Goal: Task Accomplishment & Management: Manage account settings

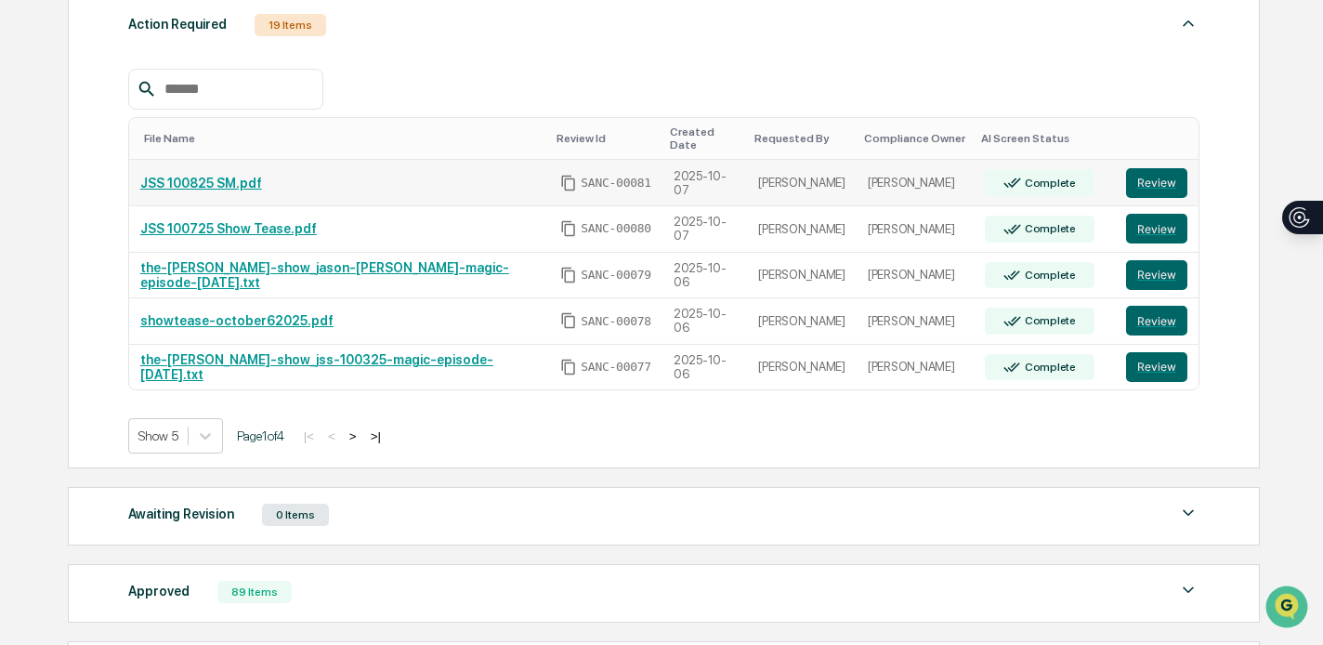
click at [242, 179] on link "JSS 100825 SM.pdf" at bounding box center [201, 183] width 122 height 15
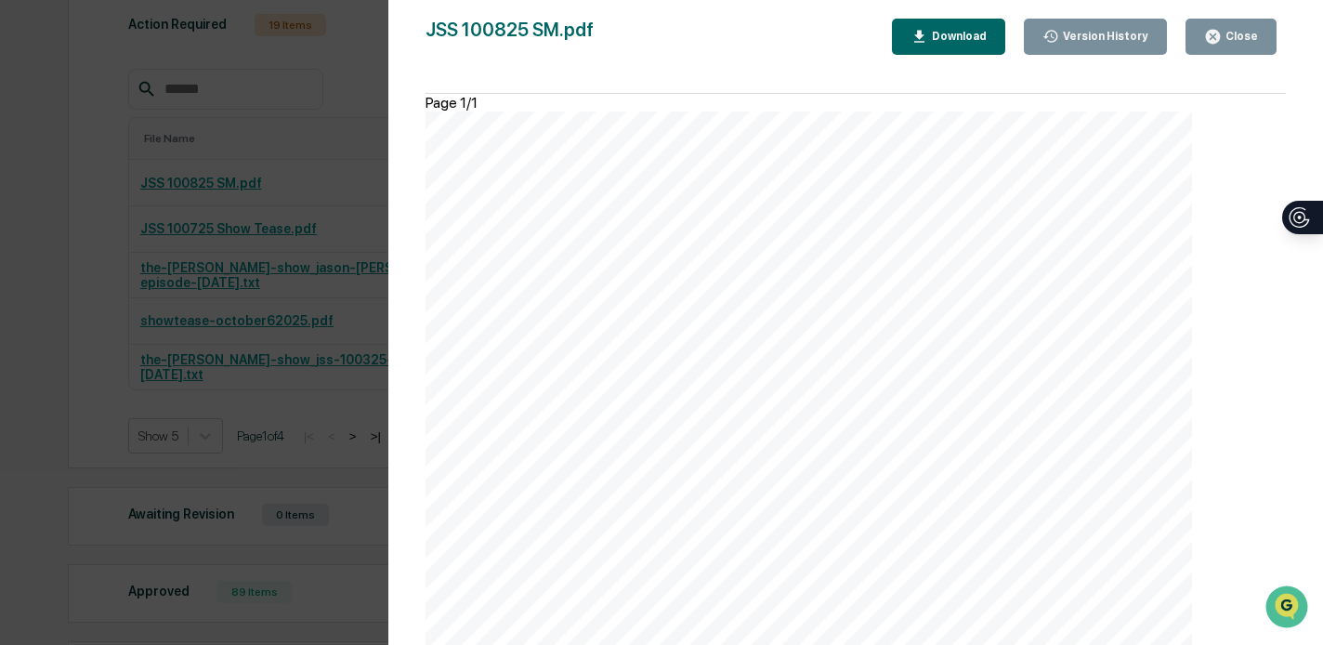
scroll to position [329, 0]
click at [1211, 38] on icon "button" at bounding box center [1213, 37] width 18 height 18
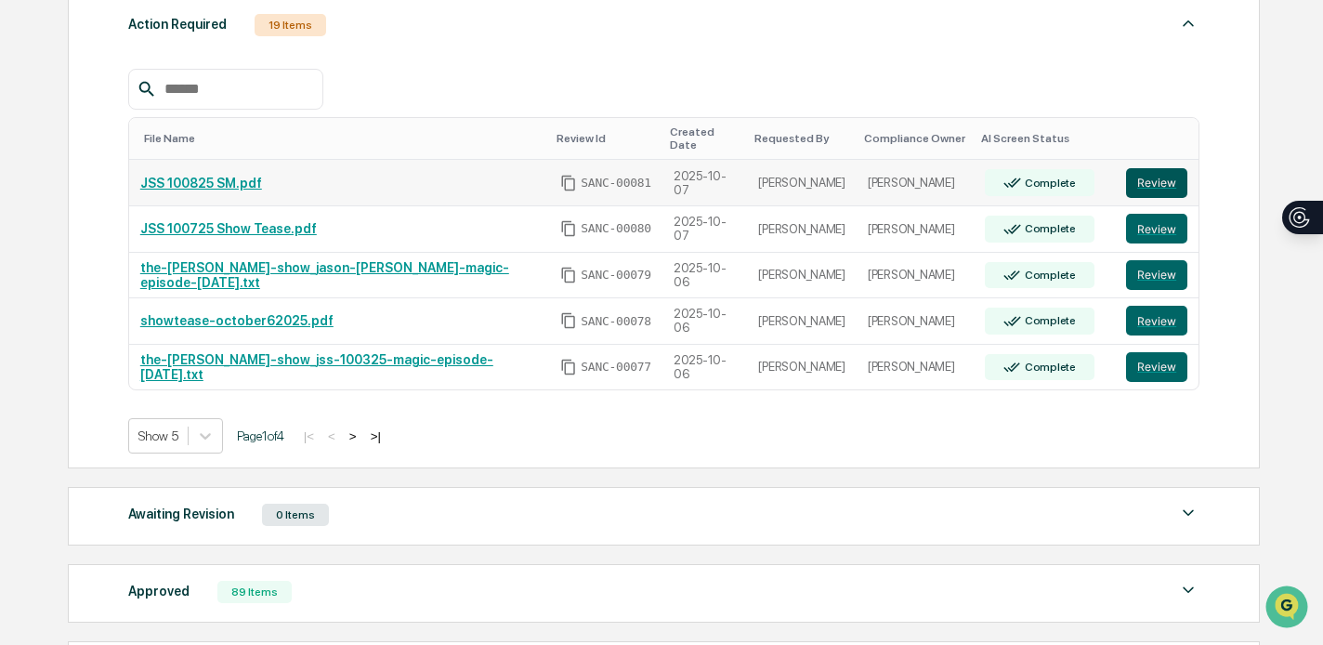
click at [1178, 181] on button "Review" at bounding box center [1156, 183] width 61 height 30
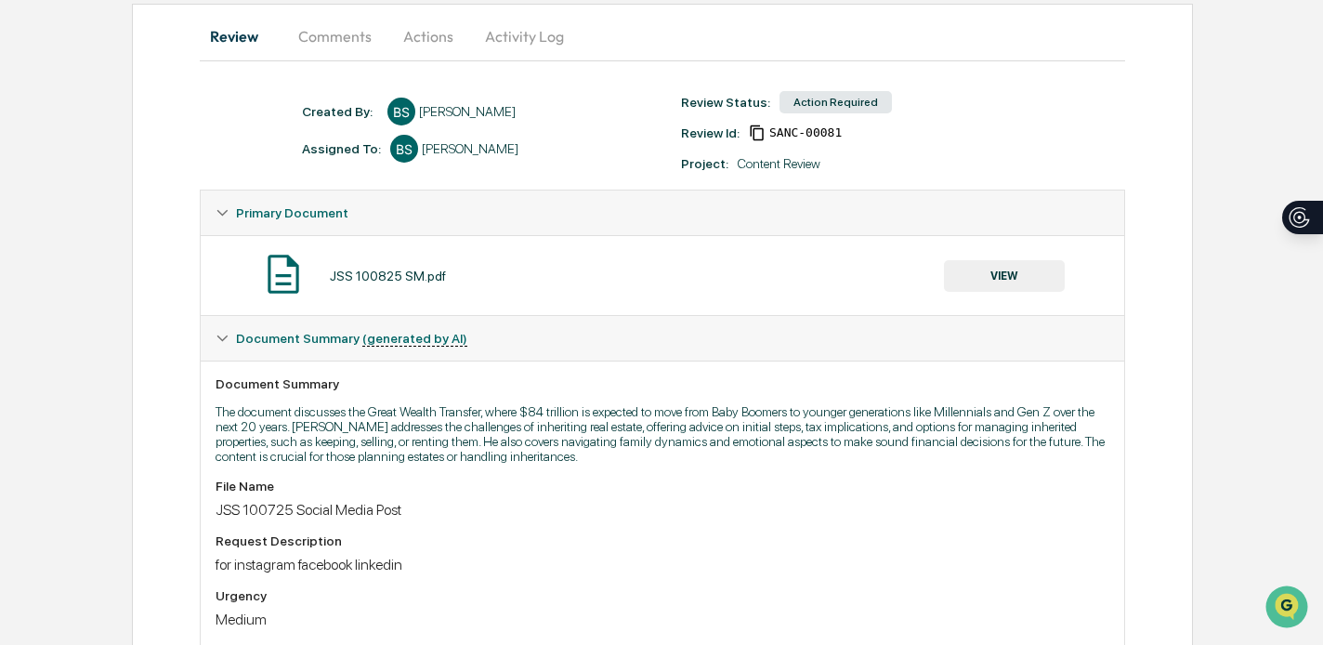
scroll to position [168, 0]
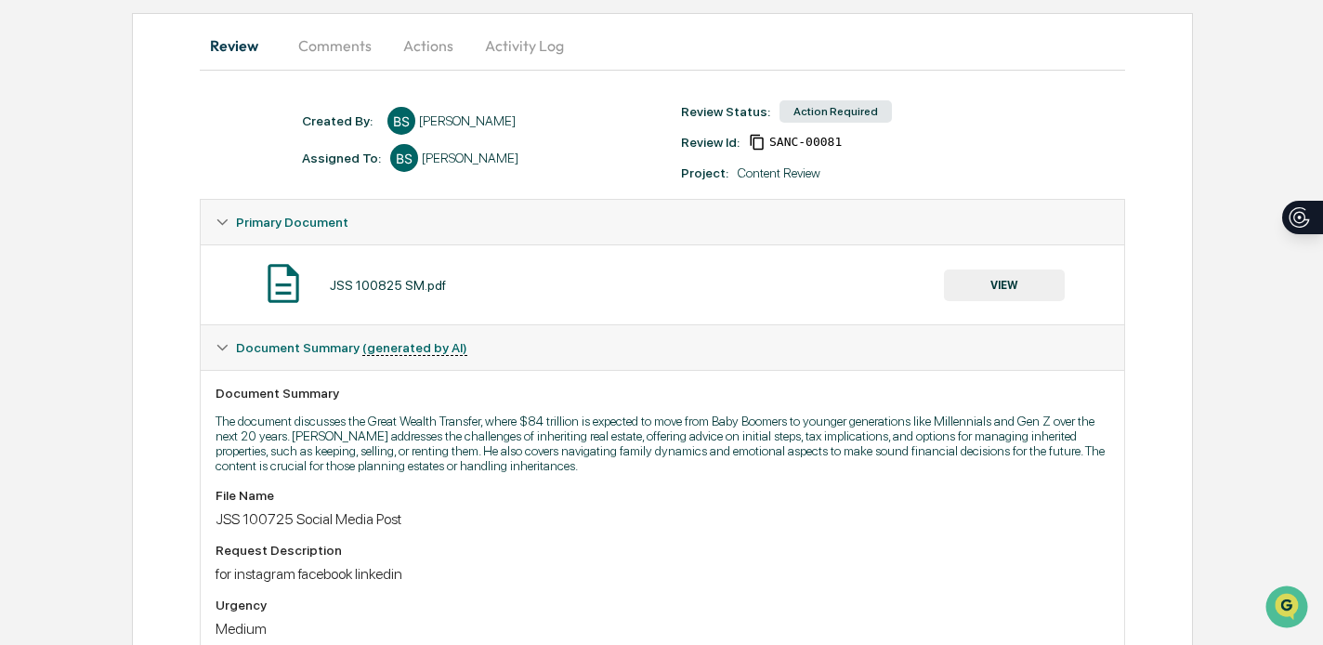
click at [982, 286] on button "VIEW" at bounding box center [1004, 285] width 121 height 32
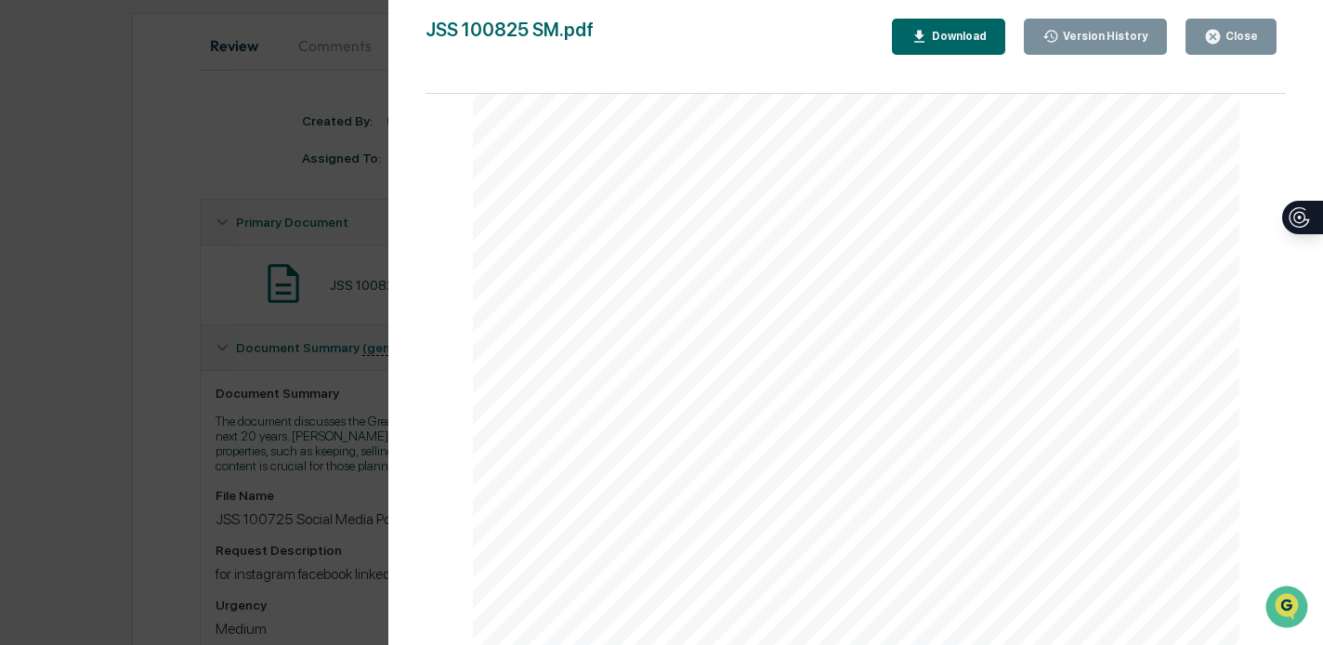
scroll to position [0, 0]
click at [1241, 44] on div "Close" at bounding box center [1231, 37] width 54 height 18
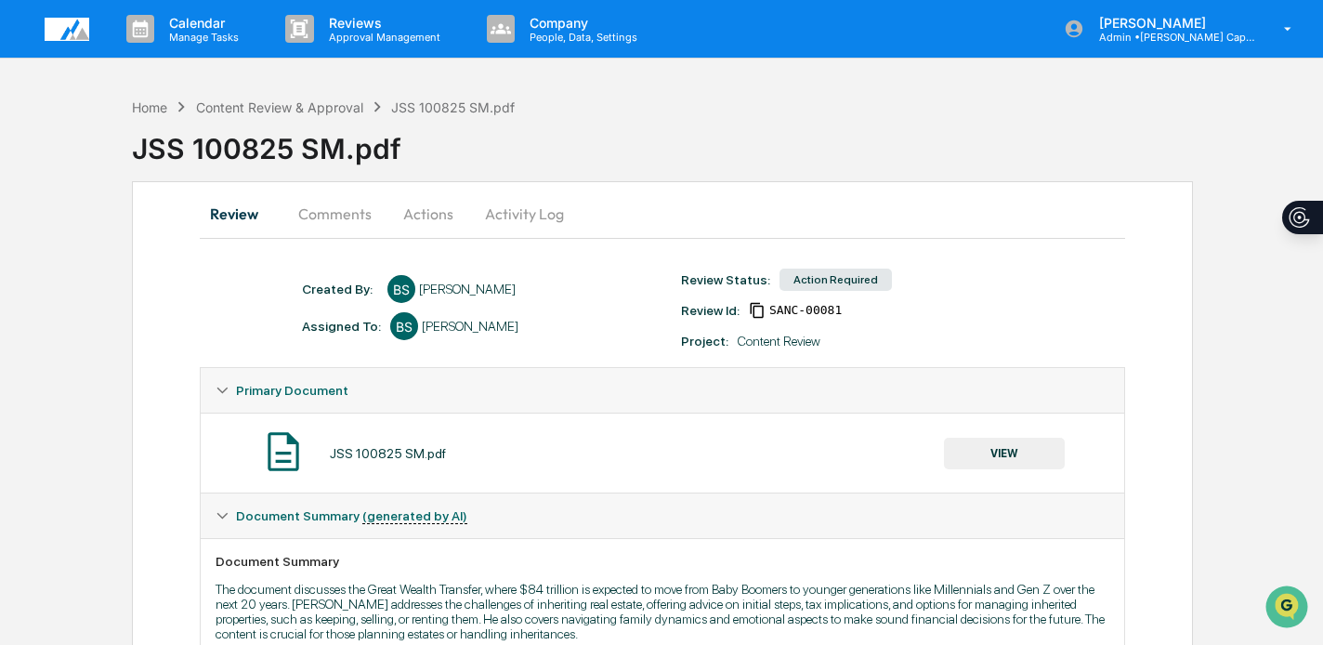
click at [441, 209] on button "Actions" at bounding box center [428, 213] width 84 height 45
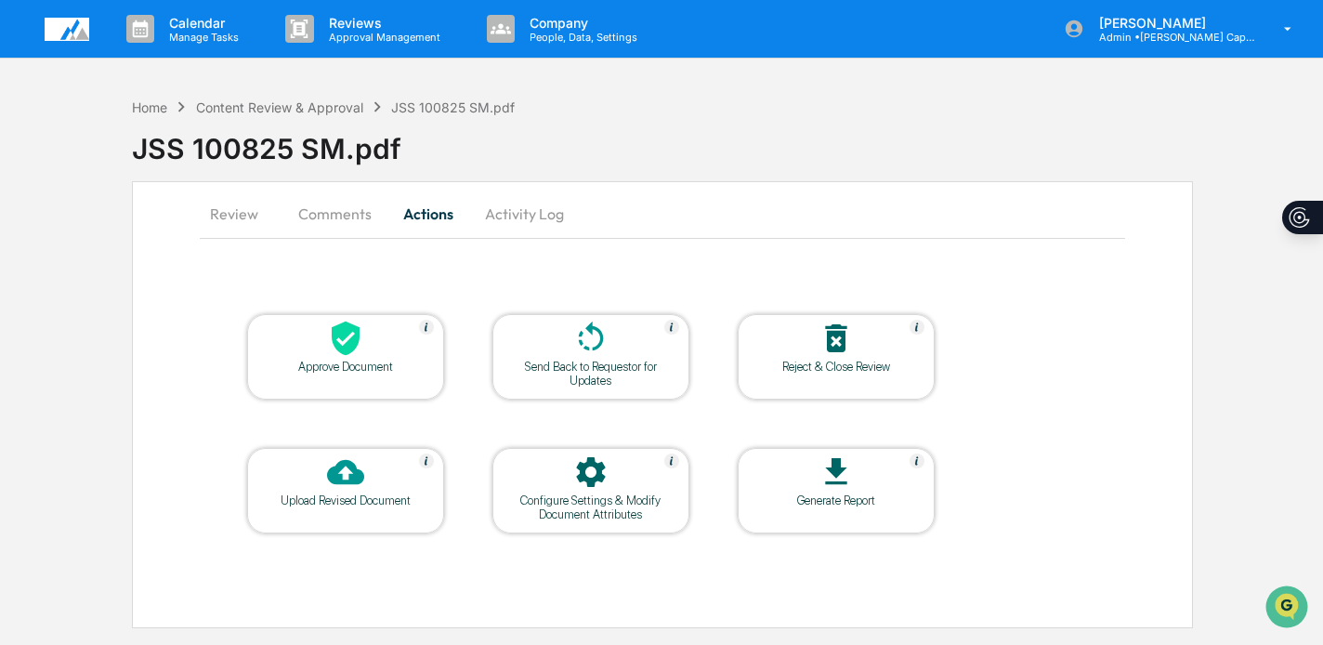
click at [342, 358] on div at bounding box center [346, 340] width 186 height 40
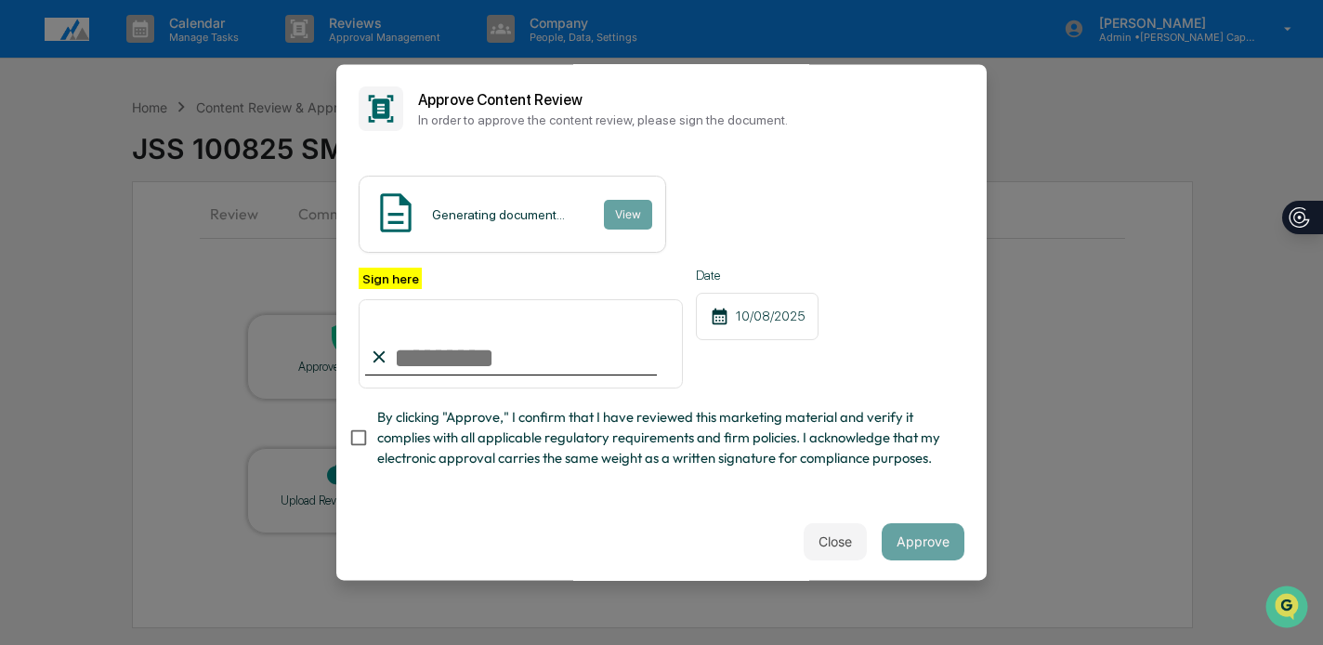
click at [441, 351] on input "Sign here" at bounding box center [521, 343] width 324 height 89
type input "**********"
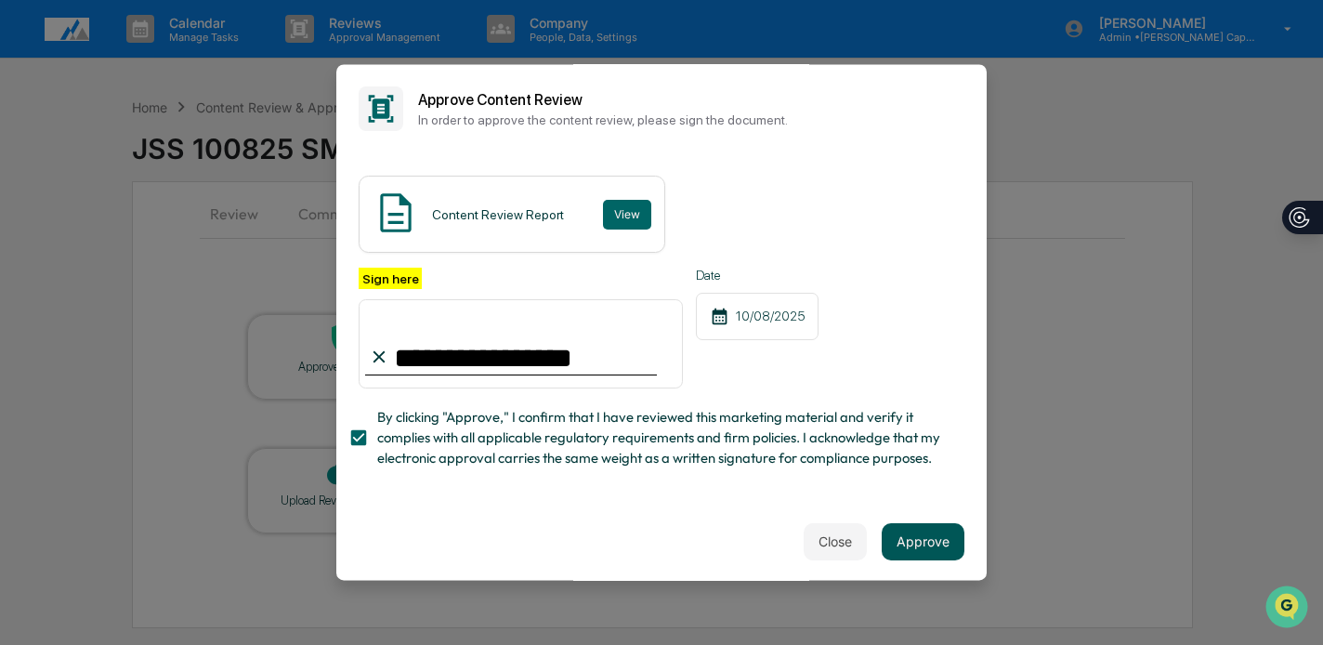
click at [904, 543] on button "Approve" at bounding box center [923, 541] width 83 height 37
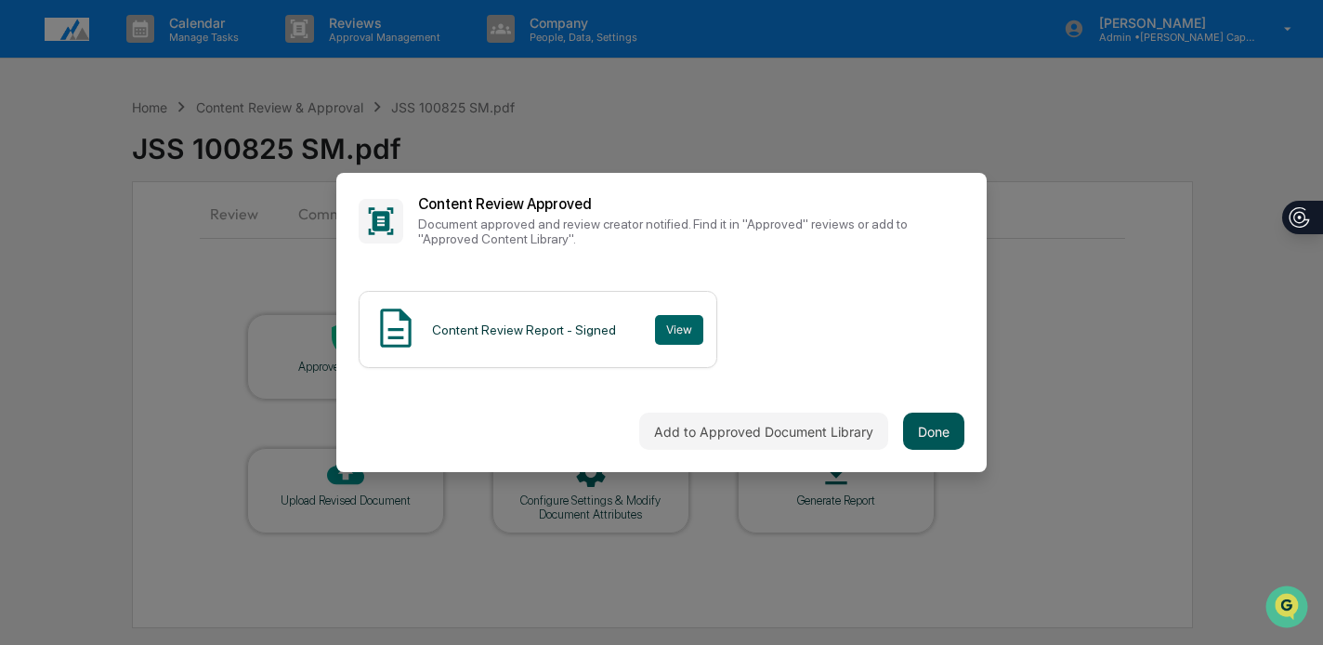
click at [939, 414] on button "Done" at bounding box center [933, 431] width 61 height 37
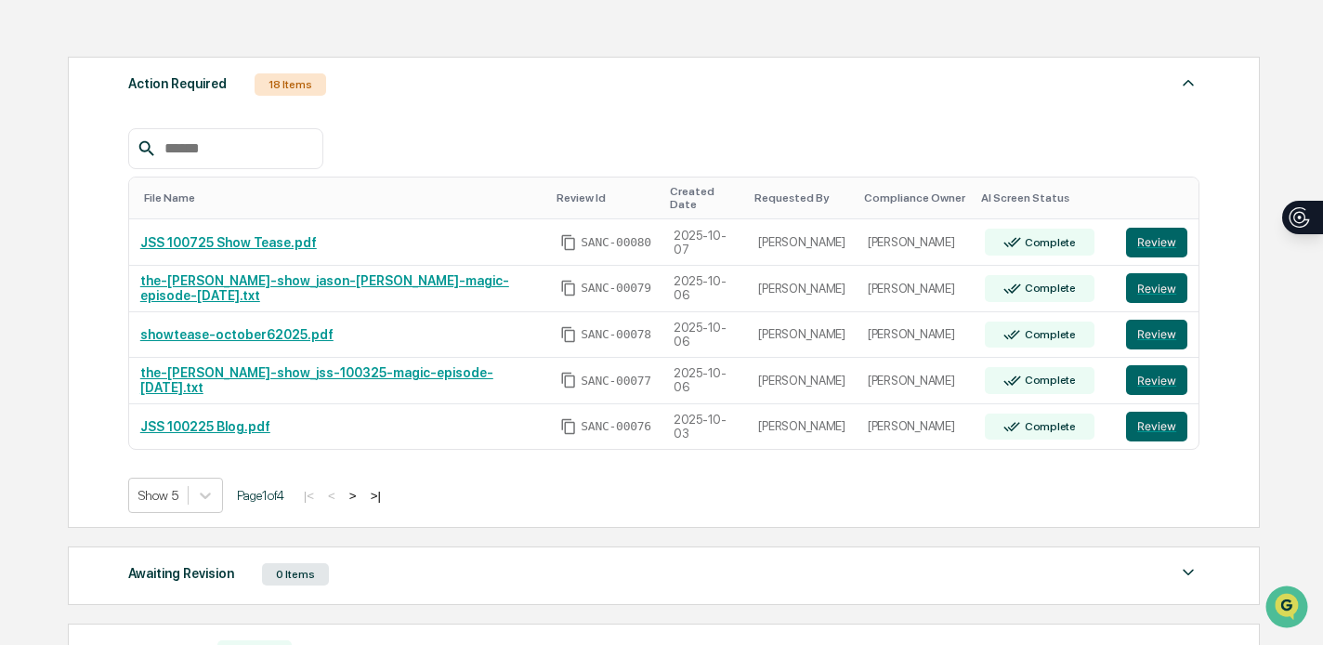
scroll to position [278, 0]
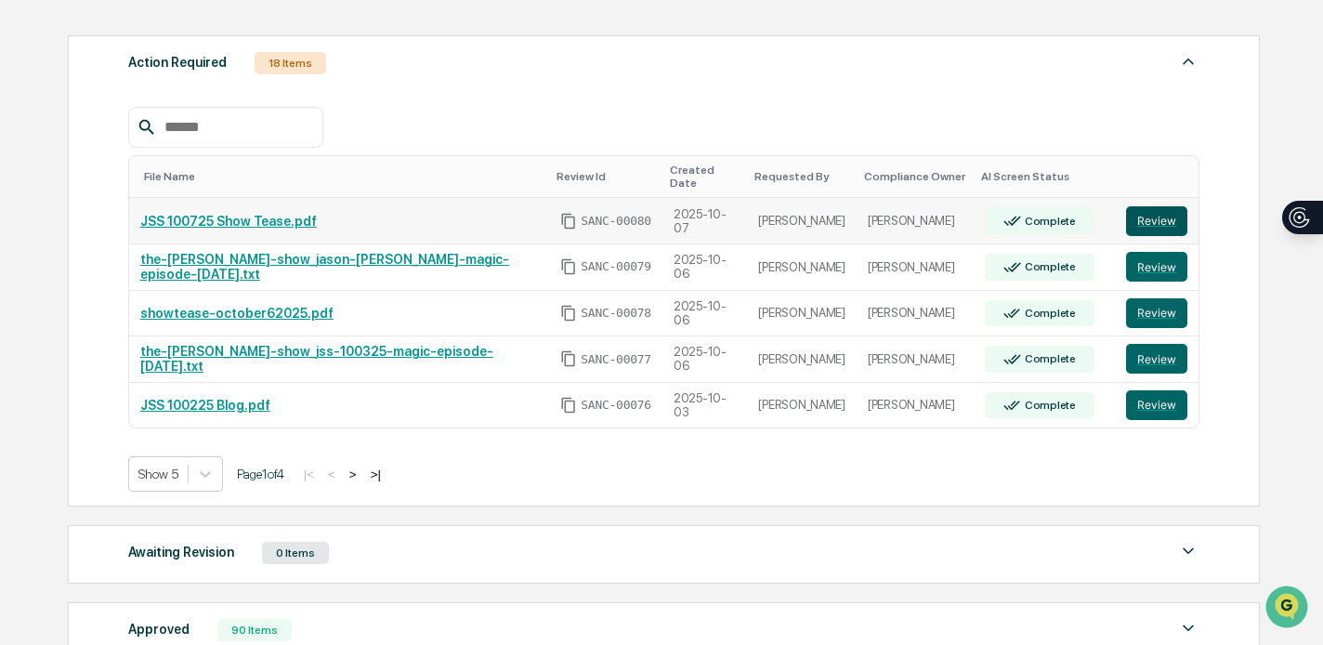
click at [1163, 216] on button "Review" at bounding box center [1156, 221] width 61 height 30
click at [1173, 268] on button "Review" at bounding box center [1156, 267] width 61 height 30
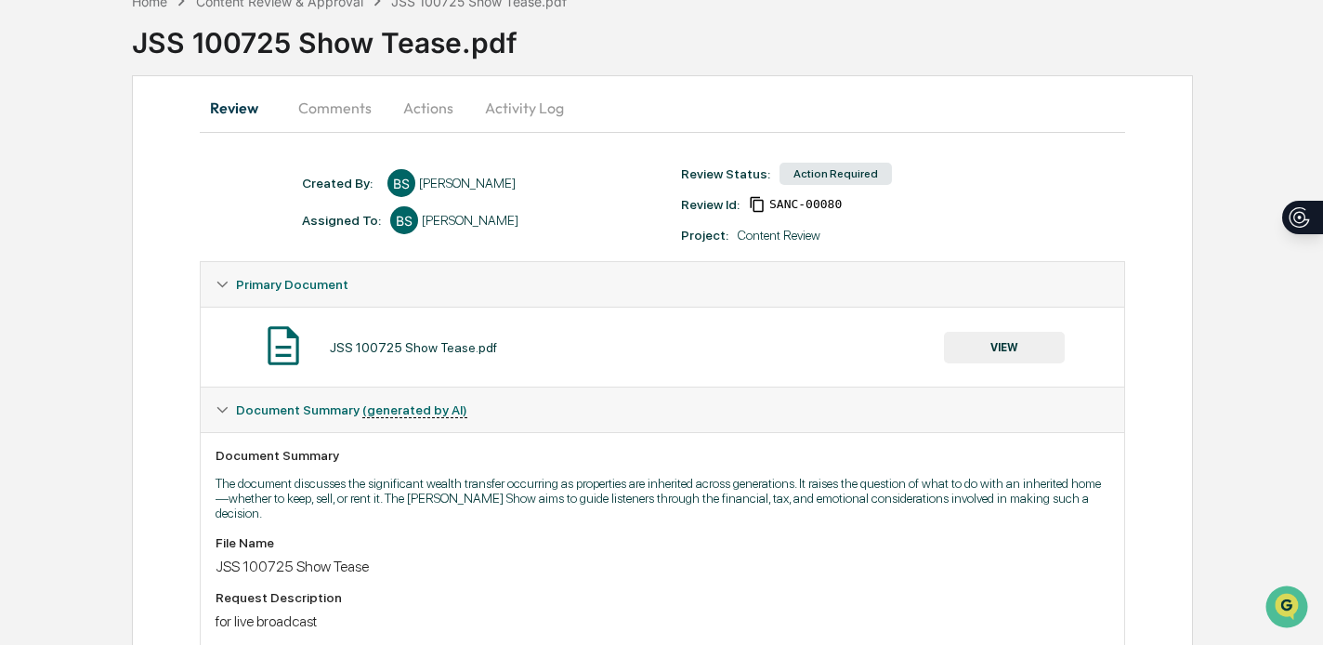
scroll to position [141, 0]
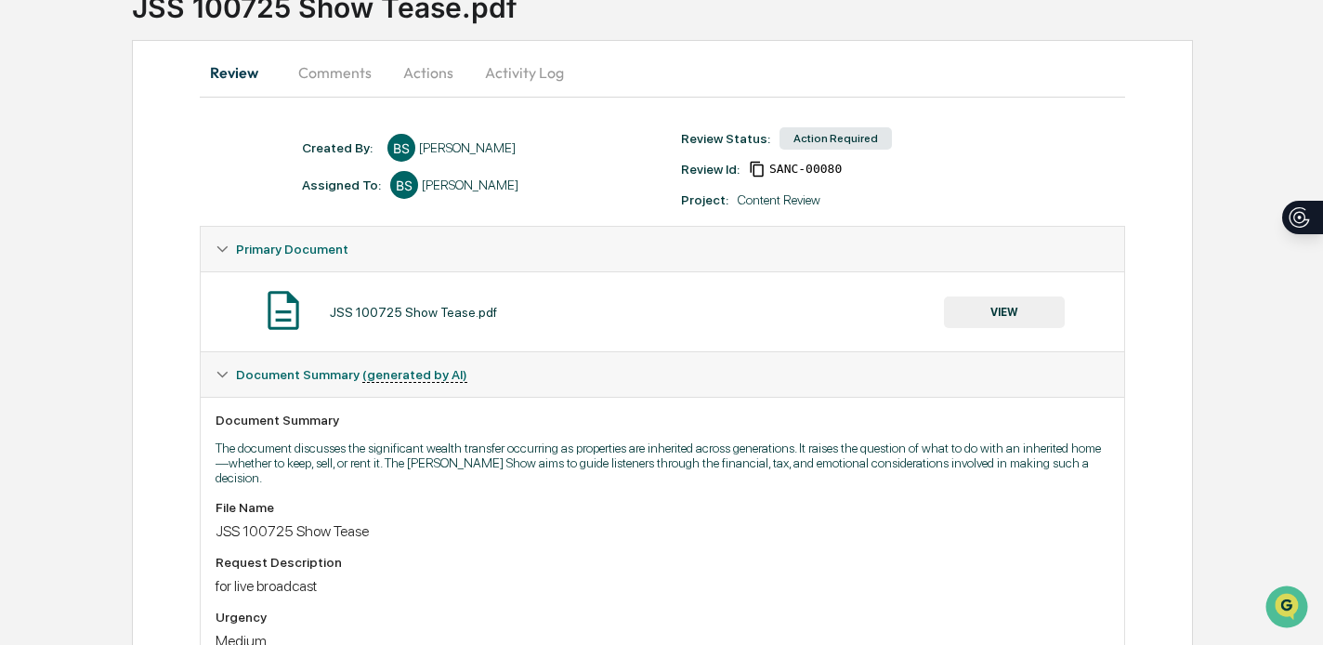
click at [1032, 314] on button "VIEW" at bounding box center [1004, 312] width 121 height 32
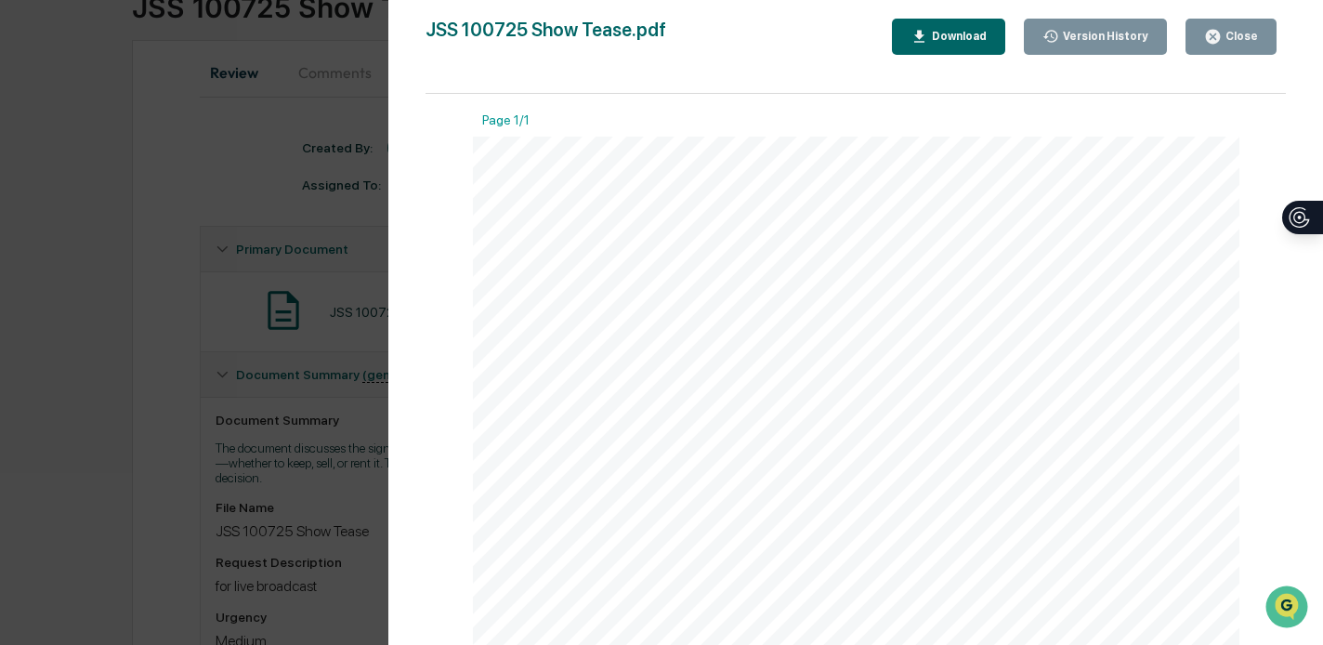
click at [228, 158] on div "Version History [DATE] 05:59 PM [PERSON_NAME] JSS 100725 Show Tease.pdf Close V…" at bounding box center [661, 322] width 1323 height 645
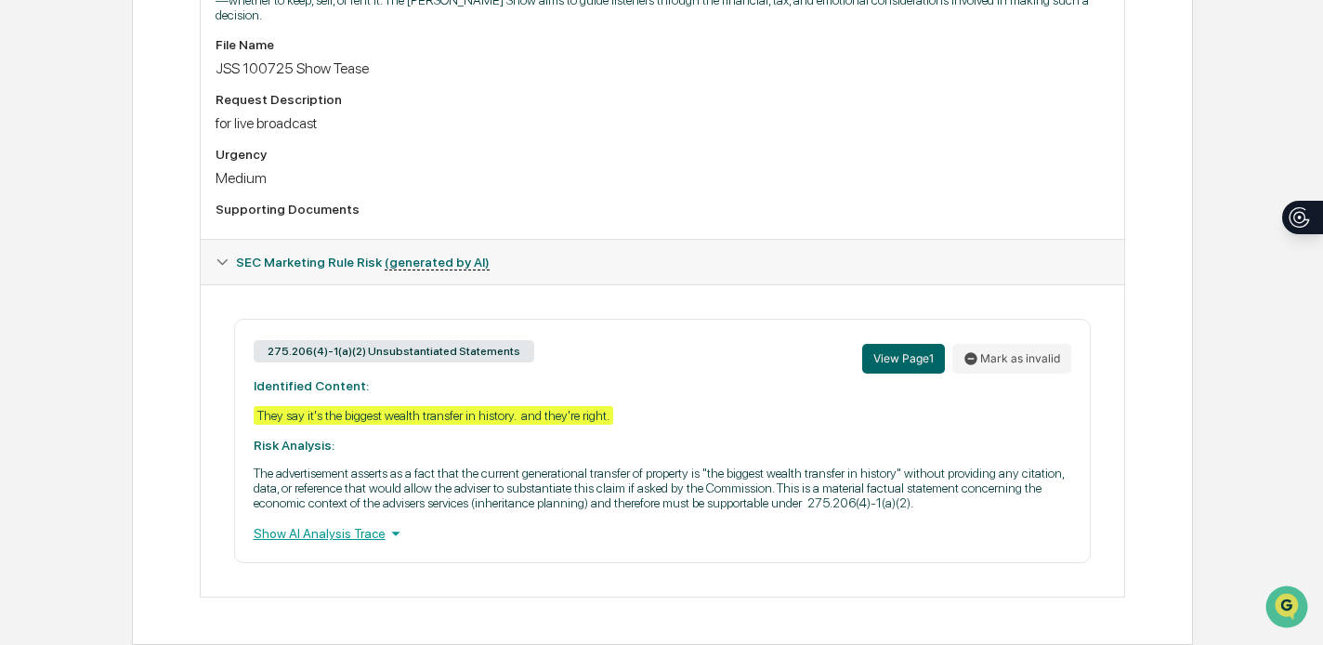
scroll to position [627, 0]
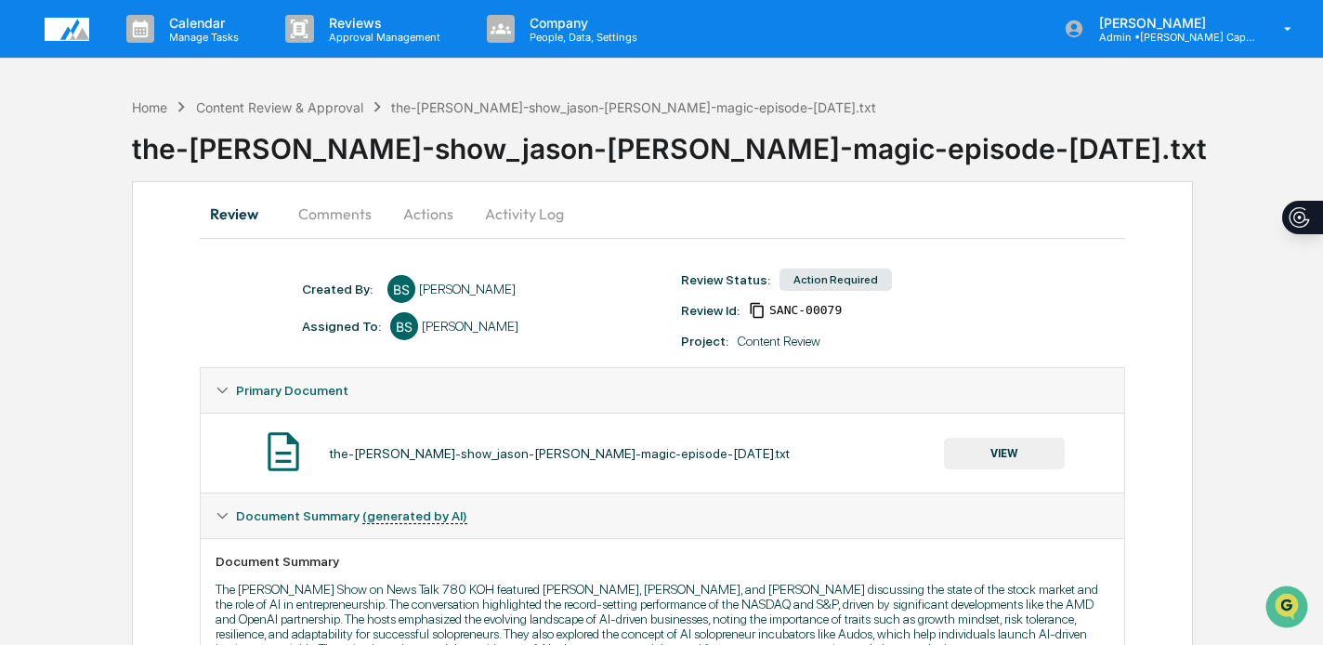
click at [988, 440] on button "VIEW" at bounding box center [1004, 454] width 121 height 32
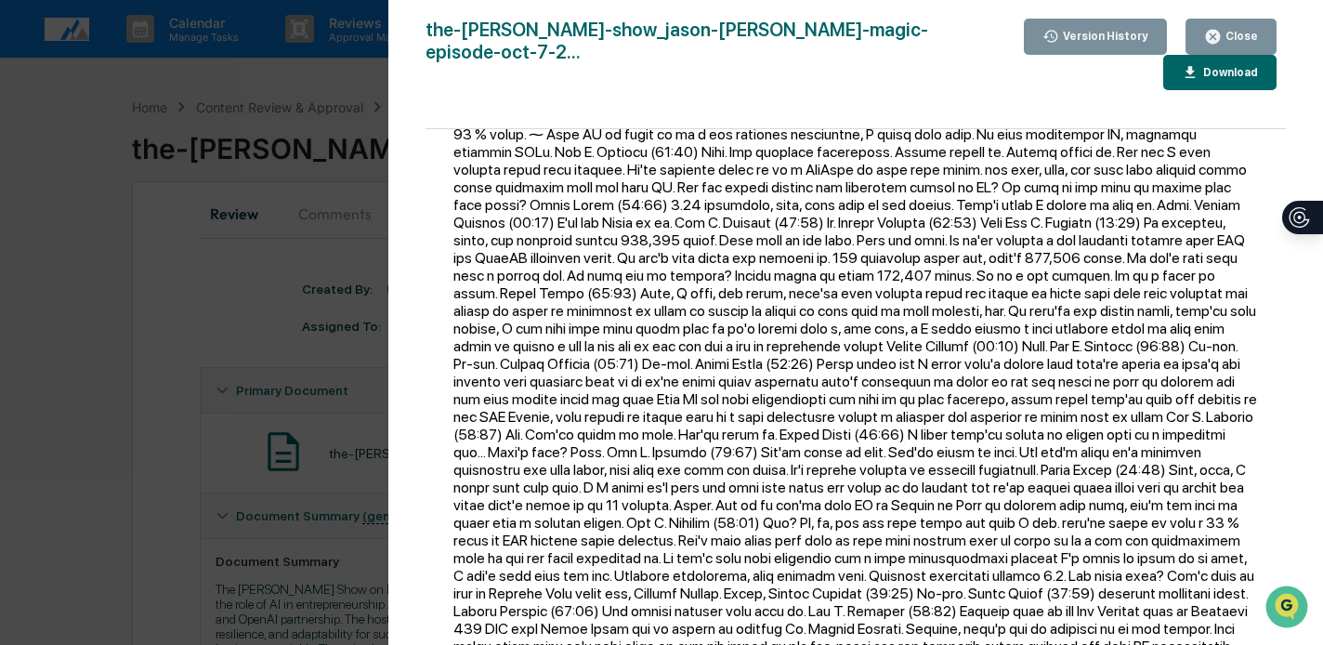
scroll to position [1894, 0]
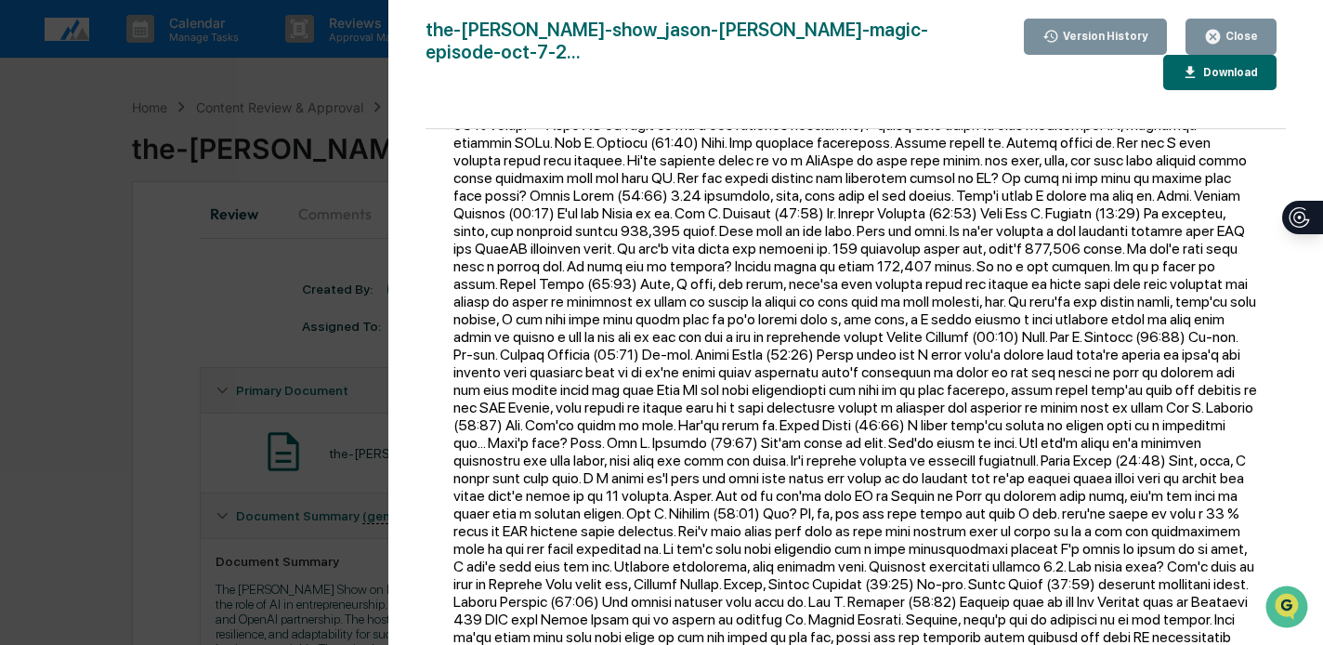
click at [1236, 23] on button "Close" at bounding box center [1230, 37] width 91 height 36
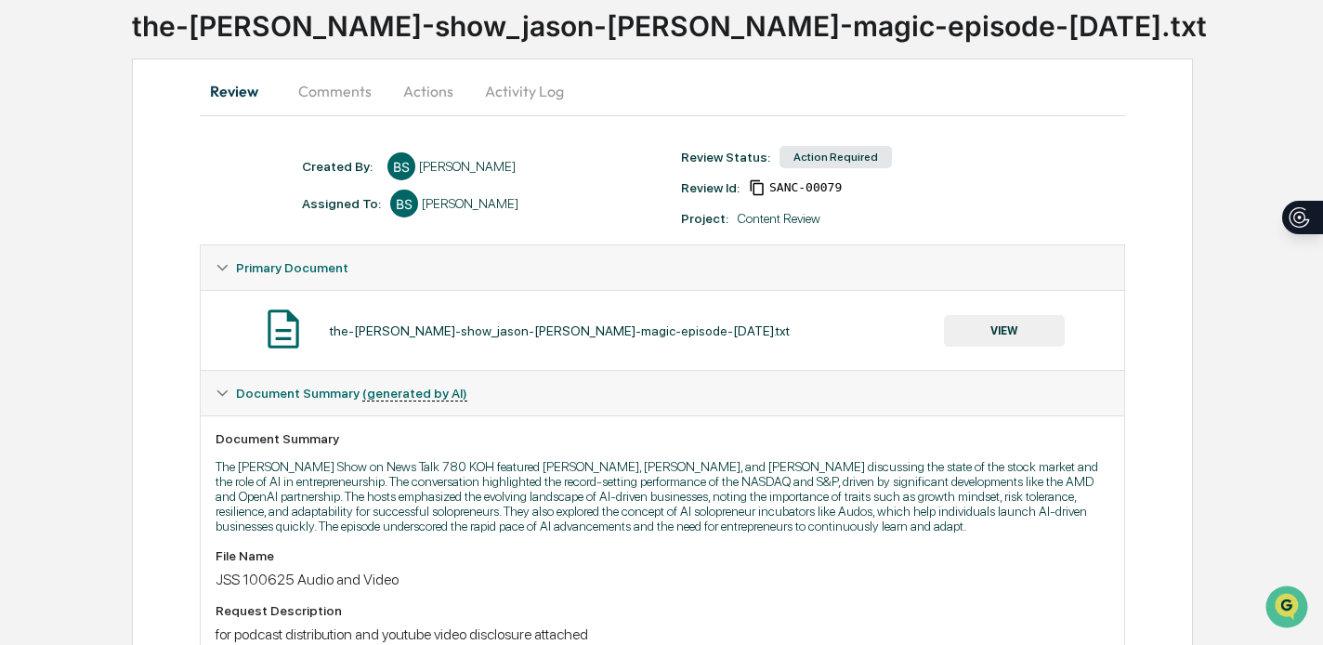
scroll to position [0, 0]
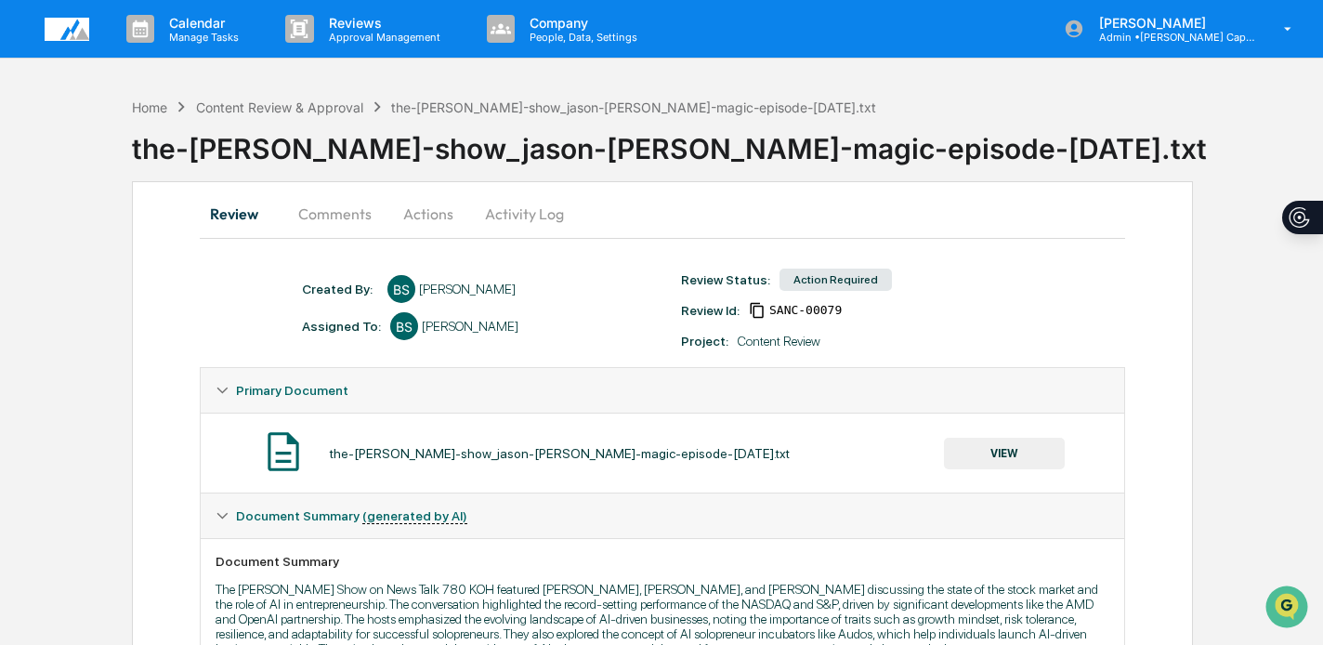
click at [446, 211] on button "Actions" at bounding box center [428, 213] width 84 height 45
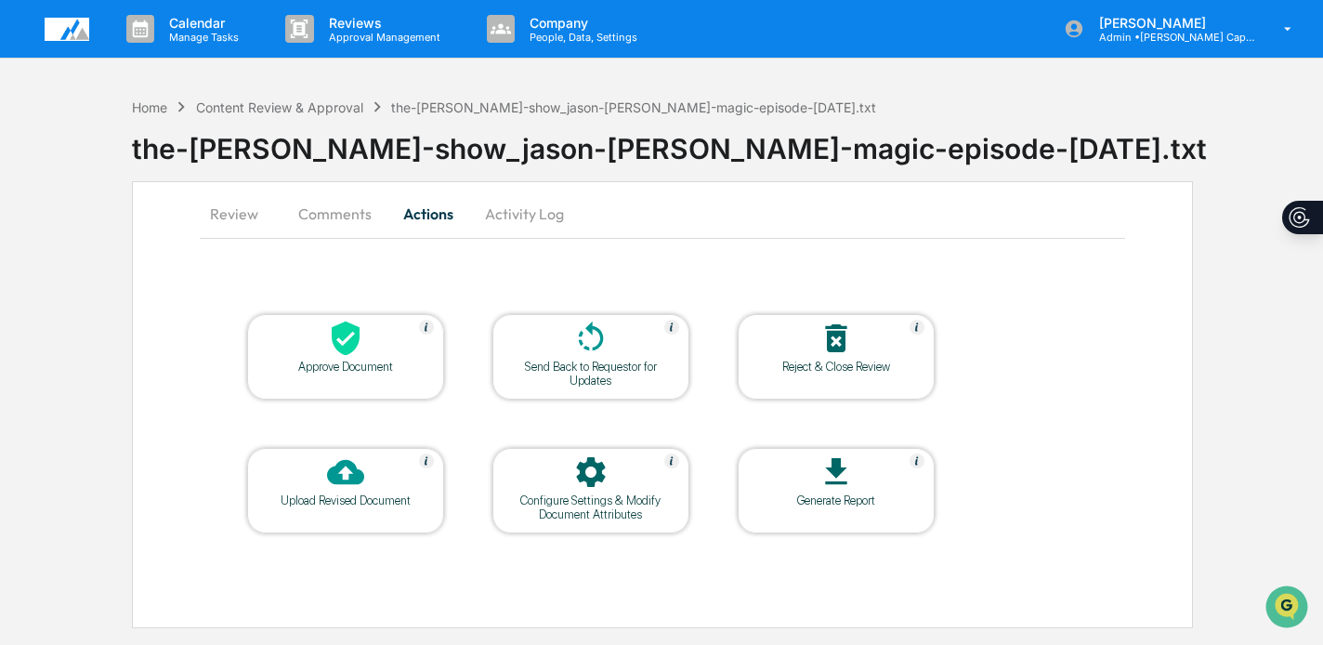
click at [360, 360] on div "Approve Document" at bounding box center [345, 367] width 167 height 14
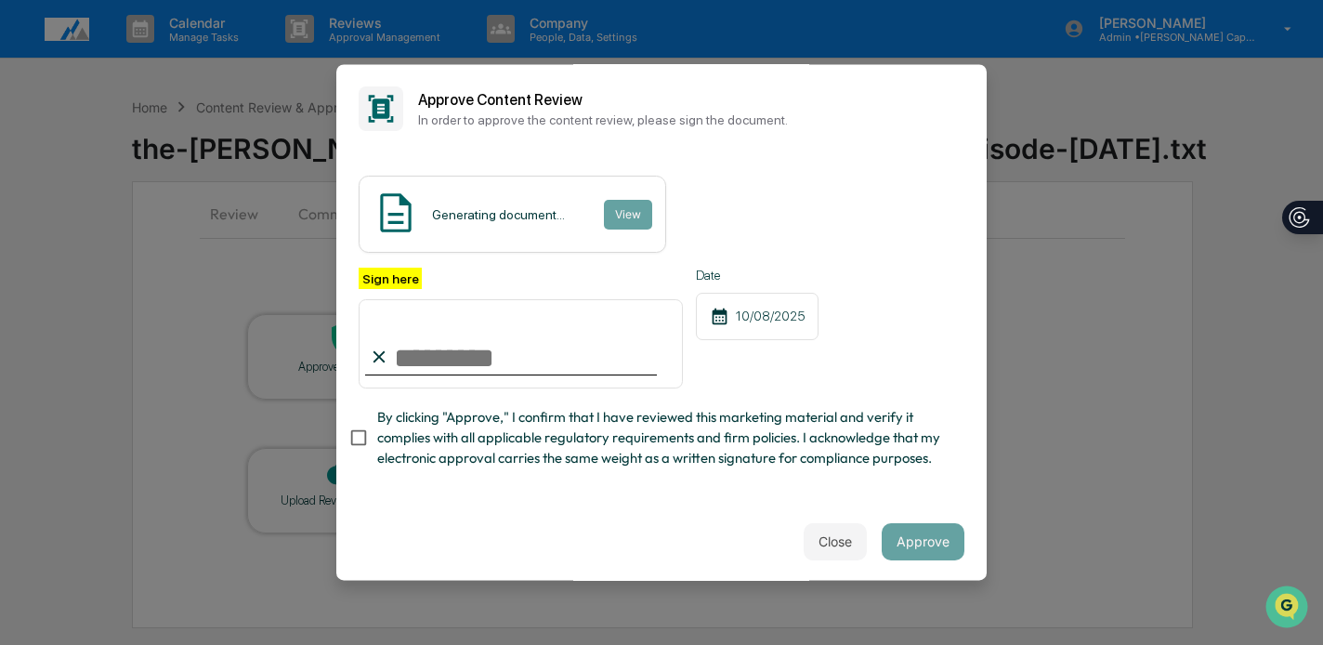
click at [439, 360] on input "Sign here" at bounding box center [521, 343] width 324 height 89
type input "**********"
click at [451, 442] on span "By clicking "Approve," I confirm that I have reviewed this marketing material a…" at bounding box center [663, 438] width 572 height 62
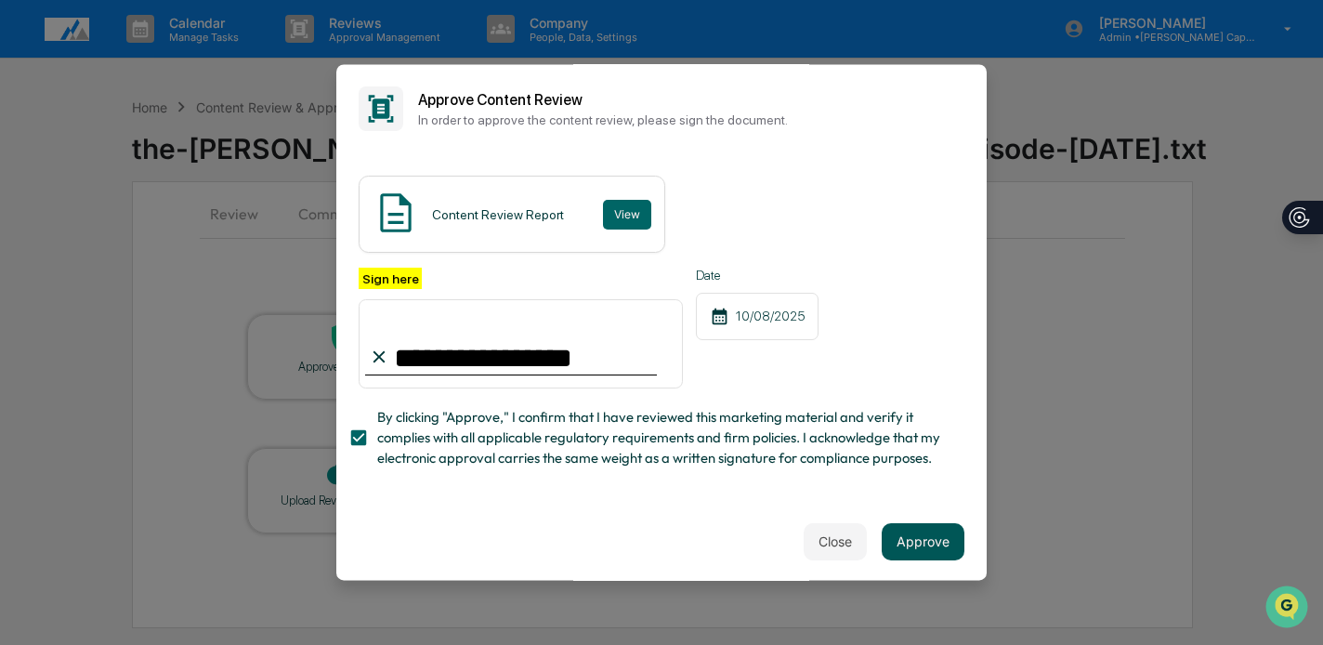
click at [932, 543] on button "Approve" at bounding box center [923, 541] width 83 height 37
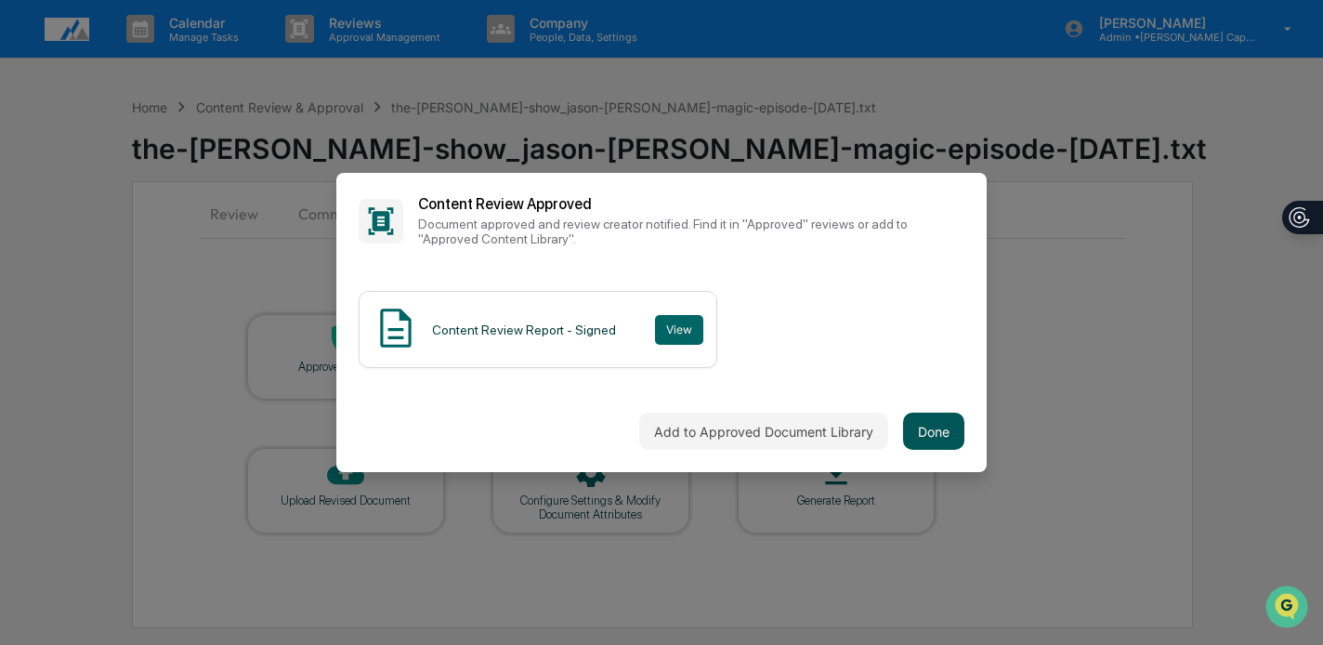
click at [925, 416] on button "Done" at bounding box center [933, 431] width 61 height 37
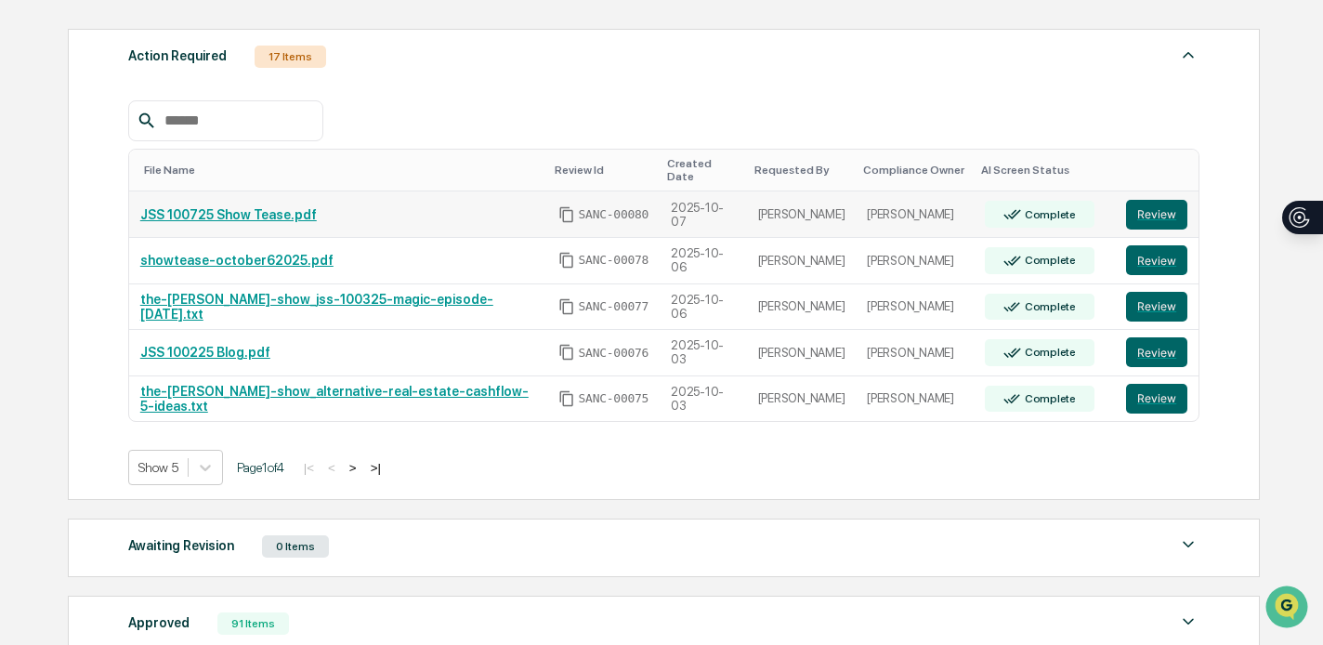
scroll to position [286, 0]
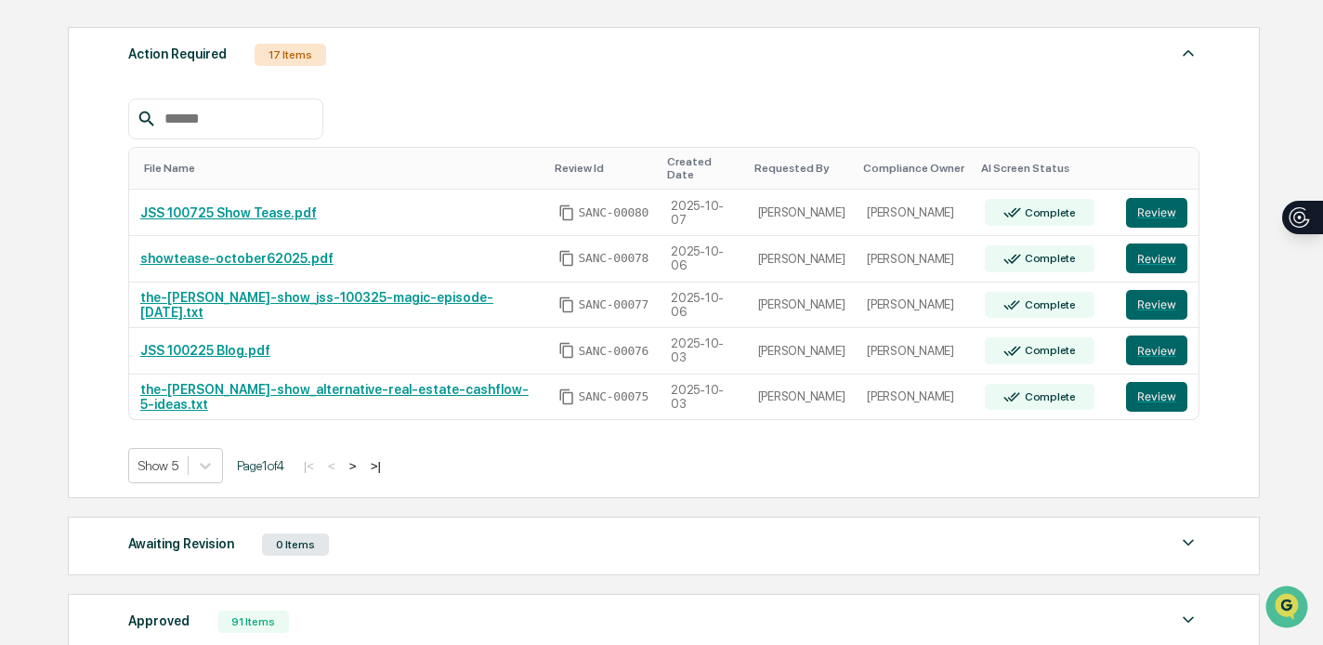
click at [362, 458] on button ">" at bounding box center [353, 466] width 19 height 16
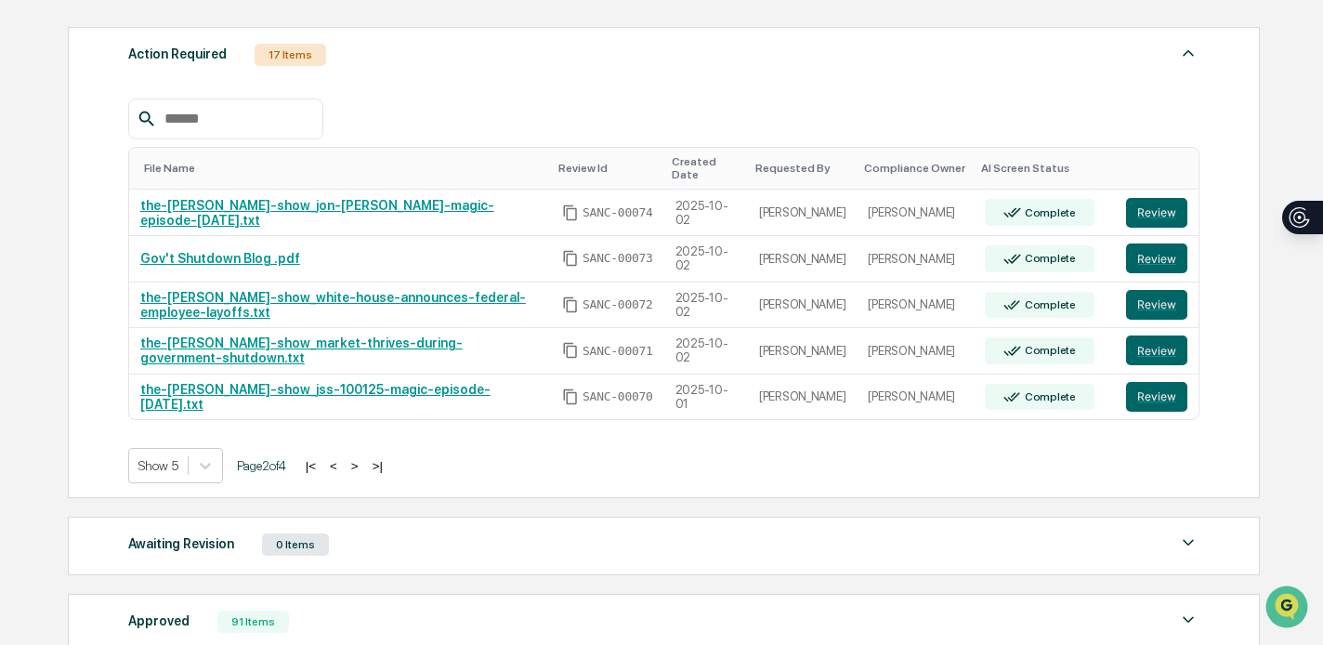
click at [364, 468] on button ">" at bounding box center [355, 466] width 19 height 16
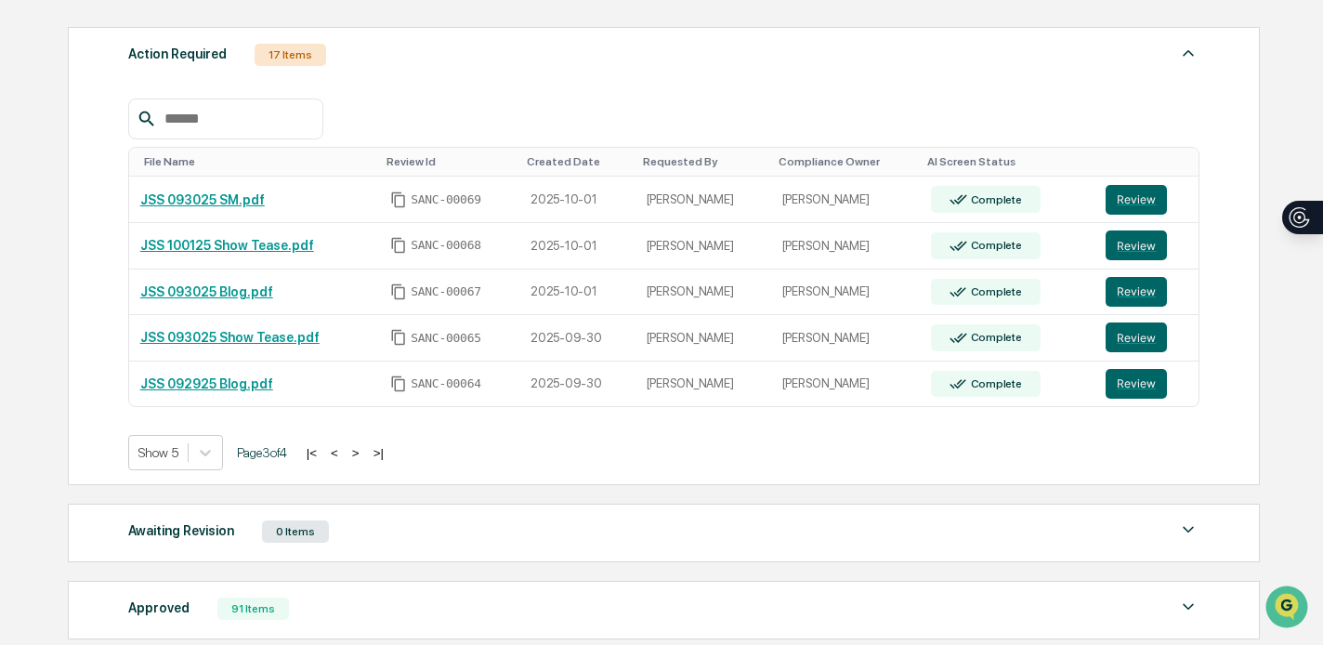
click at [365, 451] on button ">" at bounding box center [356, 453] width 19 height 16
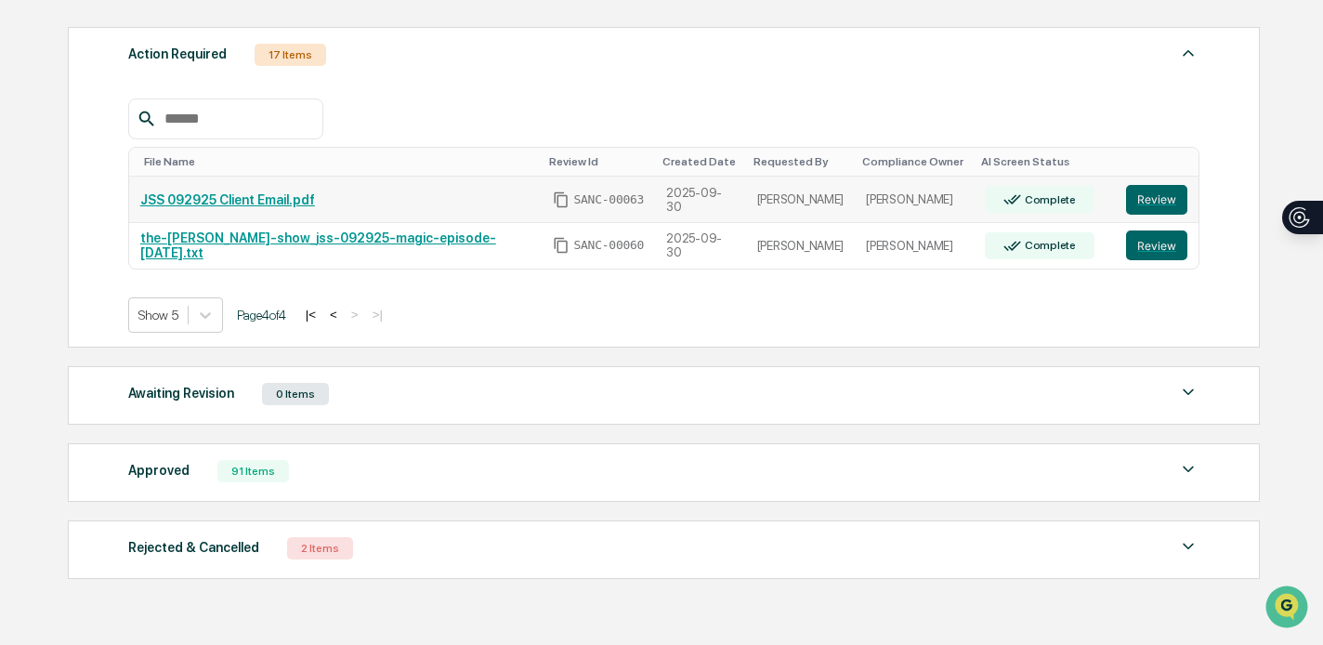
click at [259, 195] on link "JSS 092925 Client Email.pdf" at bounding box center [227, 199] width 175 height 15
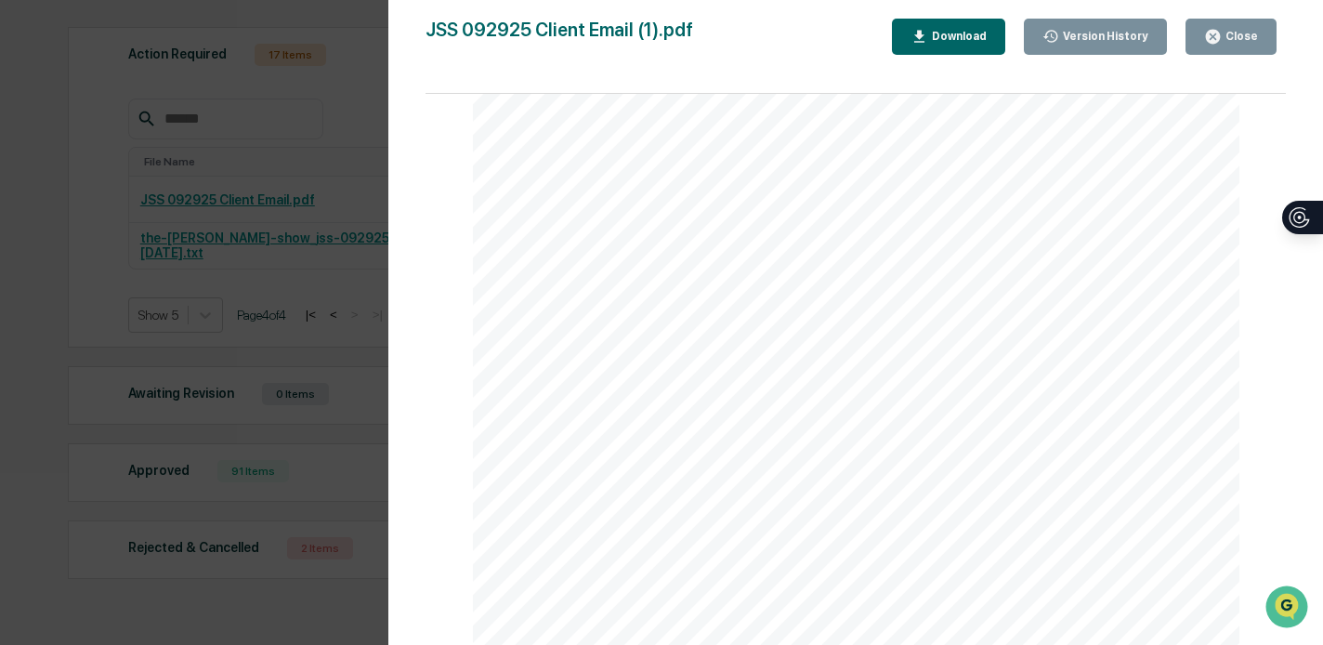
scroll to position [254, 0]
click at [1229, 33] on div "Close" at bounding box center [1240, 36] width 36 height 13
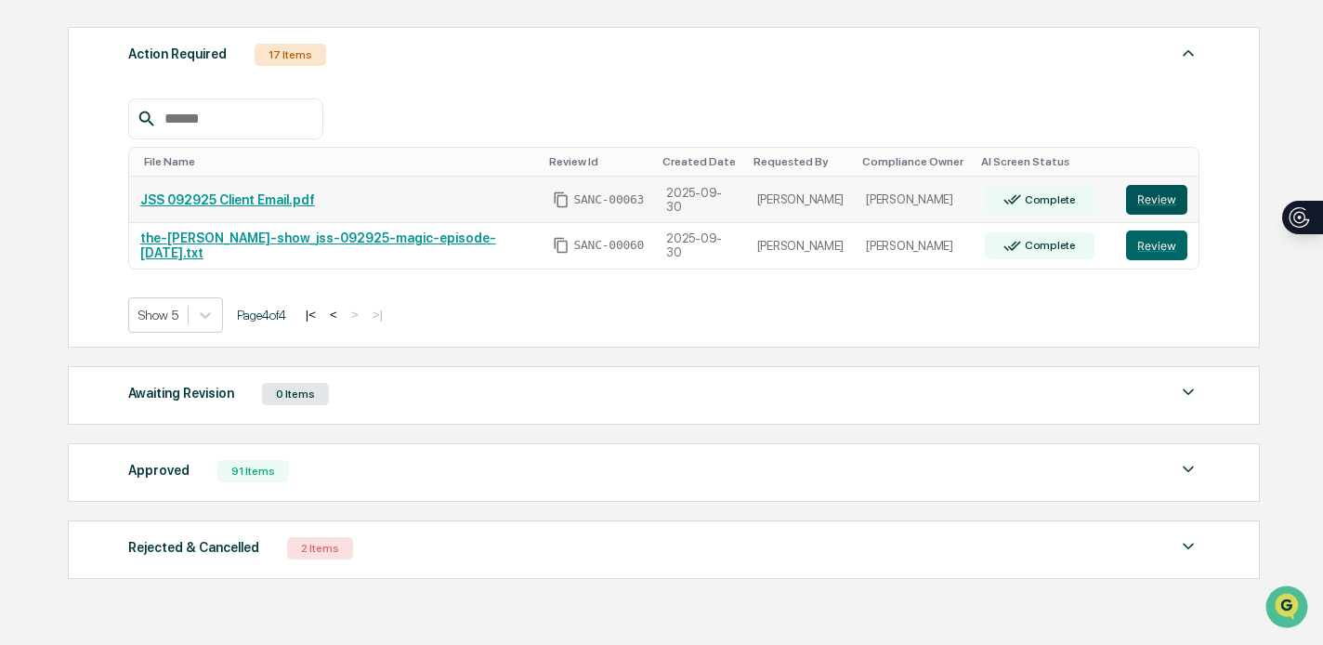
click at [1159, 197] on button "Review" at bounding box center [1156, 200] width 61 height 30
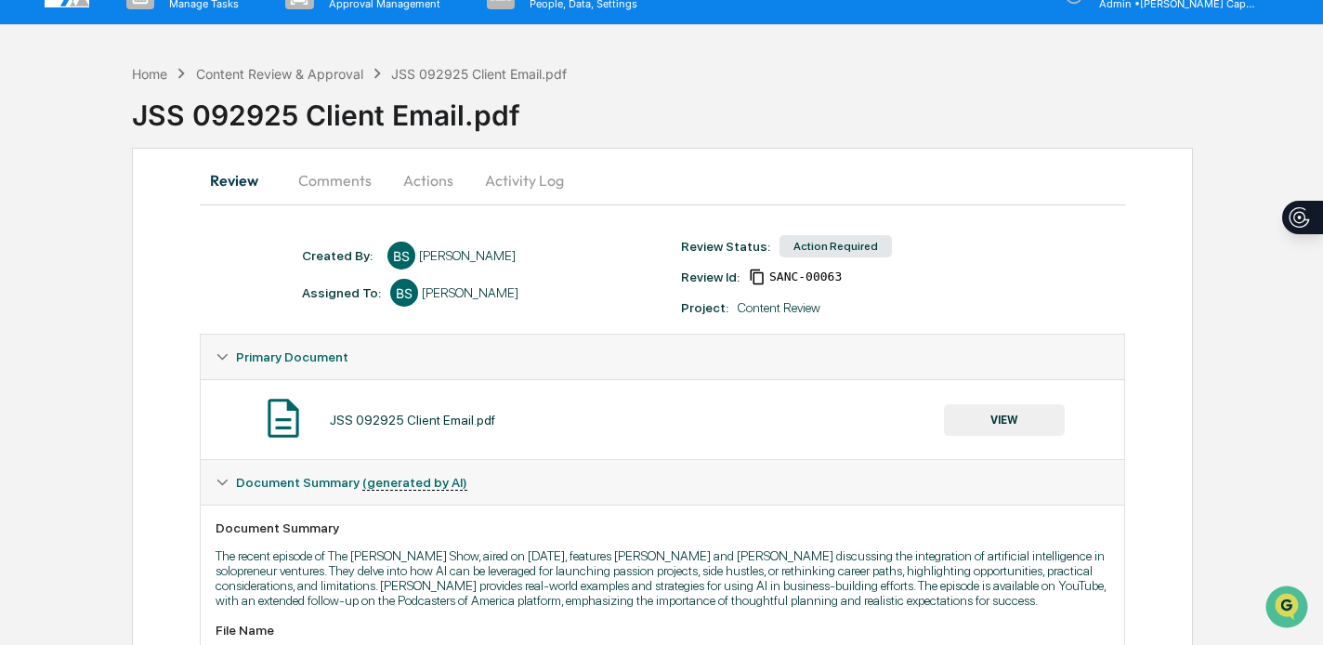
scroll to position [24, 0]
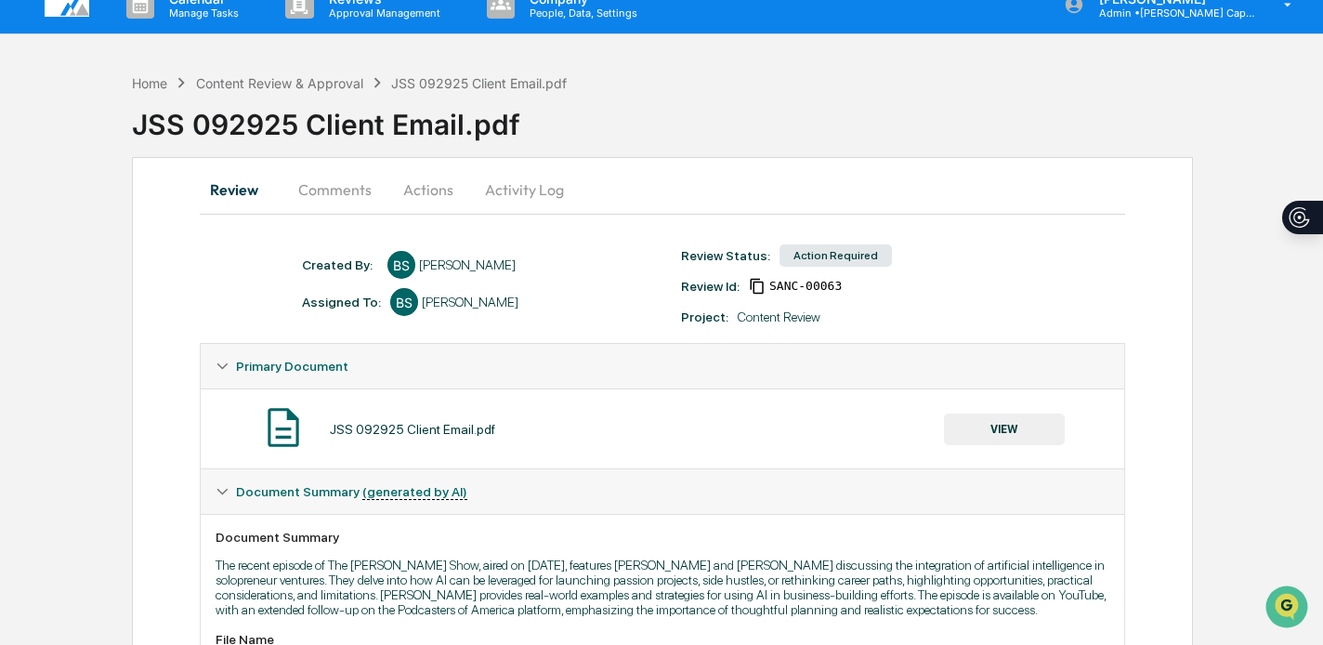
click at [441, 187] on button "Actions" at bounding box center [428, 189] width 84 height 45
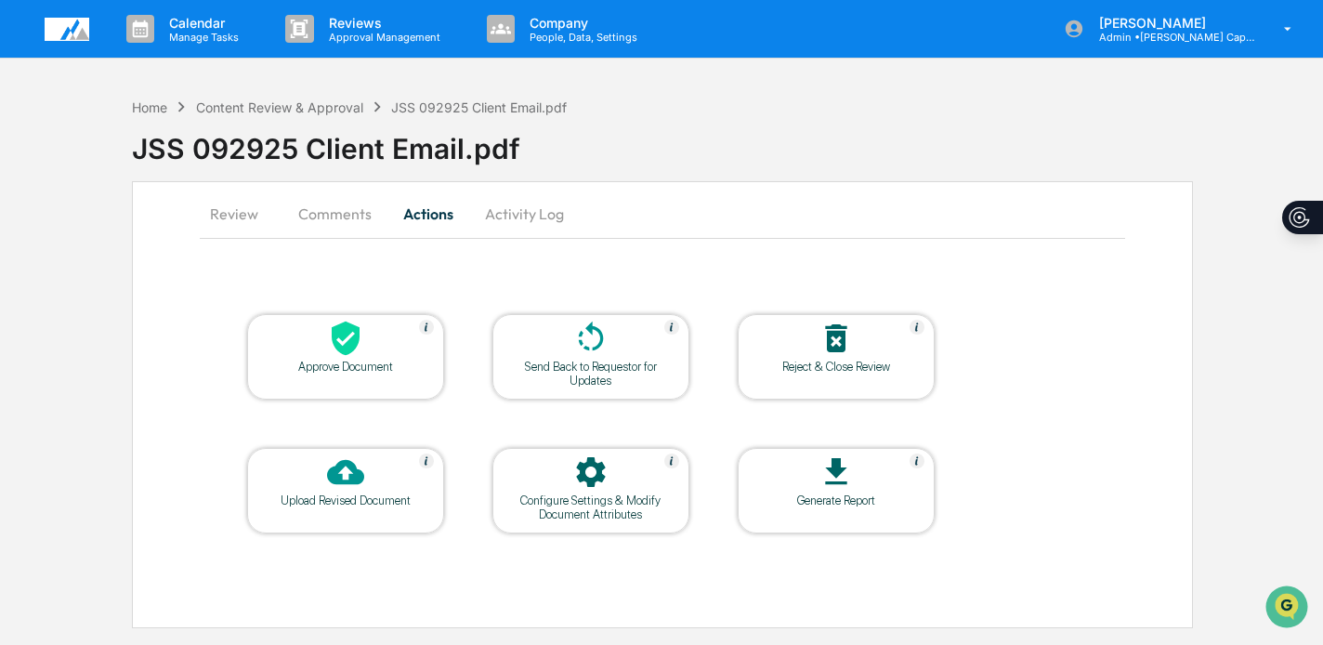
scroll to position [0, 0]
click at [418, 371] on div "Approve Document" at bounding box center [345, 367] width 167 height 14
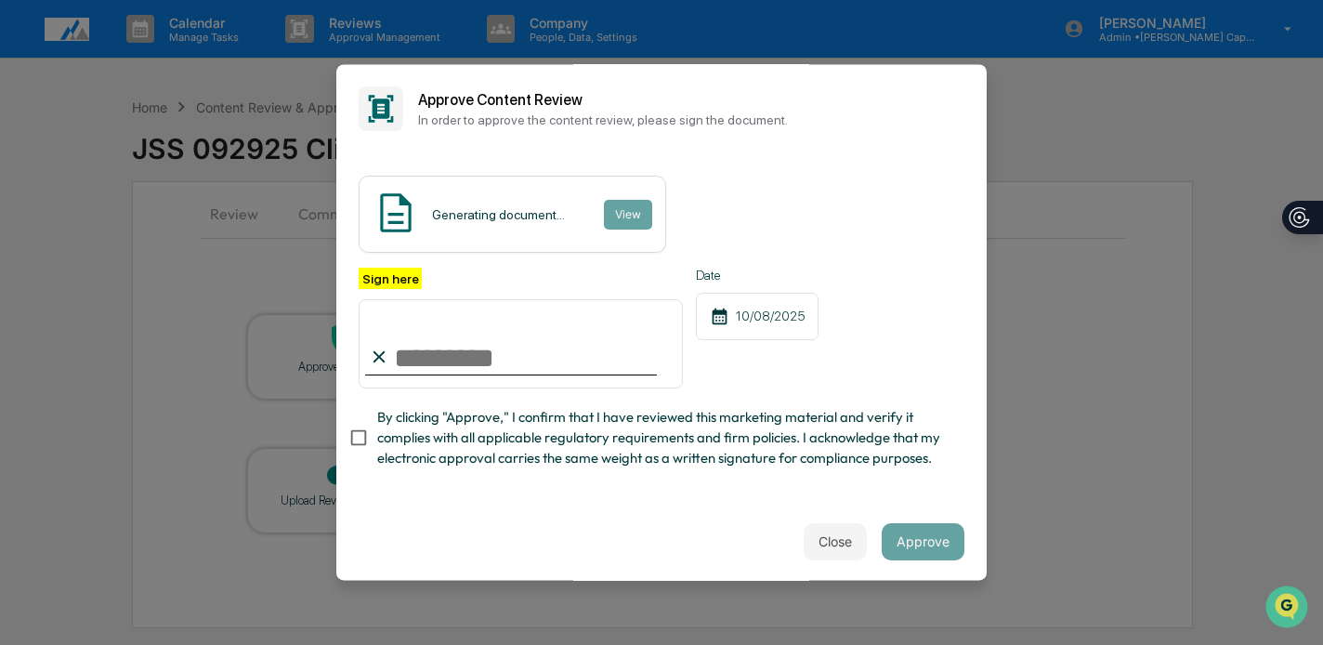
click at [510, 355] on input "Sign here" at bounding box center [521, 343] width 324 height 89
type input "**********"
click at [454, 402] on div "**********" at bounding box center [662, 373] width 606 height 211
click at [469, 431] on span "By clicking "Approve," I confirm that I have reviewed this marketing material a…" at bounding box center [663, 438] width 572 height 62
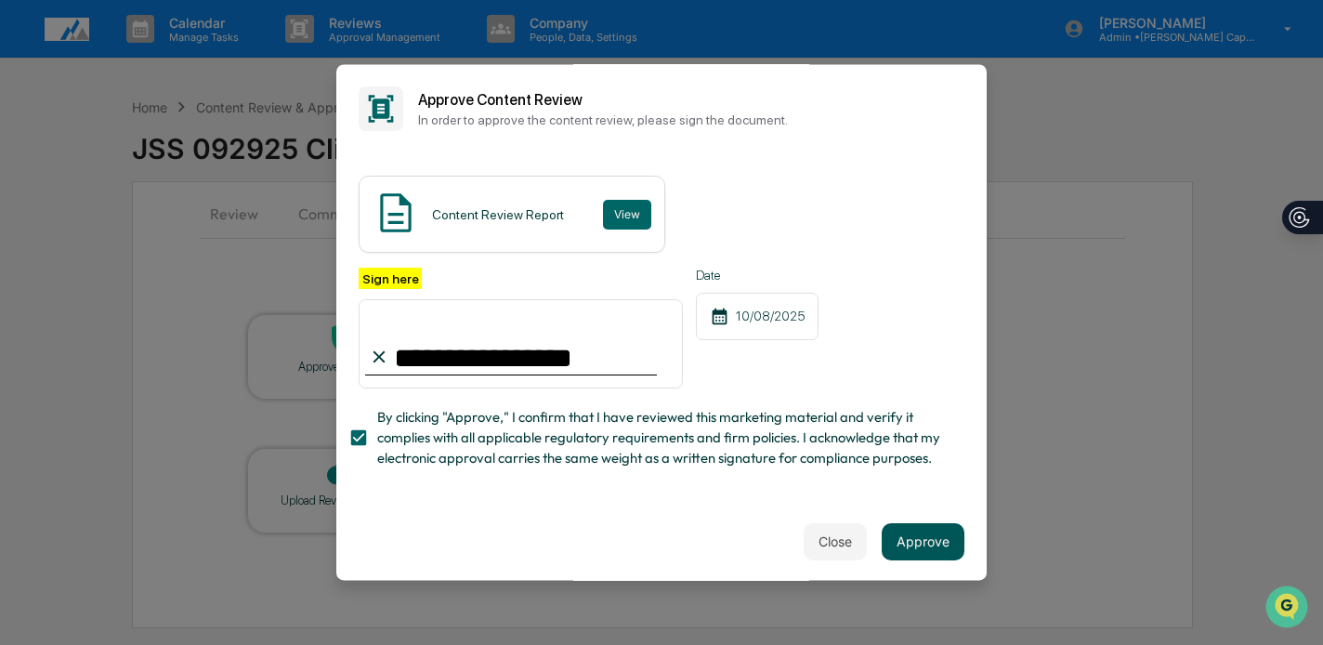
click at [911, 533] on button "Approve" at bounding box center [923, 541] width 83 height 37
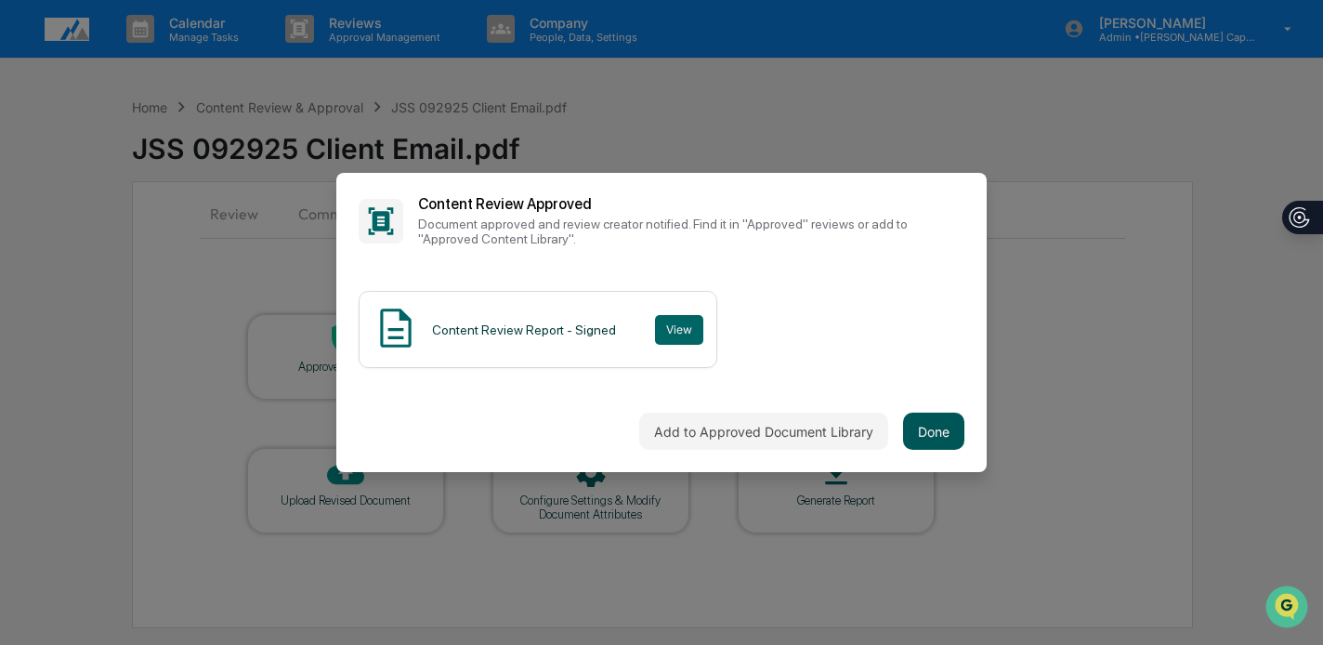
click at [927, 427] on button "Done" at bounding box center [933, 431] width 61 height 37
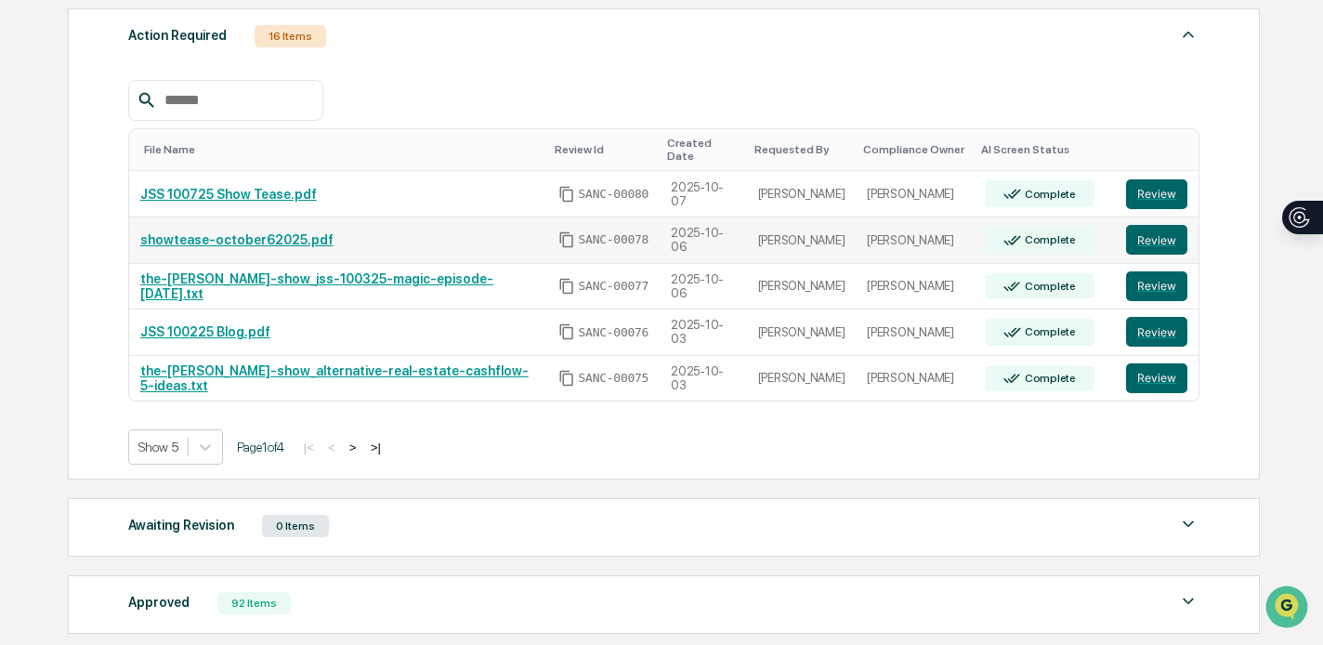
scroll to position [308, 0]
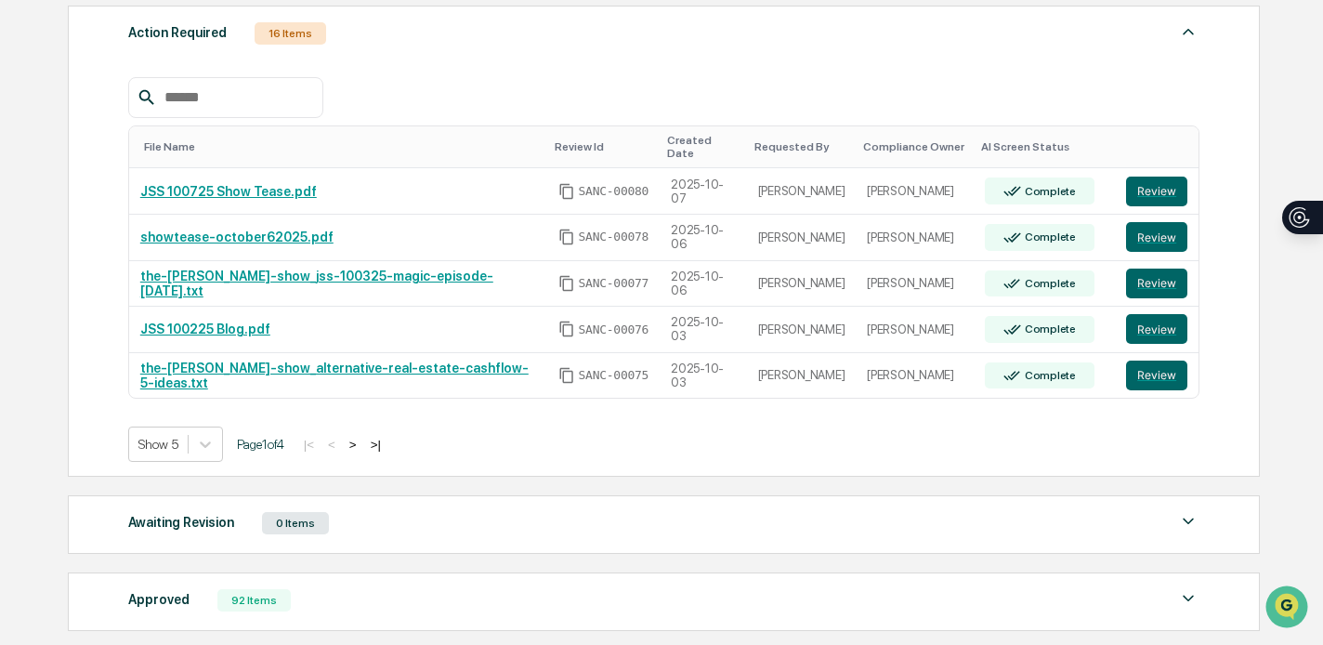
click at [386, 437] on button ">|" at bounding box center [375, 445] width 21 height 16
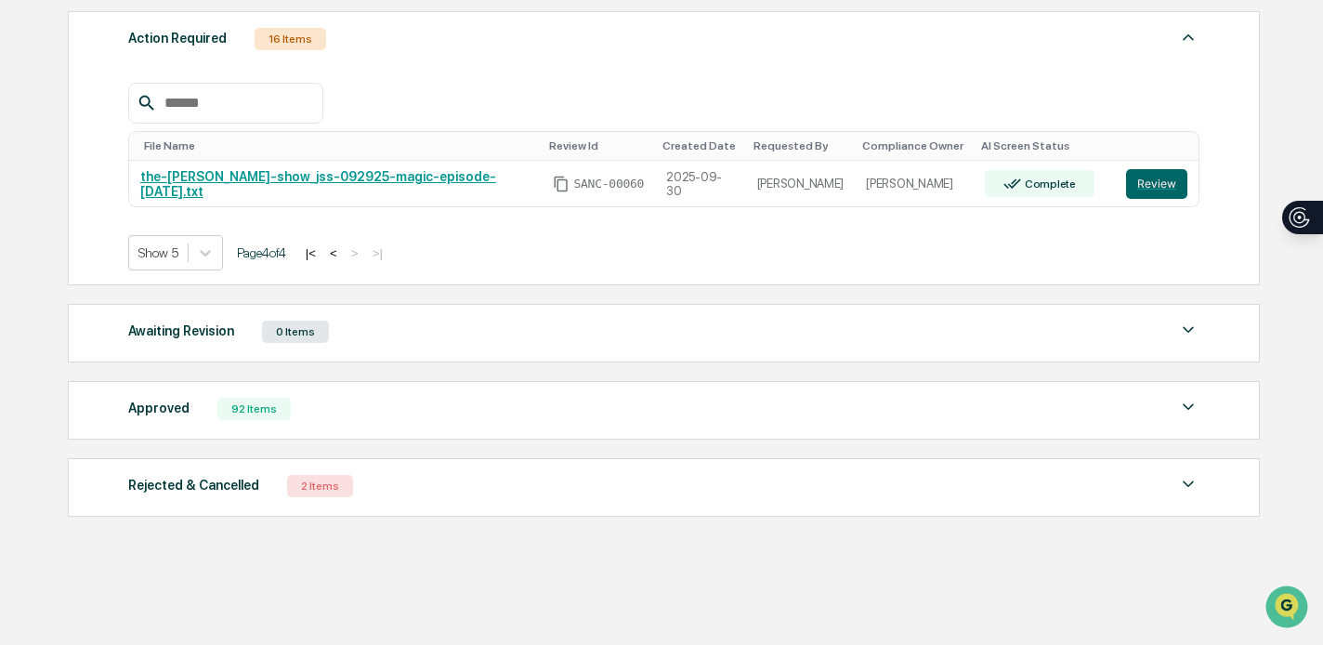
click at [343, 253] on button "<" at bounding box center [333, 253] width 19 height 16
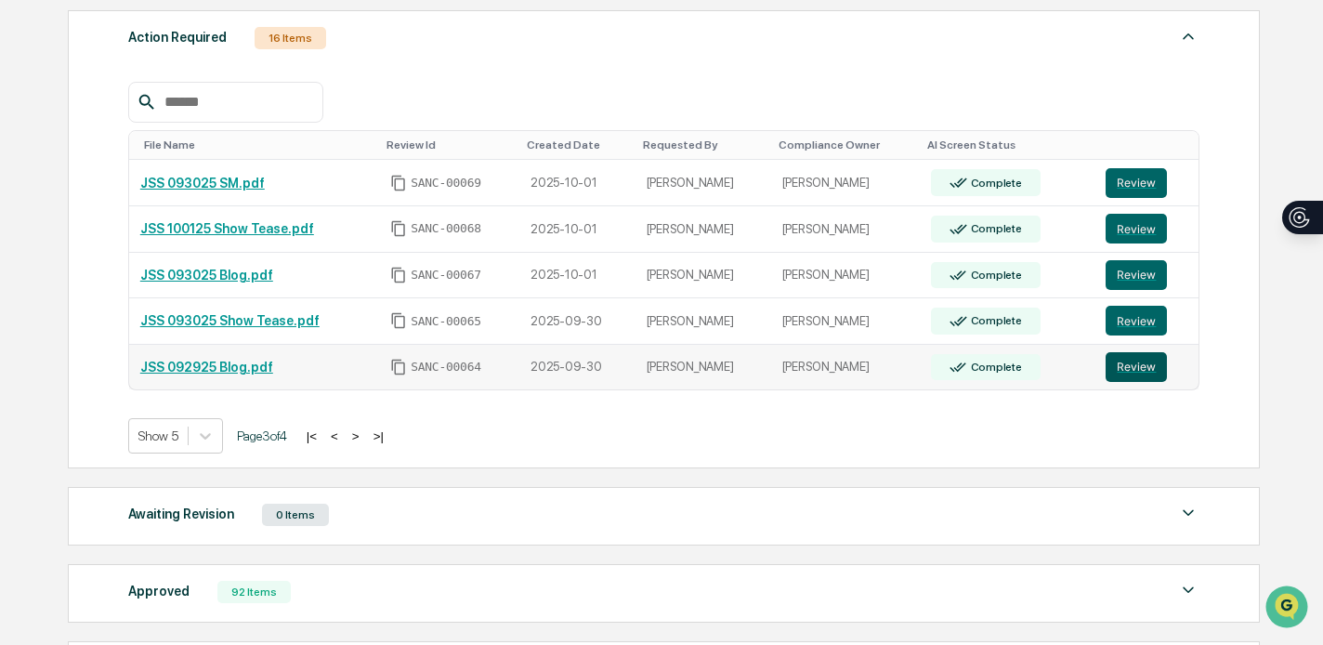
click at [1161, 361] on button "Review" at bounding box center [1136, 367] width 61 height 30
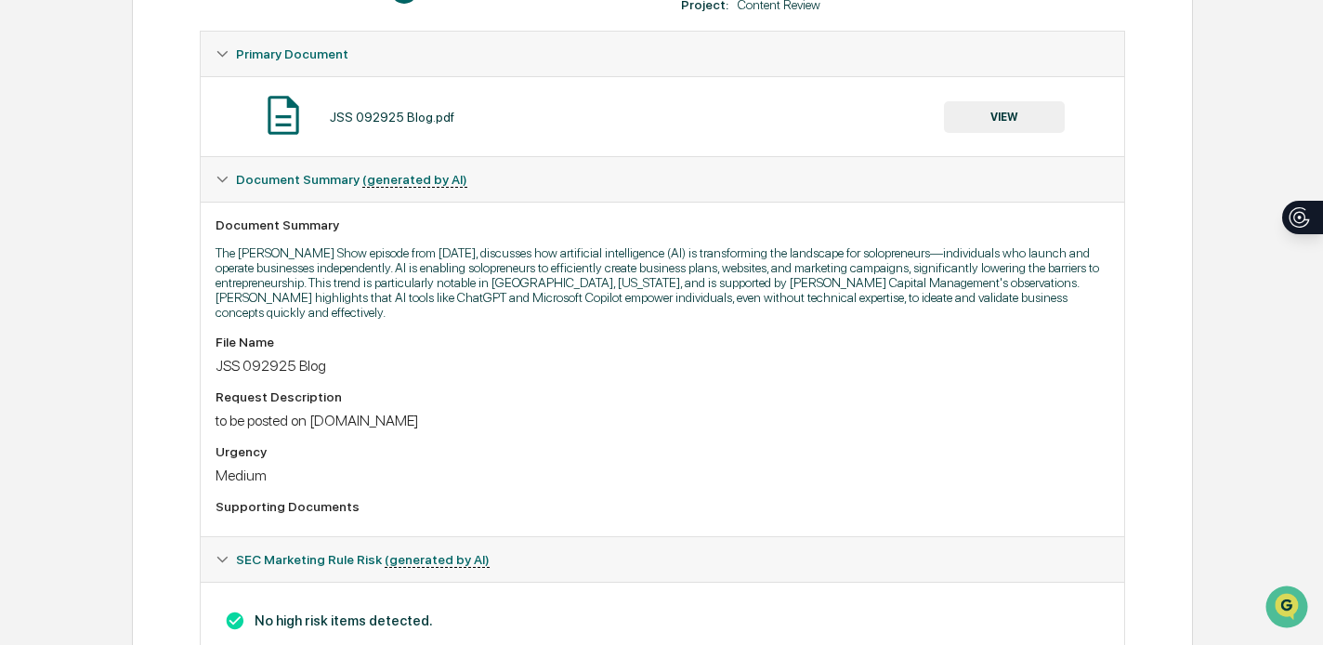
scroll to position [341, 0]
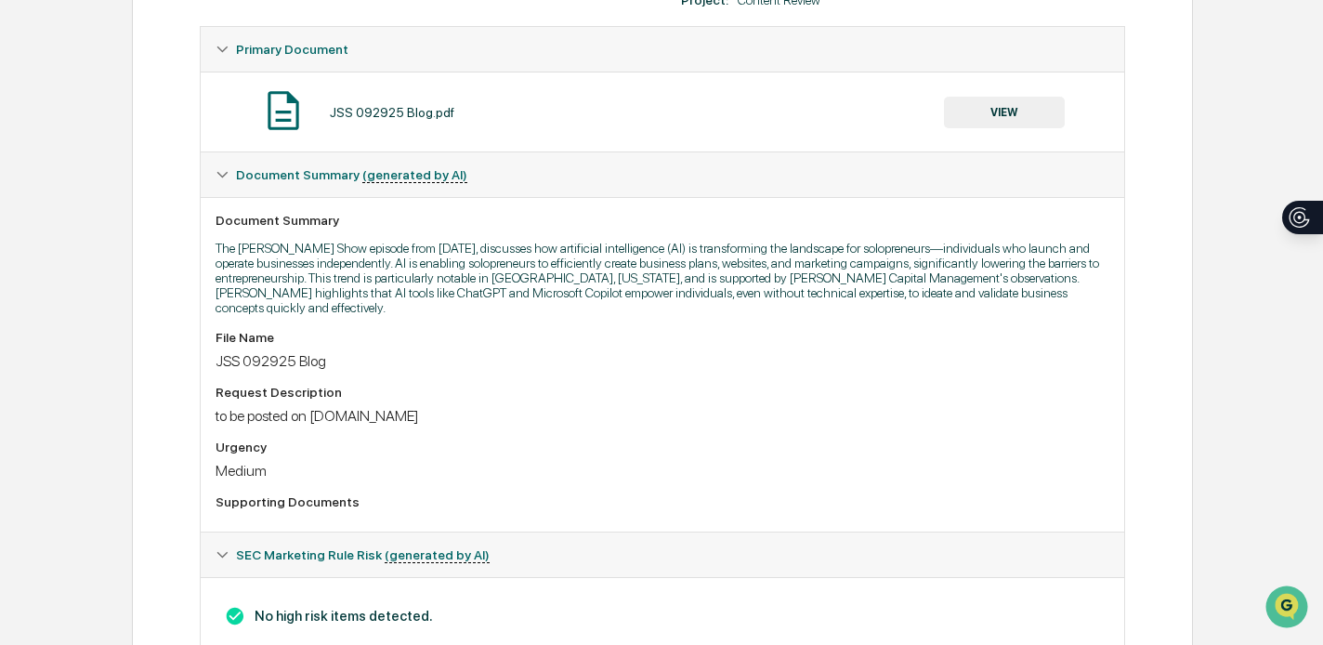
click at [1001, 120] on button "VIEW" at bounding box center [1004, 113] width 121 height 32
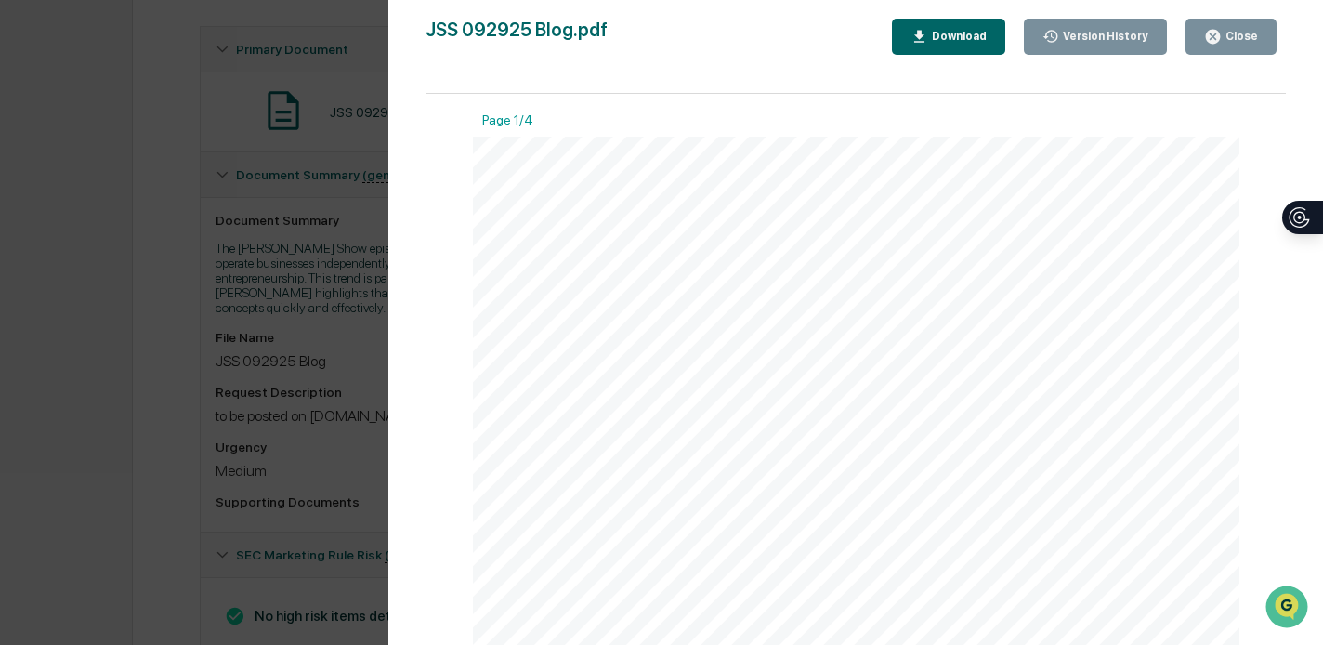
scroll to position [87, 0]
click at [955, 39] on div "Download" at bounding box center [957, 36] width 59 height 13
click at [161, 306] on div "Version History [DATE] 07:52 PM [PERSON_NAME] JSS 092925 Blog.pdf Close Version…" at bounding box center [661, 322] width 1323 height 645
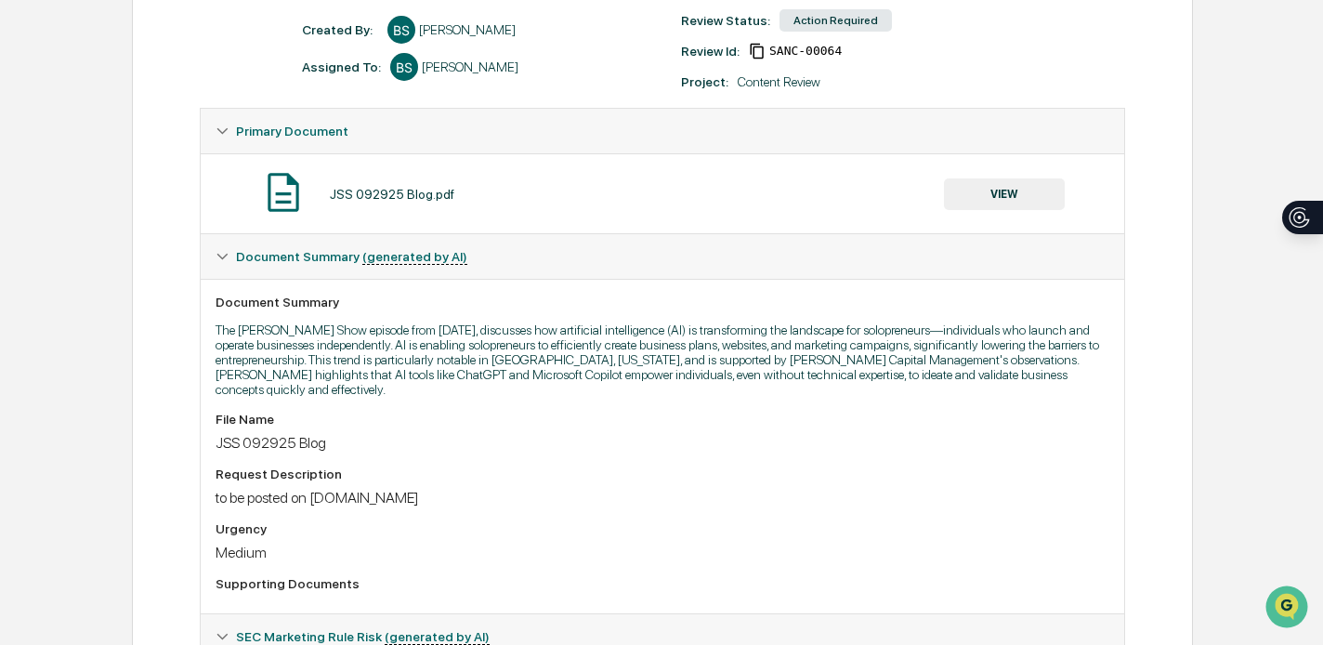
scroll to position [0, 0]
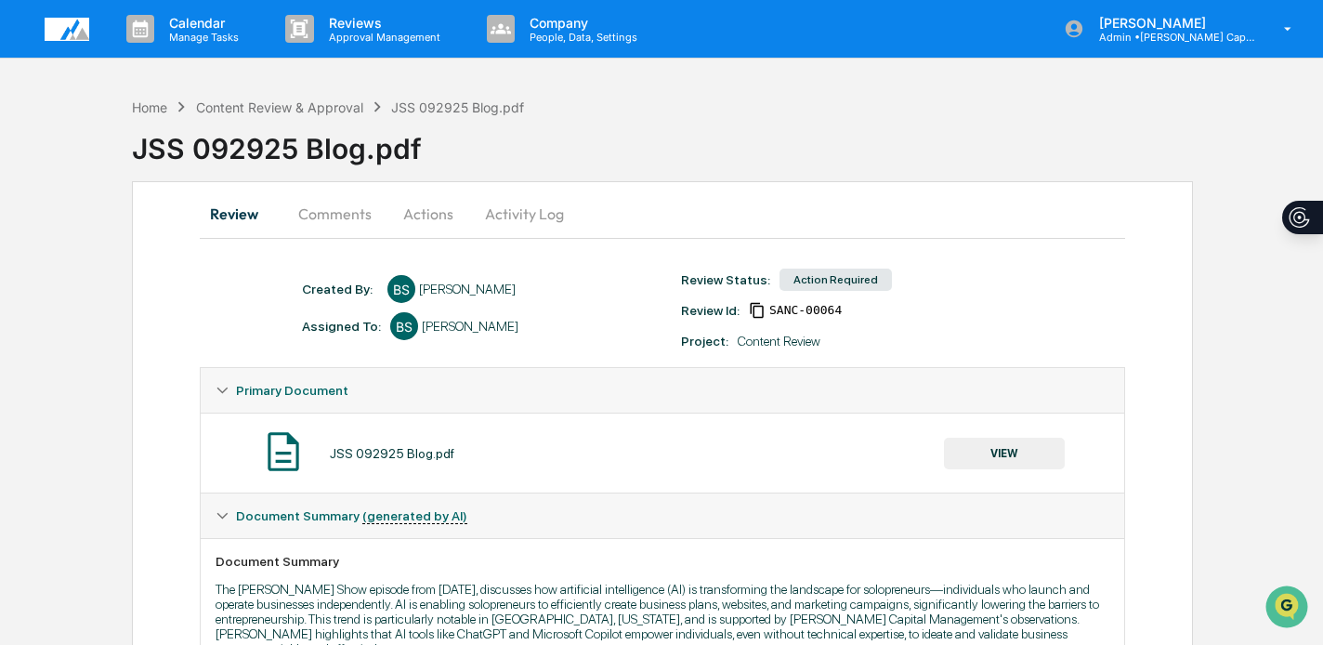
click at [429, 217] on button "Actions" at bounding box center [428, 213] width 84 height 45
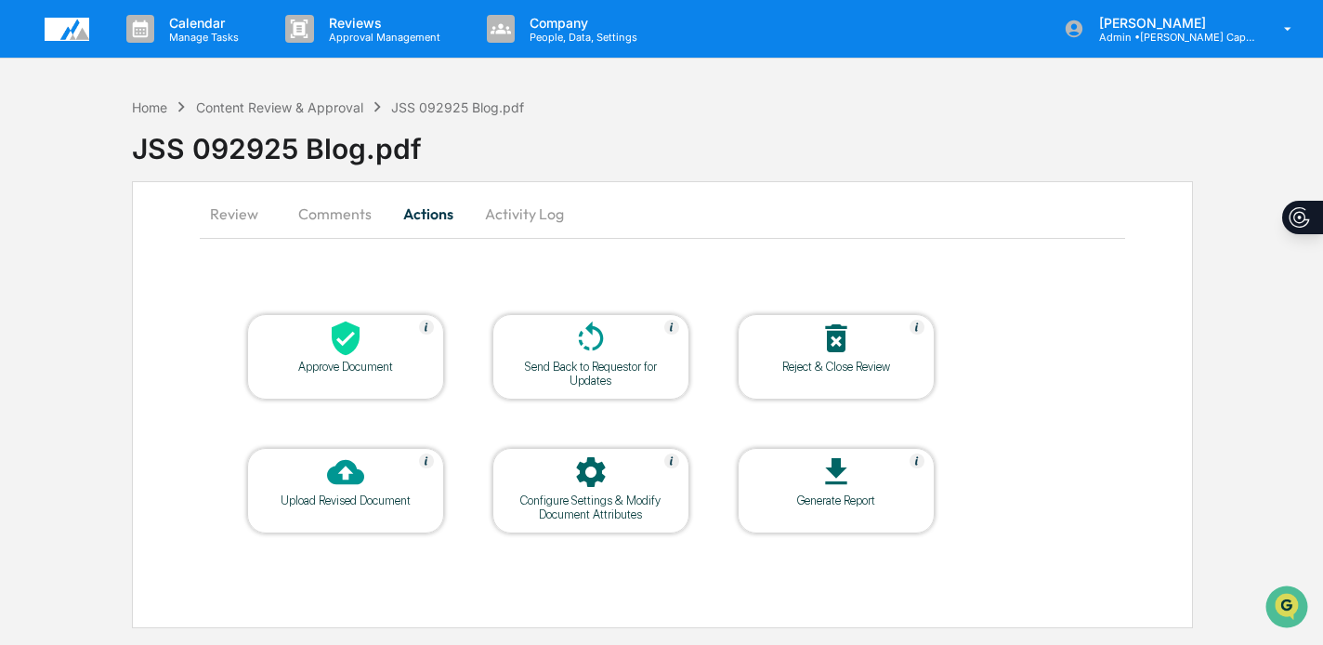
click at [343, 356] on icon at bounding box center [345, 338] width 37 height 37
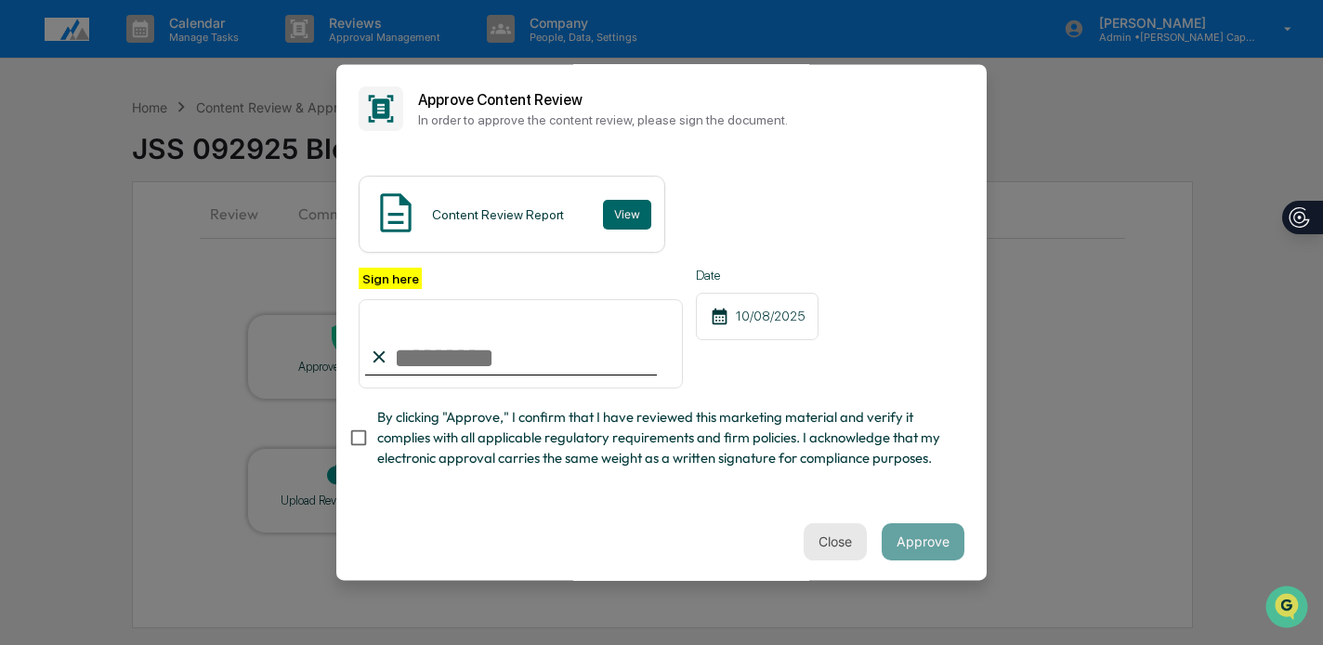
click at [832, 523] on button "Close" at bounding box center [835, 541] width 63 height 37
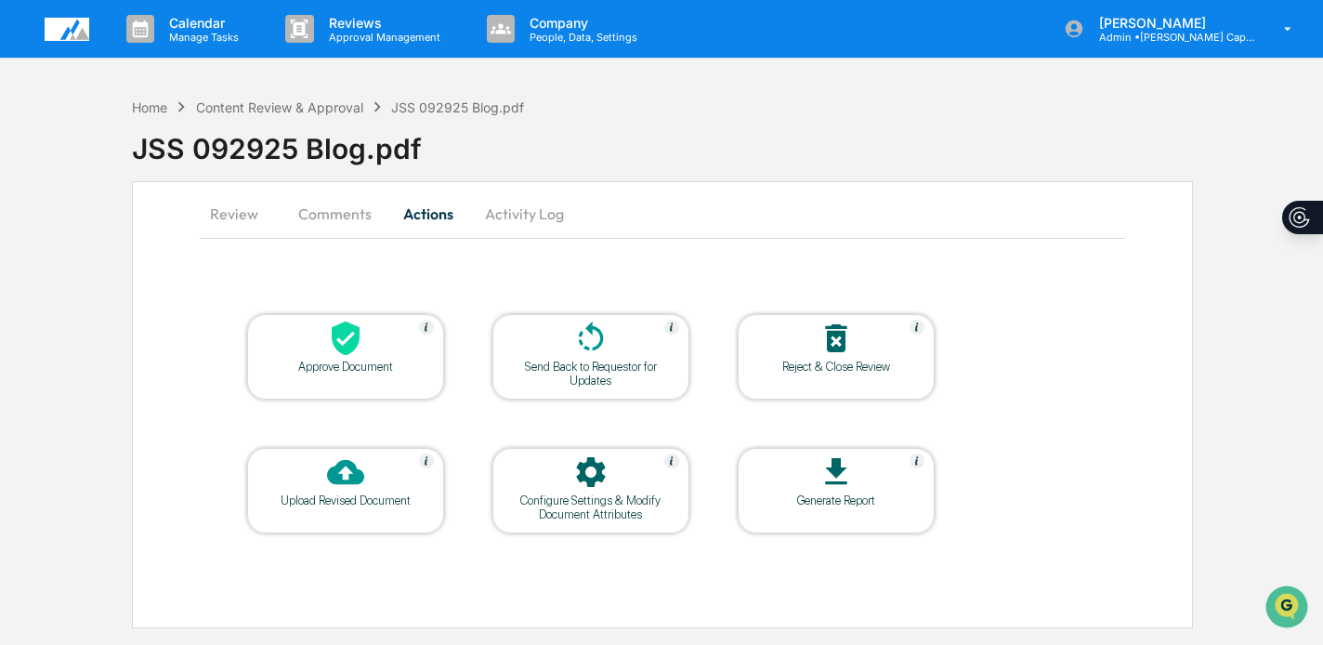
click at [319, 231] on button "Comments" at bounding box center [334, 213] width 103 height 45
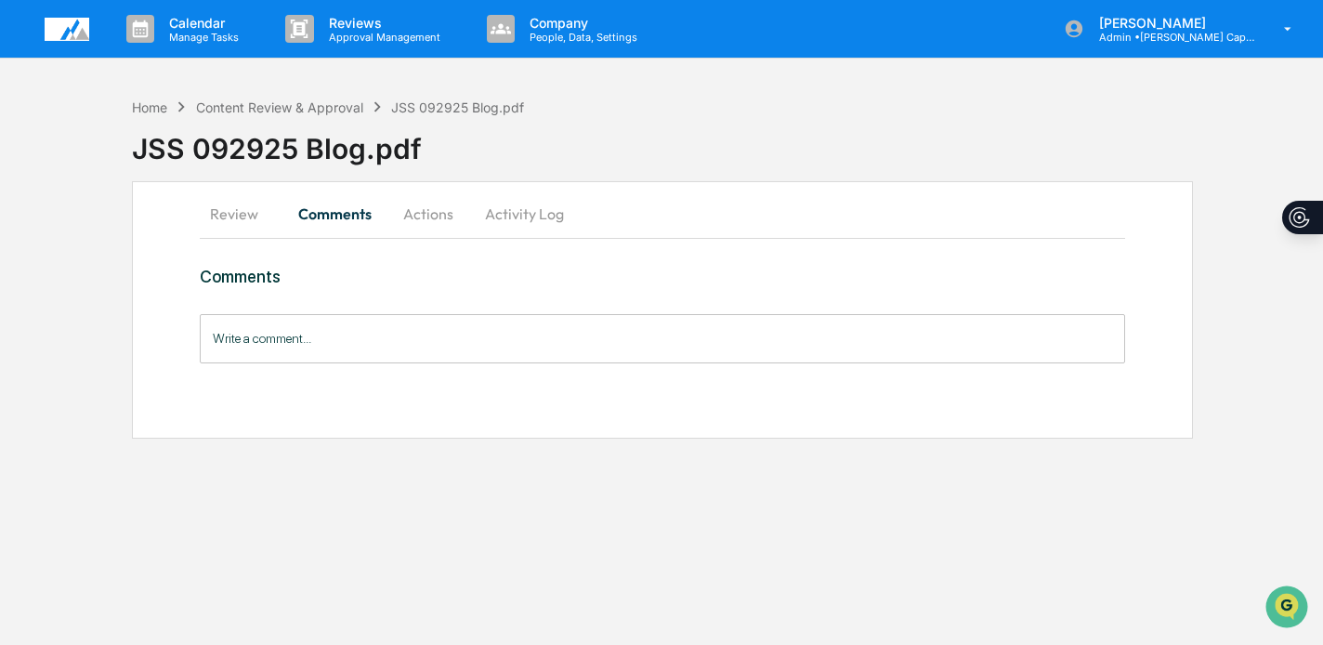
click at [349, 330] on input "Write a comment..." at bounding box center [663, 338] width 926 height 49
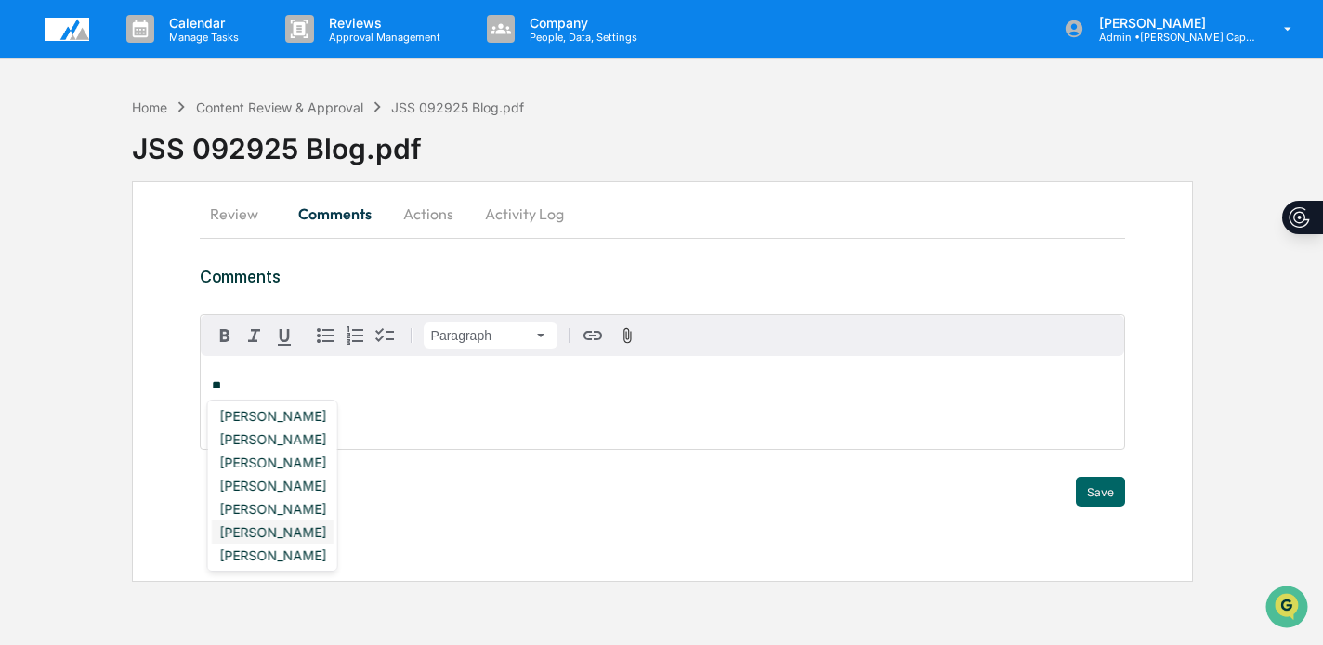
click at [256, 533] on div "[PERSON_NAME]" at bounding box center [273, 531] width 122 height 23
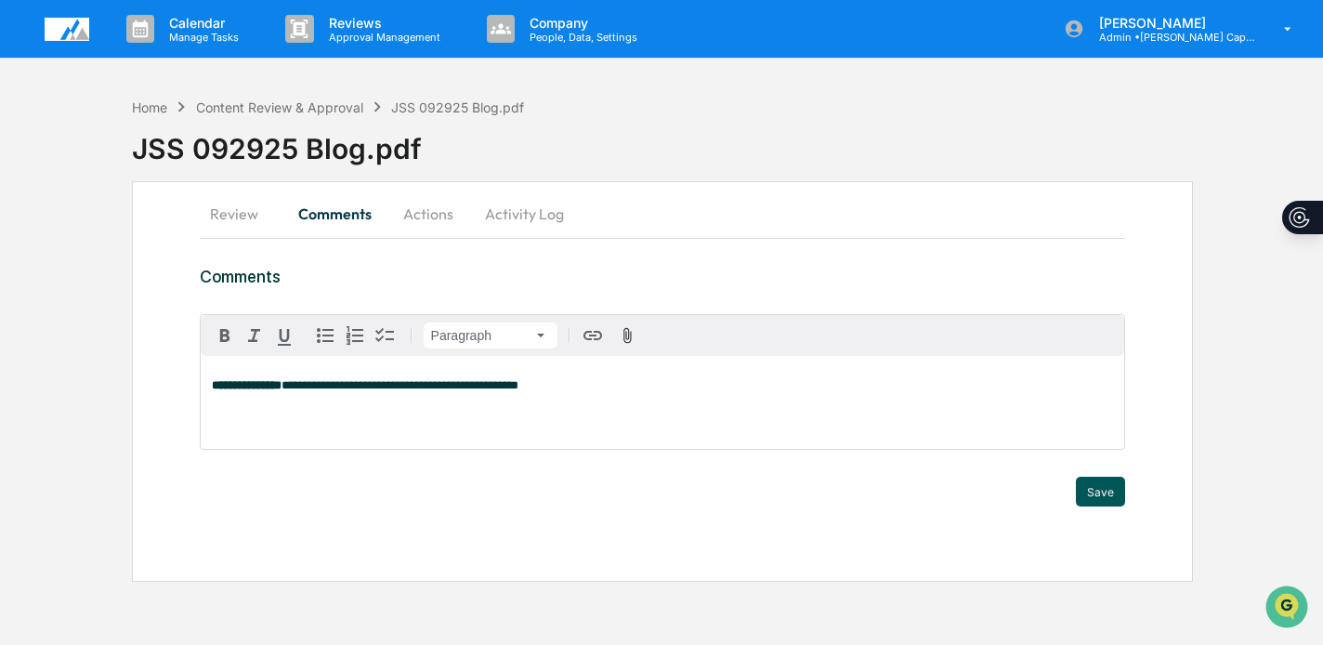
click at [1100, 486] on button "Save" at bounding box center [1100, 492] width 49 height 30
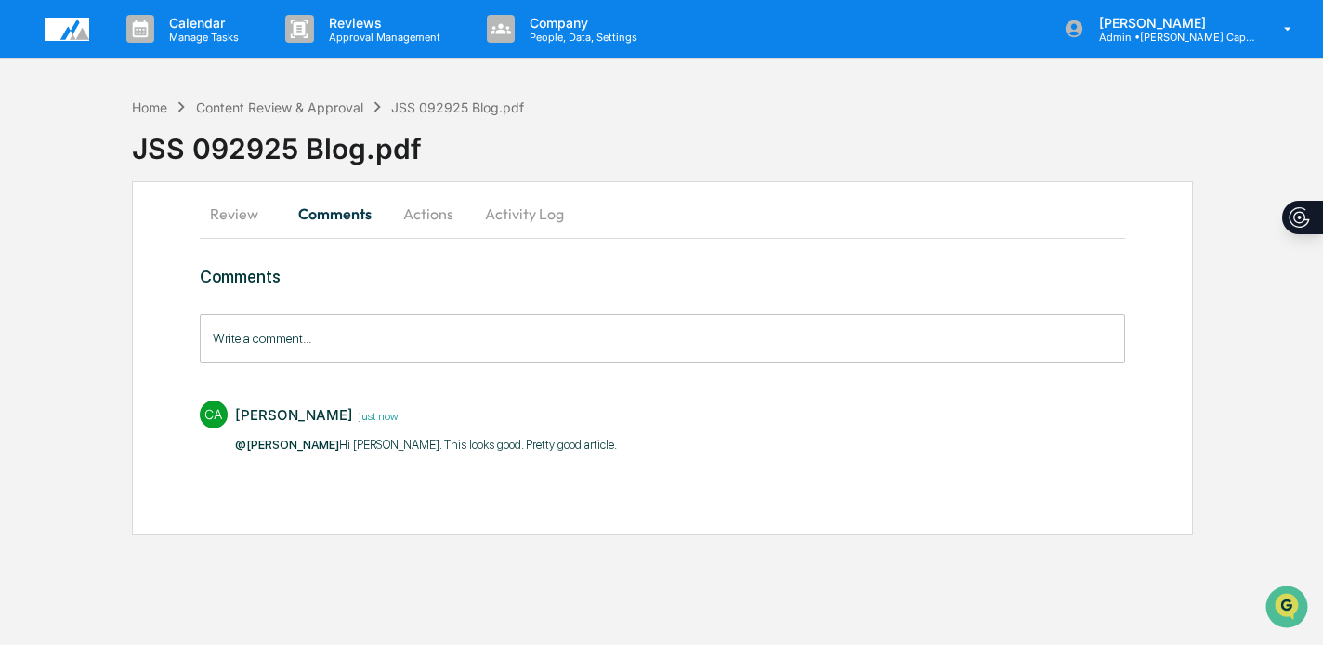
click at [424, 208] on button "Actions" at bounding box center [428, 213] width 84 height 45
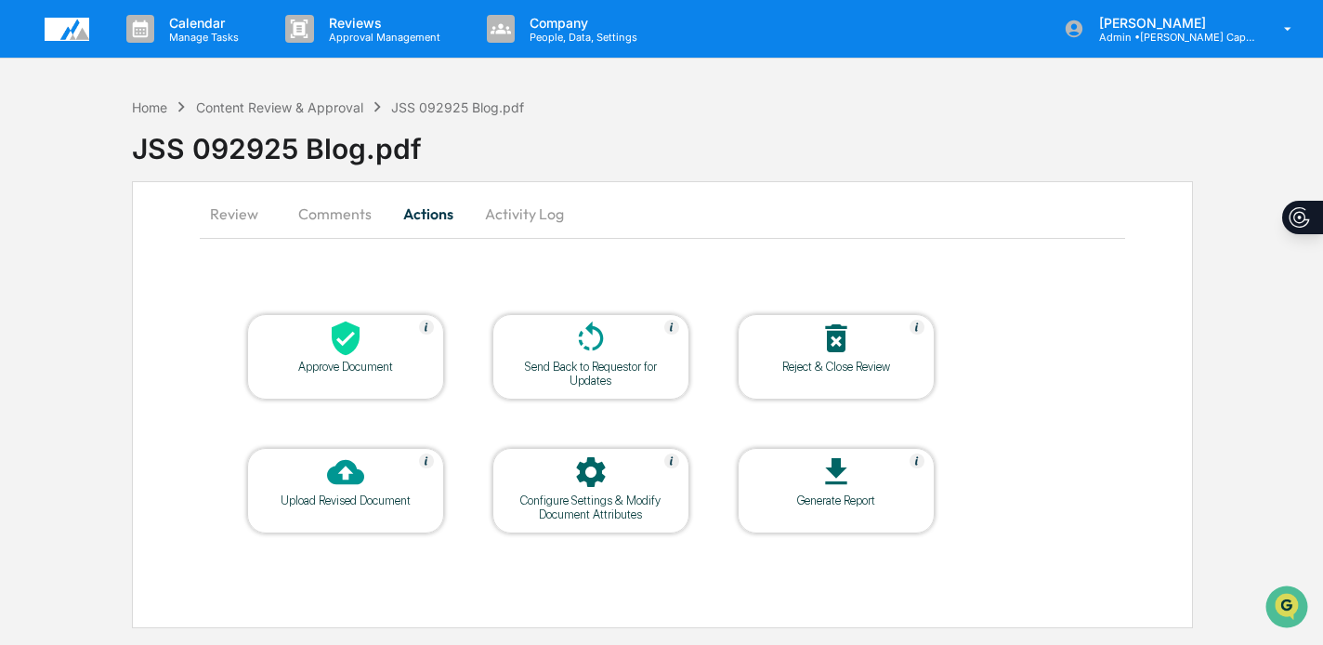
click at [351, 330] on icon at bounding box center [346, 338] width 28 height 34
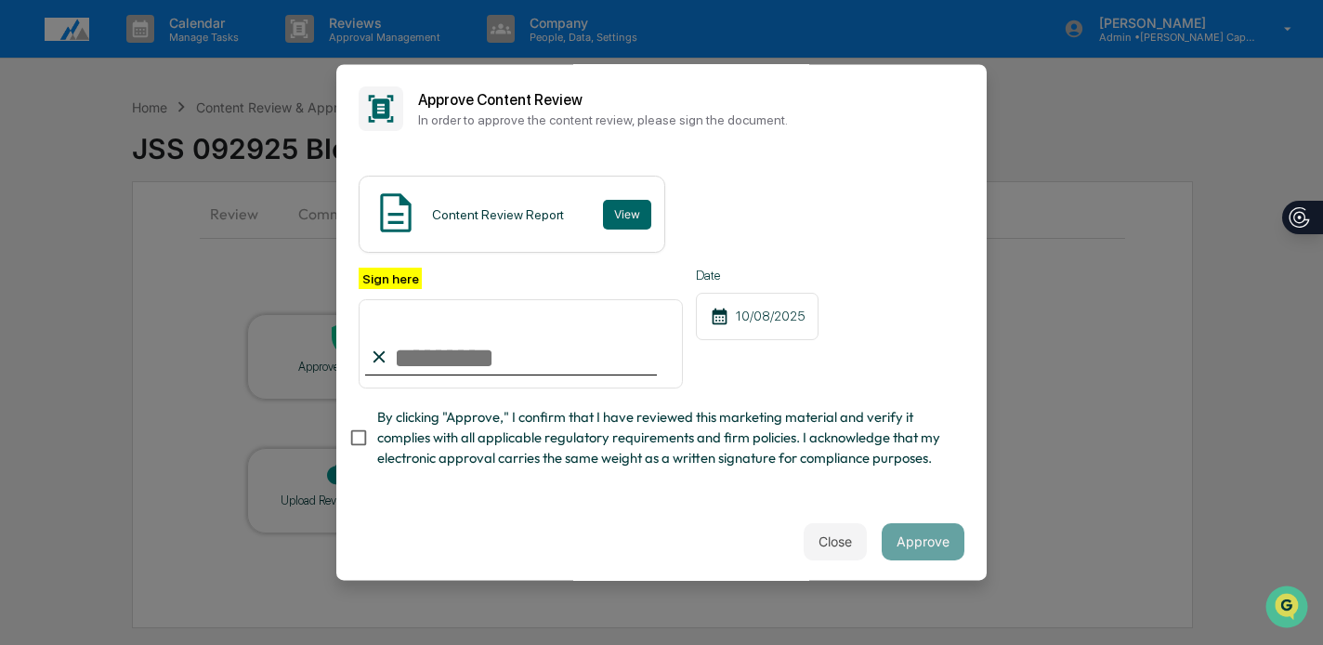
click at [437, 341] on input "Sign here" at bounding box center [521, 343] width 324 height 89
type input "**********"
click at [483, 436] on span "By clicking "Approve," I confirm that I have reviewed this marketing material a…" at bounding box center [663, 438] width 572 height 62
click at [908, 541] on button "Approve" at bounding box center [923, 541] width 83 height 37
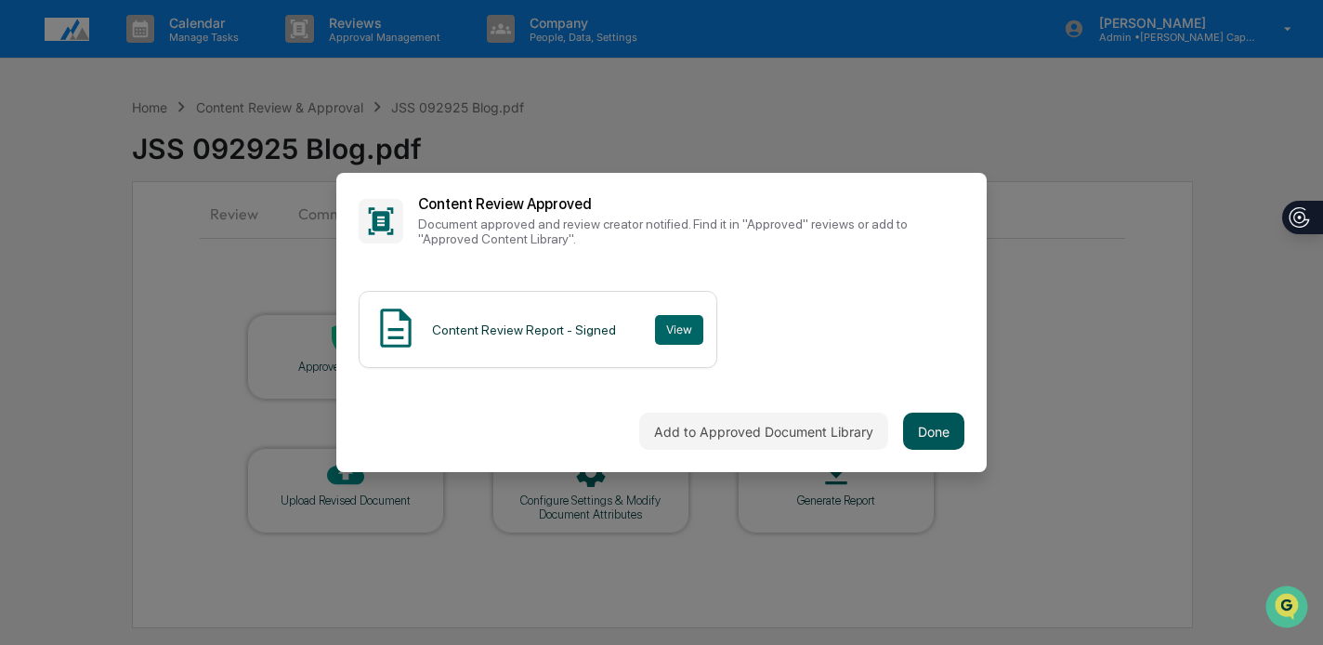
click at [937, 422] on button "Done" at bounding box center [933, 431] width 61 height 37
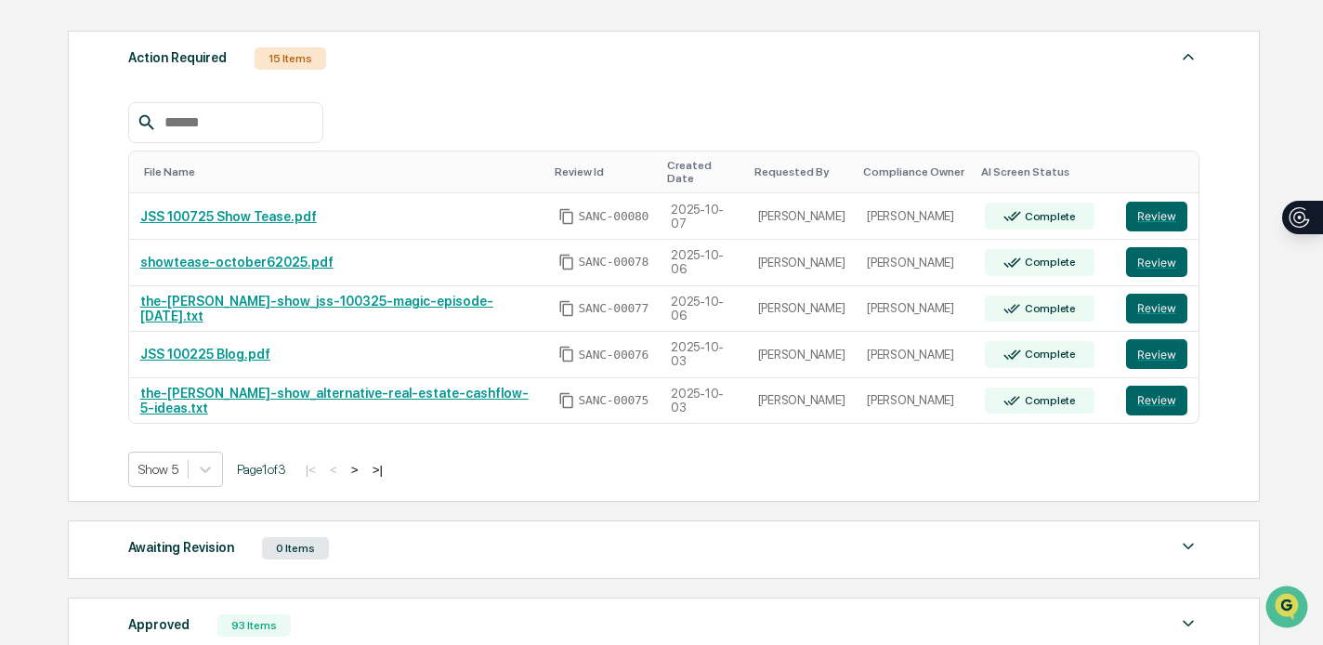
scroll to position [280, 0]
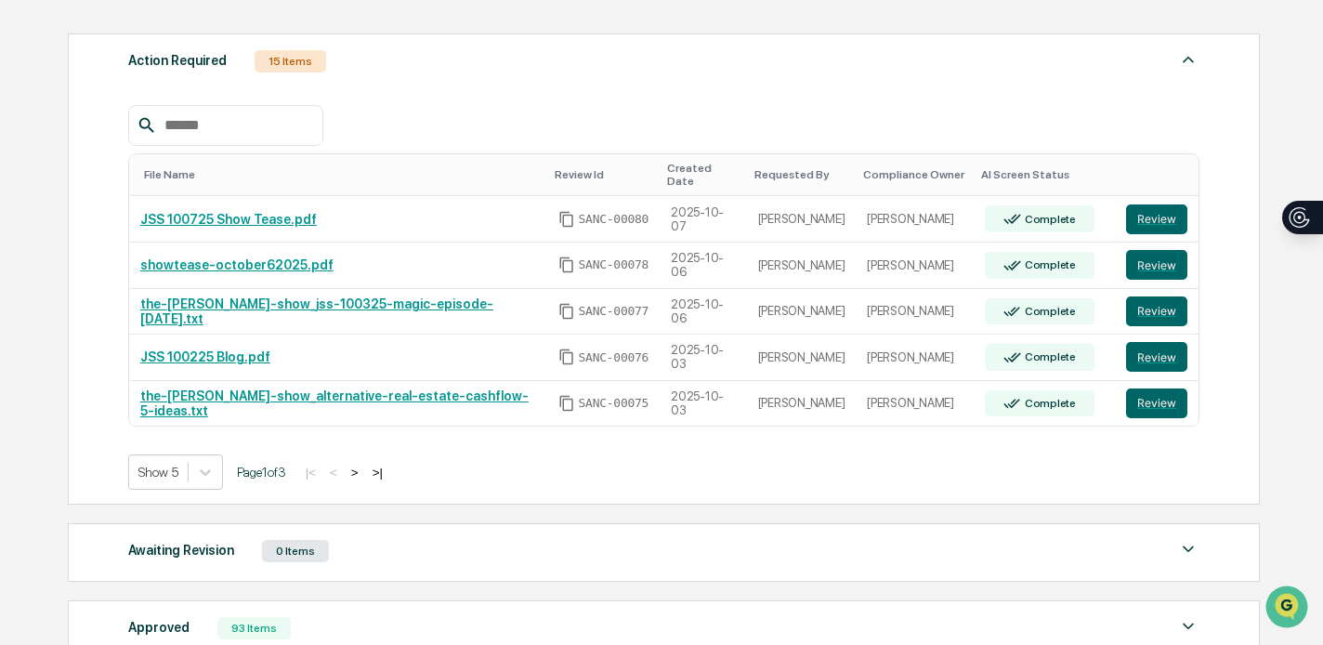
click at [364, 465] on button ">" at bounding box center [355, 473] width 19 height 16
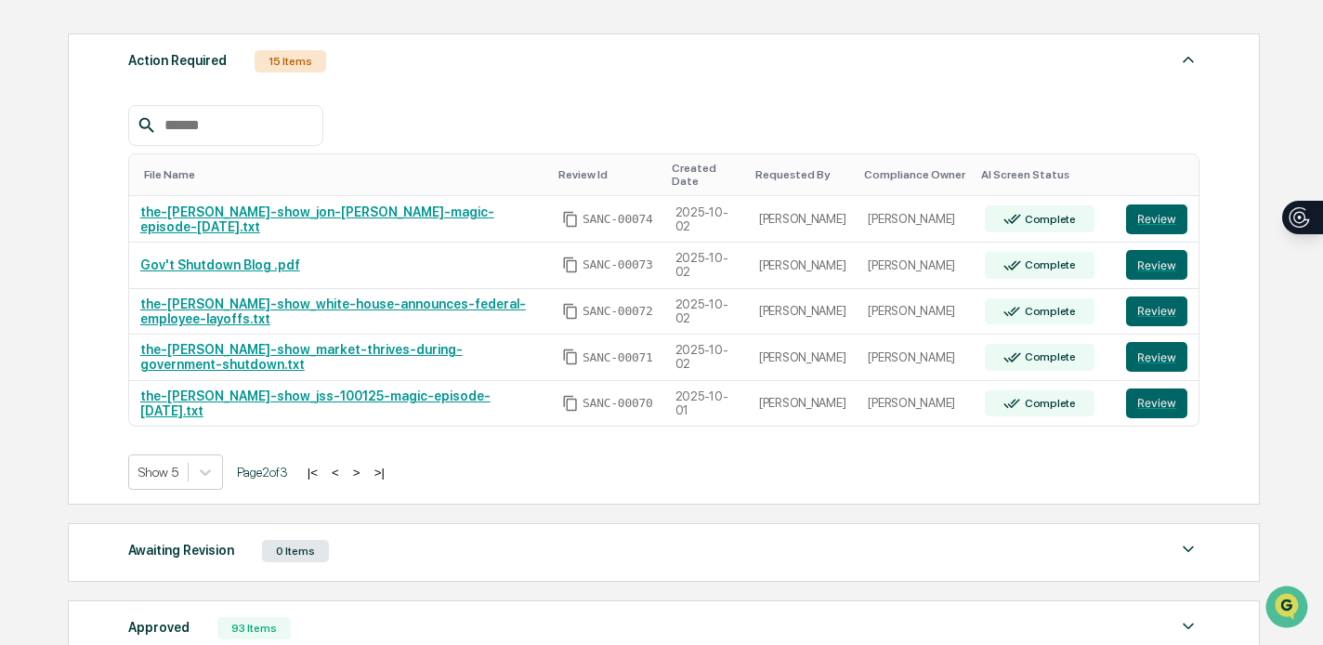
click at [366, 465] on button ">" at bounding box center [356, 473] width 19 height 16
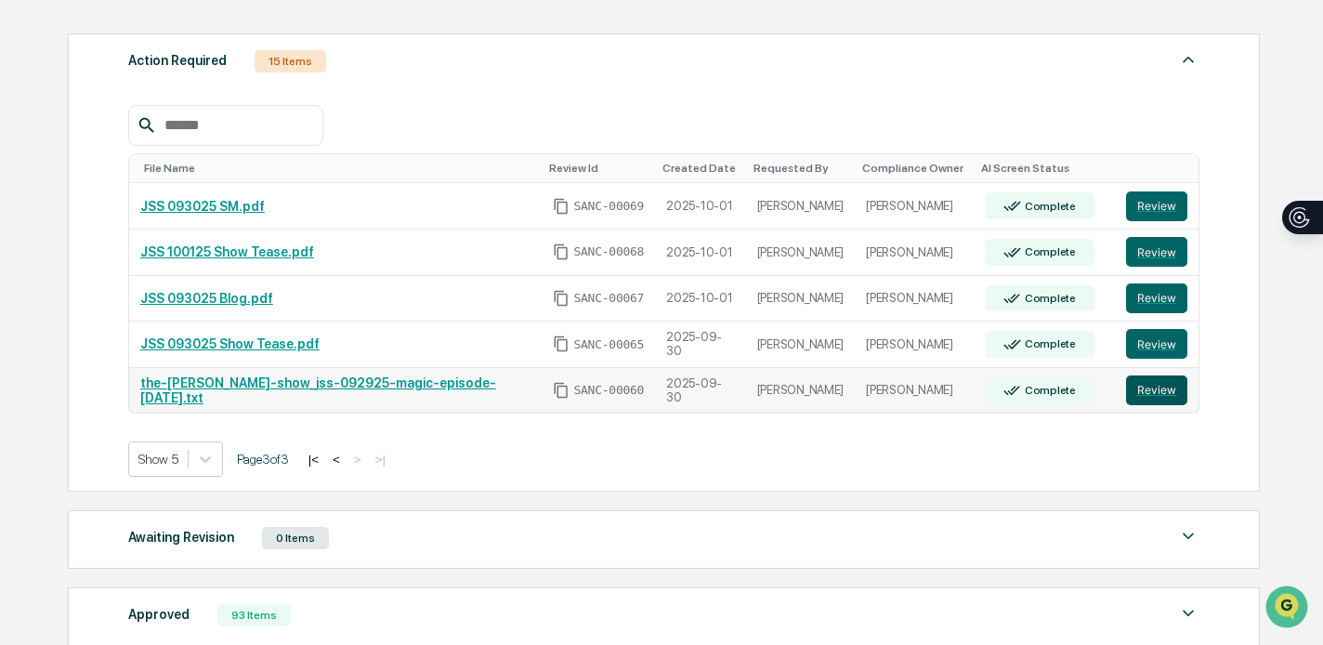
click at [1167, 392] on button "Review" at bounding box center [1156, 390] width 61 height 30
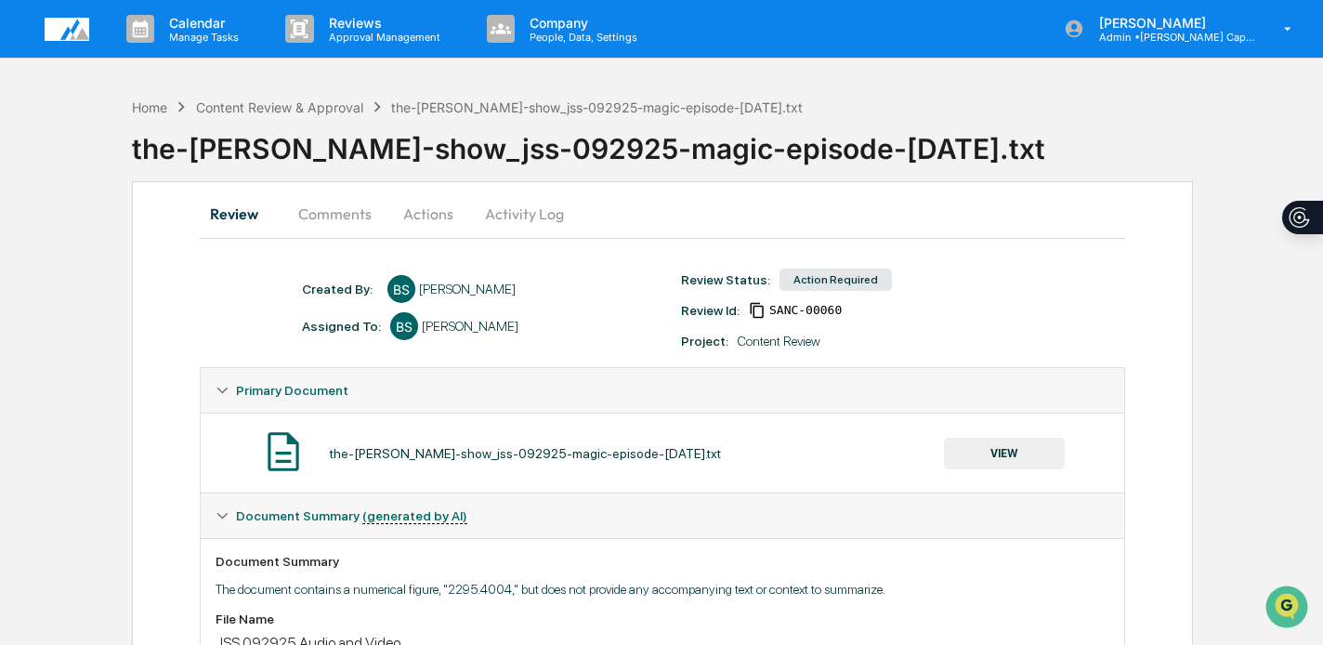
click at [407, 205] on button "Actions" at bounding box center [428, 213] width 84 height 45
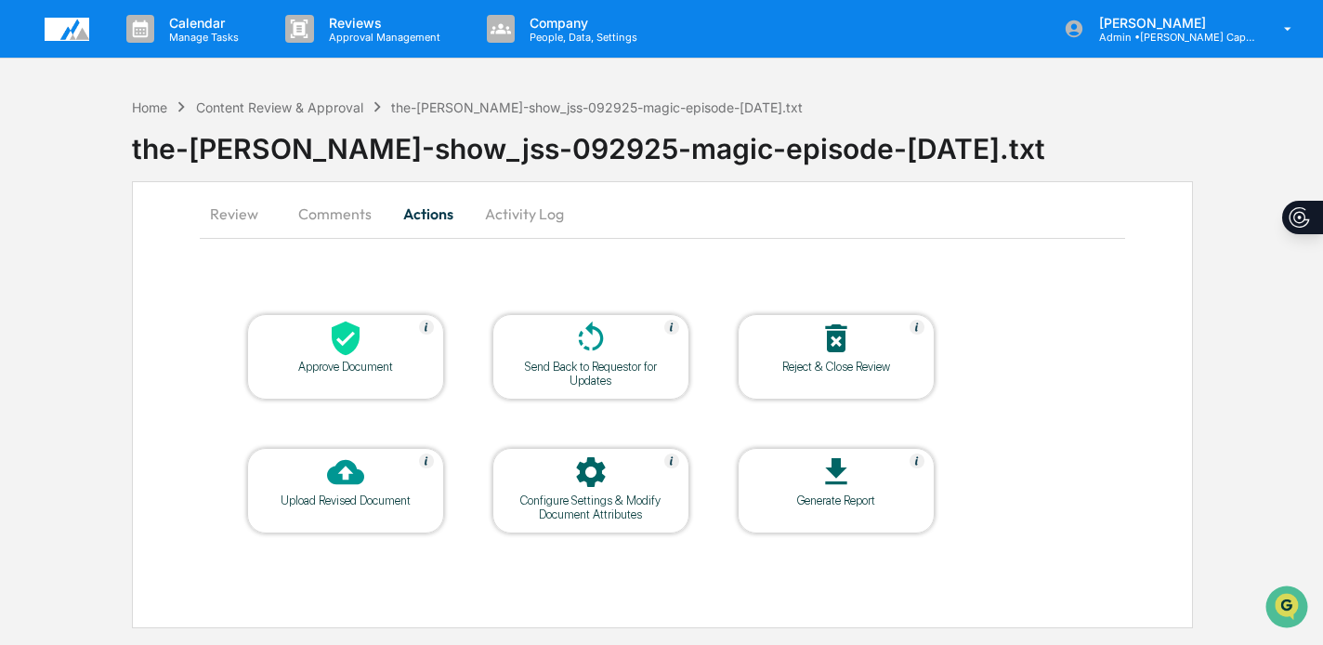
click at [349, 334] on icon at bounding box center [345, 338] width 37 height 37
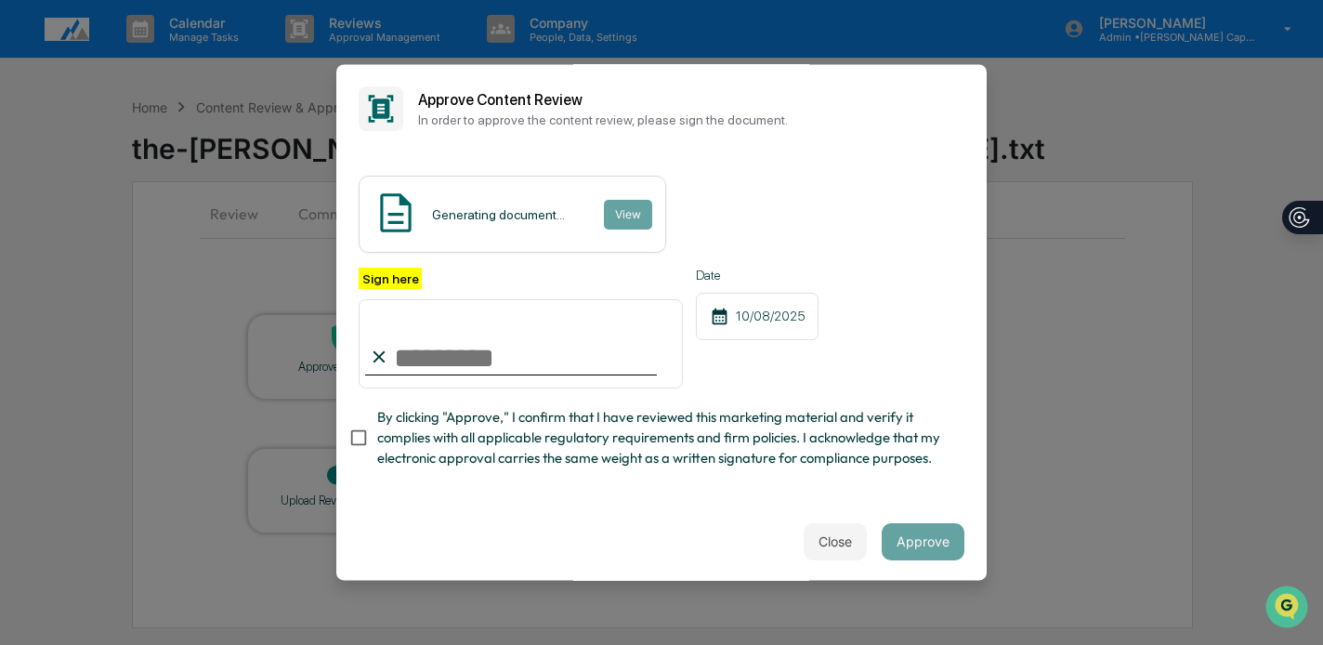
click at [467, 357] on input "Sign here" at bounding box center [521, 343] width 324 height 89
type input "**********"
click at [492, 411] on span "By clicking "Approve," I confirm that I have reviewed this marketing material a…" at bounding box center [663, 438] width 572 height 62
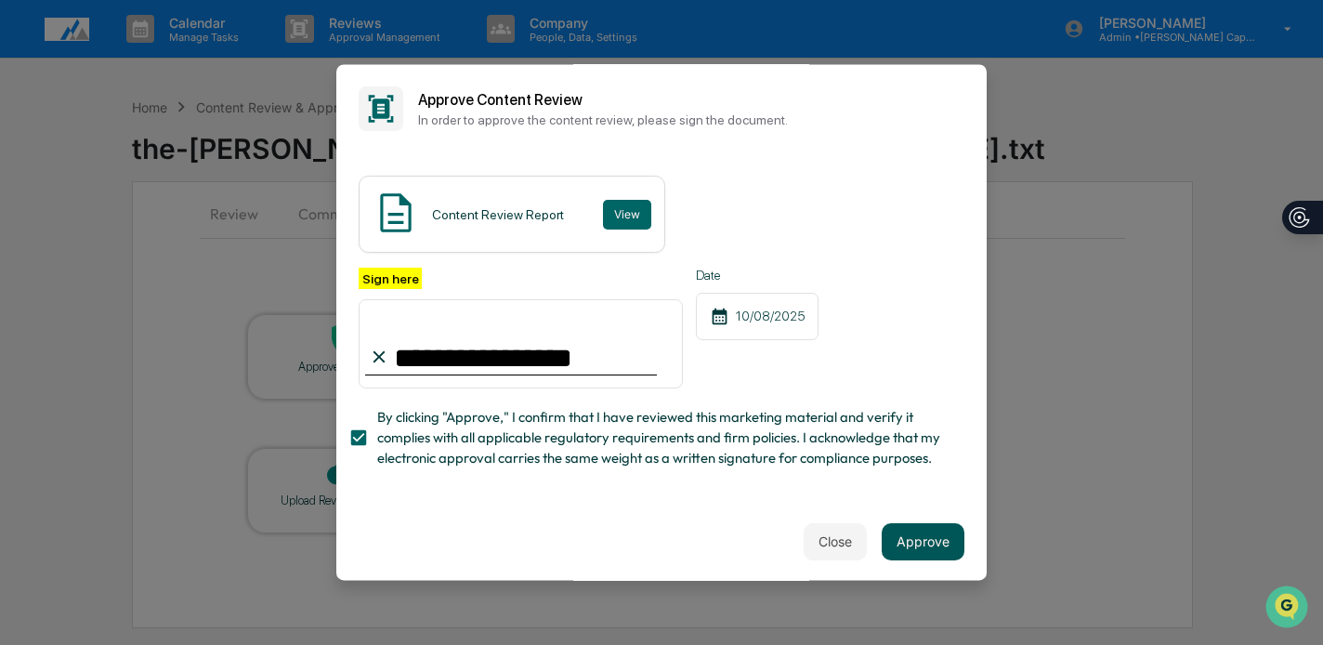
click at [919, 524] on button "Approve" at bounding box center [923, 541] width 83 height 37
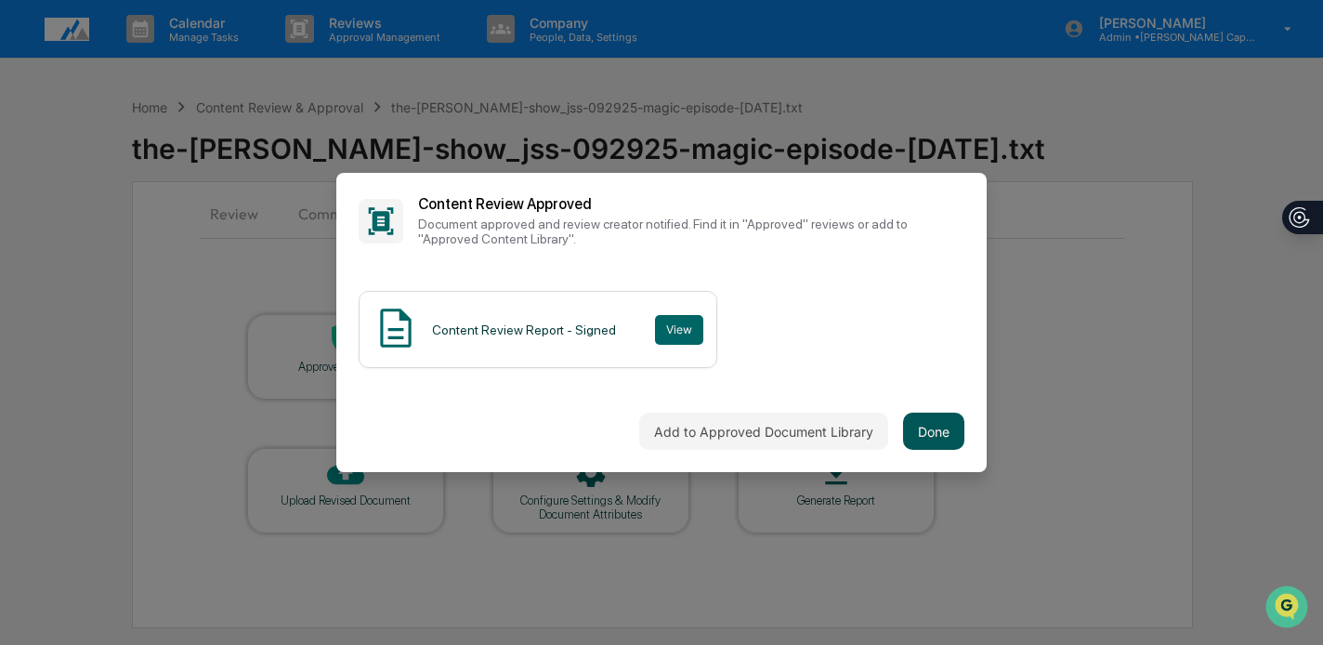
click at [952, 440] on button "Done" at bounding box center [933, 431] width 61 height 37
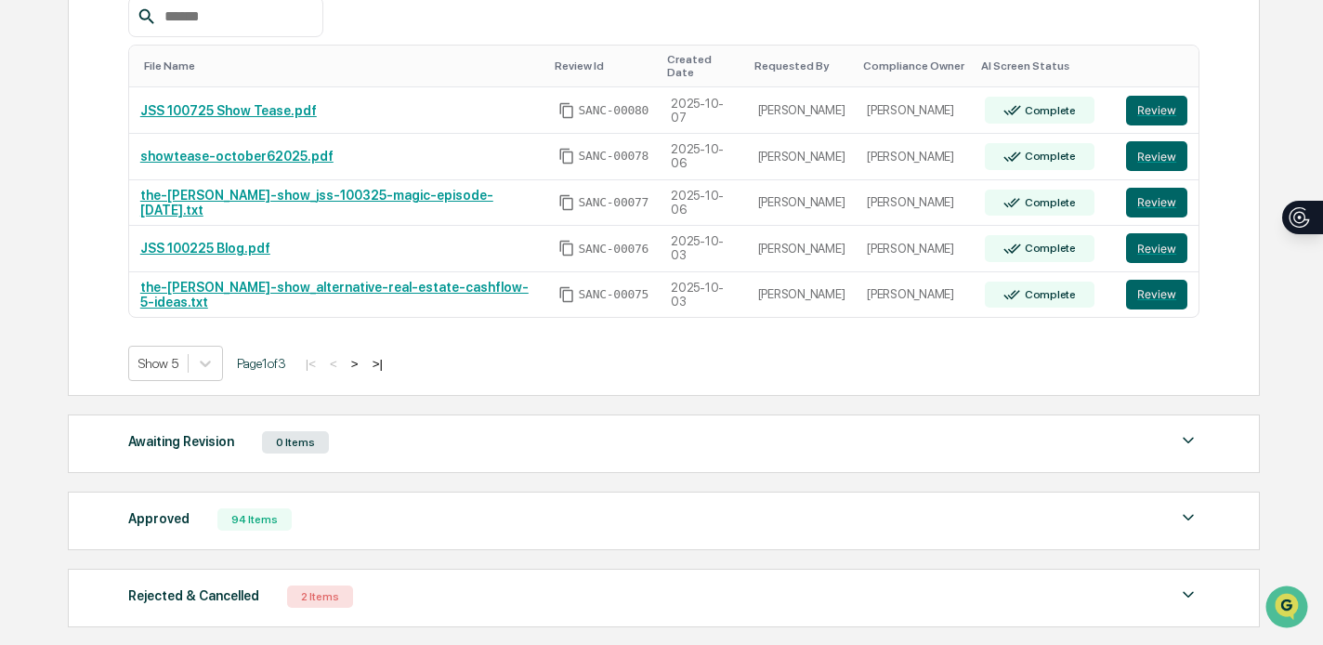
scroll to position [386, 0]
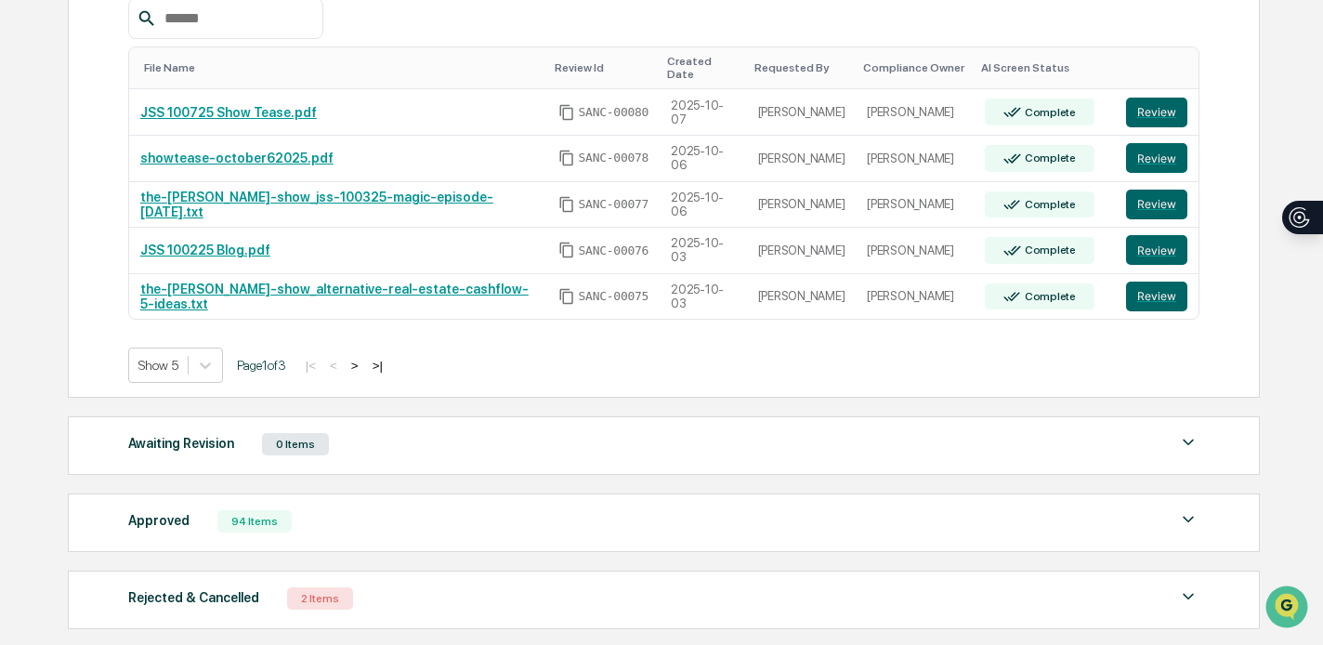
click at [388, 358] on button ">|" at bounding box center [377, 366] width 21 height 16
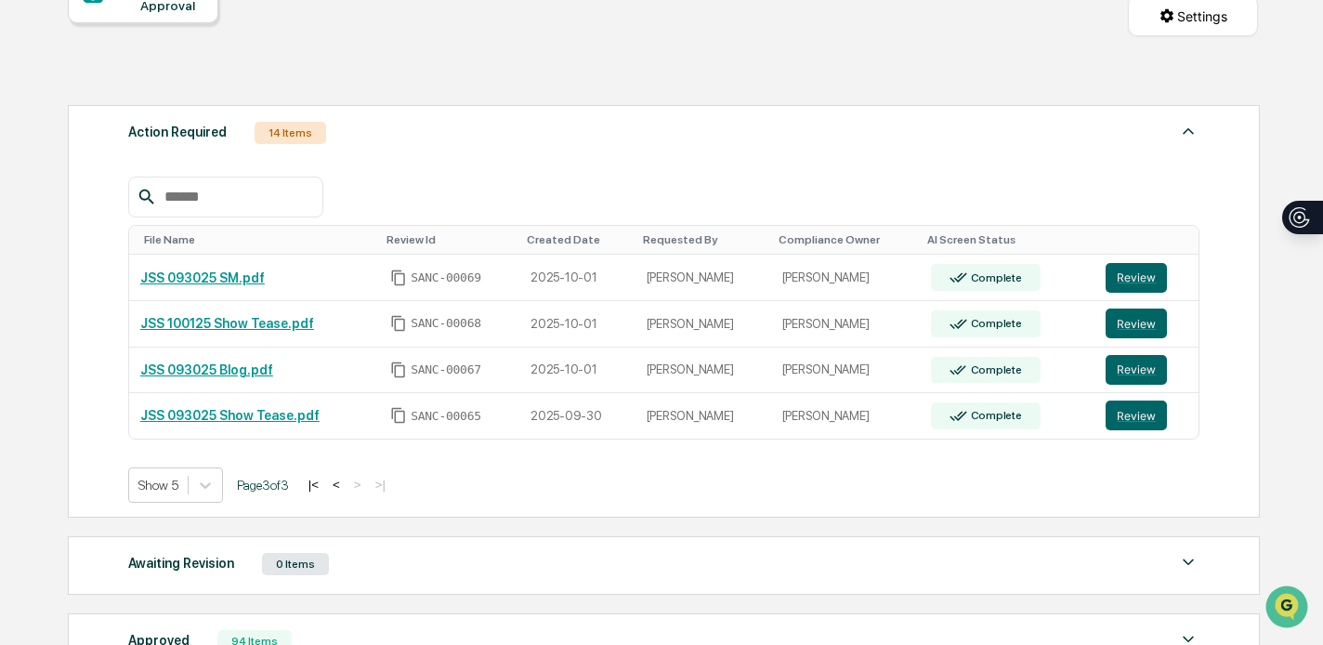
scroll to position [211, 0]
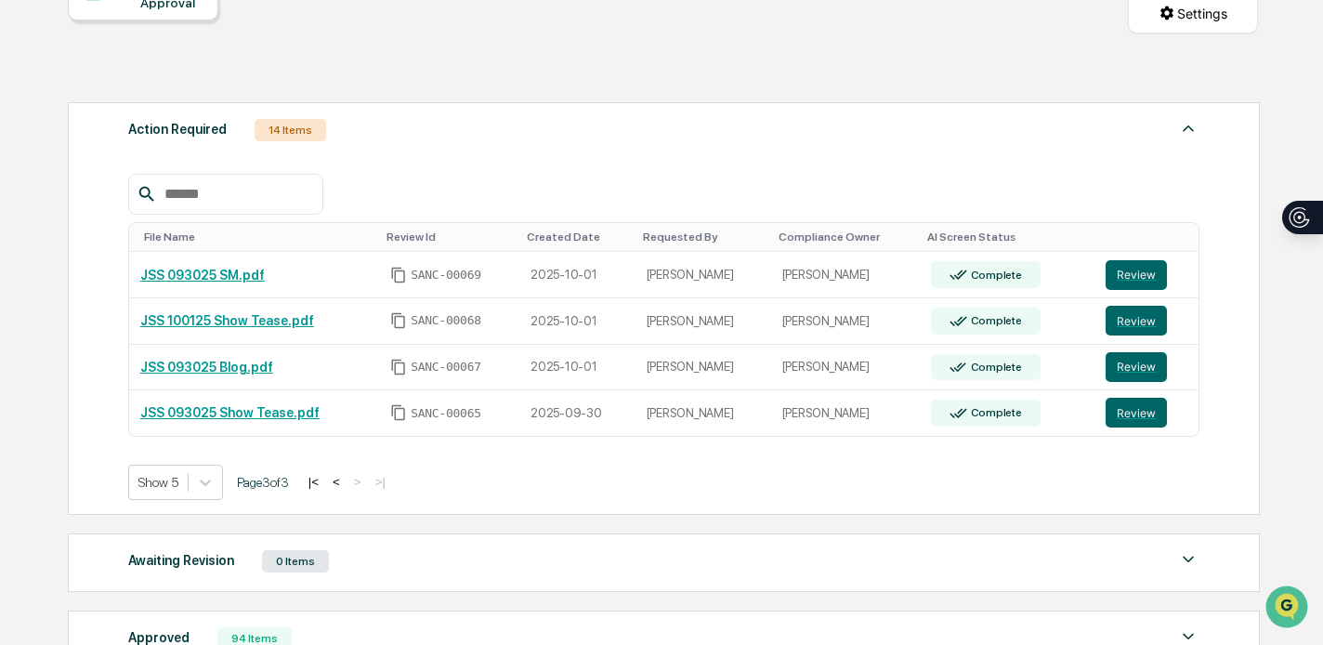
click at [346, 479] on button "<" at bounding box center [336, 482] width 19 height 16
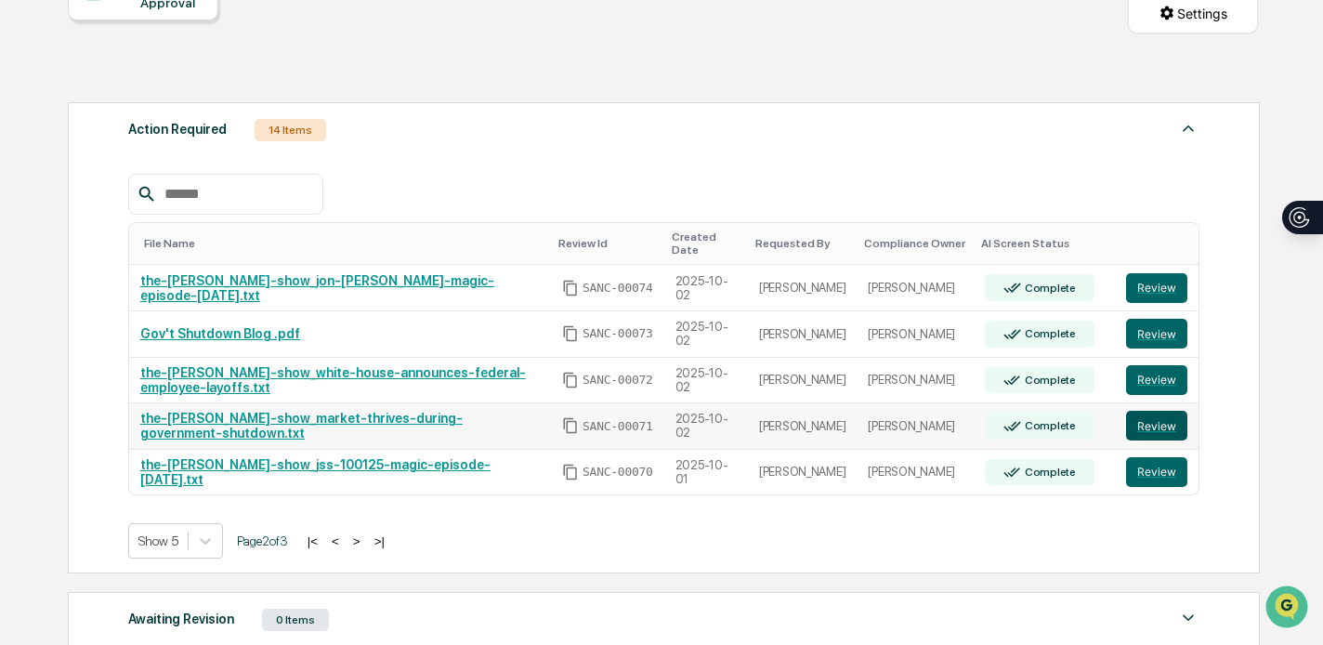
click at [1157, 419] on button "Review" at bounding box center [1156, 426] width 61 height 30
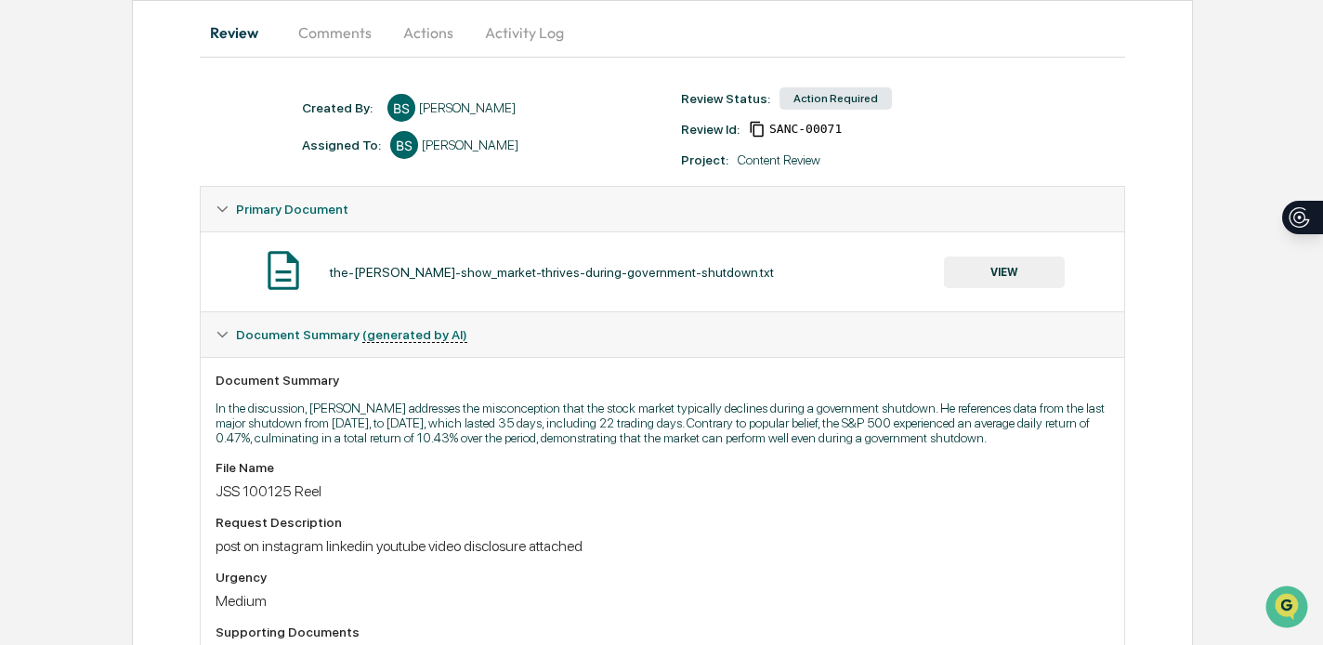
scroll to position [159, 0]
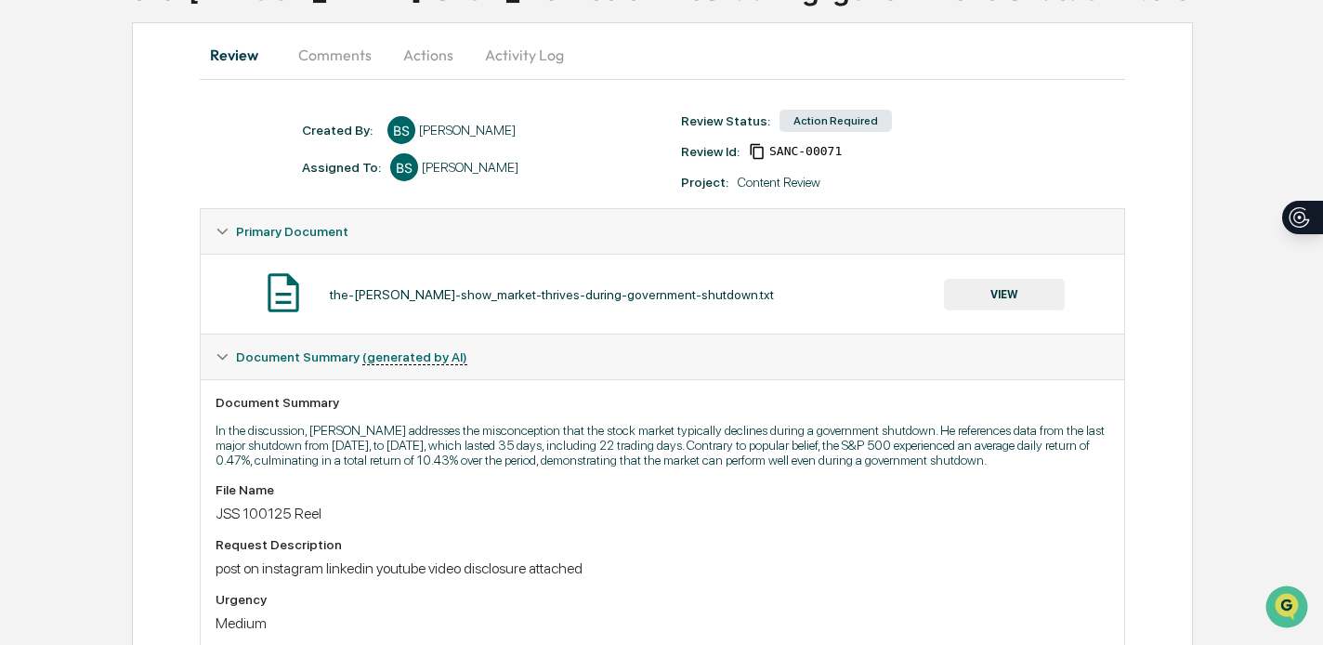
click at [1015, 294] on button "VIEW" at bounding box center [1004, 295] width 121 height 32
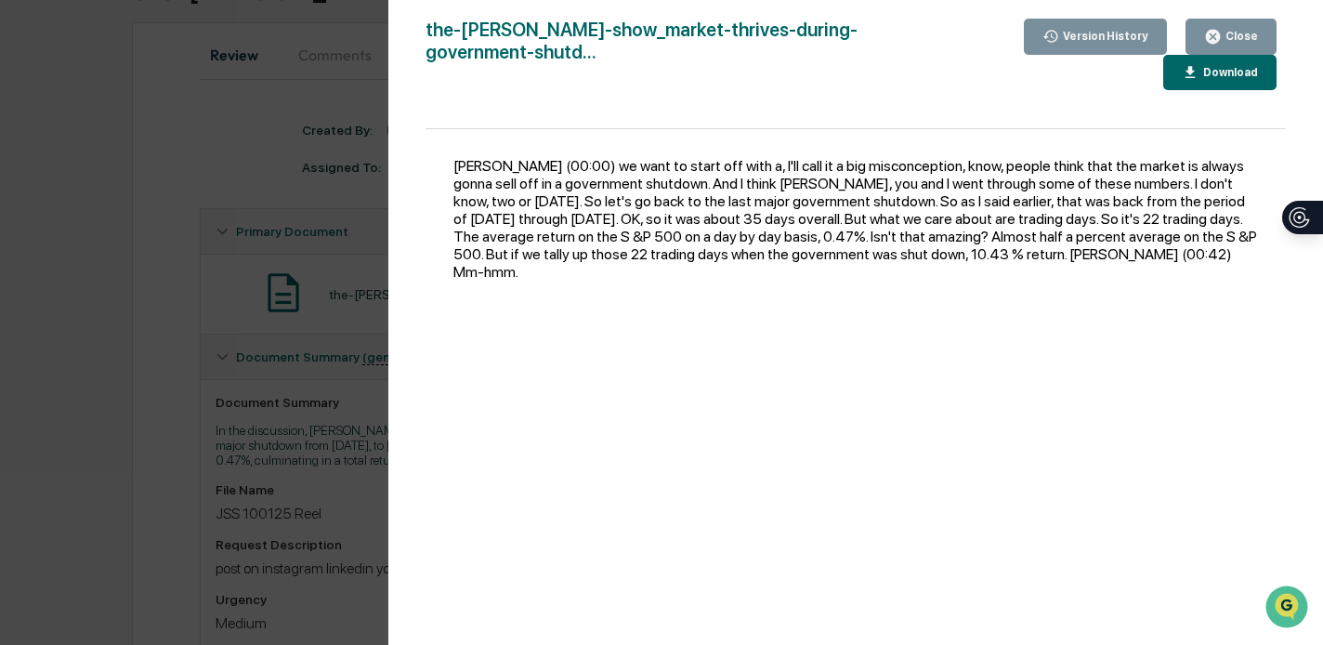
click at [1230, 32] on div "Close" at bounding box center [1240, 36] width 36 height 13
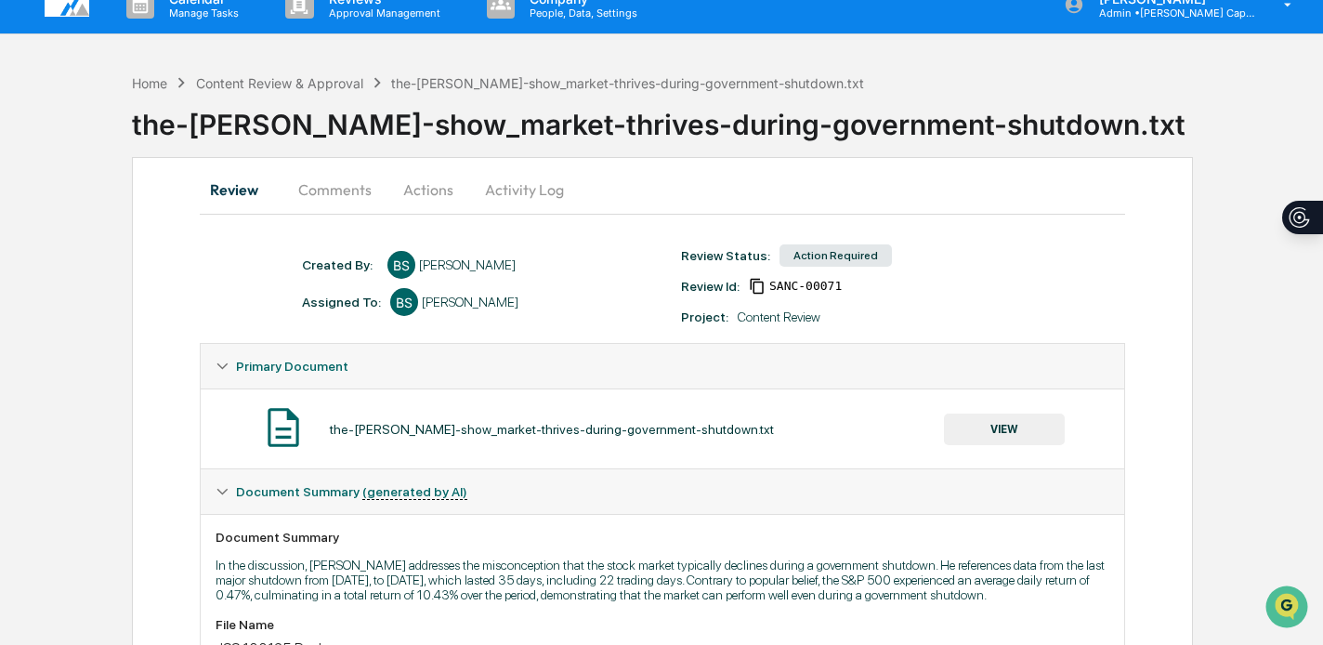
scroll to position [23, 0]
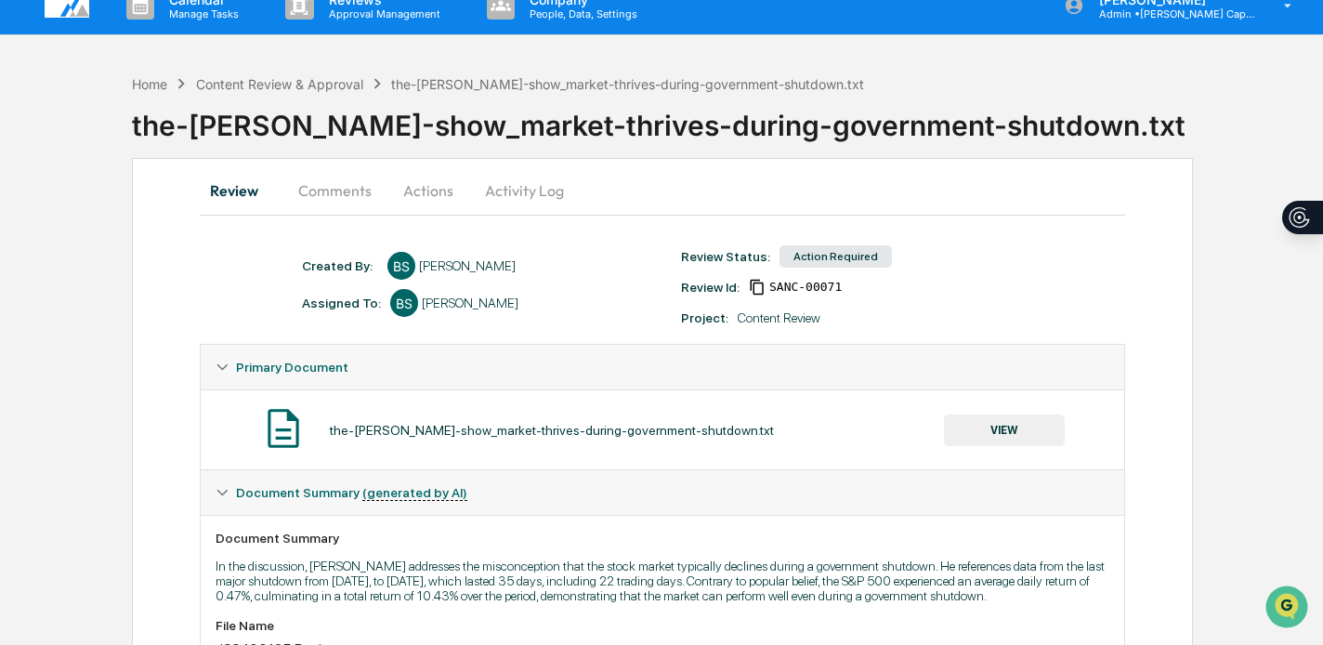
click at [413, 189] on button "Actions" at bounding box center [428, 190] width 84 height 45
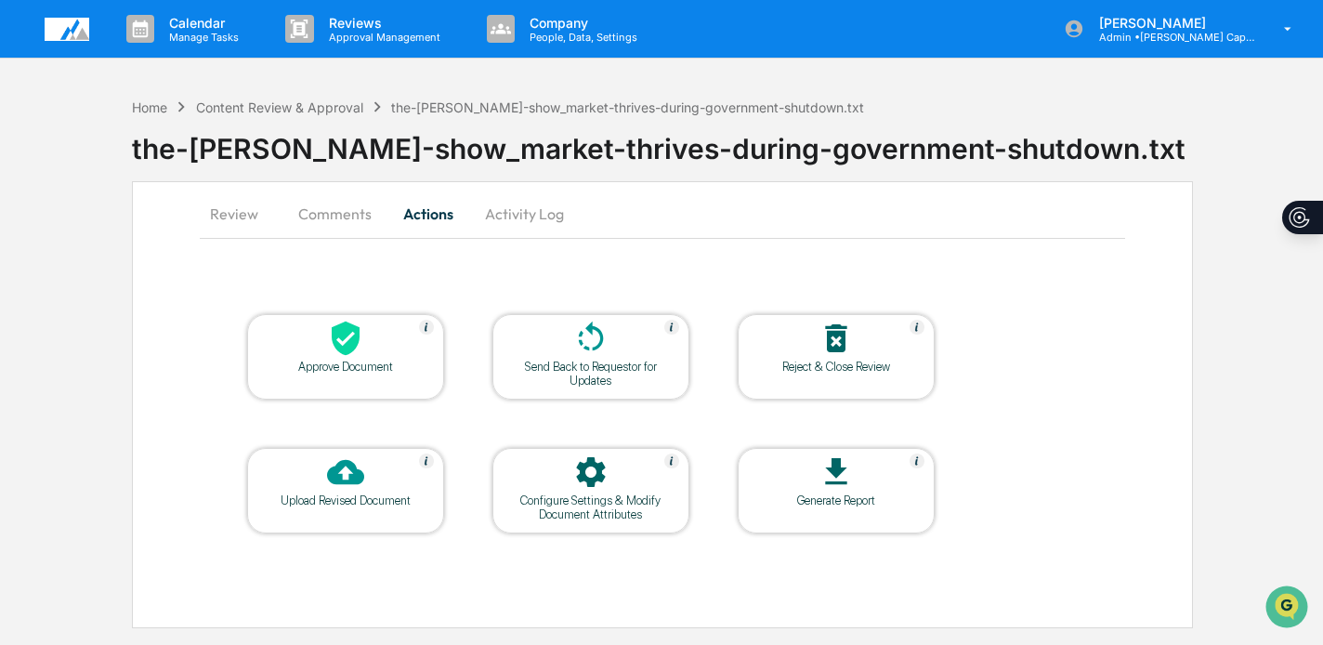
click at [346, 329] on icon at bounding box center [346, 338] width 28 height 34
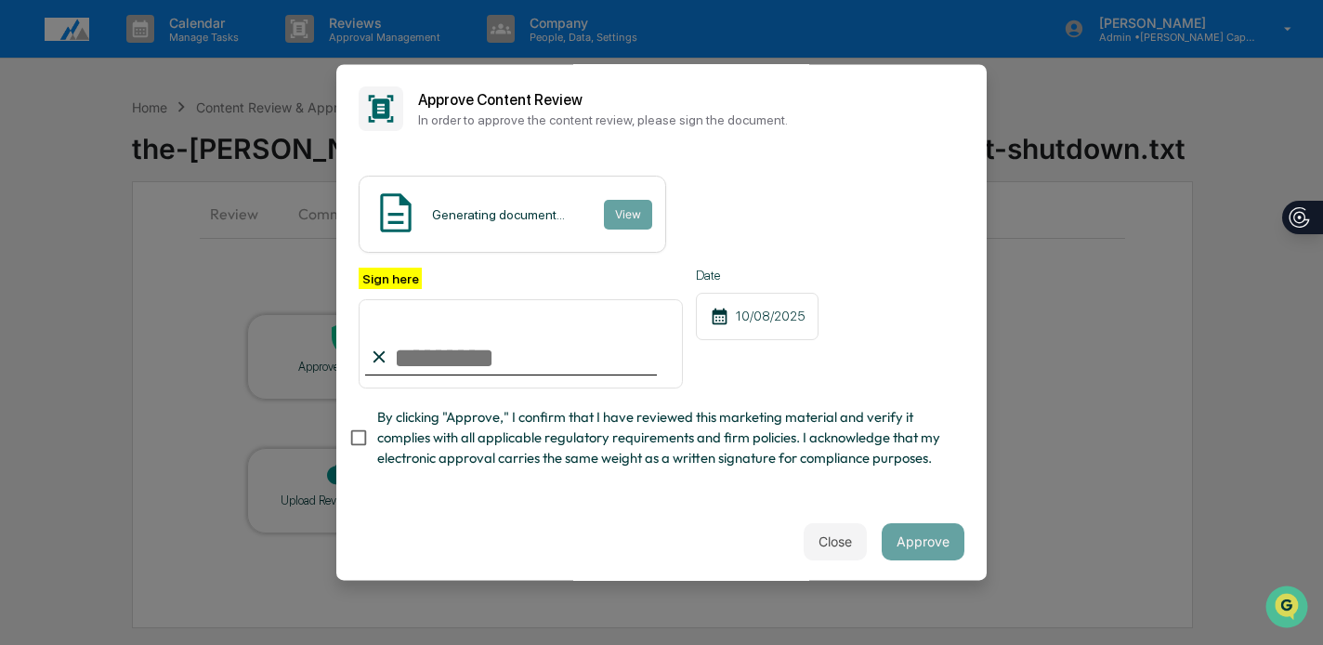
click at [452, 382] on input "Sign here" at bounding box center [521, 343] width 324 height 89
type input "**********"
click at [409, 439] on span "By clicking "Approve," I confirm that I have reviewed this marketing material a…" at bounding box center [663, 438] width 572 height 62
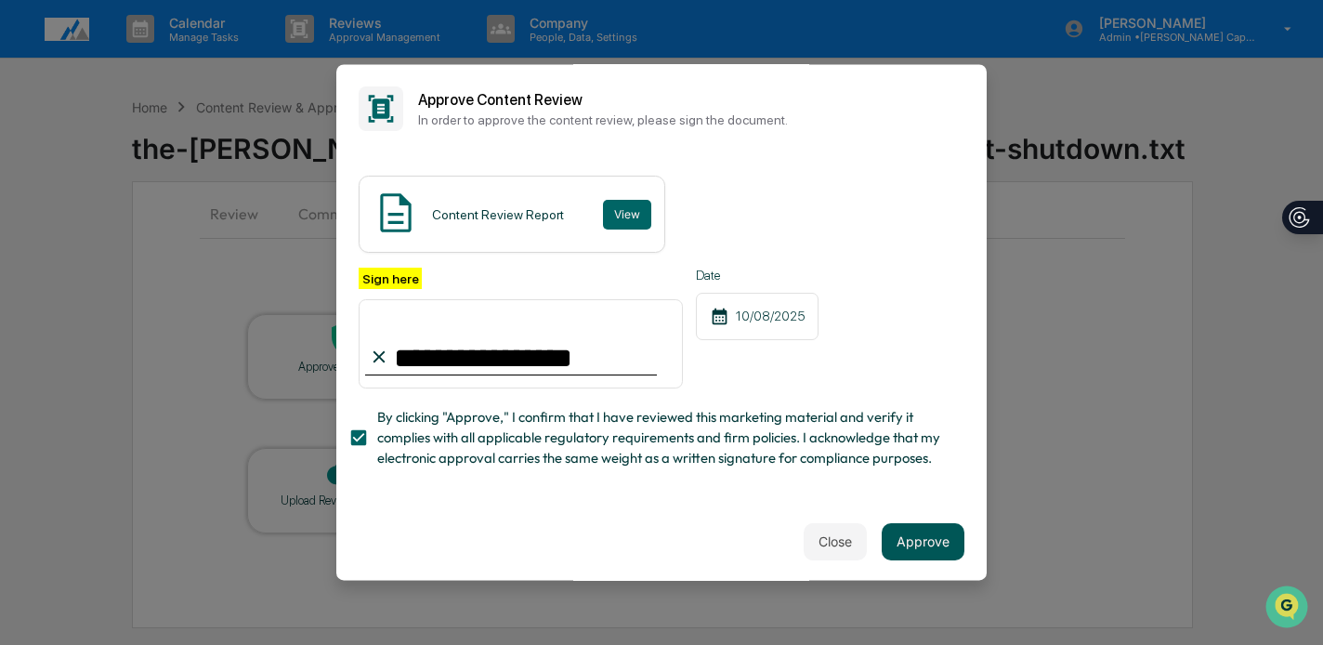
click at [904, 535] on button "Approve" at bounding box center [923, 541] width 83 height 37
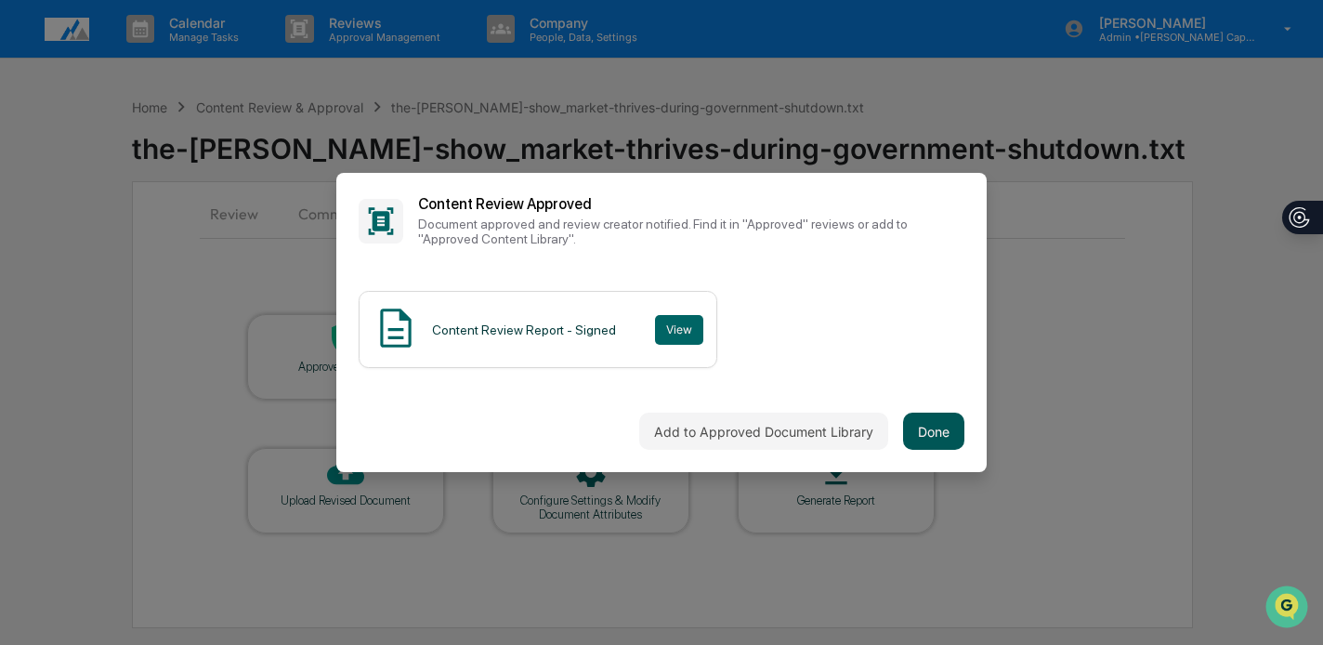
click at [931, 440] on button "Done" at bounding box center [933, 431] width 61 height 37
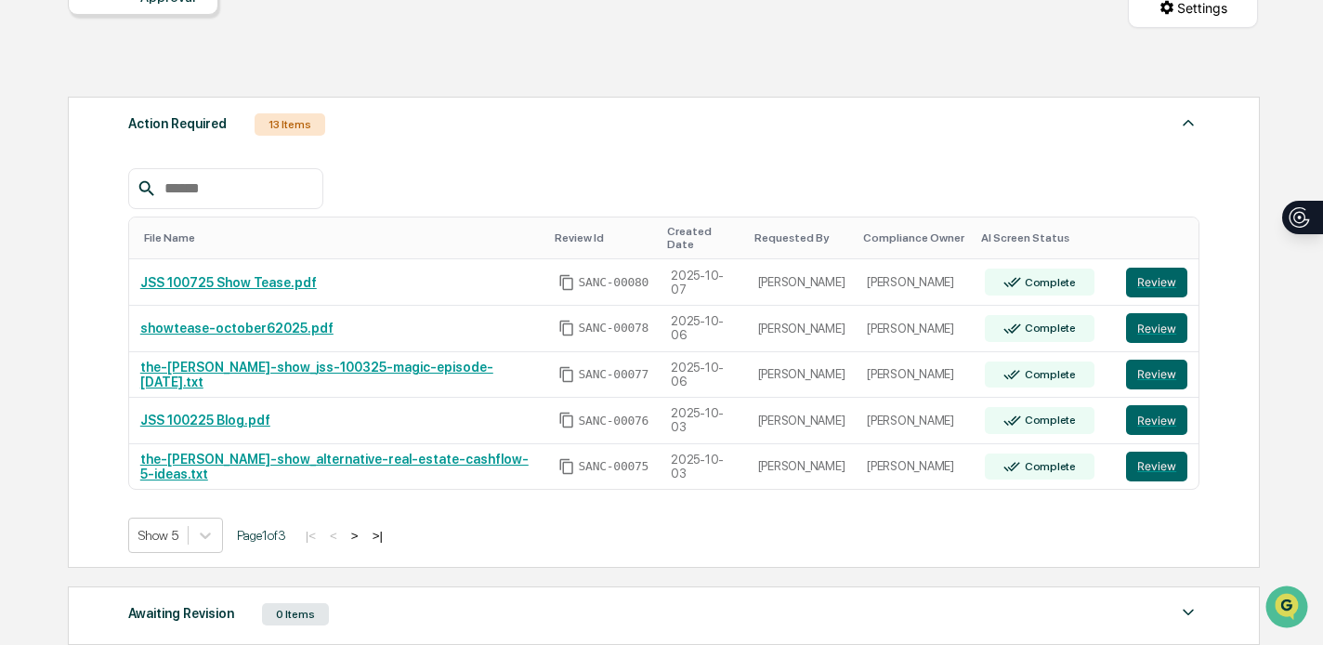
scroll to position [225, 0]
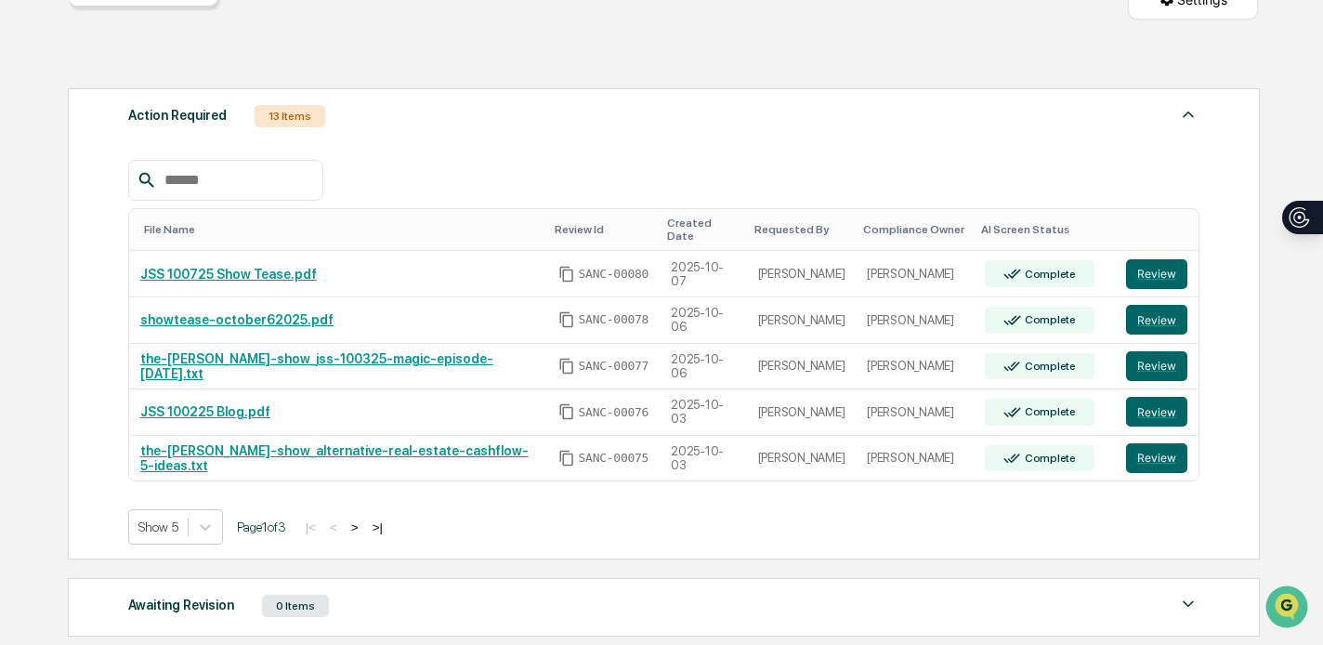
click at [364, 519] on button ">" at bounding box center [355, 527] width 19 height 16
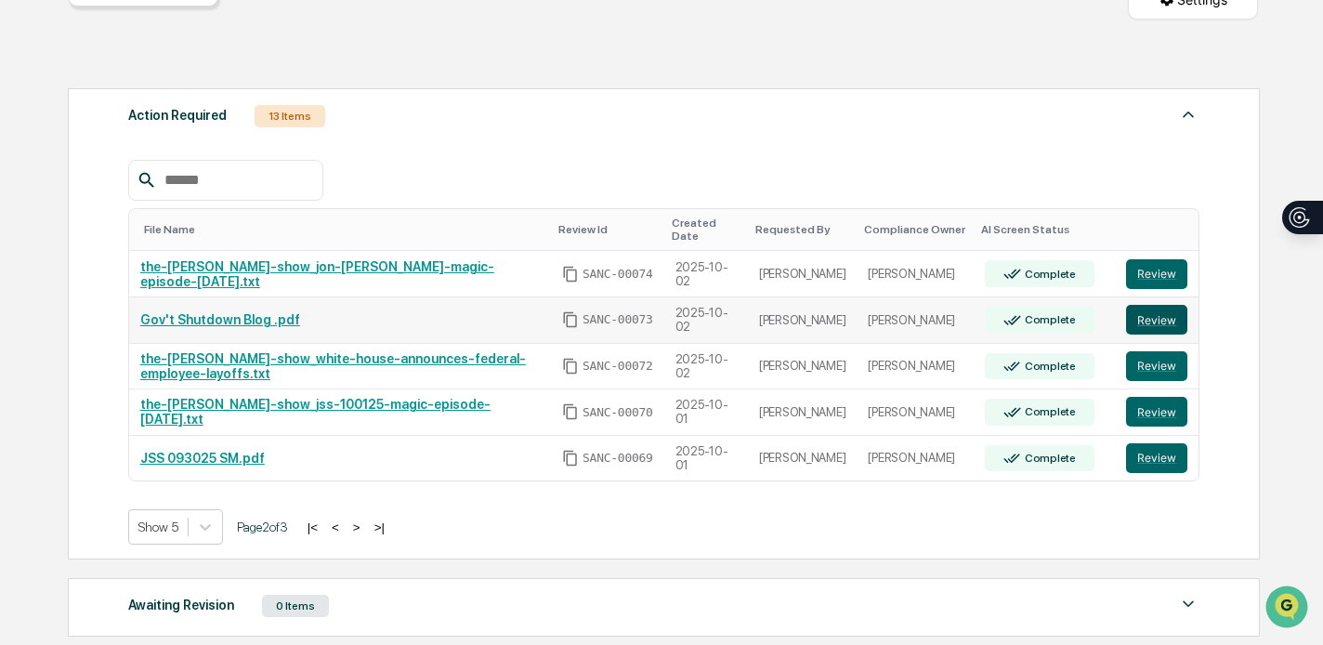
click at [1159, 319] on button "Review" at bounding box center [1156, 320] width 61 height 30
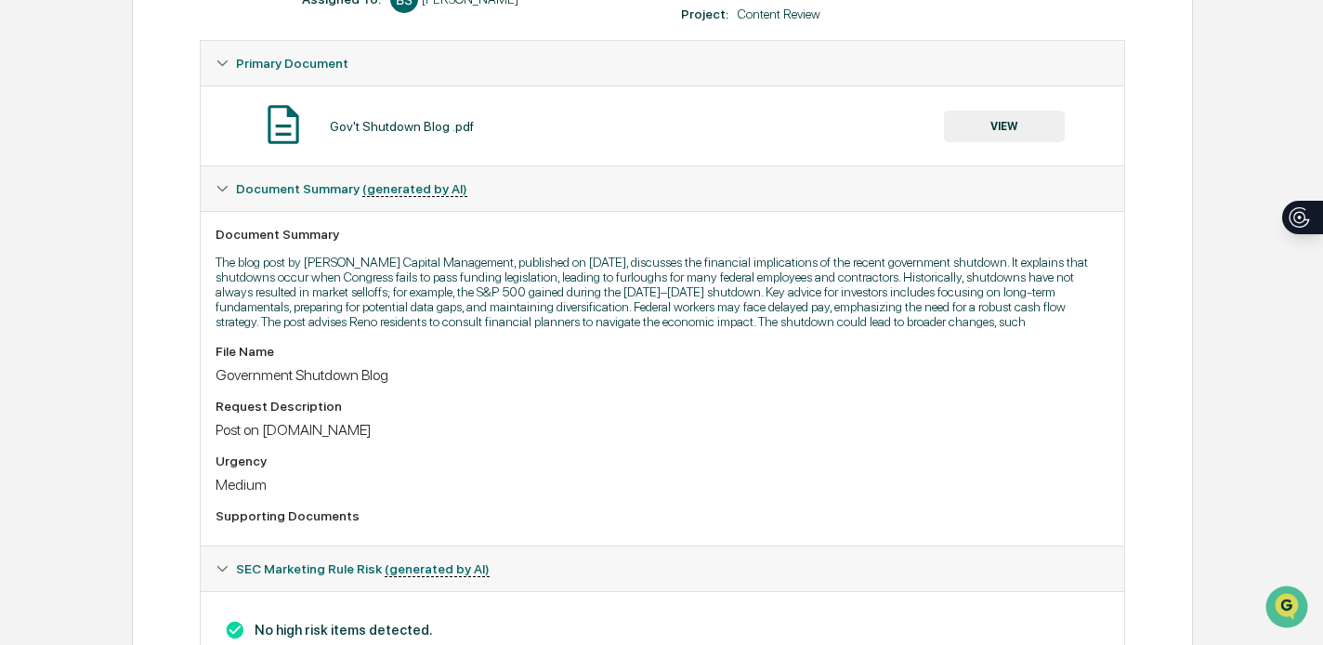
scroll to position [319, 0]
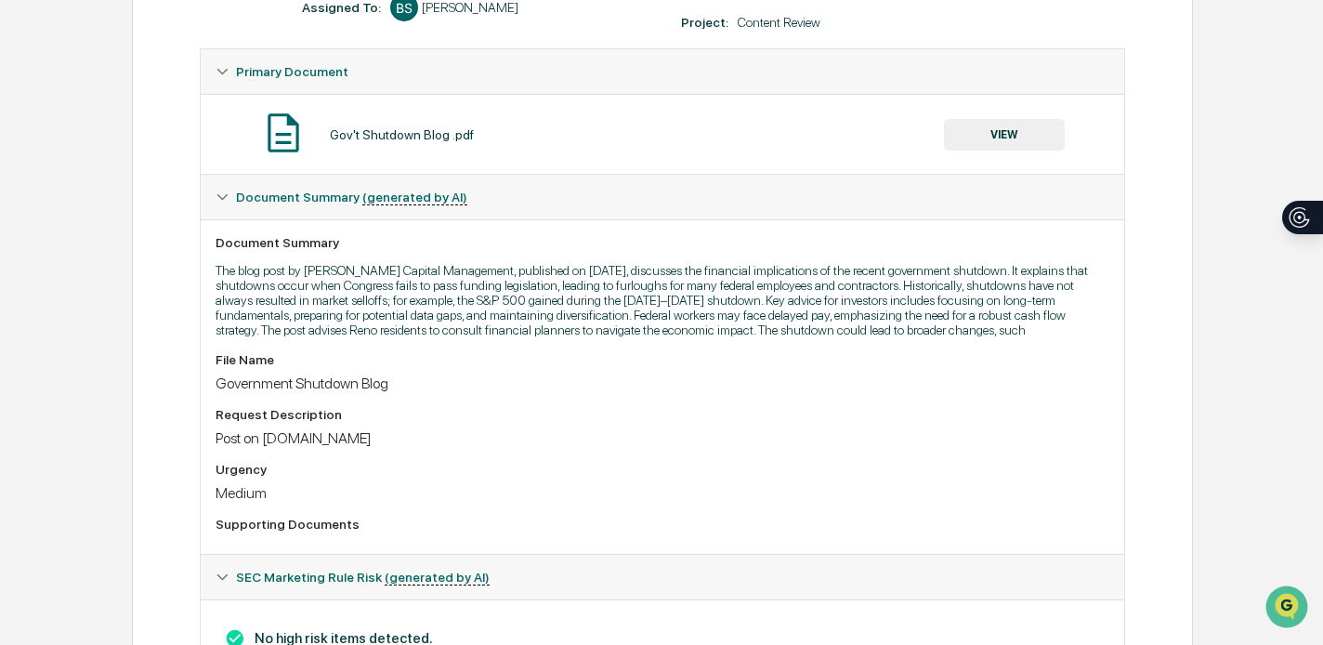
click at [1026, 127] on button "VIEW" at bounding box center [1004, 135] width 121 height 32
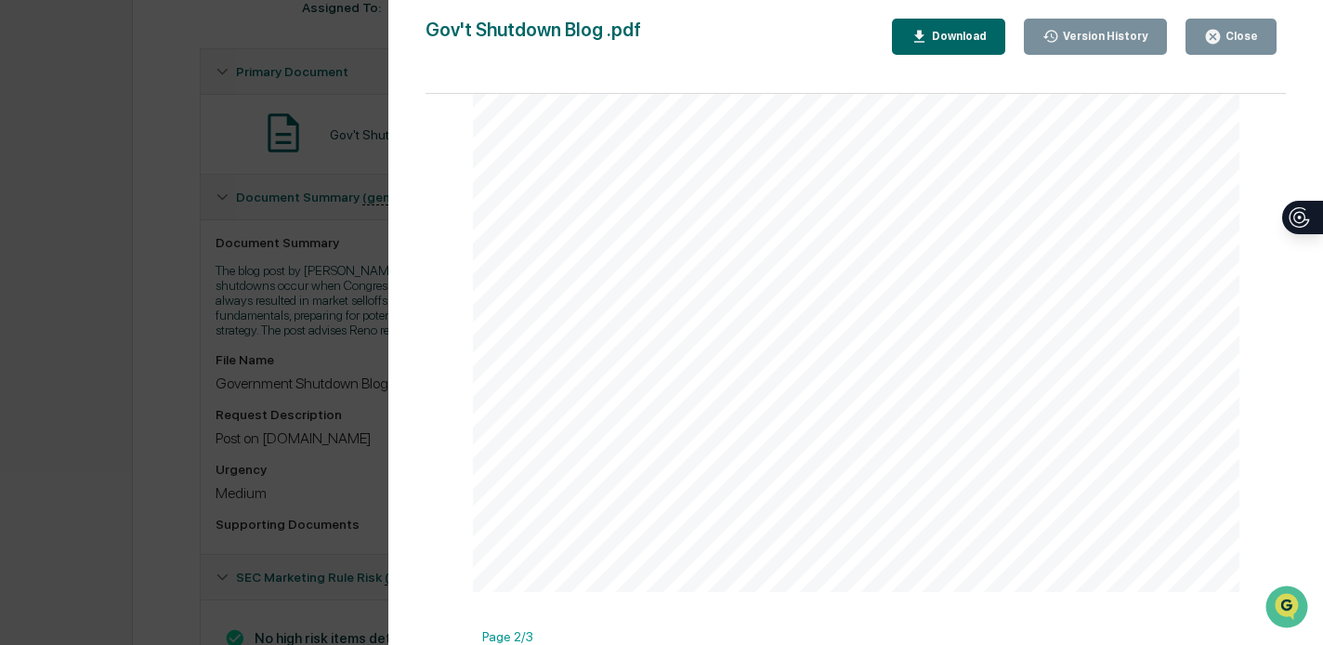
scroll to position [545, 0]
click at [946, 44] on div "Download" at bounding box center [948, 37] width 76 height 18
click at [328, 263] on div "Version History 10/02/2025, 06:05 PM Bailey Sanchez Gov't Shutdown Blog .pdf Cl…" at bounding box center [661, 322] width 1323 height 645
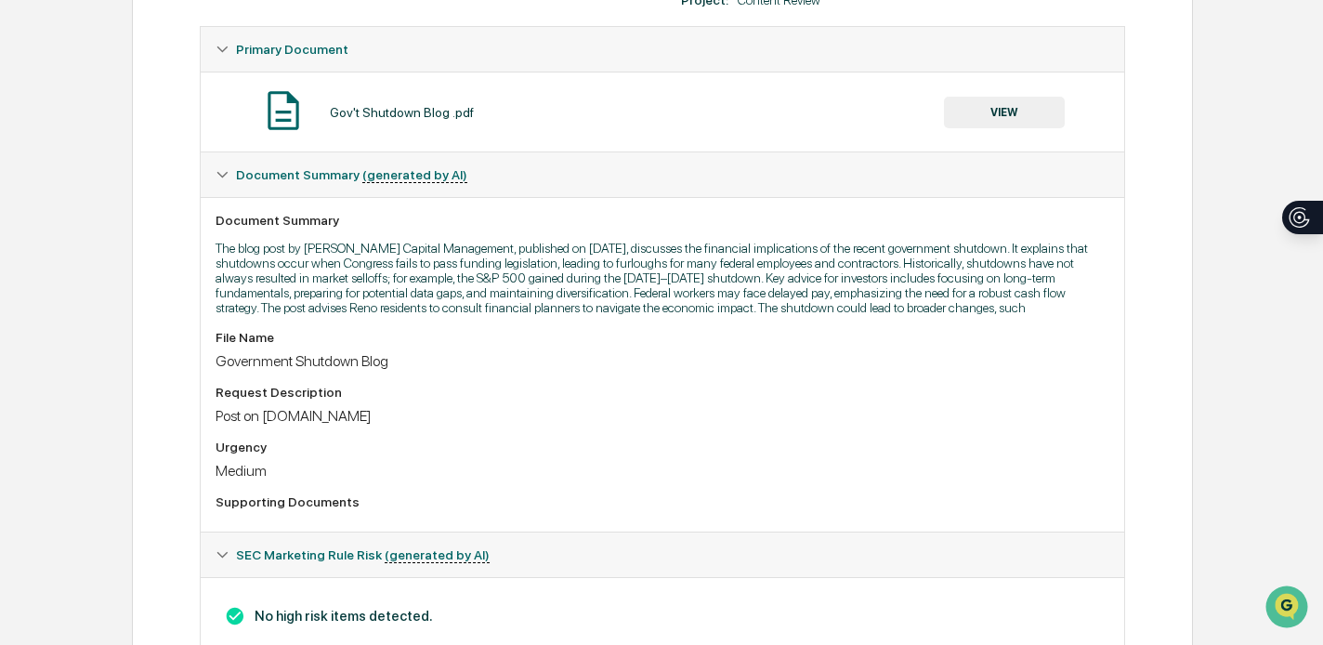
scroll to position [0, 0]
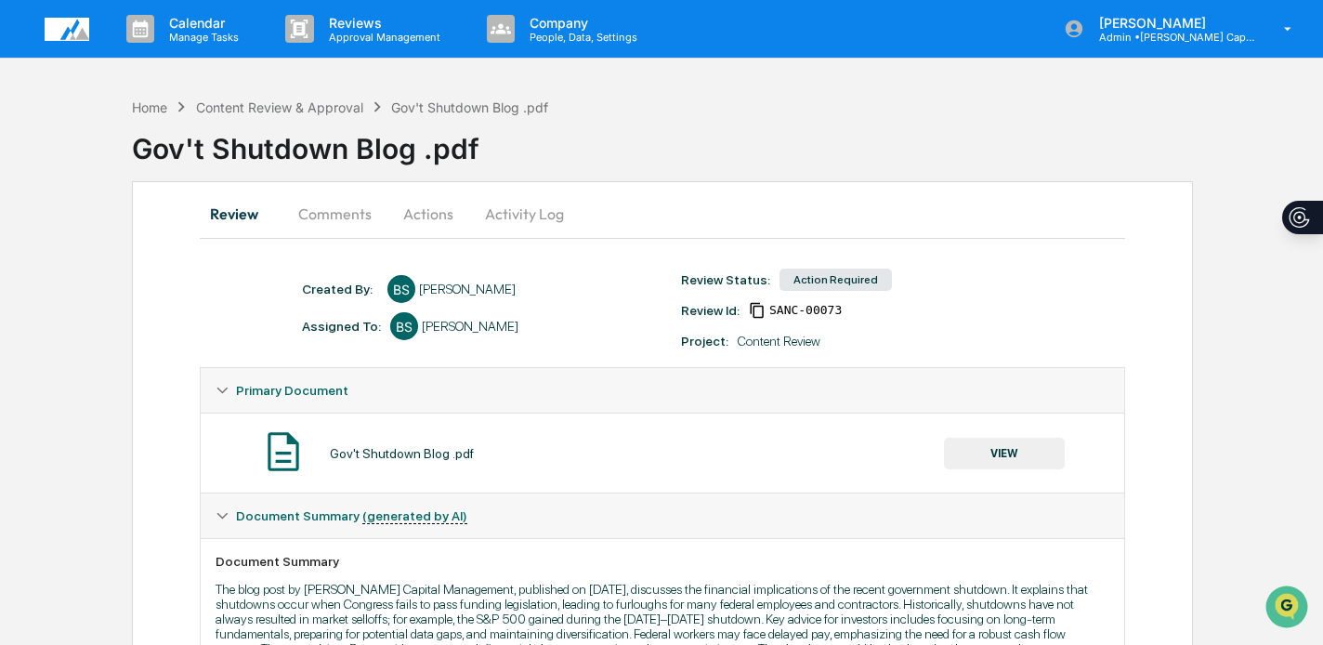
click at [339, 205] on button "Comments" at bounding box center [334, 213] width 103 height 45
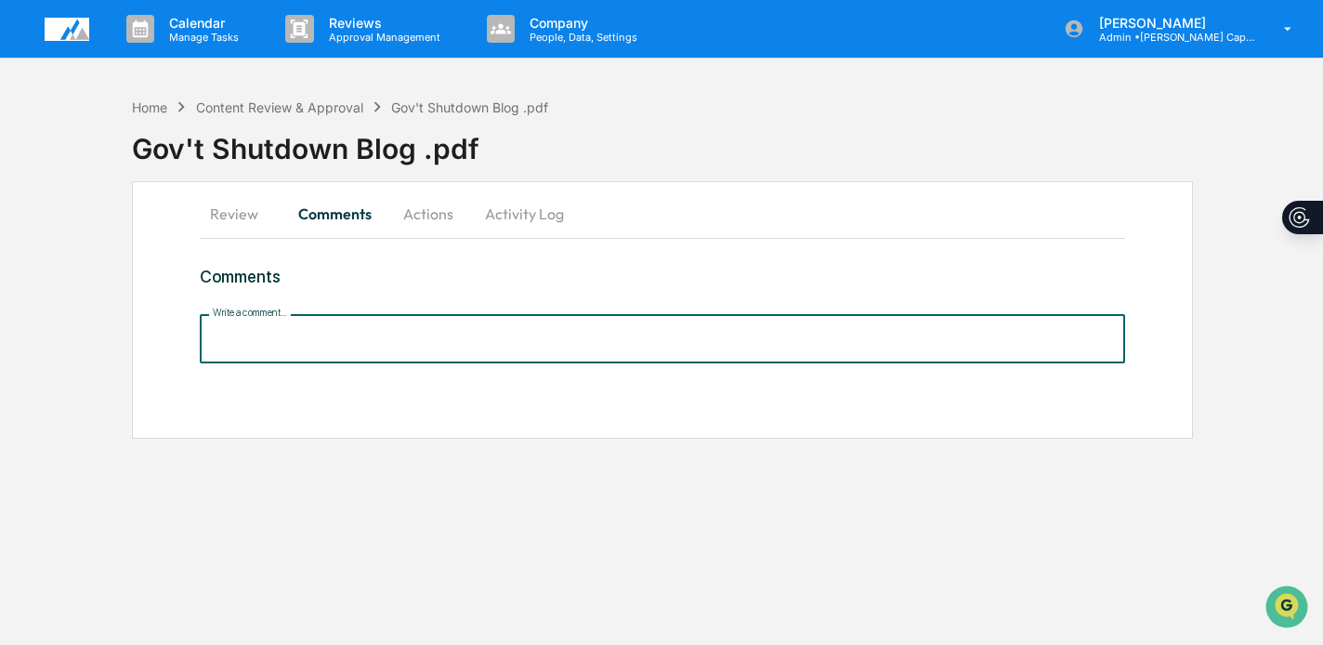
click at [337, 345] on input "Write a comment..." at bounding box center [663, 338] width 926 height 49
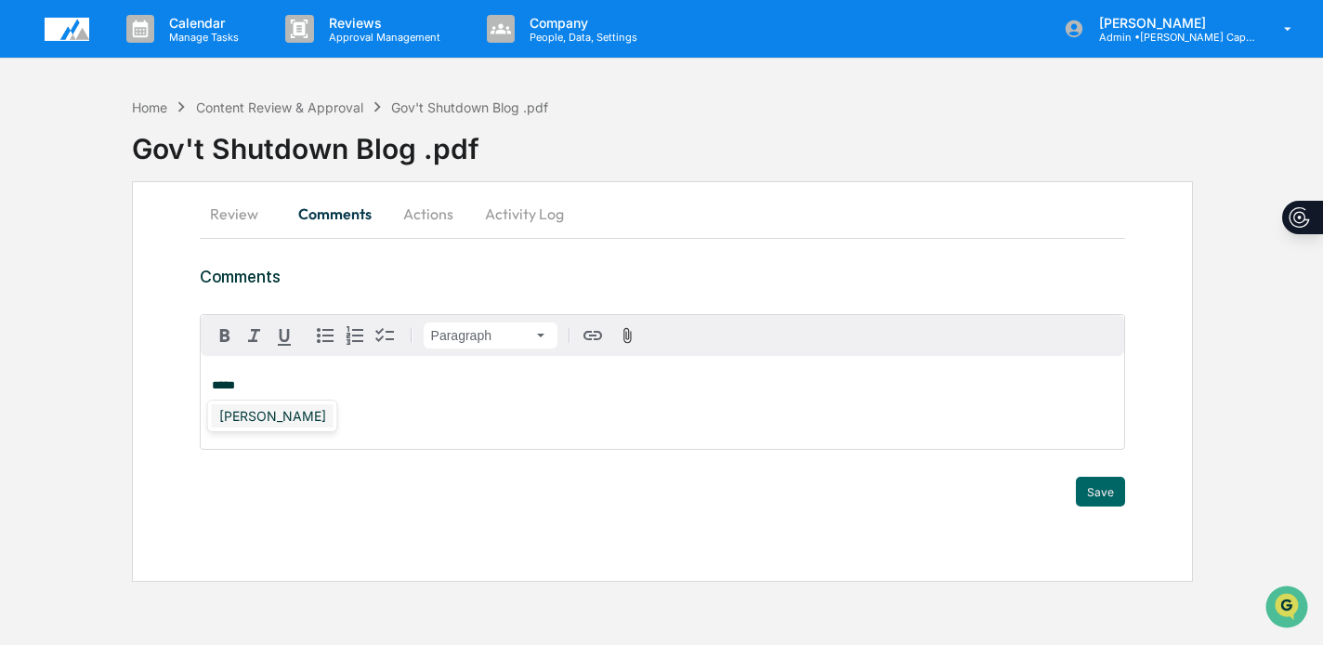
click at [280, 408] on div "[PERSON_NAME]" at bounding box center [273, 415] width 122 height 23
click at [1090, 491] on button "Save" at bounding box center [1100, 492] width 49 height 30
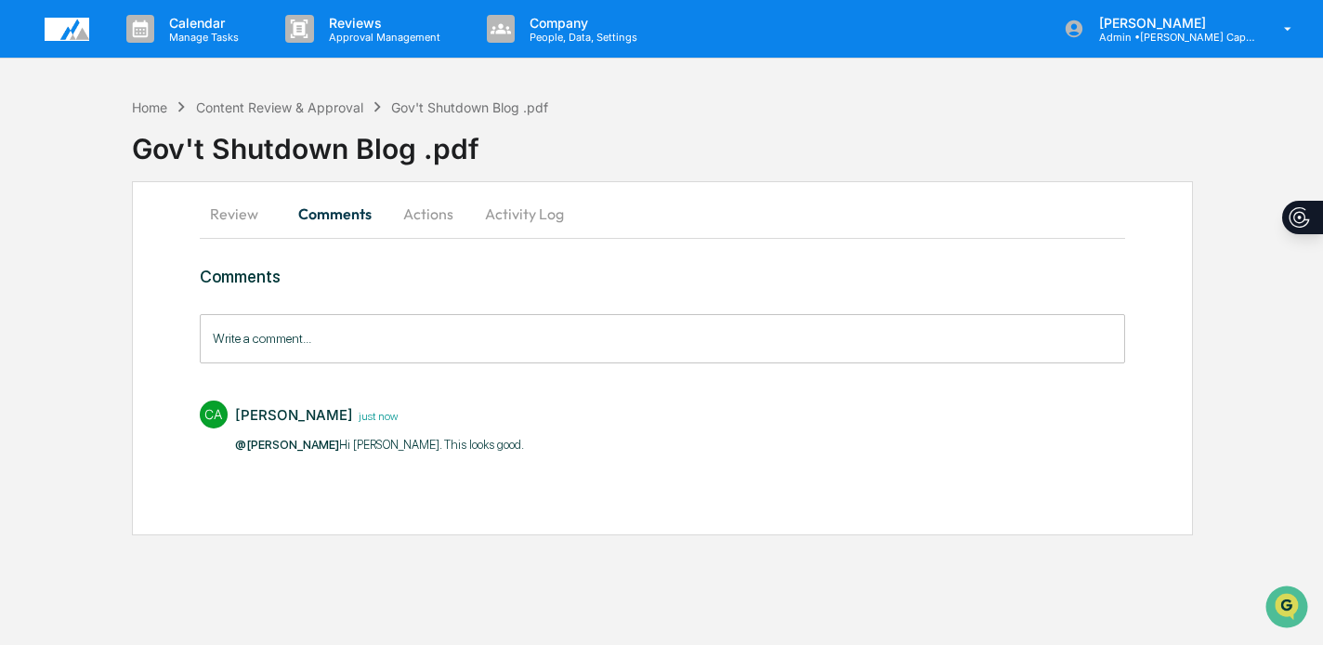
click at [411, 204] on button "Actions" at bounding box center [428, 213] width 84 height 45
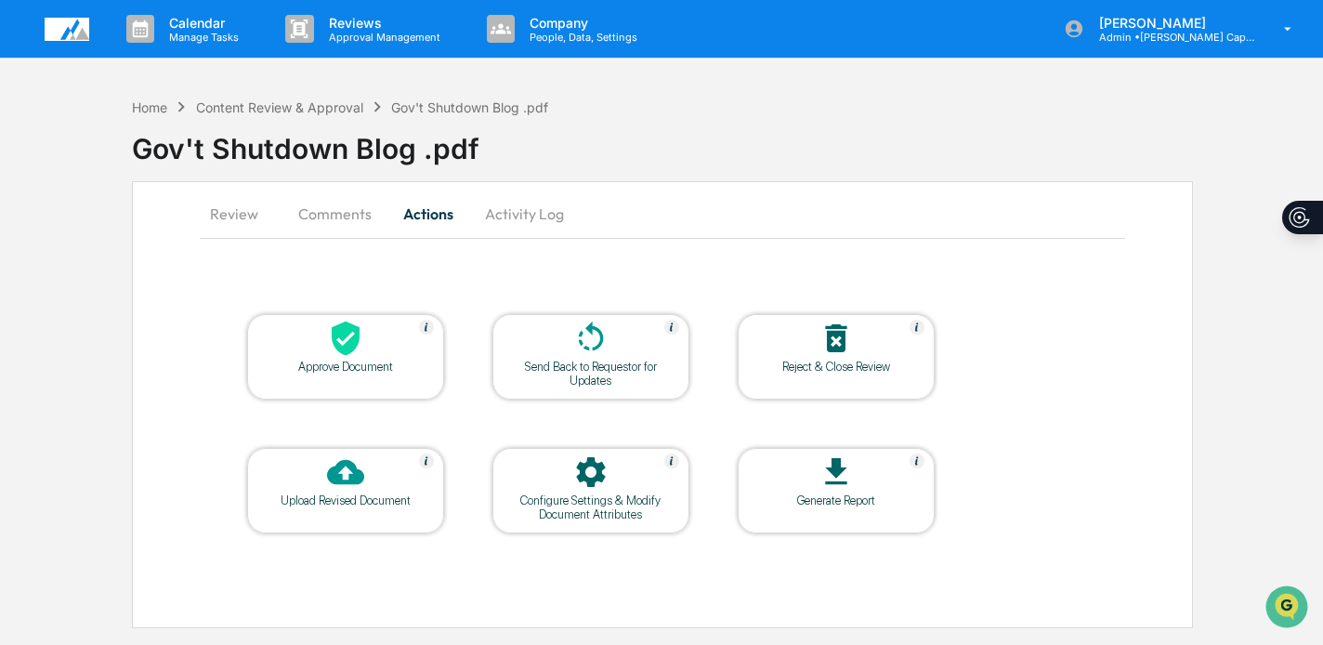
click at [333, 347] on icon at bounding box center [345, 338] width 37 height 37
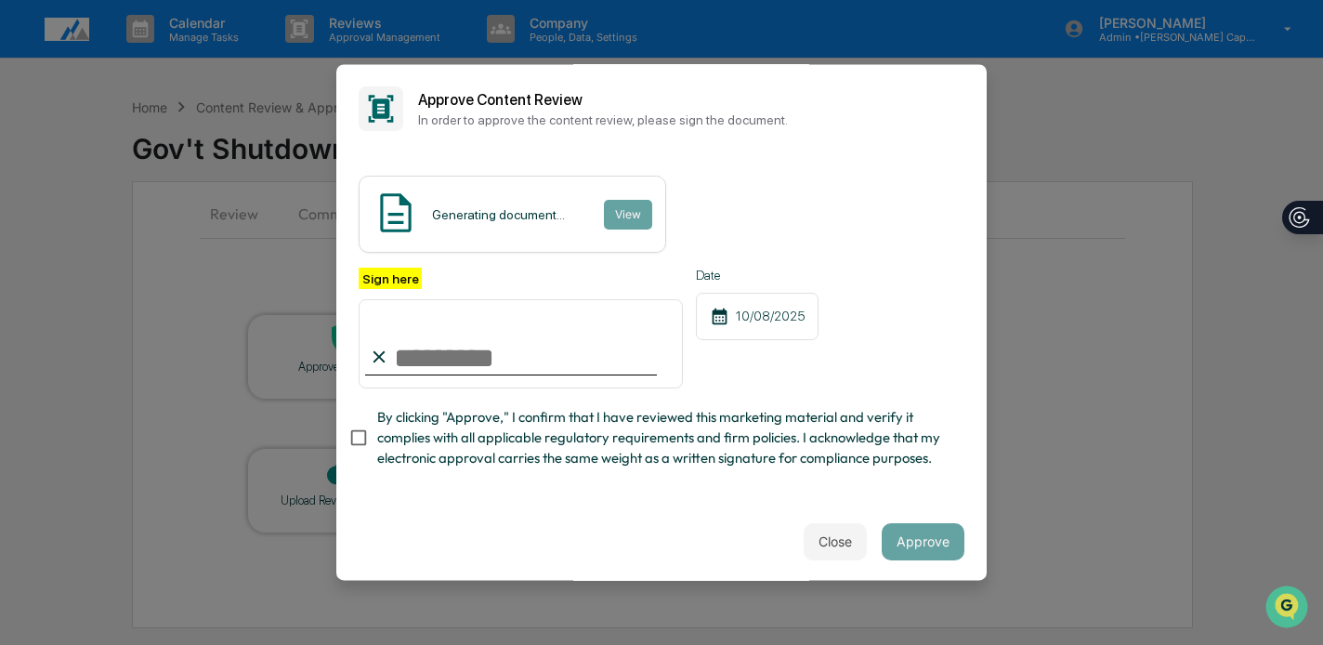
click at [563, 364] on input "Sign here" at bounding box center [521, 343] width 324 height 89
type input "**********"
click at [478, 427] on span "By clicking "Approve," I confirm that I have reviewed this marketing material a…" at bounding box center [663, 438] width 572 height 62
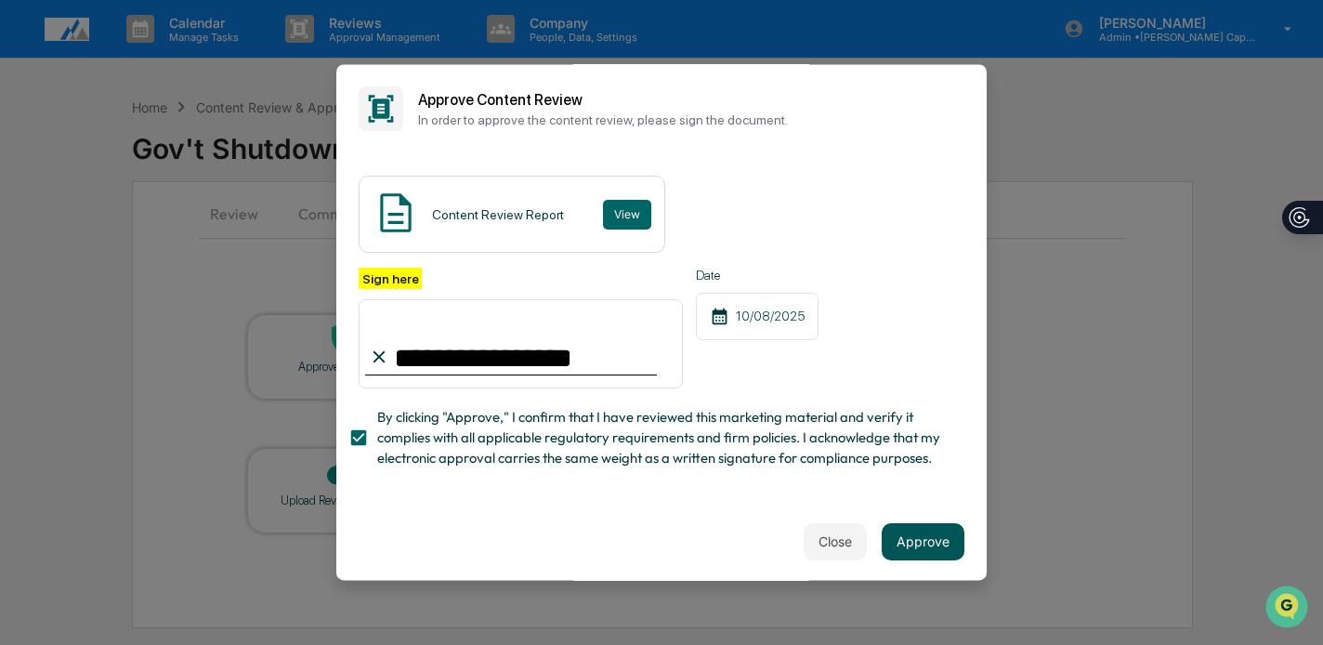
click at [902, 544] on button "Approve" at bounding box center [923, 541] width 83 height 37
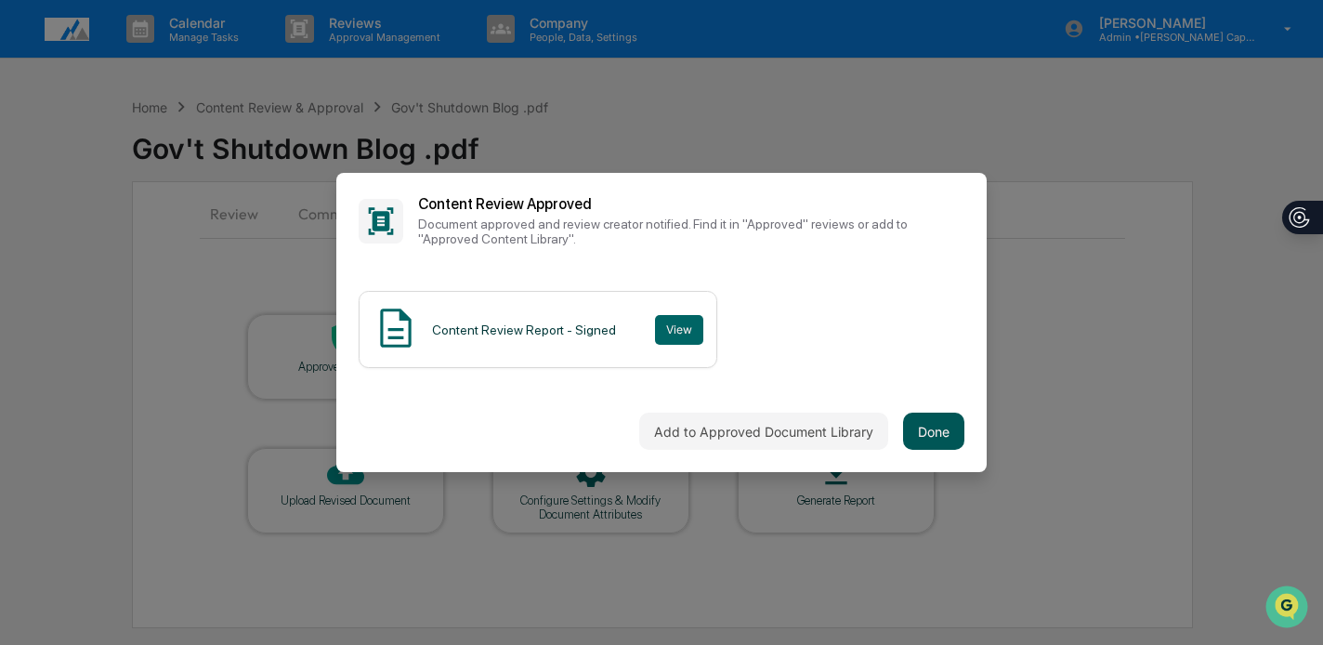
click at [926, 443] on button "Done" at bounding box center [933, 431] width 61 height 37
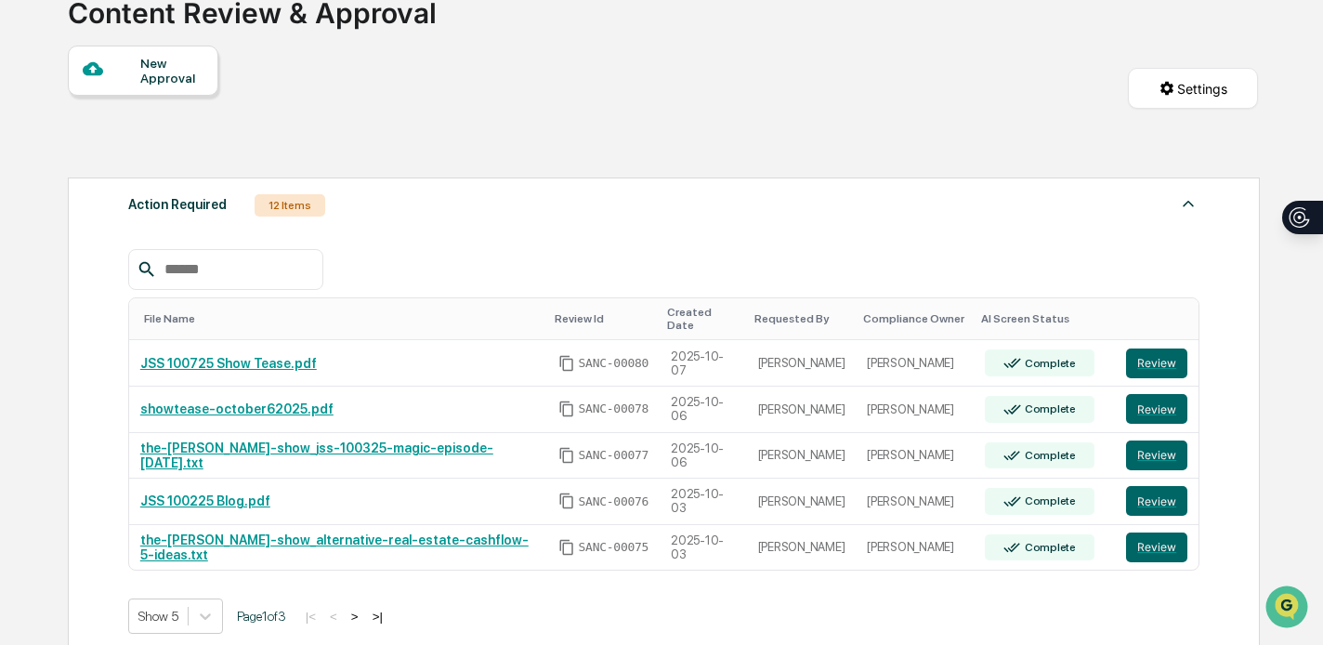
scroll to position [140, 0]
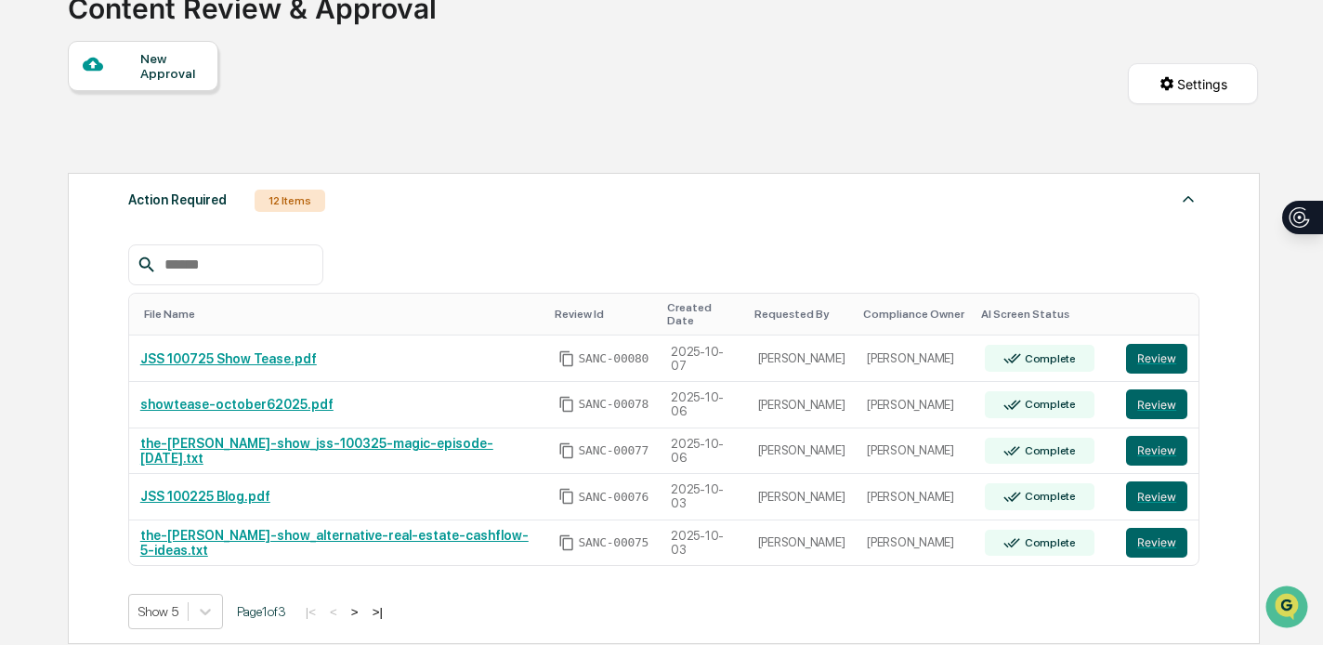
click at [364, 604] on button ">" at bounding box center [355, 612] width 19 height 16
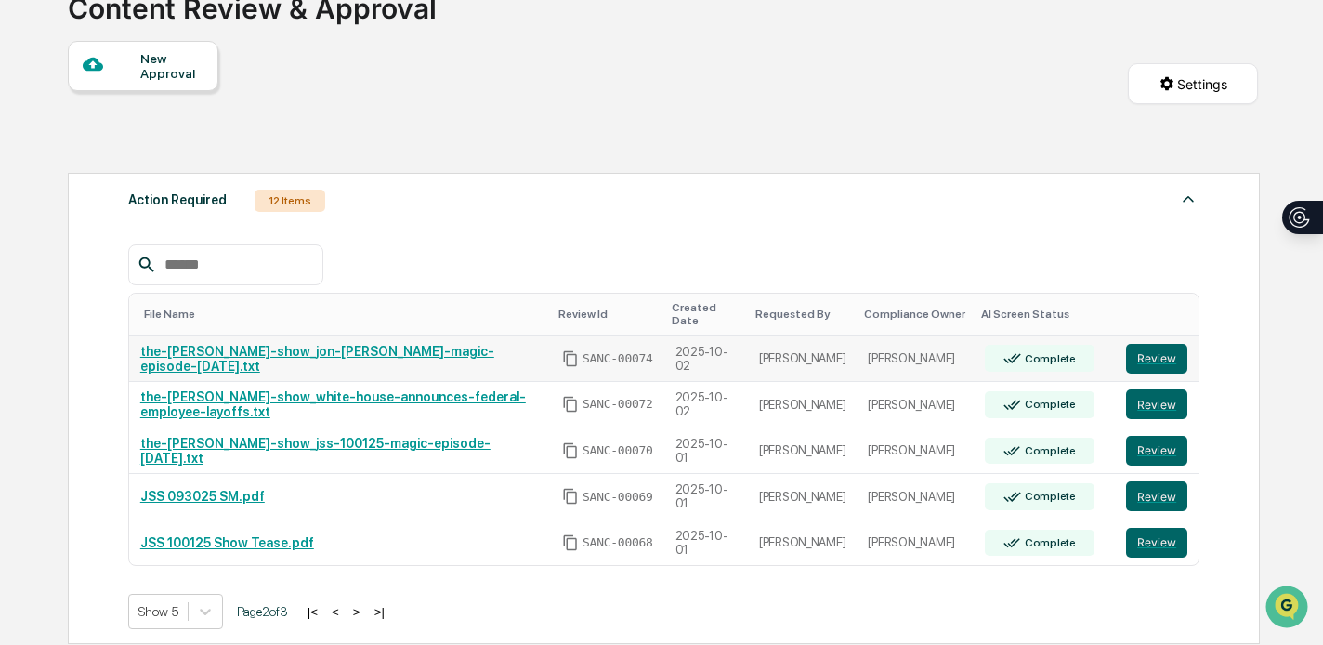
click at [1172, 341] on td "Review" at bounding box center [1157, 358] width 84 height 46
click at [1165, 351] on button "Review" at bounding box center [1156, 359] width 61 height 30
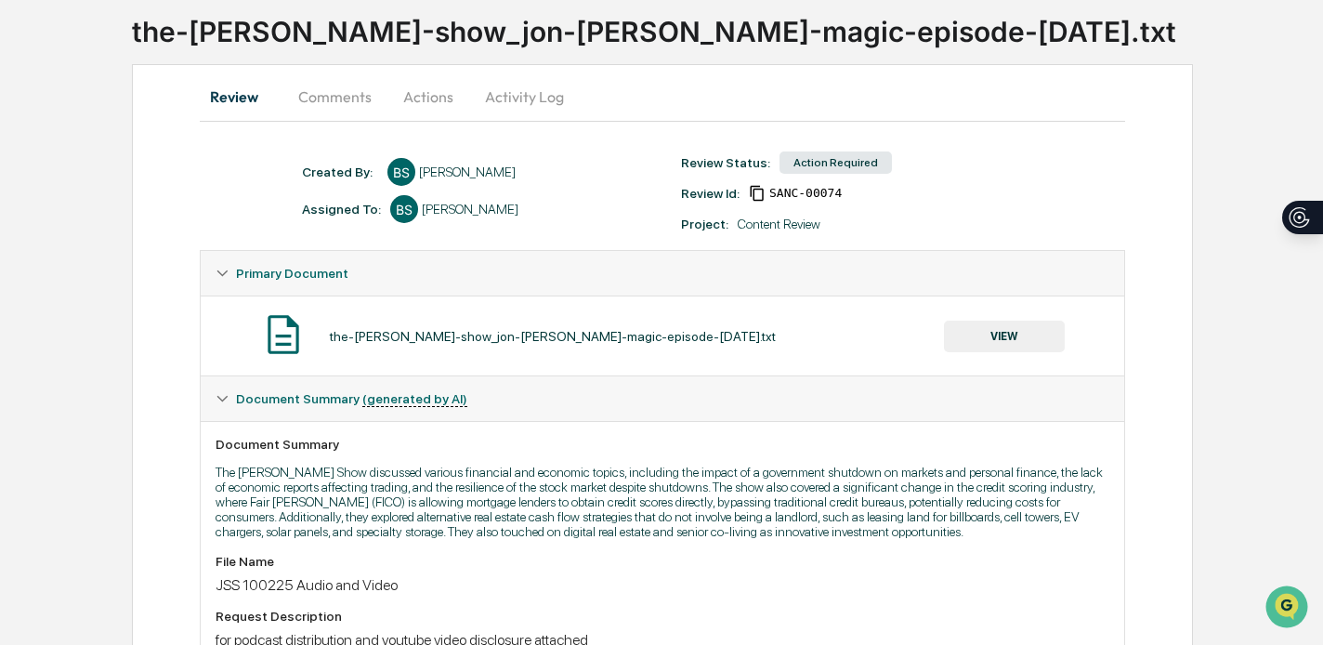
scroll to position [96, 0]
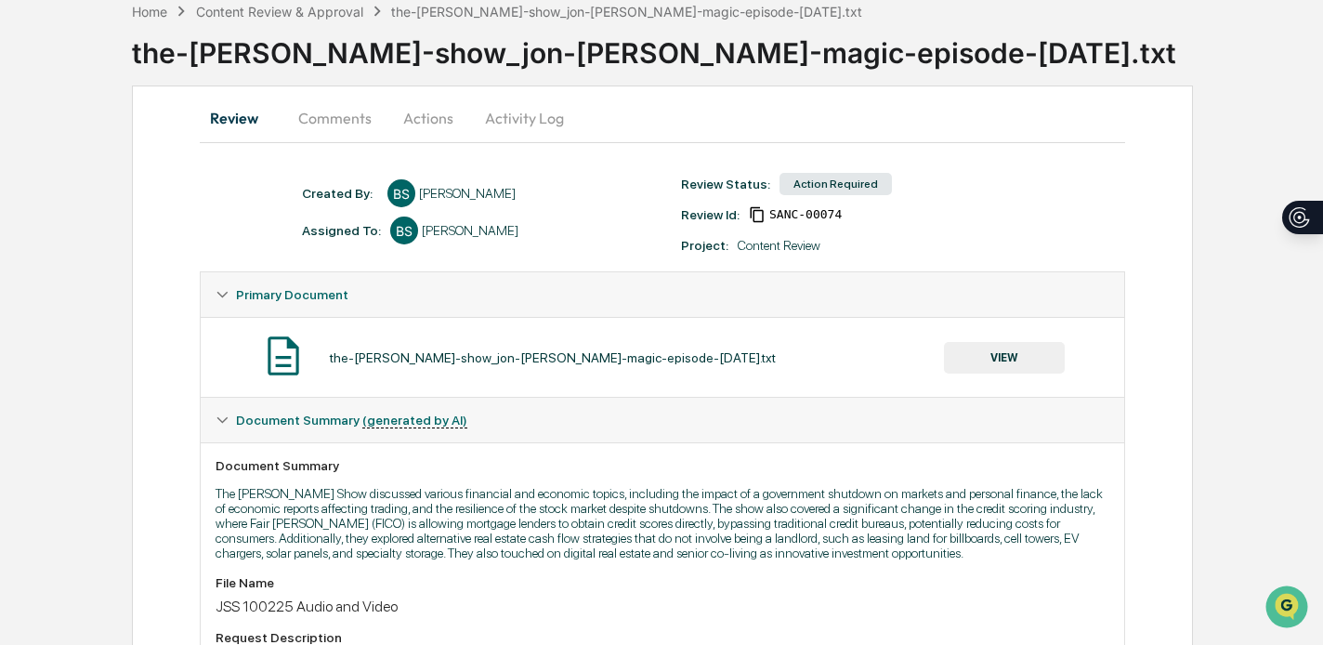
click at [1002, 350] on button "VIEW" at bounding box center [1004, 358] width 121 height 32
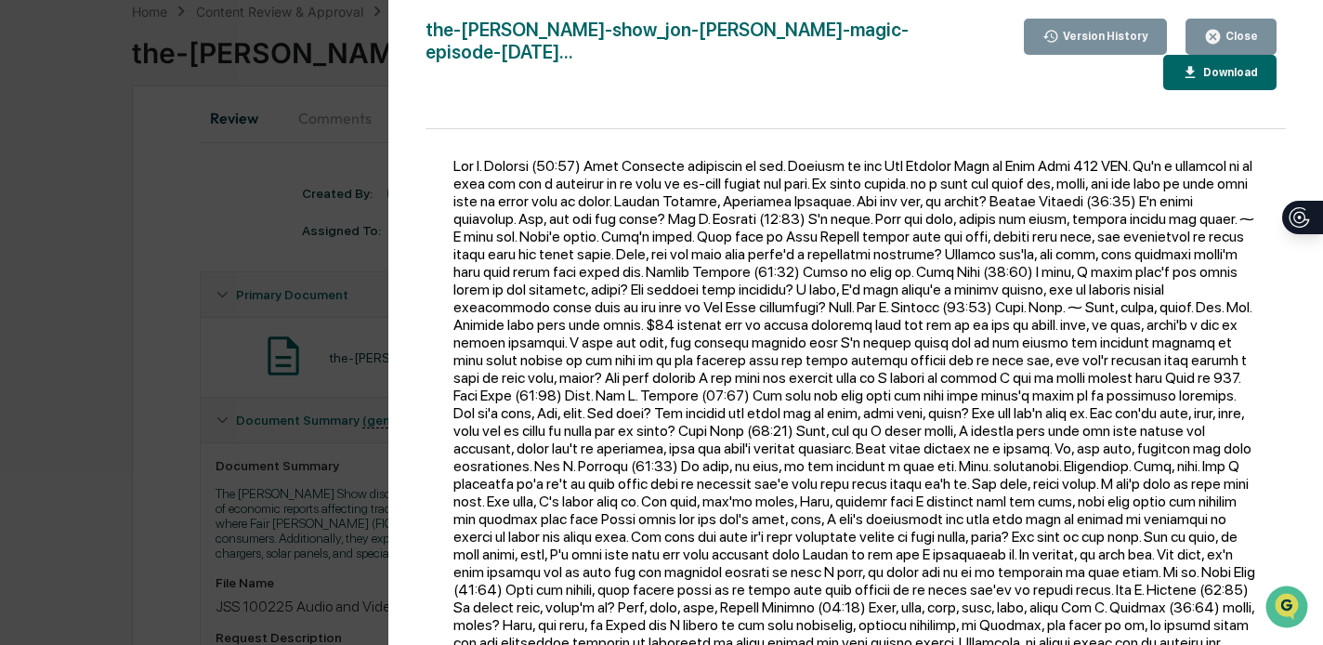
click at [1248, 33] on div "Close" at bounding box center [1240, 36] width 36 height 13
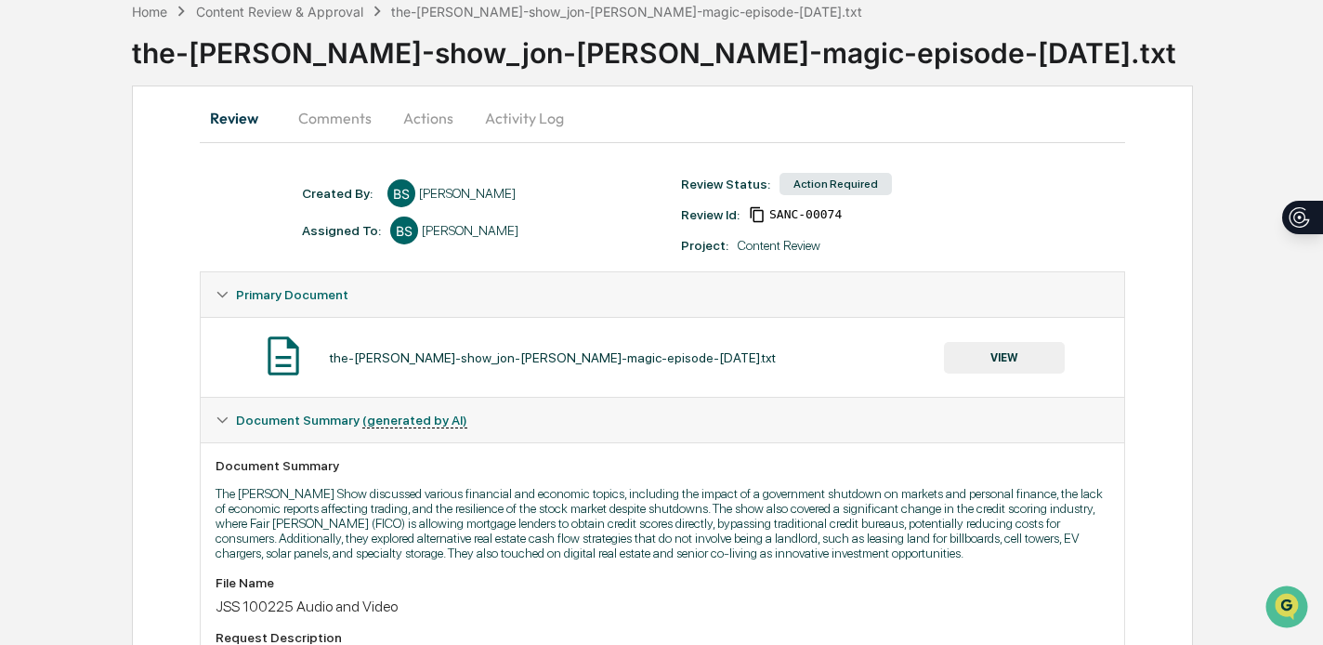
click at [420, 125] on button "Actions" at bounding box center [428, 118] width 84 height 45
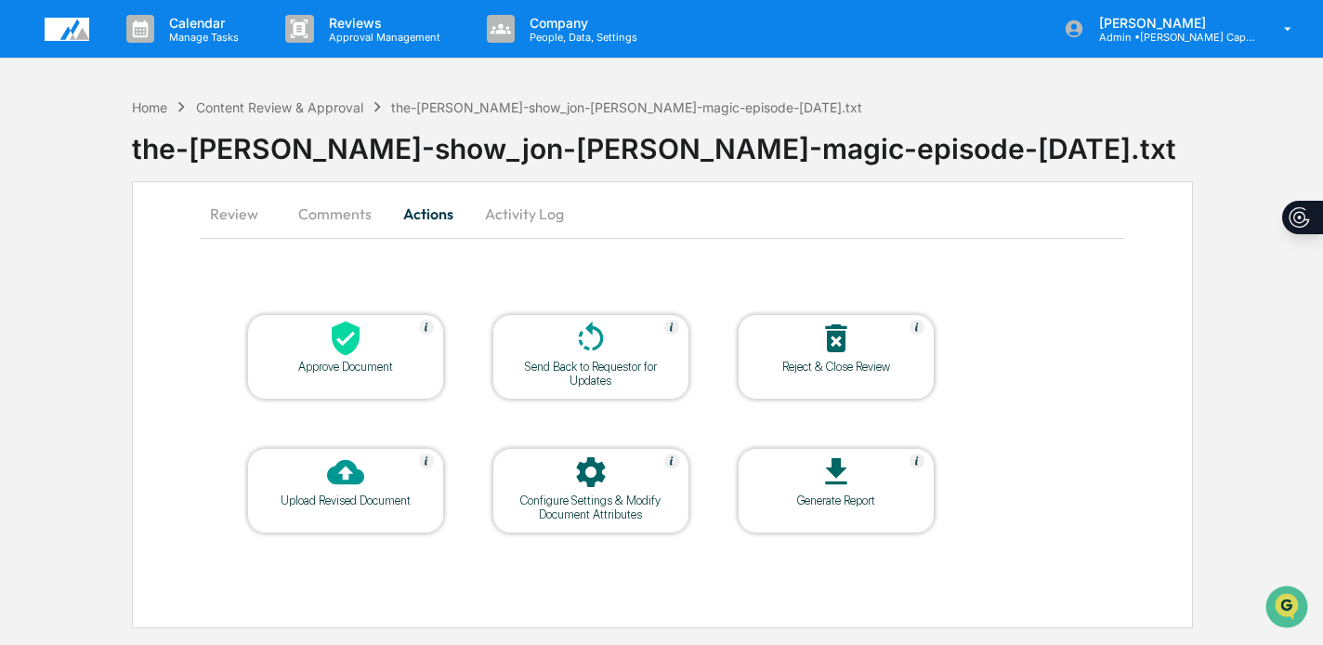
click at [323, 379] on div "Approve Document" at bounding box center [345, 356] width 197 height 85
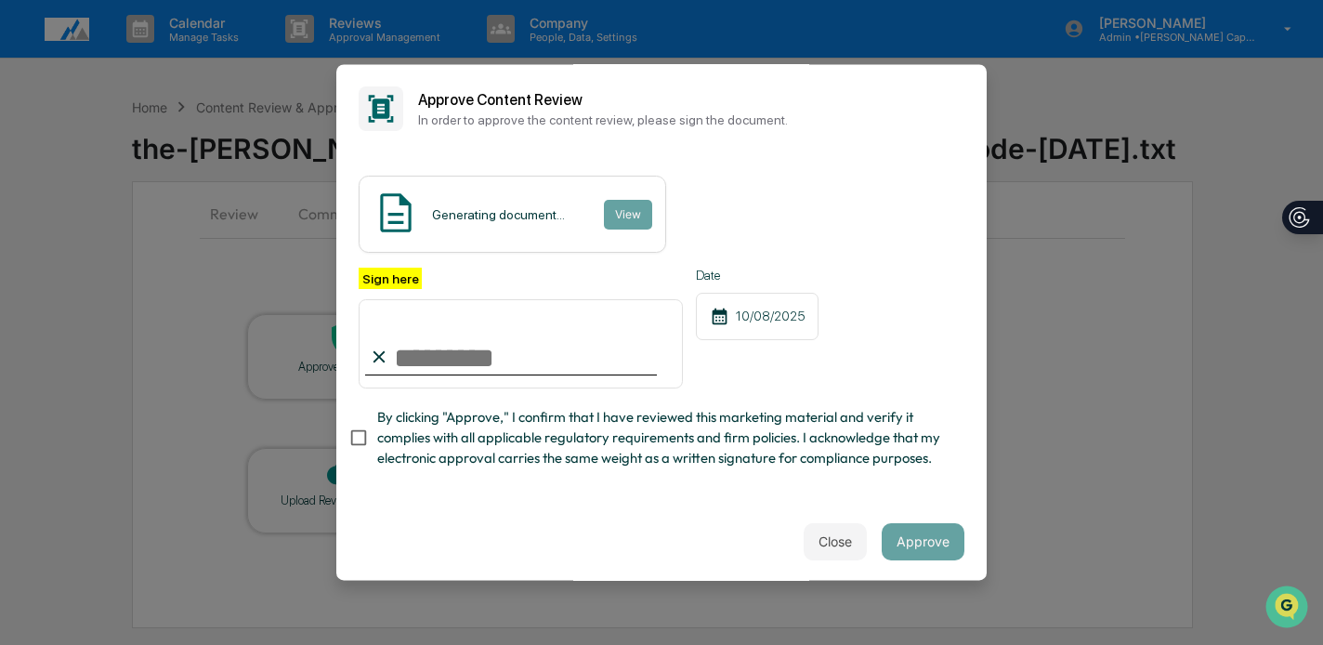
click at [432, 367] on input "Sign here" at bounding box center [521, 343] width 324 height 89
type input "**********"
click at [433, 433] on span "By clicking "Approve," I confirm that I have reviewed this marketing material a…" at bounding box center [663, 438] width 572 height 62
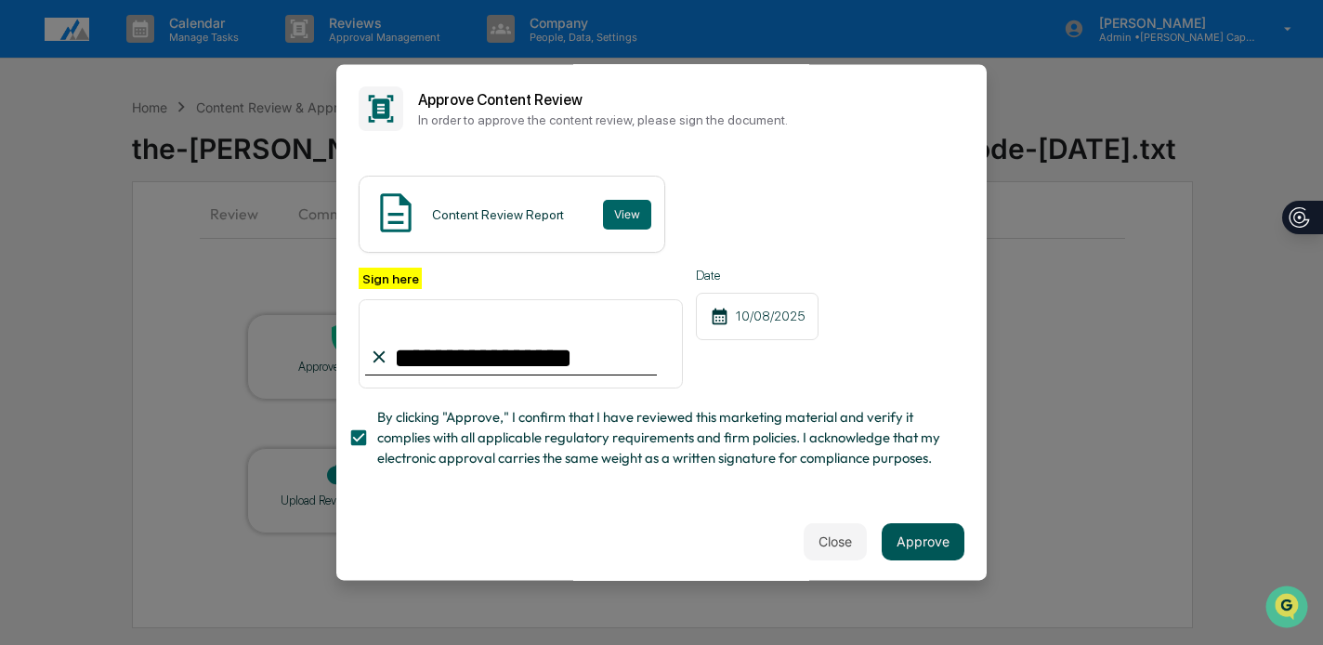
click at [906, 546] on button "Approve" at bounding box center [923, 541] width 83 height 37
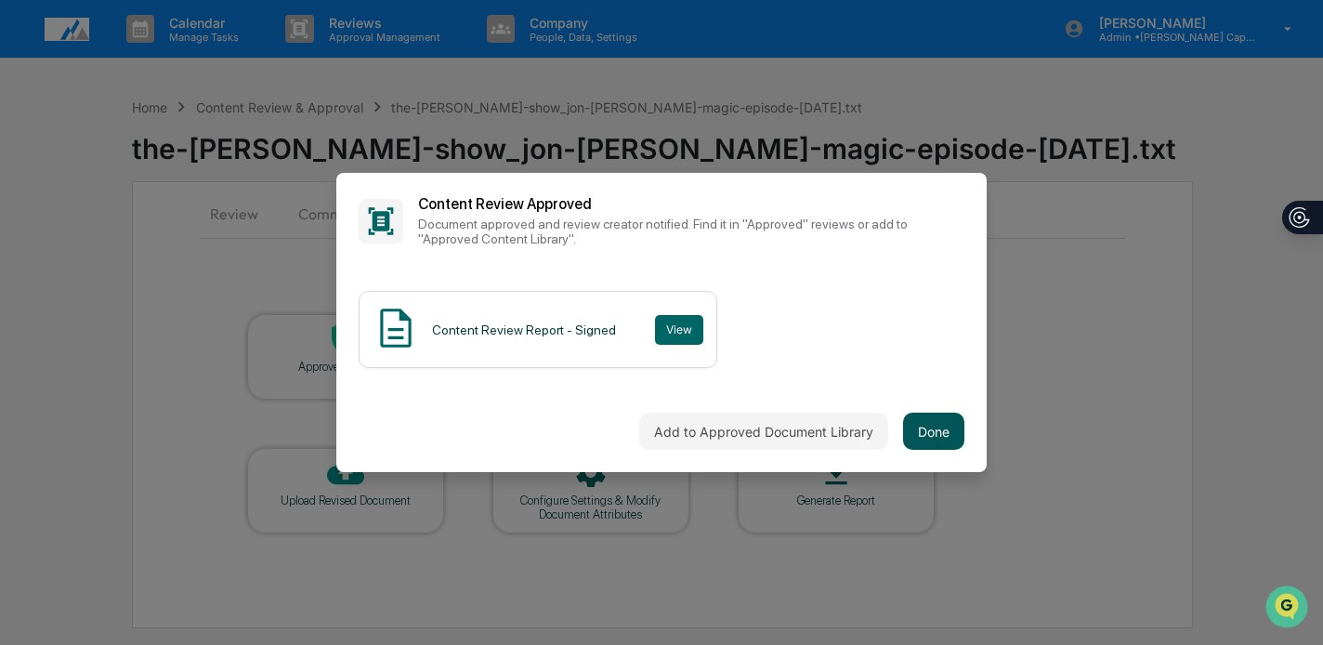
click at [934, 426] on button "Done" at bounding box center [933, 431] width 61 height 37
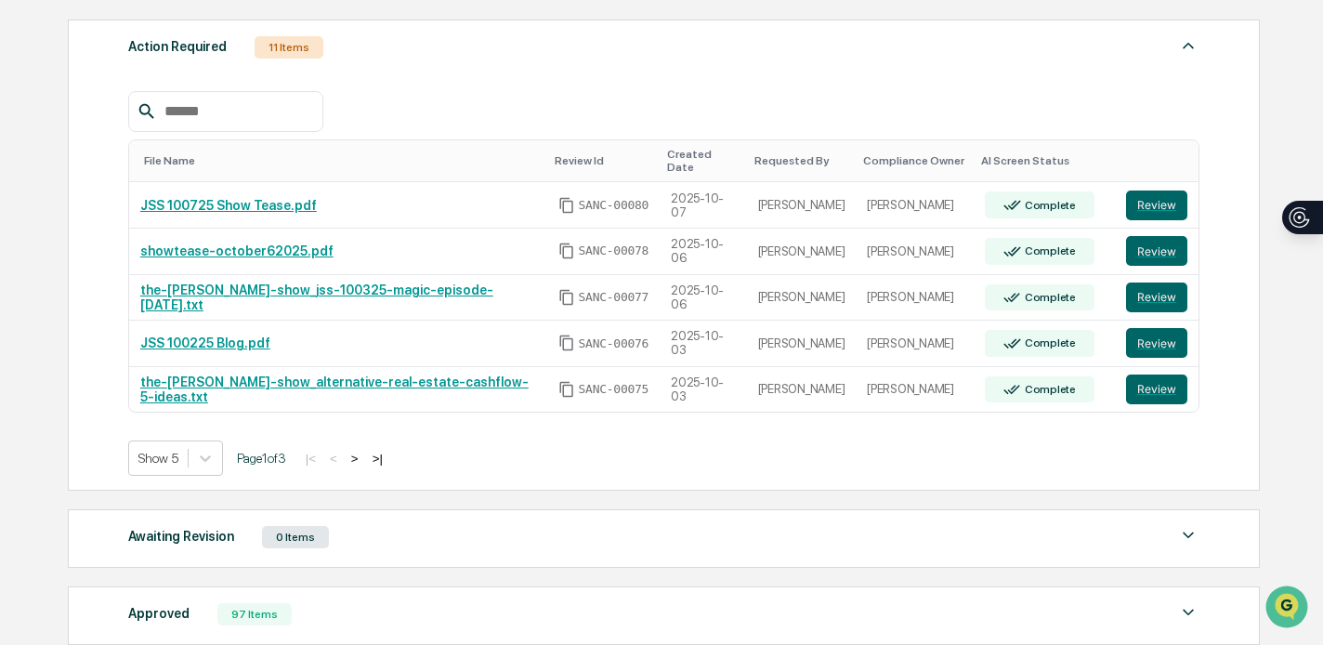
scroll to position [308, 0]
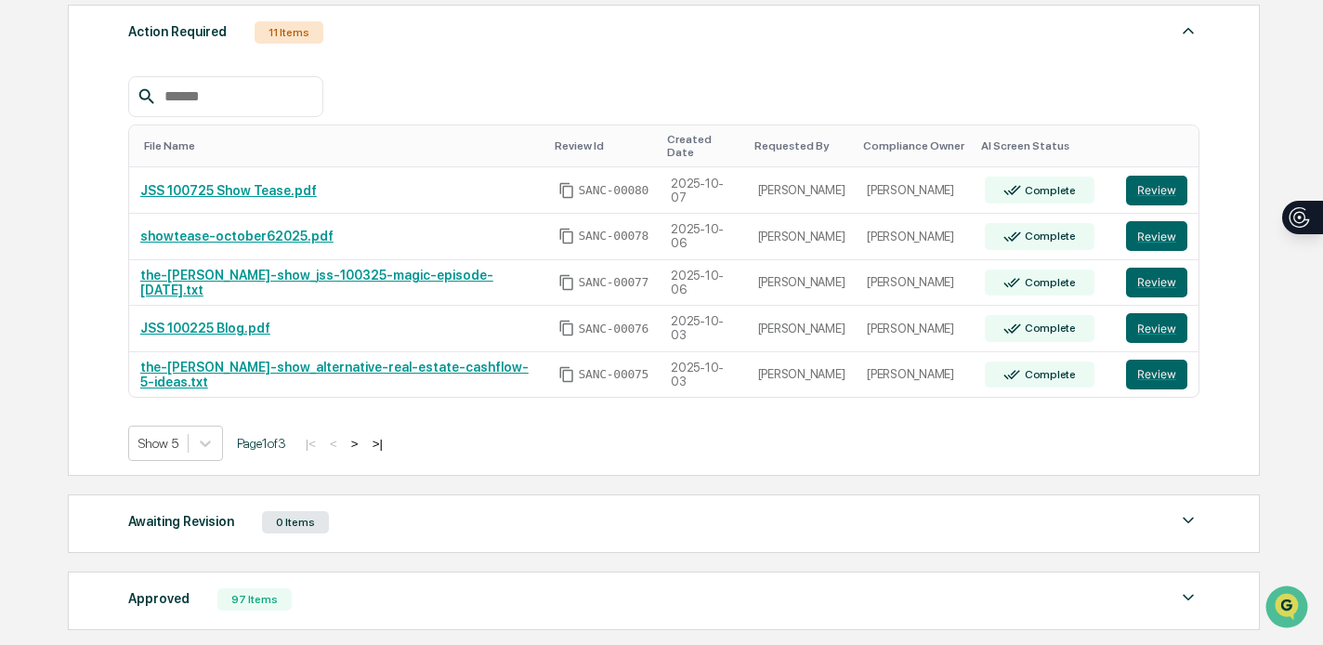
click at [364, 436] on button ">" at bounding box center [355, 444] width 19 height 16
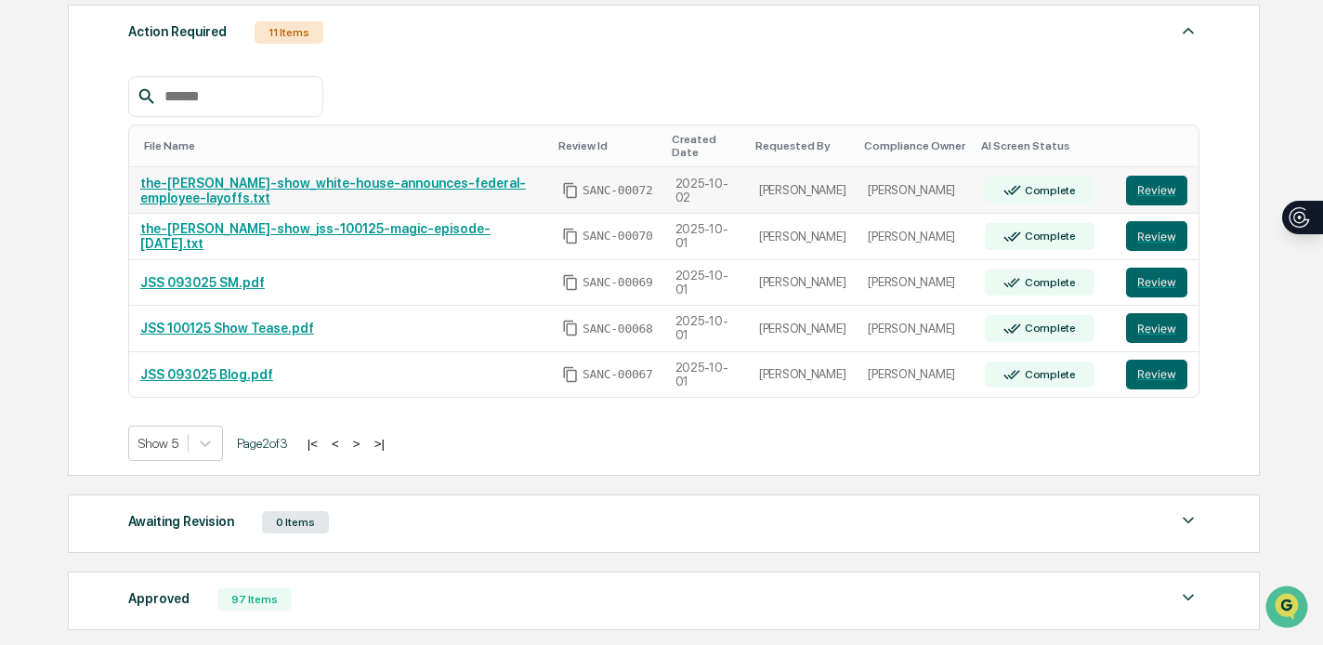
click at [377, 178] on link "the-jon-sanchez-show_white-house-announces-federal-employee-layoffs.txt" at bounding box center [333, 191] width 386 height 30
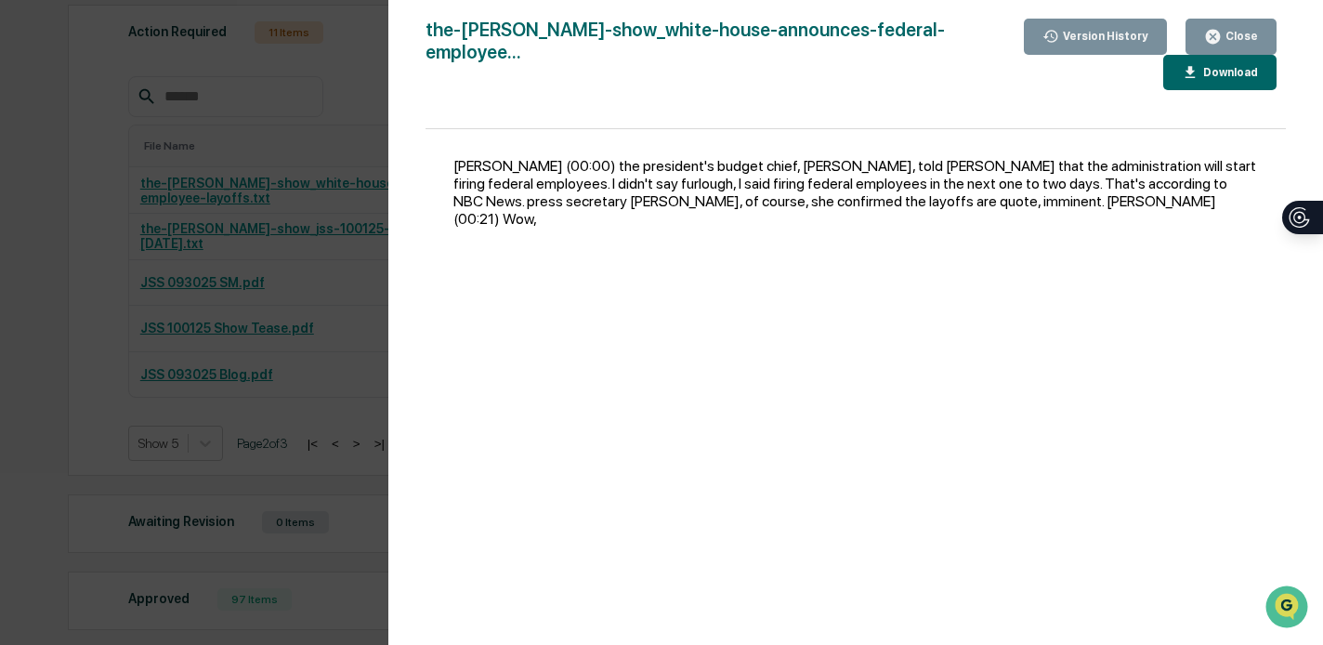
click at [1242, 26] on button "Close" at bounding box center [1230, 37] width 91 height 36
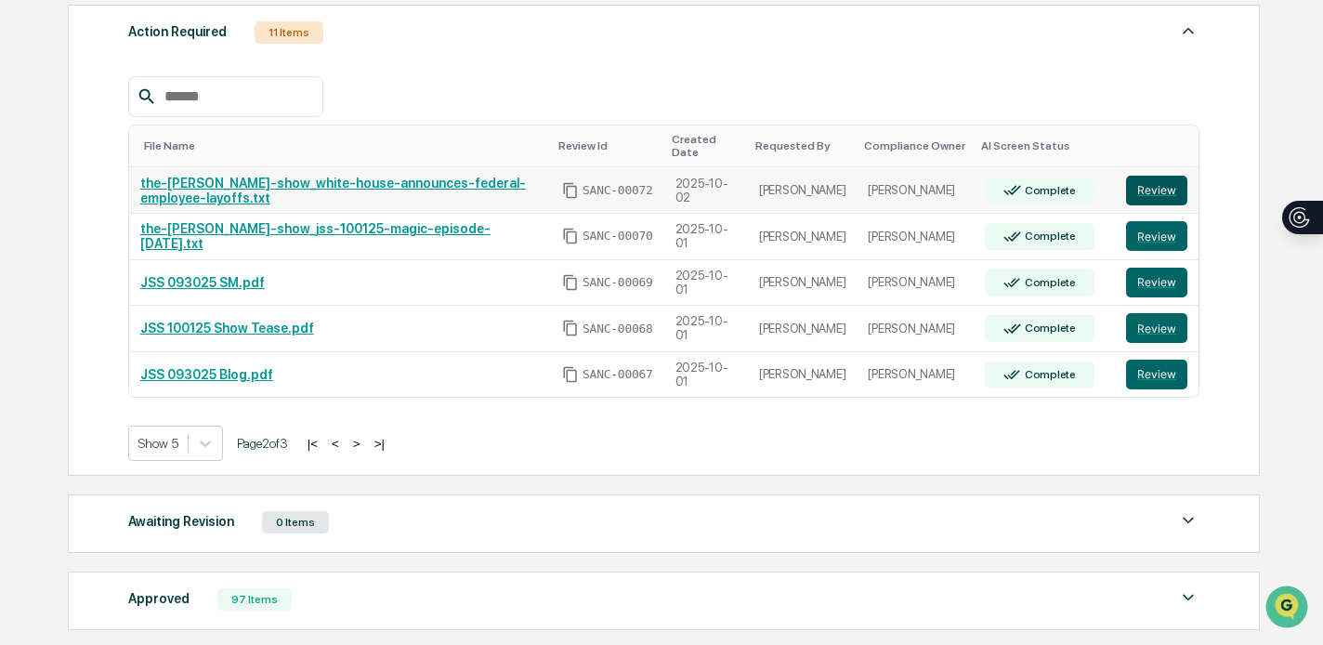
click at [1148, 192] on button "Review" at bounding box center [1156, 191] width 61 height 30
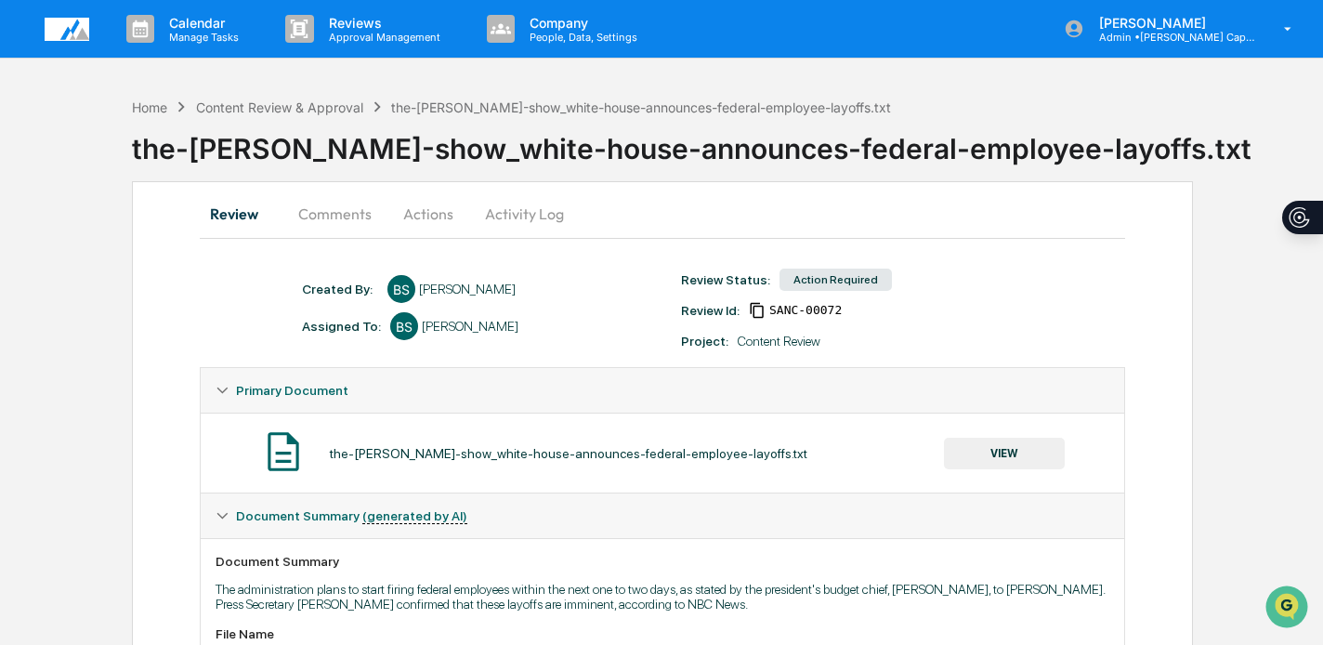
click at [433, 213] on button "Actions" at bounding box center [428, 213] width 84 height 45
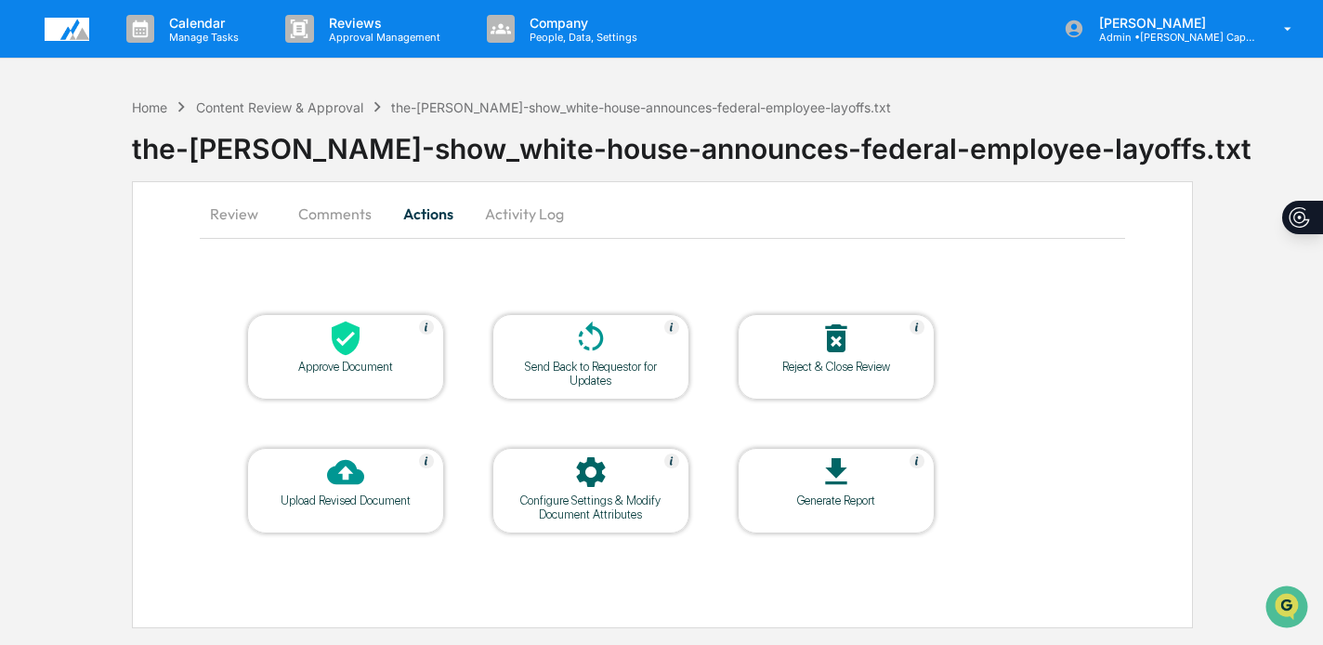
click at [350, 347] on icon at bounding box center [346, 338] width 28 height 34
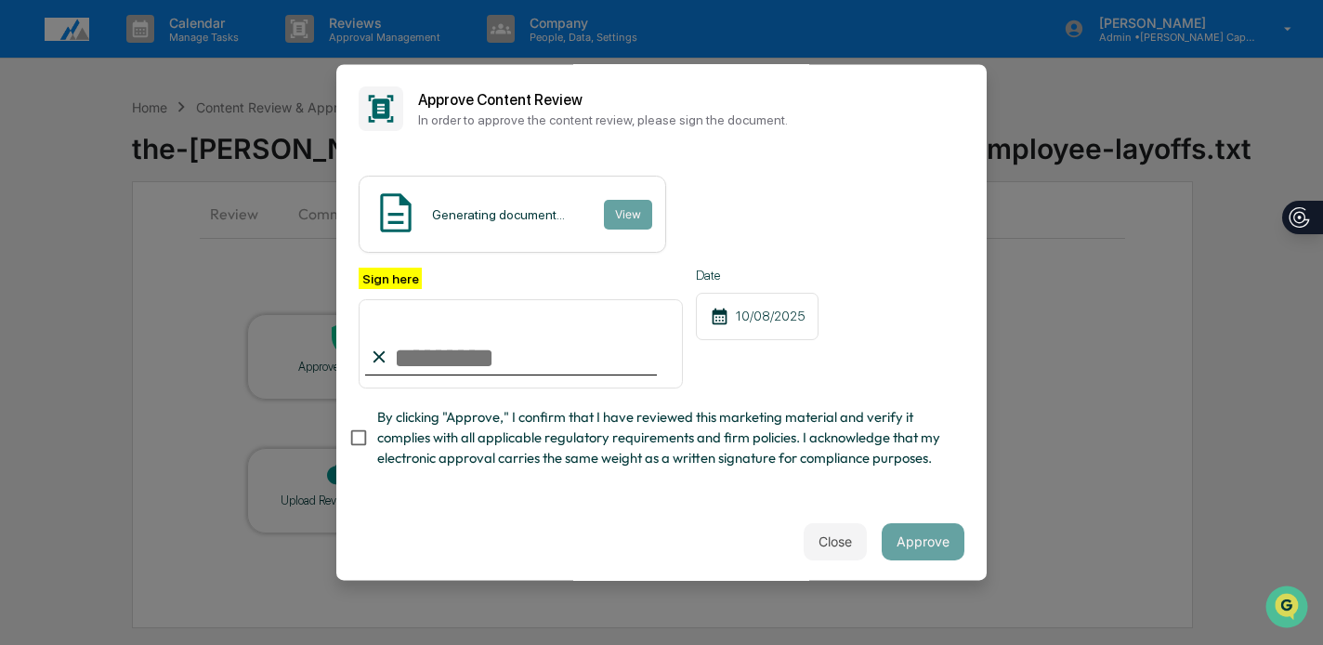
click at [447, 354] on input "Sign here" at bounding box center [521, 343] width 324 height 89
type input "**********"
click at [472, 415] on span "By clicking "Approve," I confirm that I have reviewed this marketing material a…" at bounding box center [663, 438] width 572 height 62
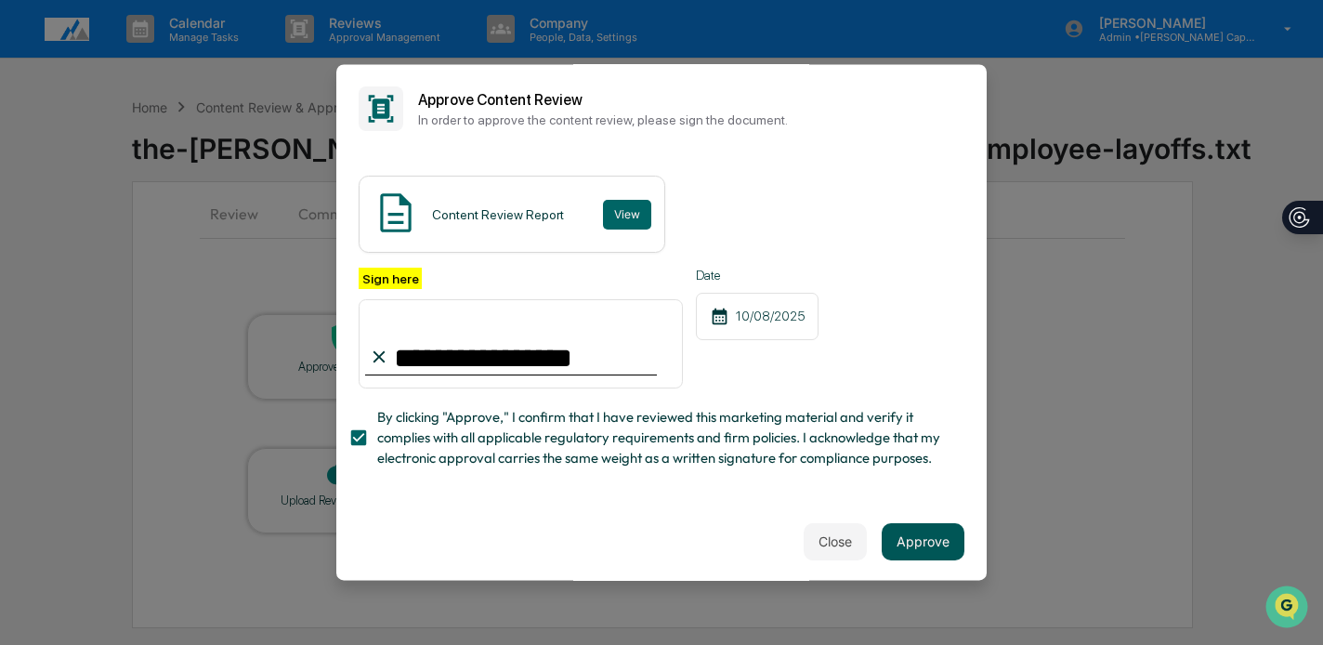
click at [916, 536] on button "Approve" at bounding box center [923, 541] width 83 height 37
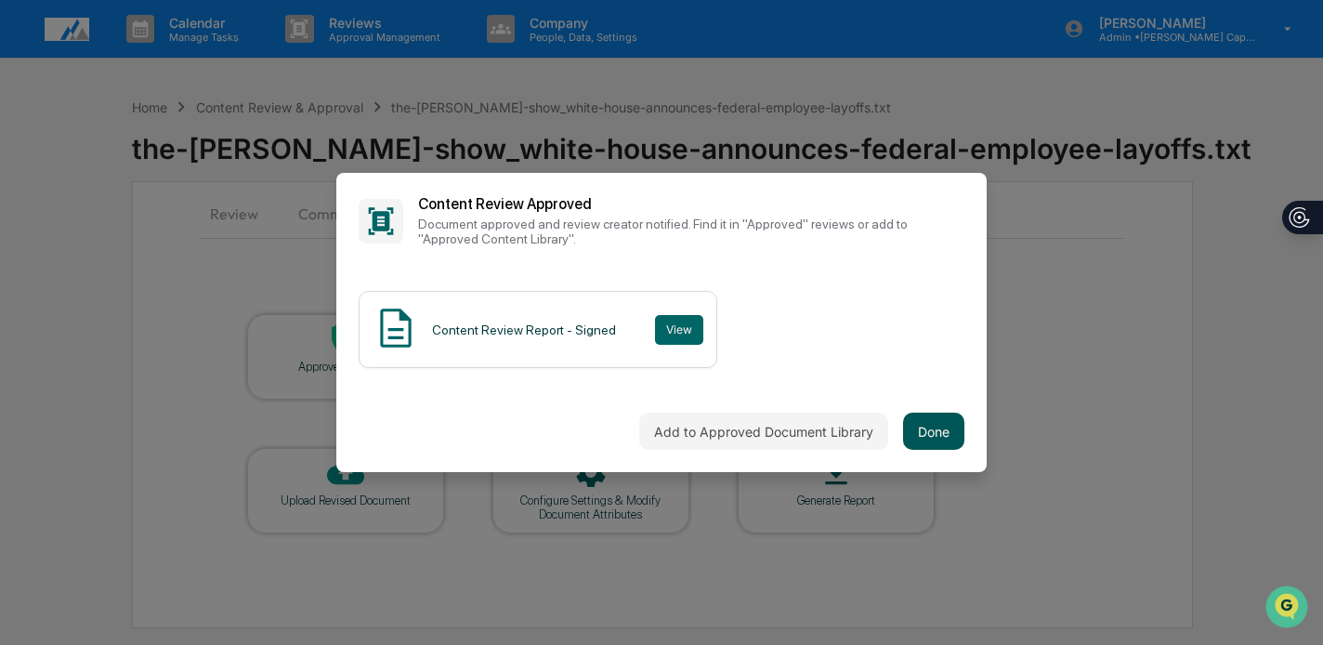
click at [928, 437] on button "Done" at bounding box center [933, 431] width 61 height 37
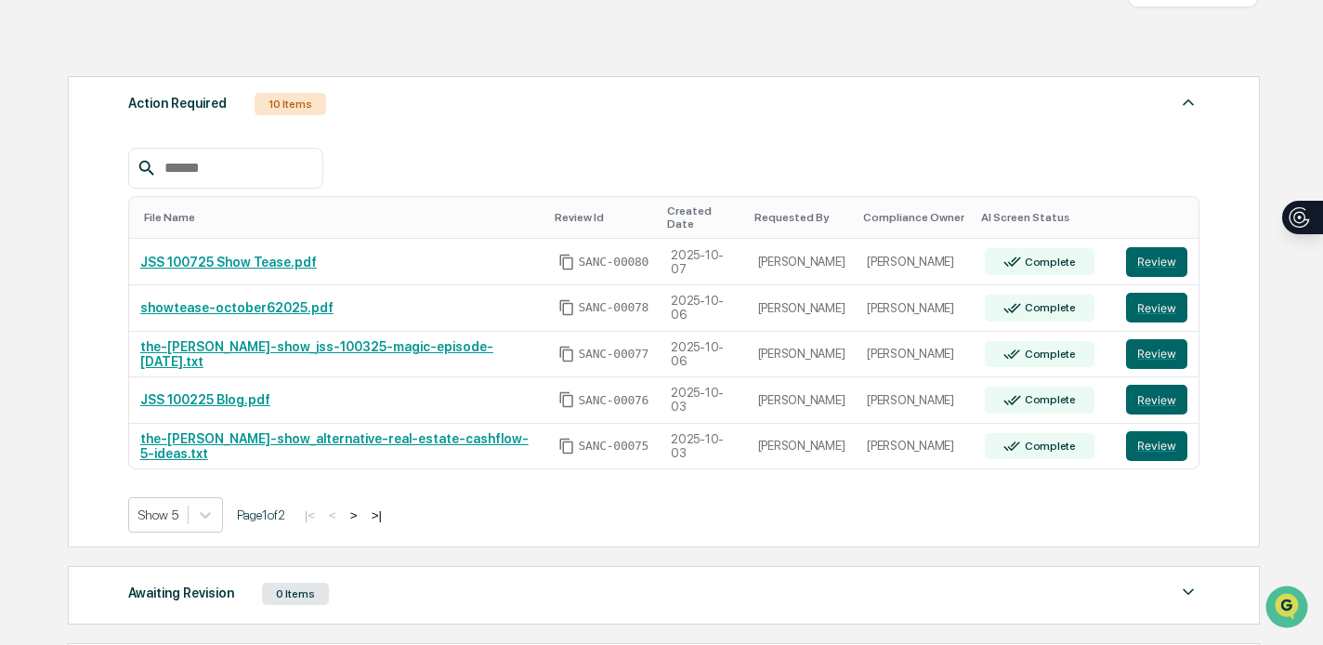
scroll to position [254, 0]
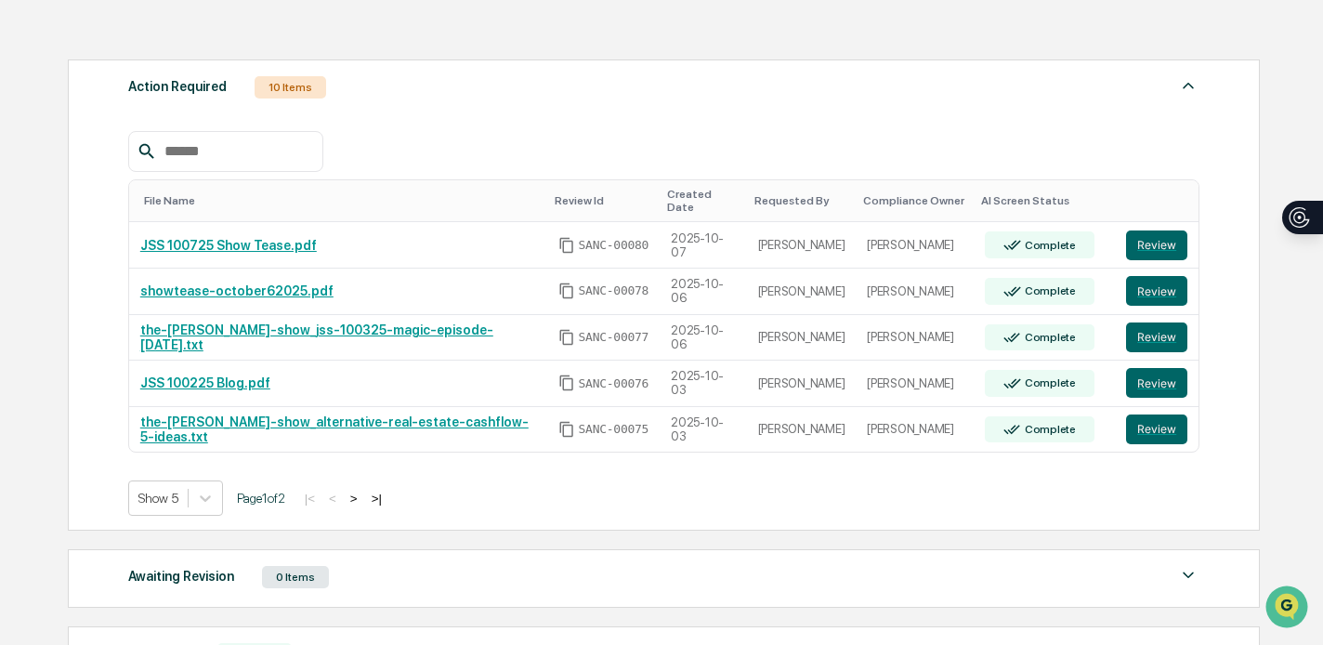
click at [363, 491] on button ">" at bounding box center [354, 499] width 19 height 16
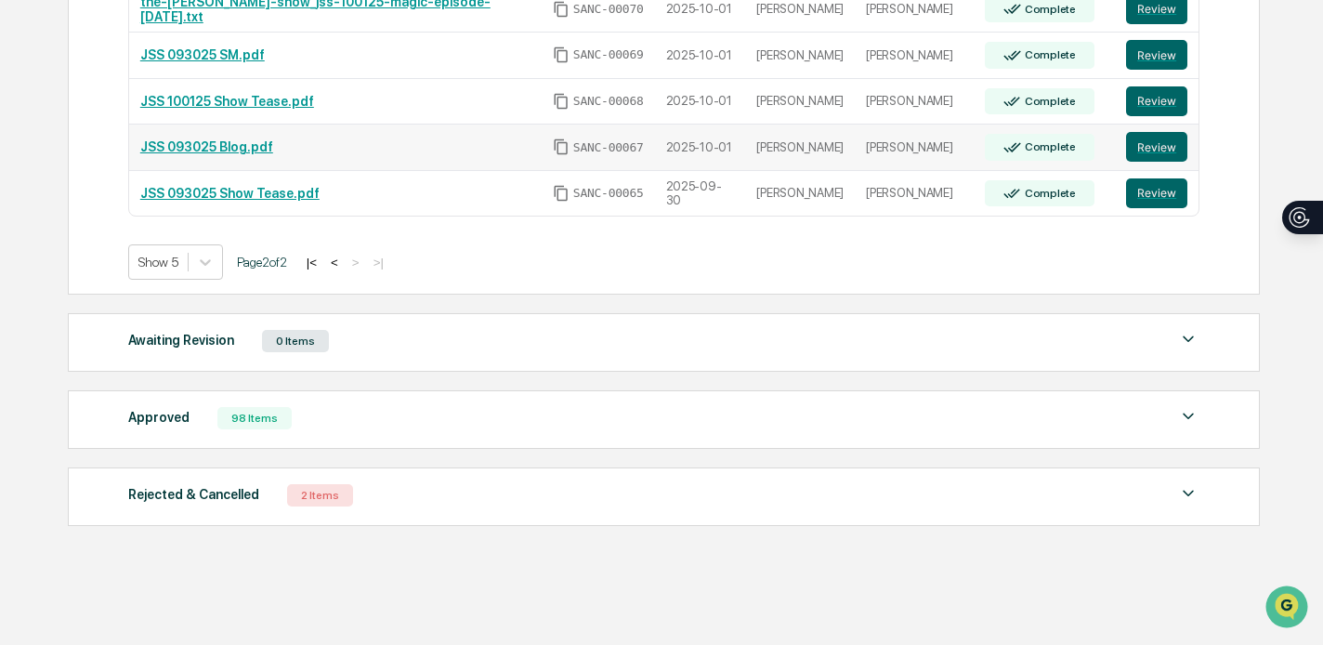
scroll to position [488, 0]
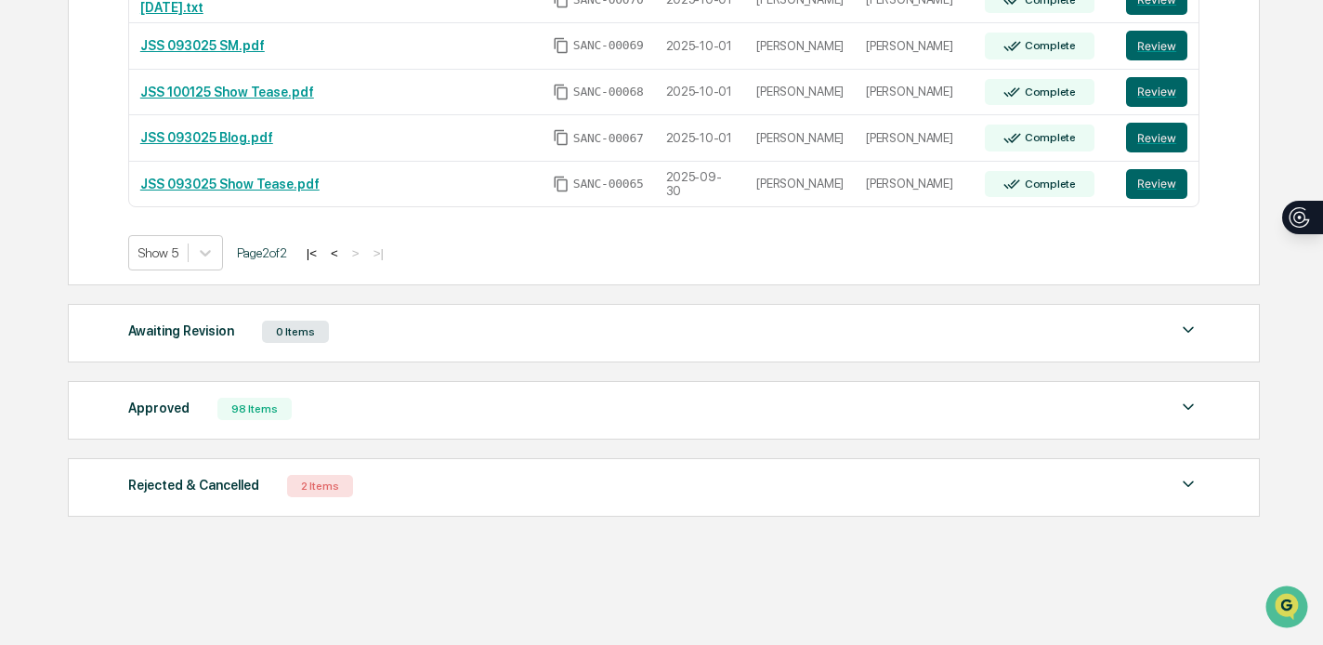
click at [344, 252] on button "<" at bounding box center [334, 253] width 19 height 16
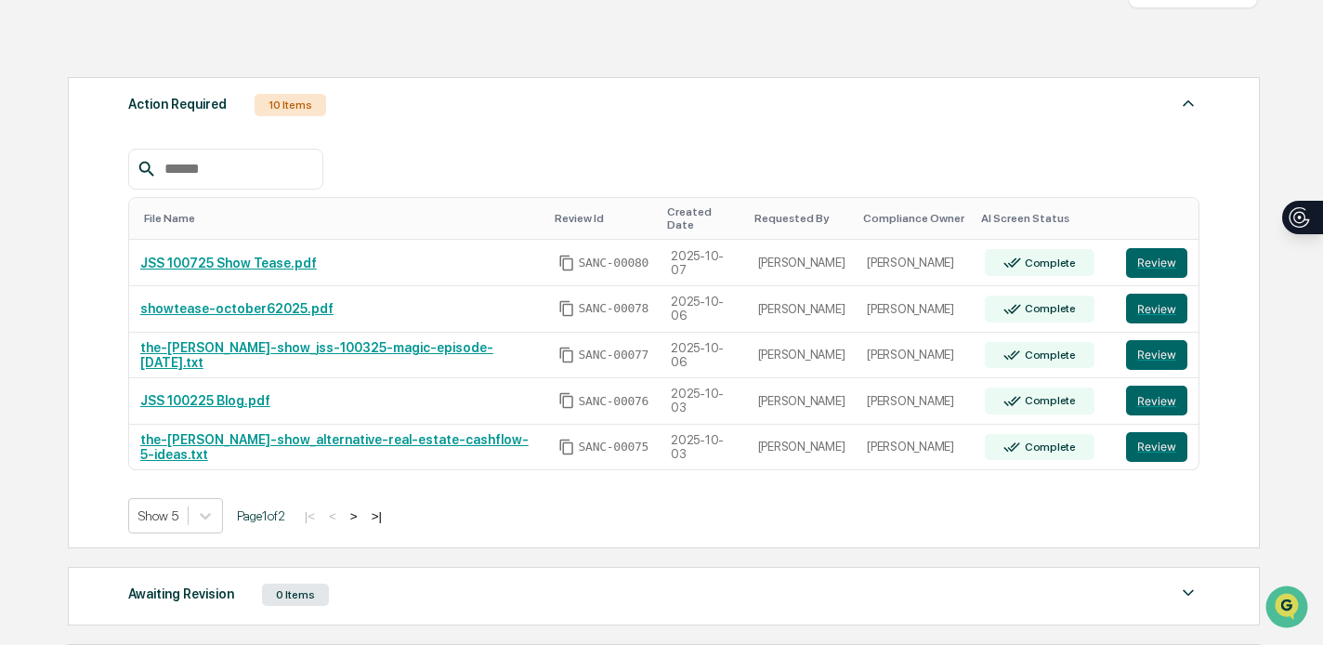
scroll to position [174, 0]
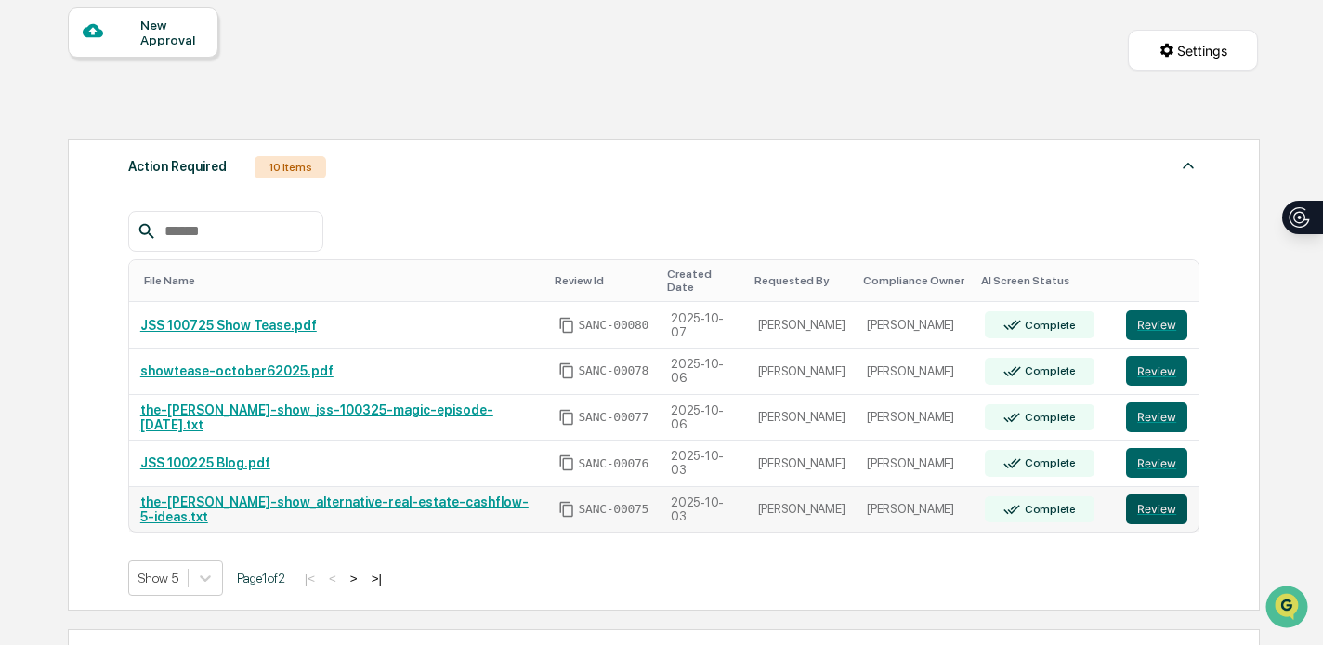
click at [1167, 494] on button "Review" at bounding box center [1156, 509] width 61 height 30
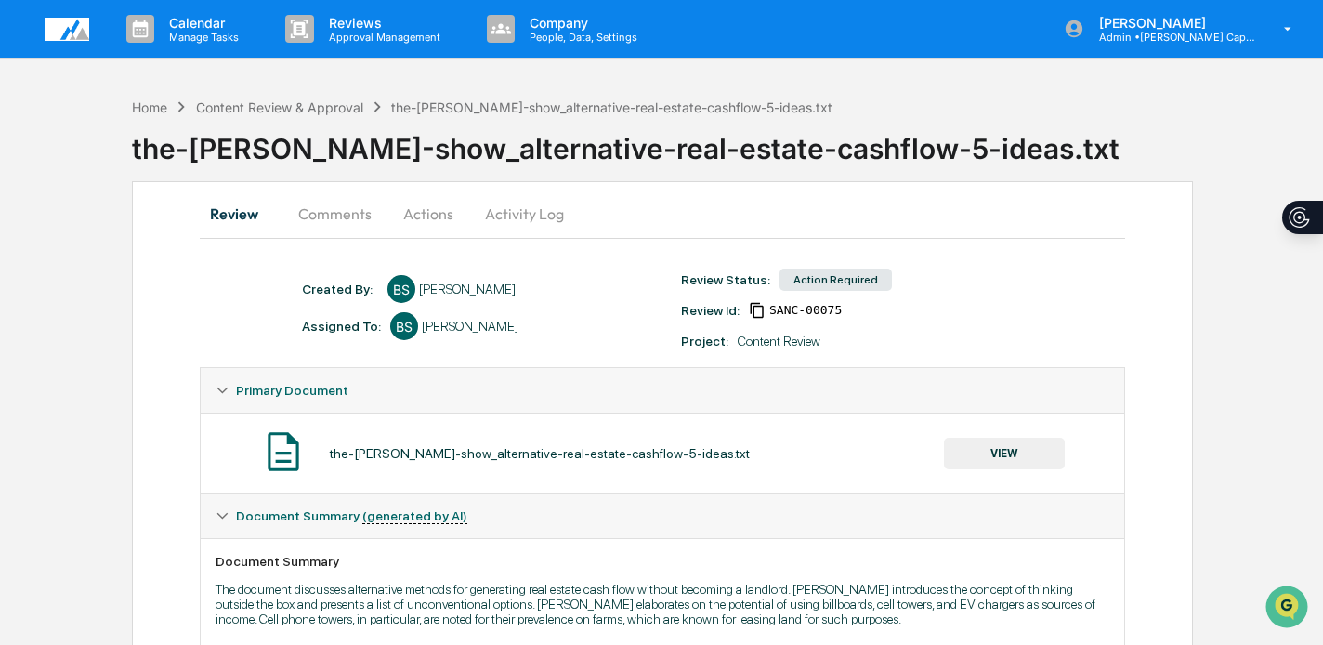
click at [1004, 451] on button "VIEW" at bounding box center [1004, 454] width 121 height 32
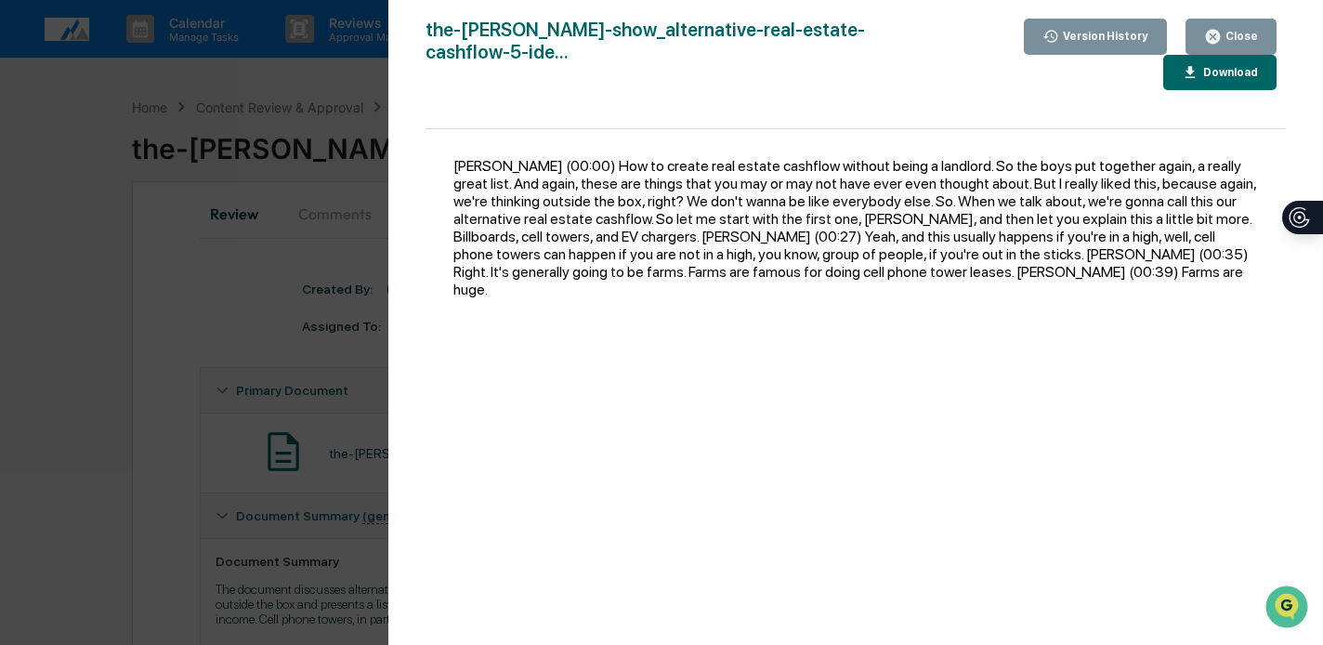
click at [1249, 28] on div "Close" at bounding box center [1231, 37] width 54 height 18
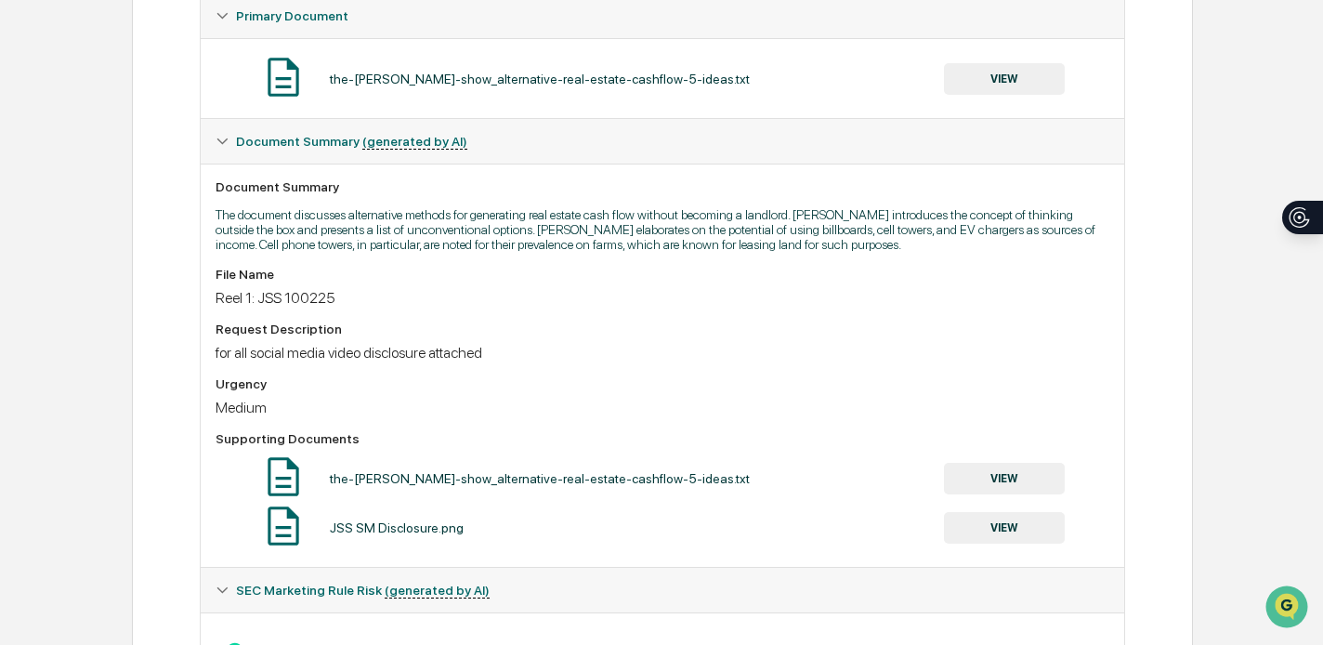
scroll to position [392, 0]
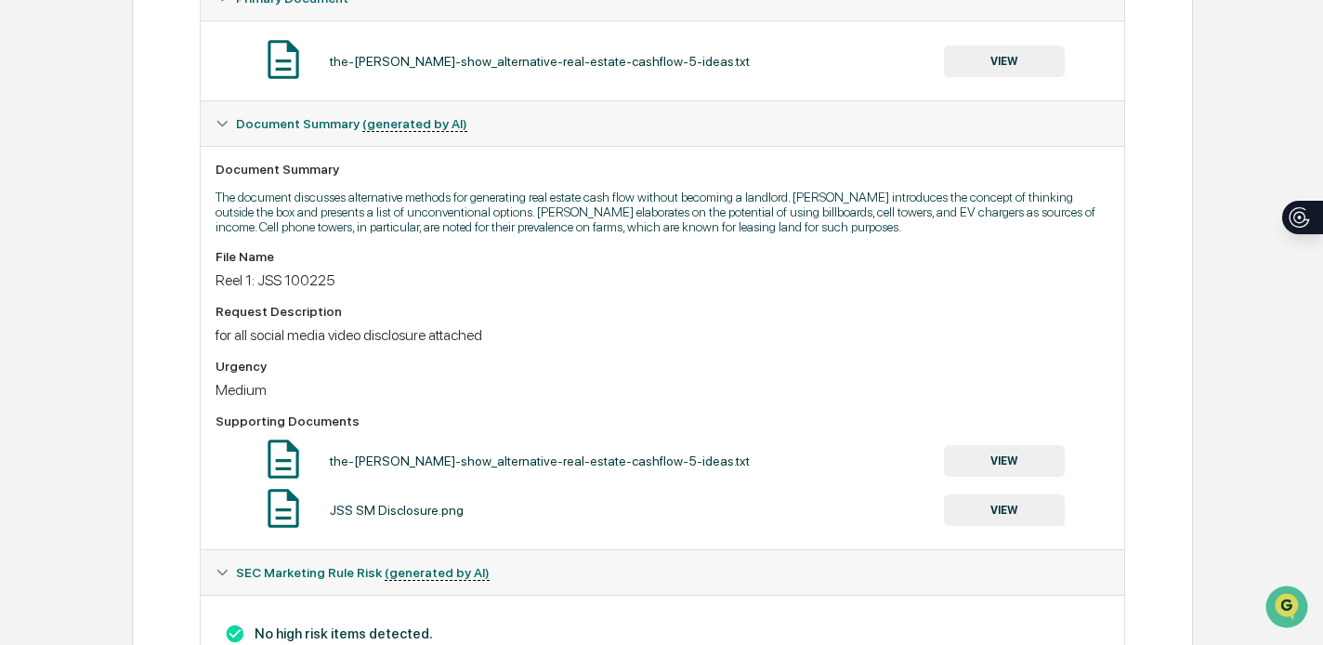
click at [1011, 524] on button "VIEW" at bounding box center [1004, 510] width 121 height 32
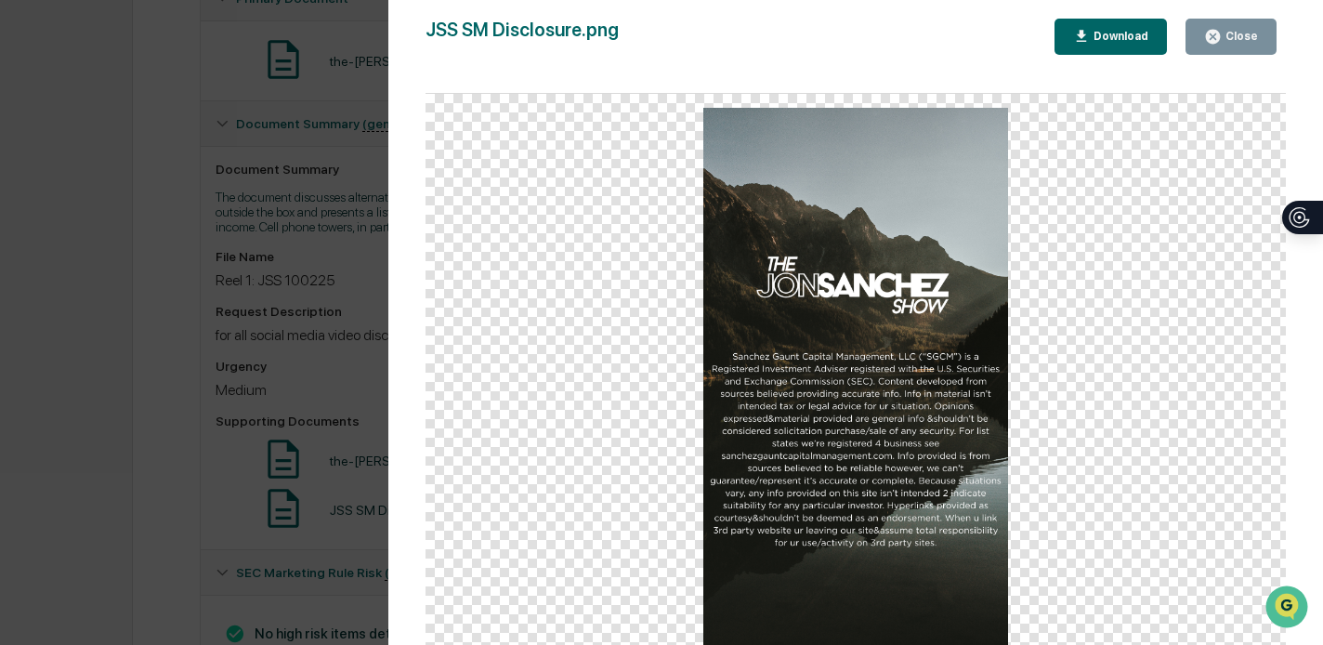
click at [1241, 33] on div "Close" at bounding box center [1240, 36] width 36 height 13
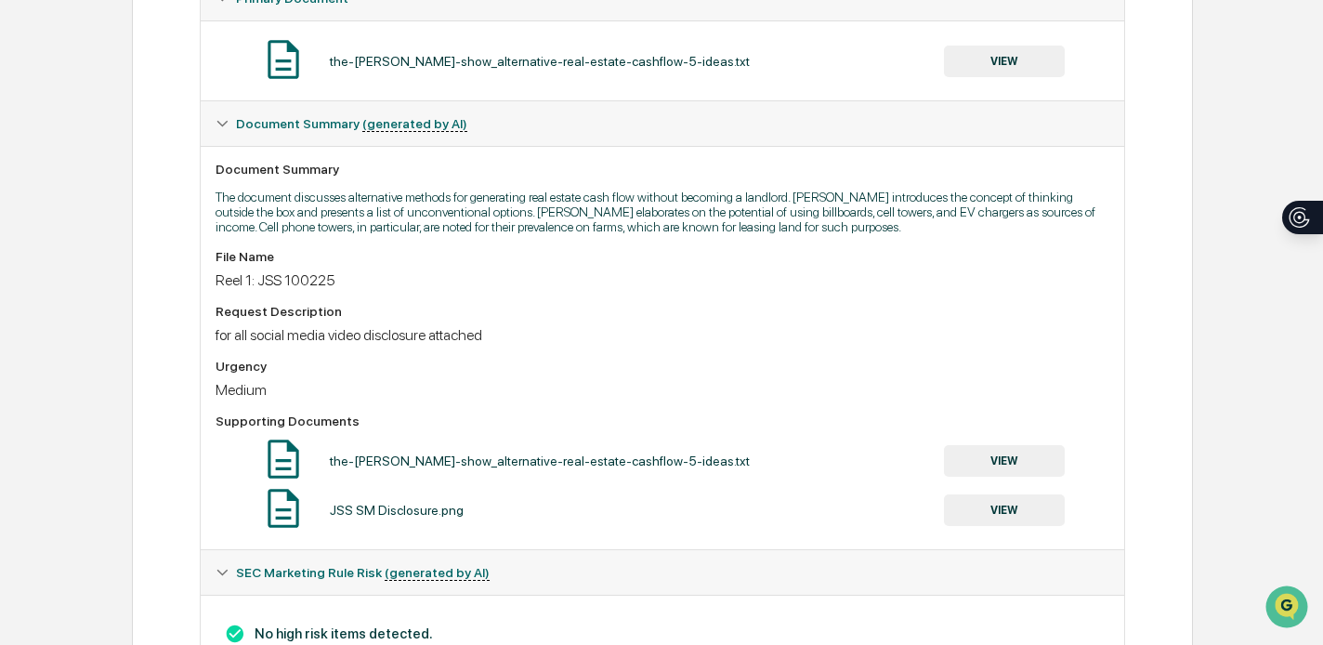
click at [994, 476] on button "VIEW" at bounding box center [1004, 461] width 121 height 32
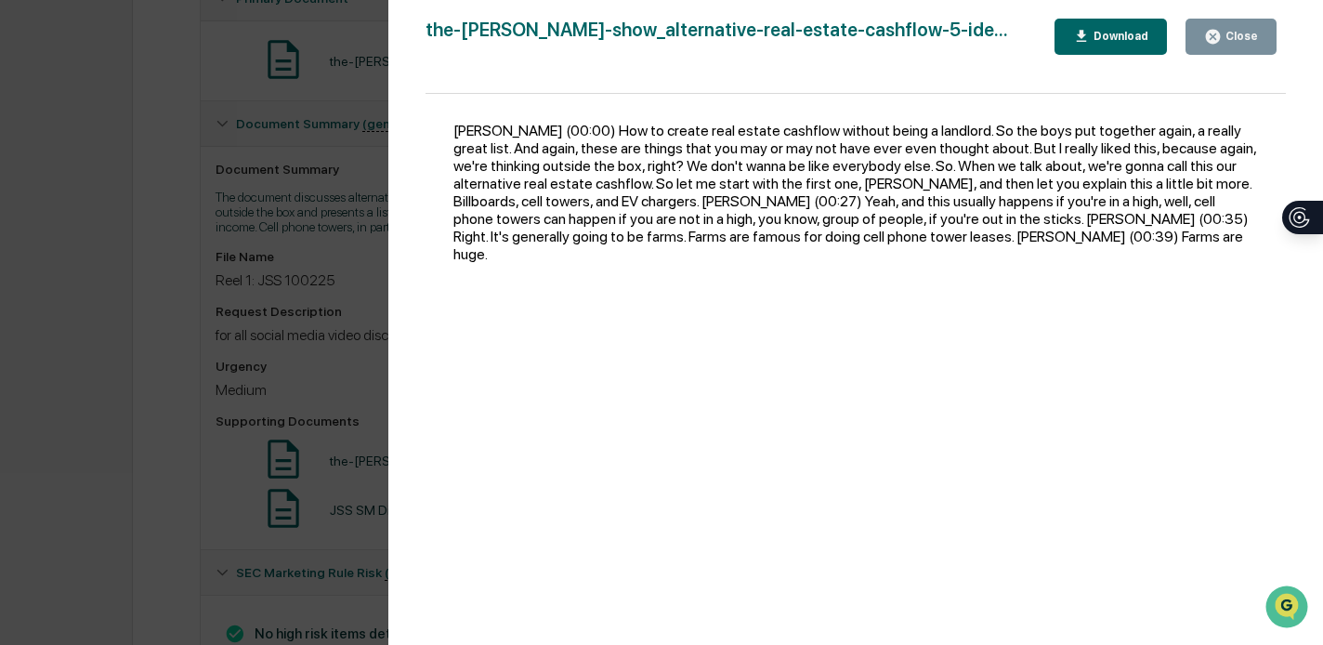
click at [1224, 35] on div "Close" at bounding box center [1240, 36] width 36 height 13
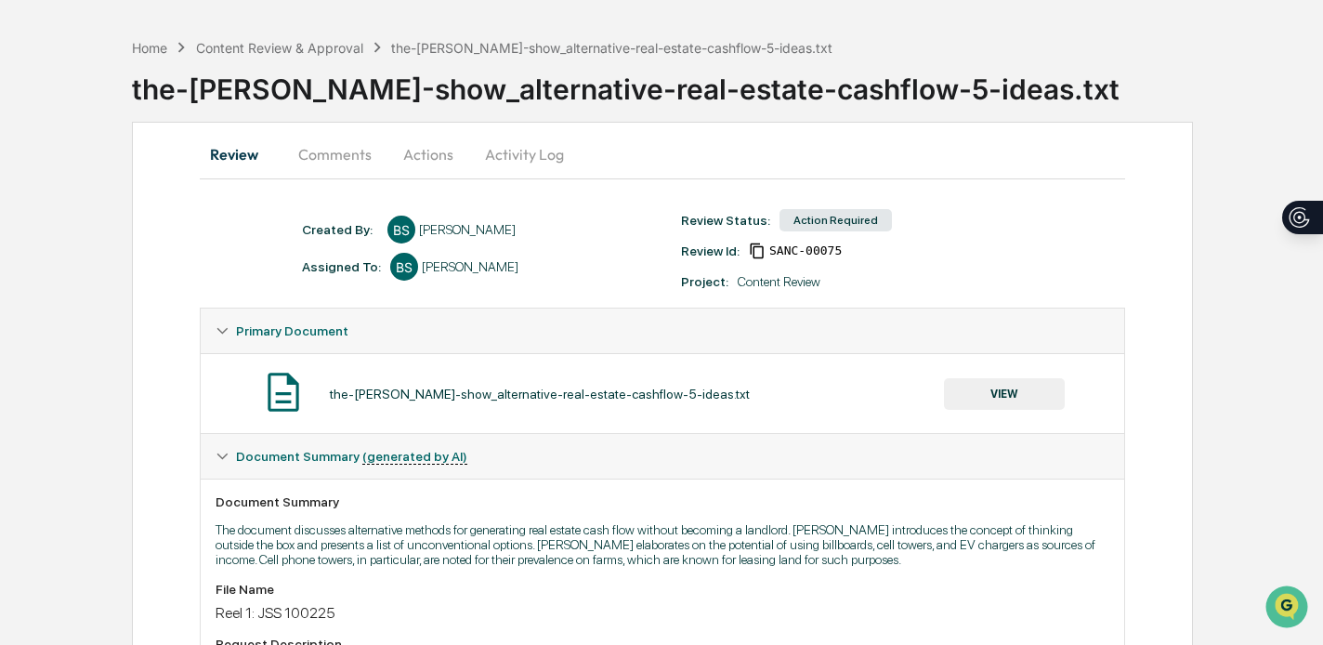
scroll to position [63, 0]
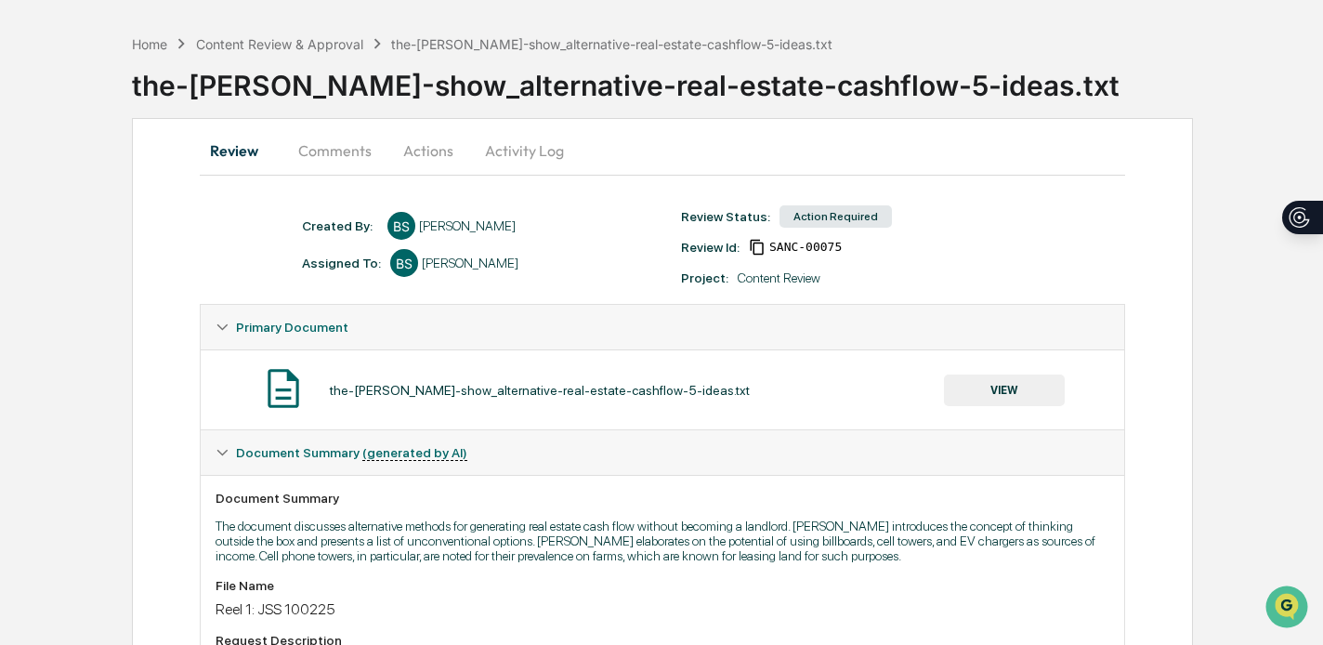
click at [1000, 374] on button "VIEW" at bounding box center [1004, 390] width 121 height 32
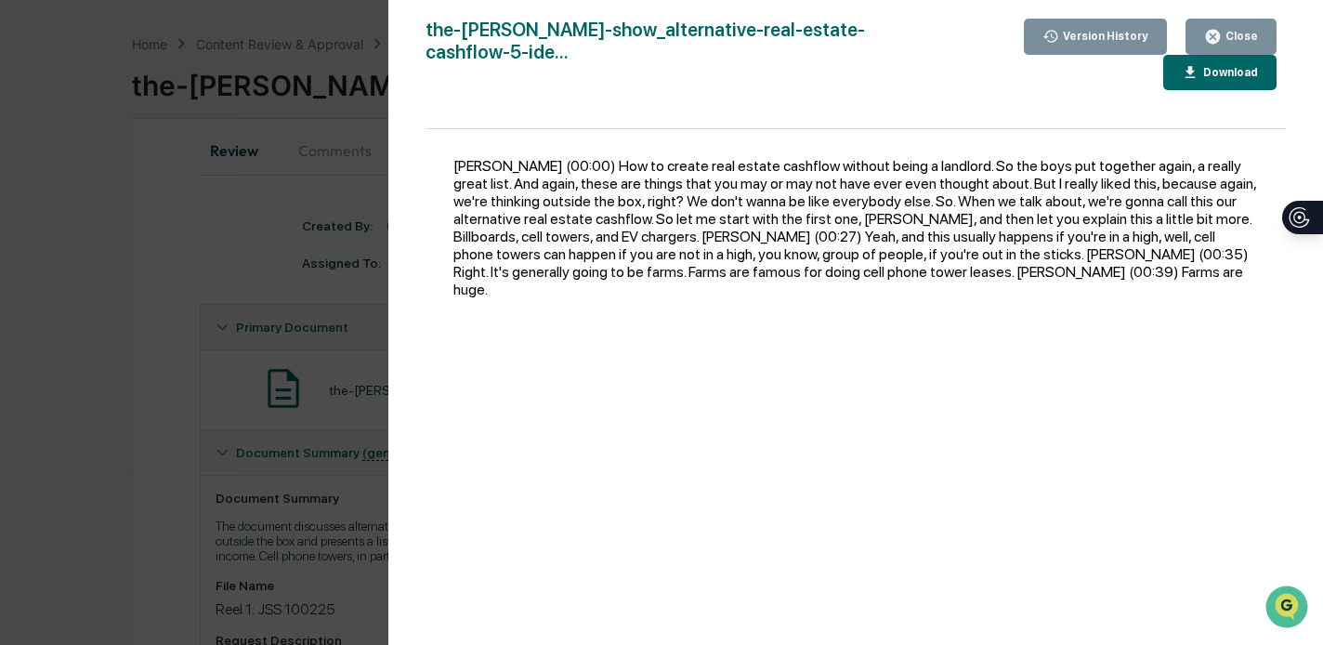
click at [1235, 25] on button "Close" at bounding box center [1230, 37] width 91 height 36
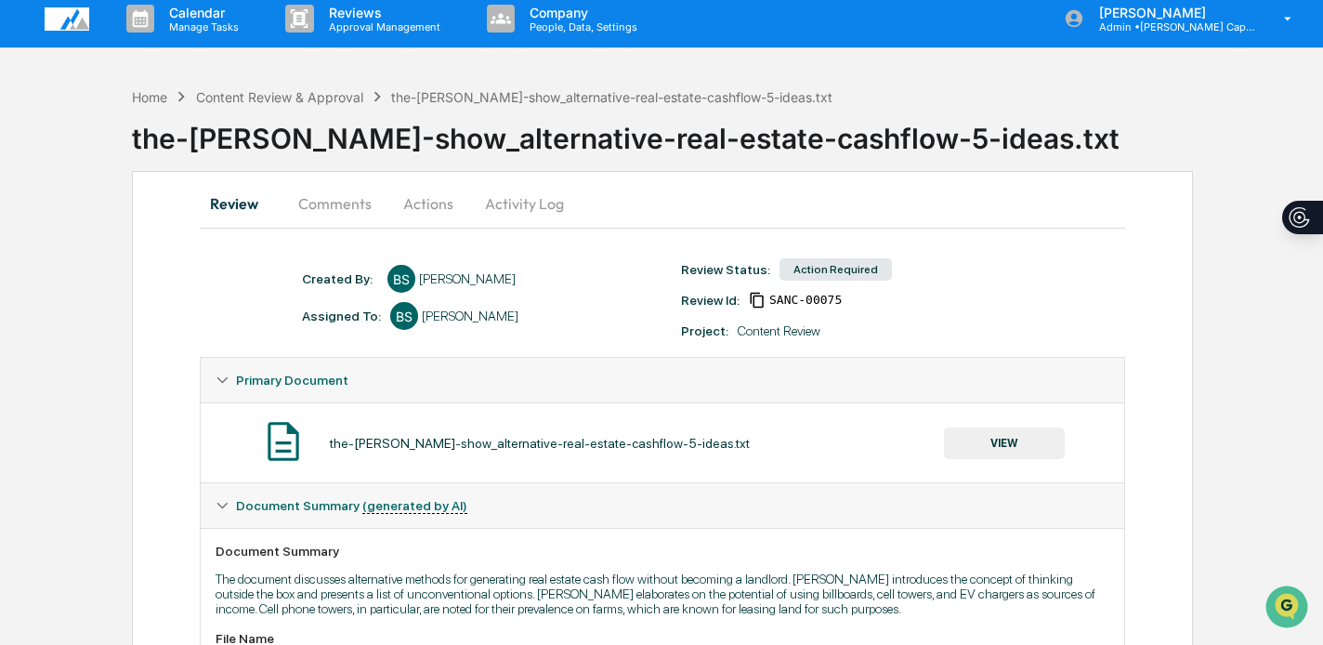
scroll to position [0, 0]
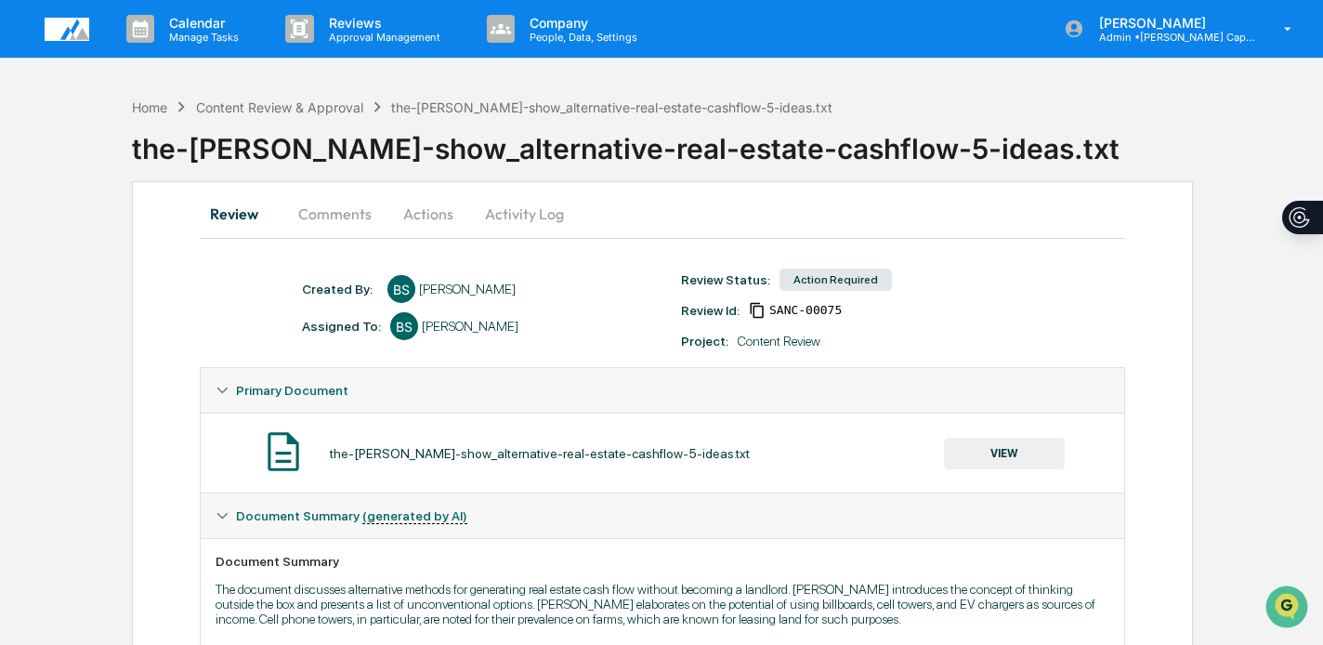
click at [416, 206] on button "Actions" at bounding box center [428, 213] width 84 height 45
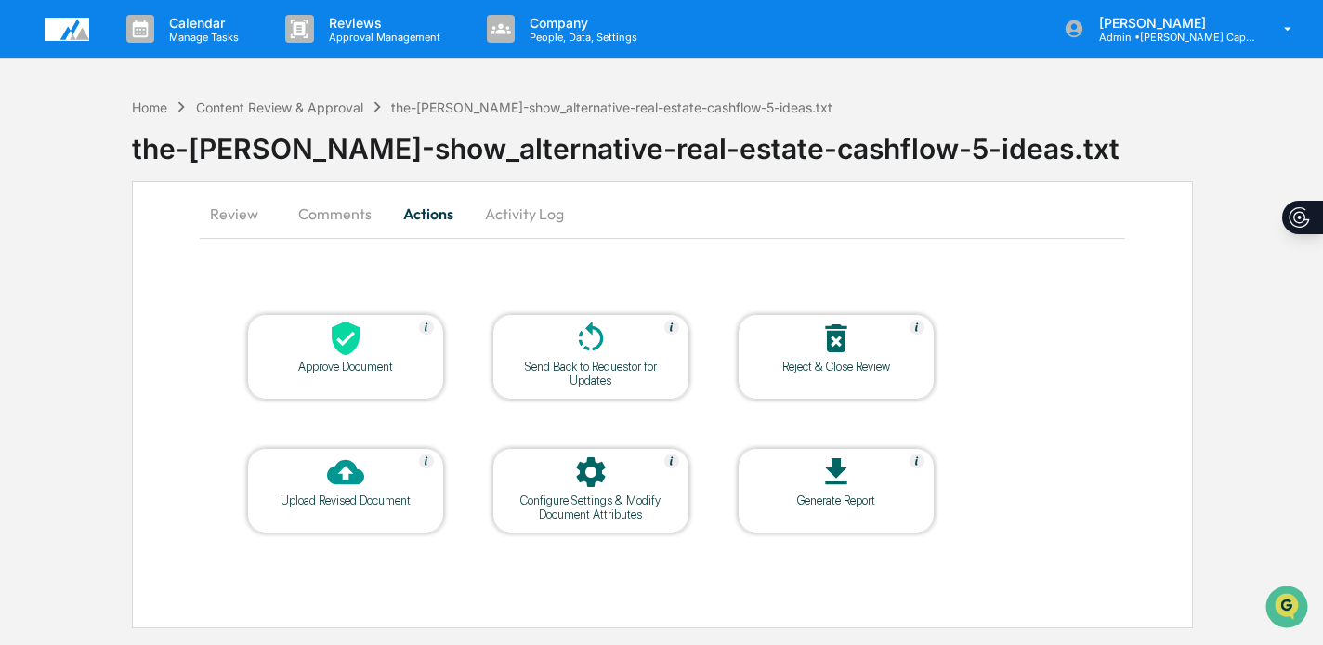
click at [343, 341] on icon at bounding box center [345, 338] width 37 height 37
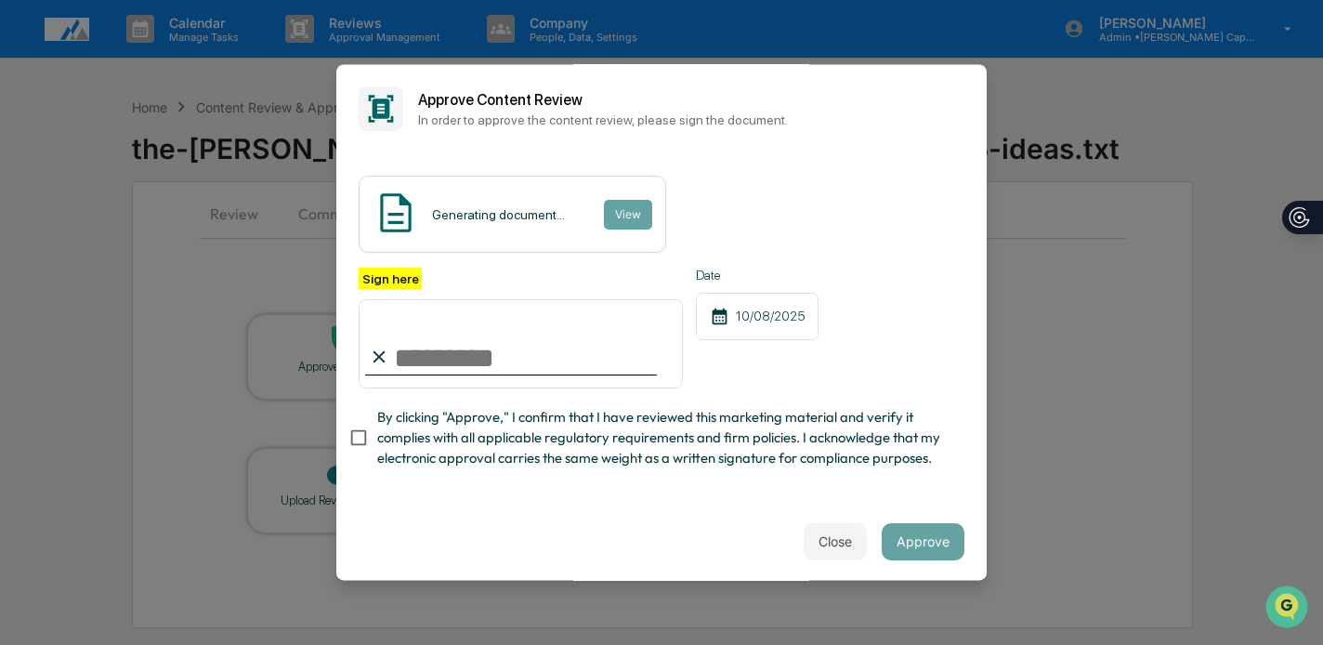
click at [423, 343] on input "Sign here" at bounding box center [521, 343] width 324 height 89
type input "**********"
click at [496, 418] on span "By clicking "Approve," I confirm that I have reviewed this marketing material a…" at bounding box center [663, 438] width 572 height 62
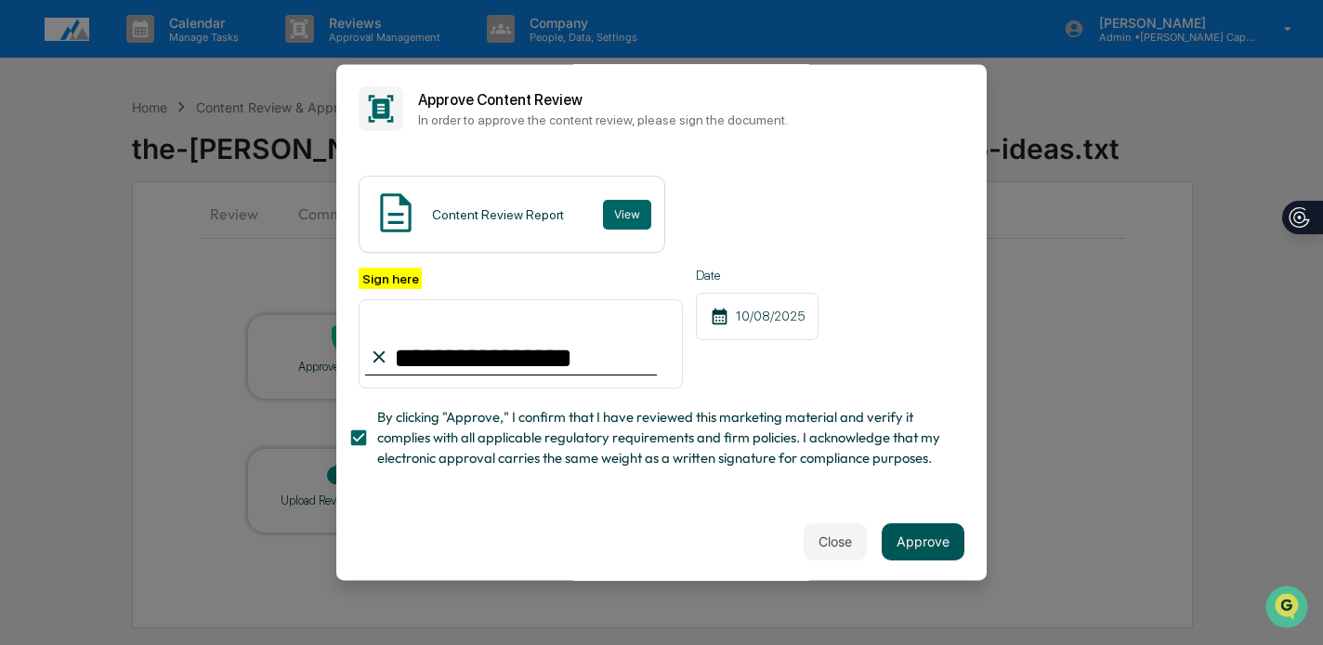
click at [932, 533] on button "Approve" at bounding box center [923, 541] width 83 height 37
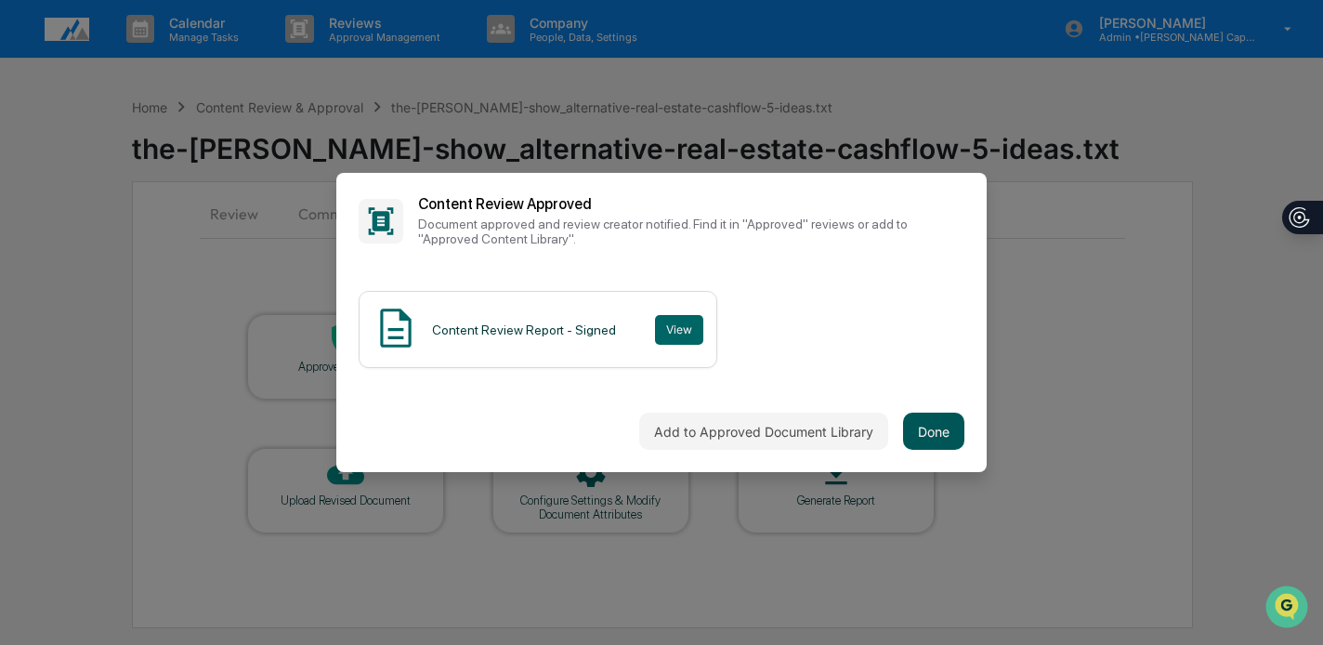
click at [933, 439] on button "Done" at bounding box center [933, 431] width 61 height 37
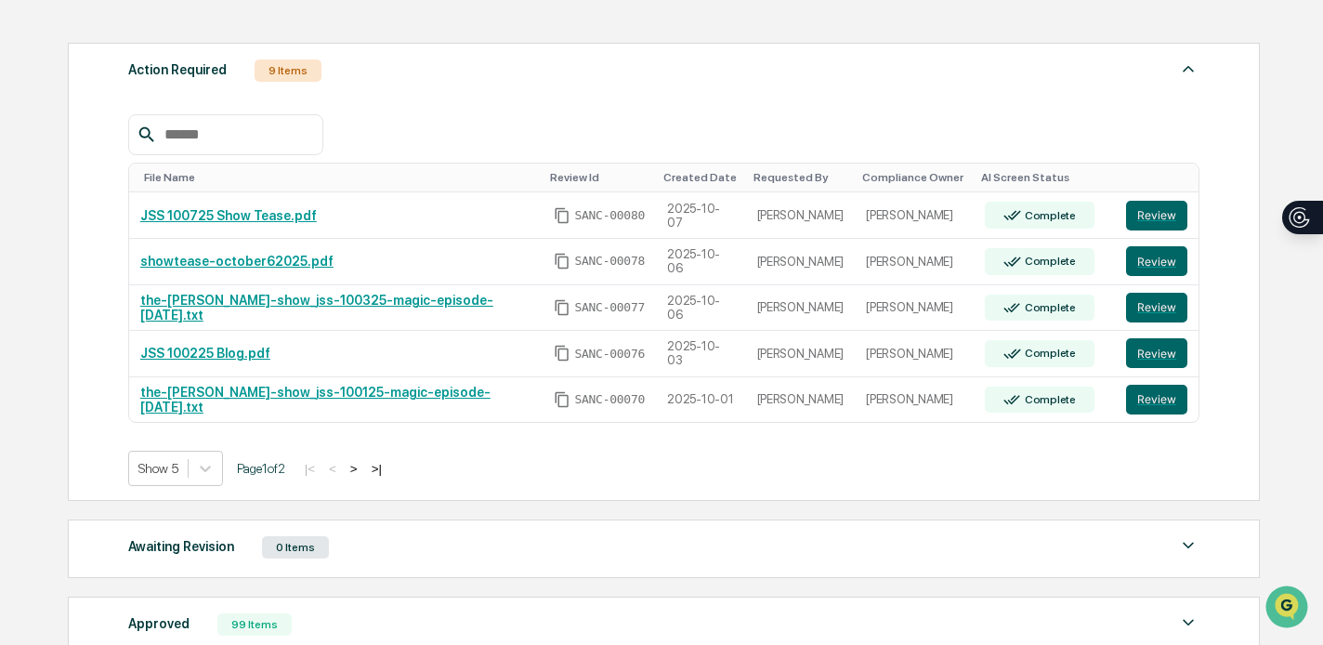
scroll to position [299, 0]
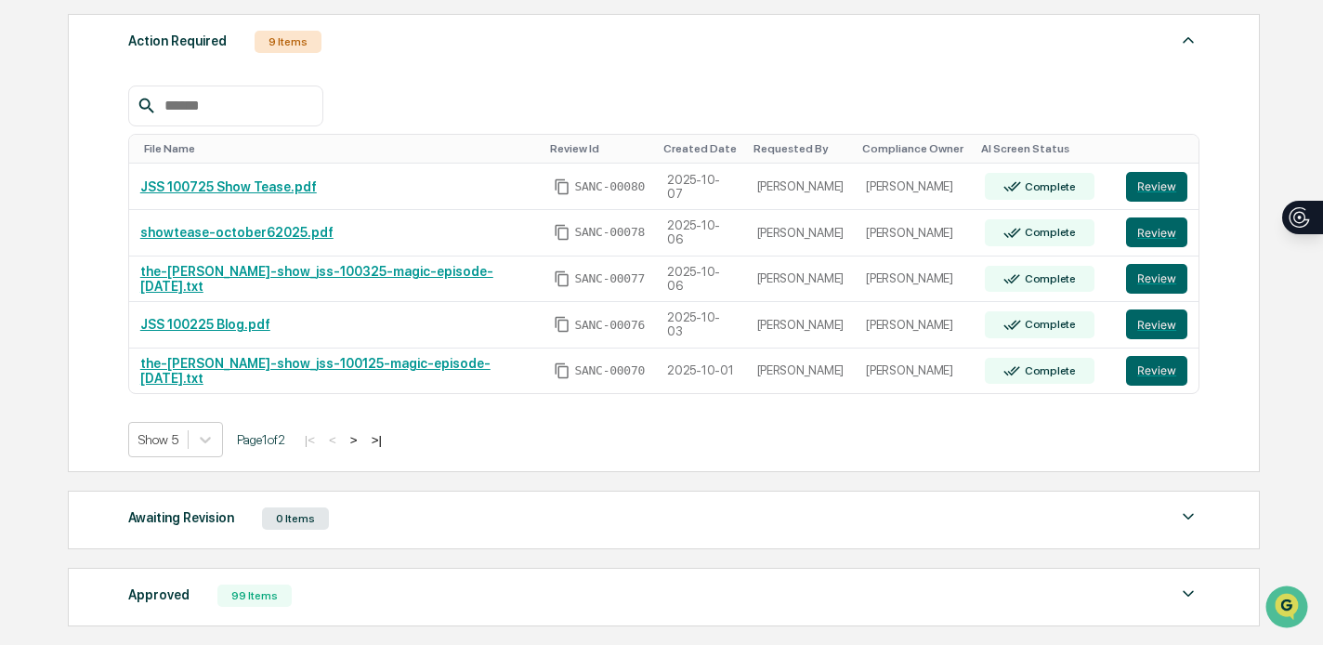
click at [363, 445] on button ">" at bounding box center [354, 440] width 19 height 16
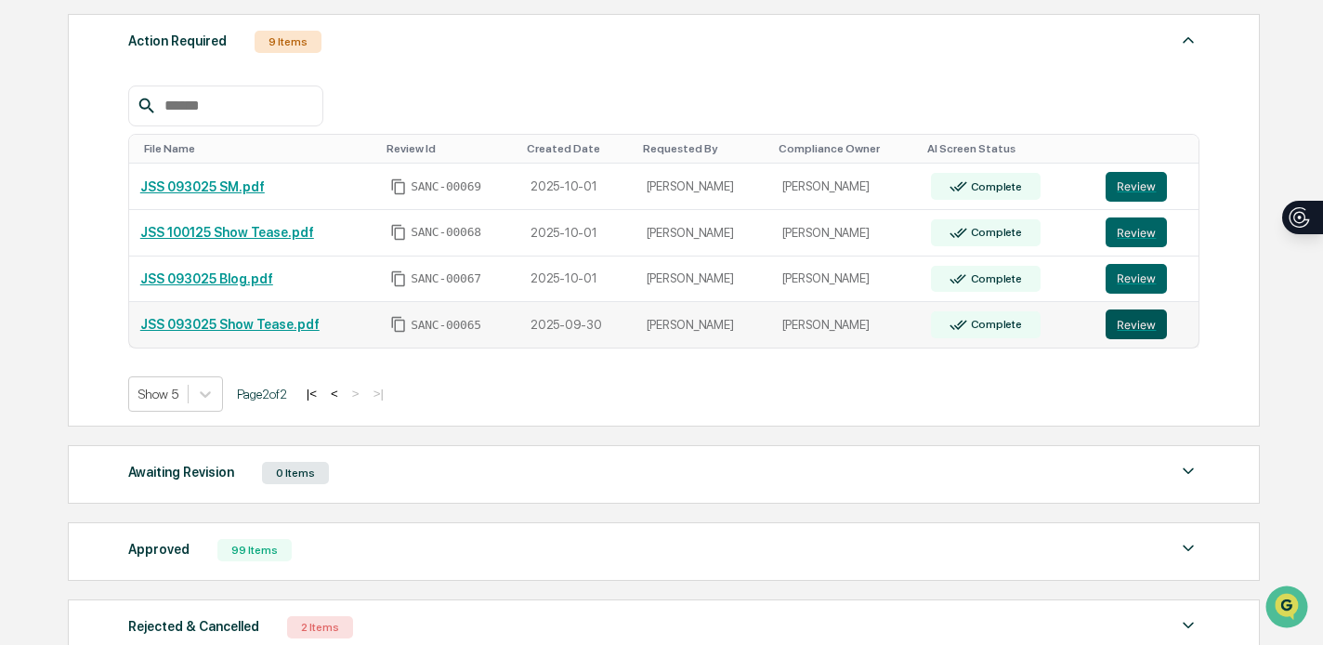
click at [1153, 323] on button "Review" at bounding box center [1136, 324] width 61 height 30
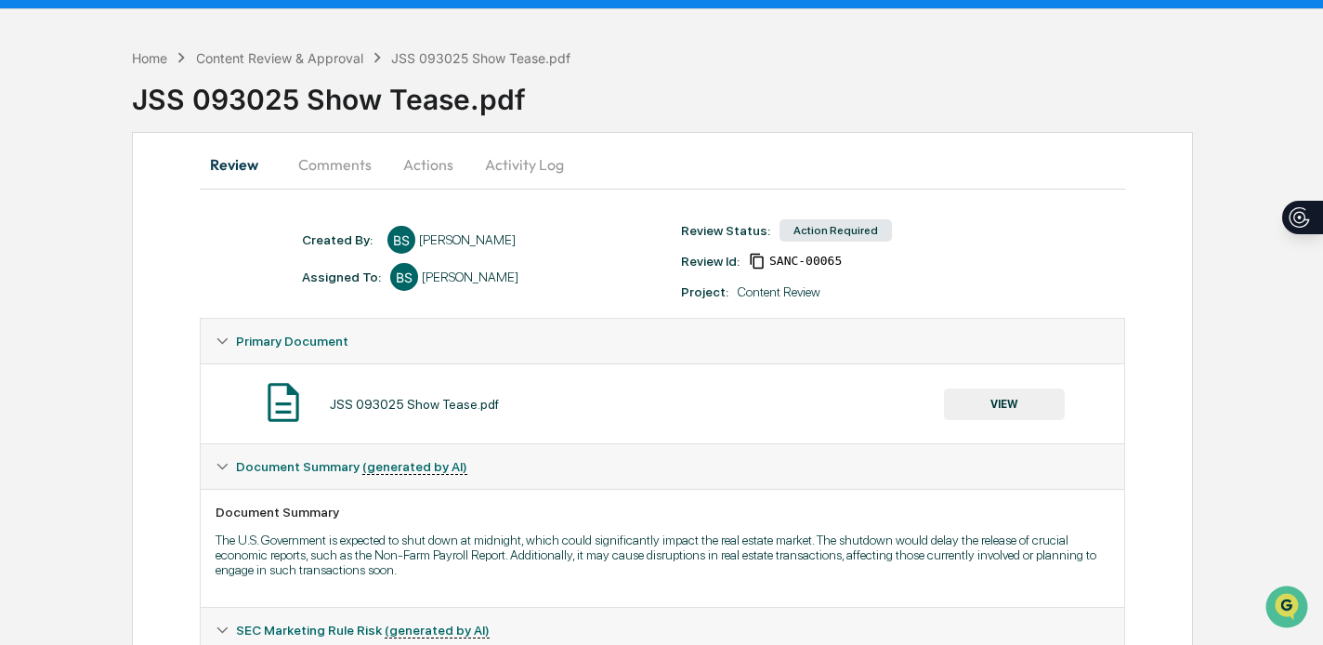
scroll to position [47, 0]
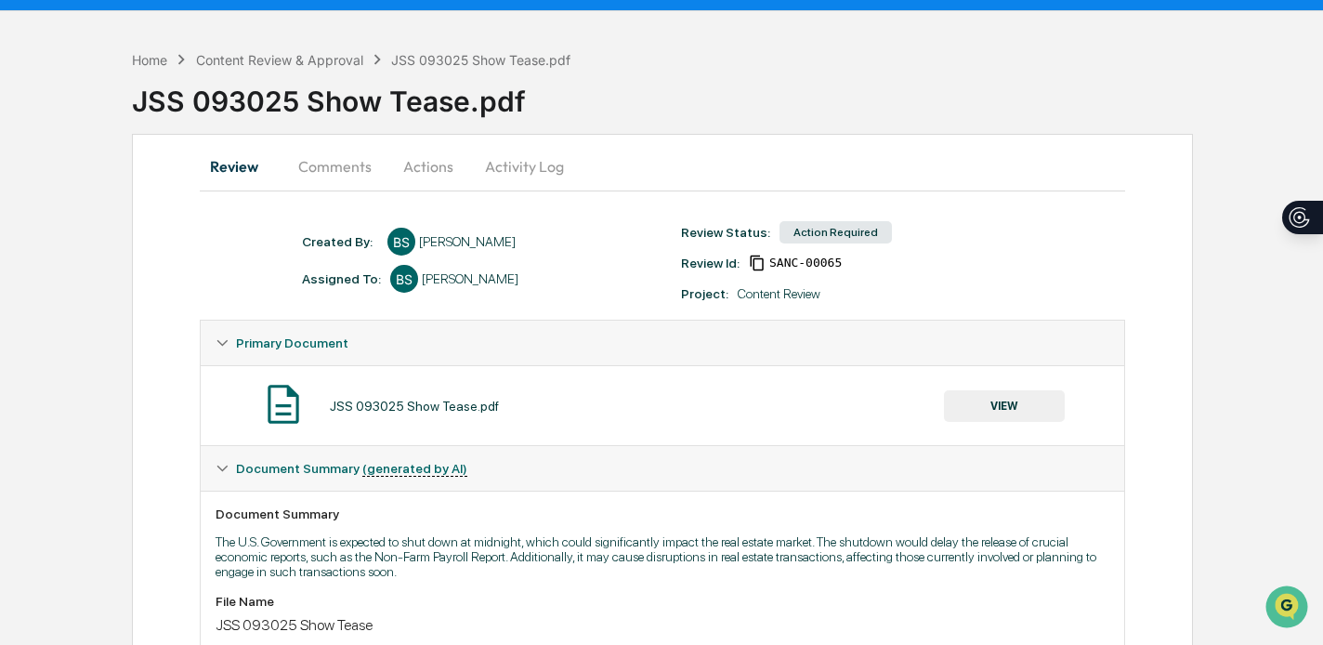
click at [1000, 397] on button "VIEW" at bounding box center [1004, 406] width 121 height 32
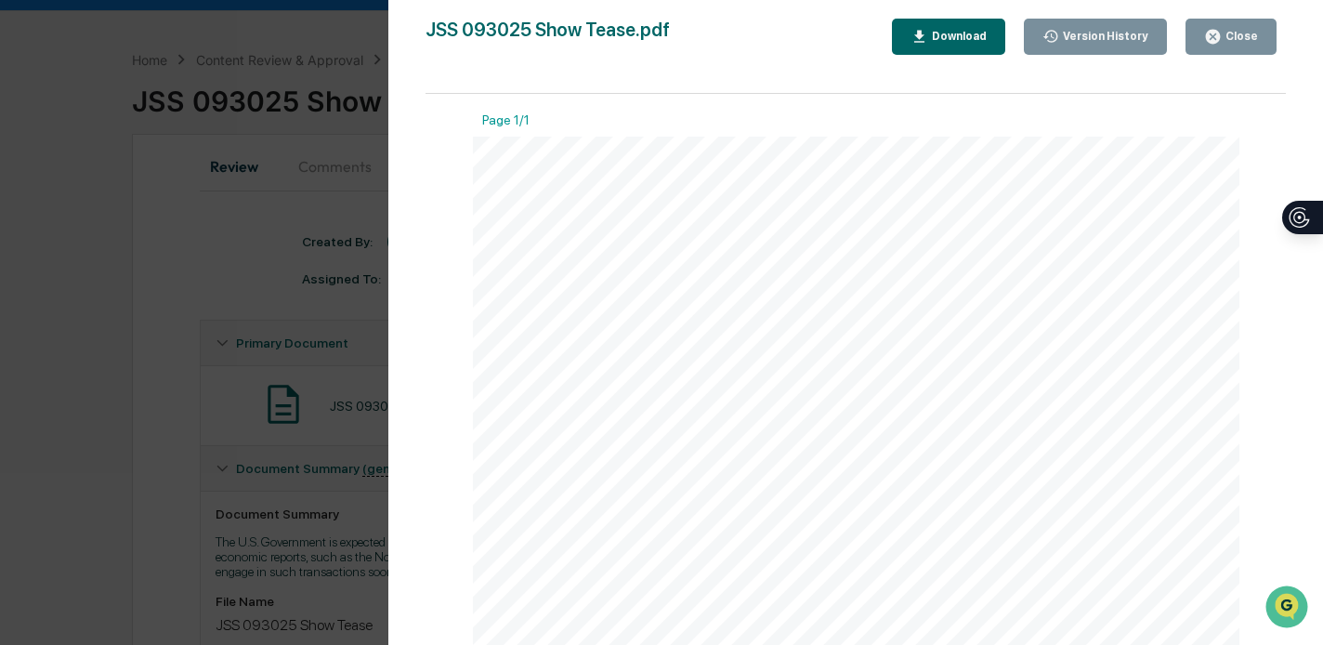
click at [273, 269] on div "Version History [DATE] 08:35 PM [PERSON_NAME] JSS 093025 Show Tease.pdf Close V…" at bounding box center [661, 322] width 1323 height 645
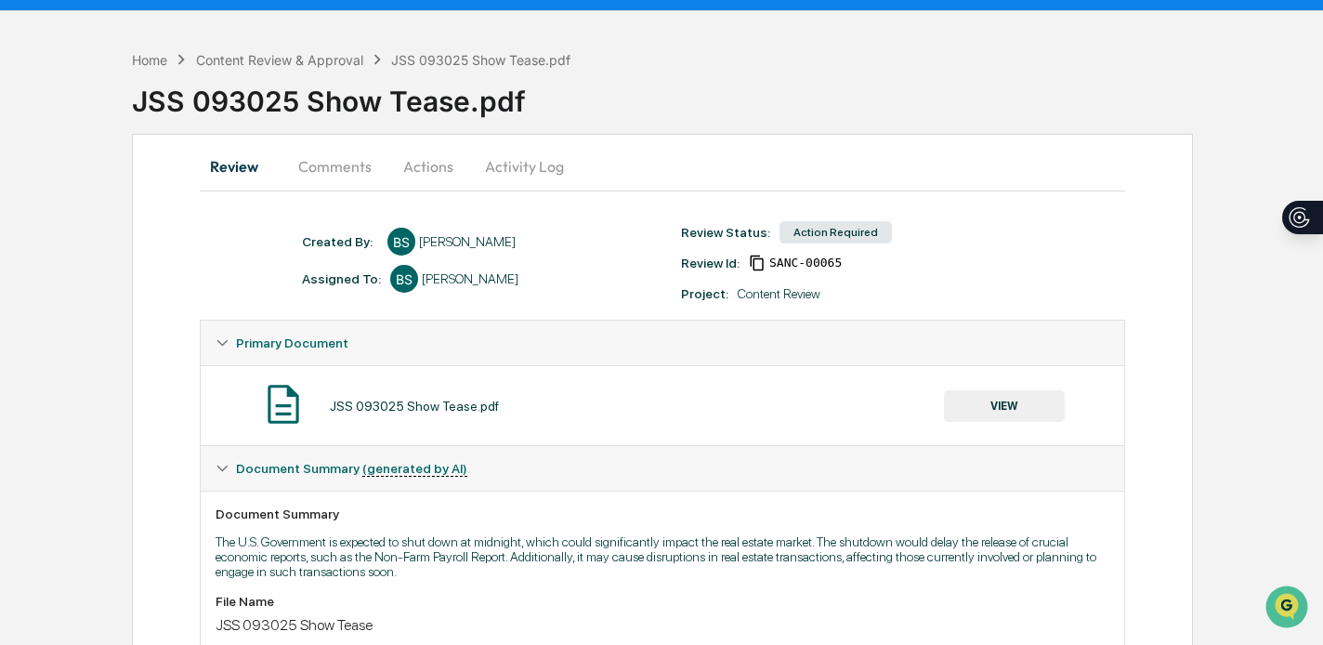
click at [426, 163] on button "Actions" at bounding box center [428, 166] width 84 height 45
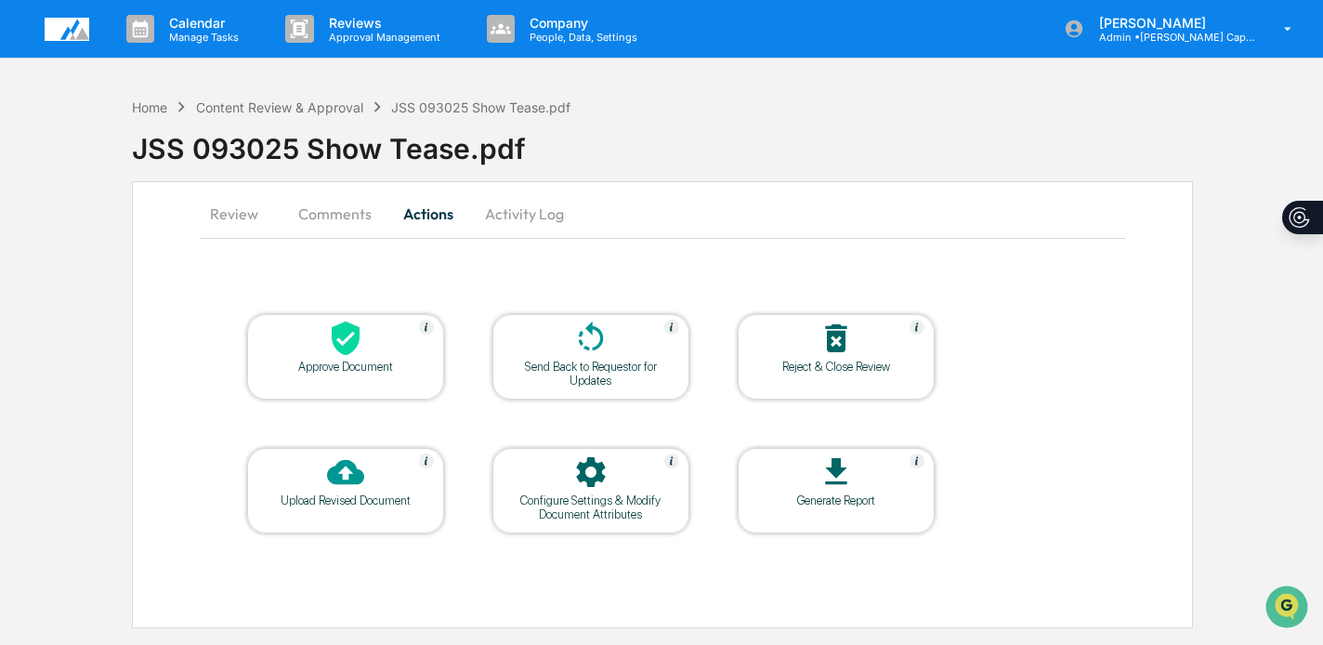
click at [331, 336] on icon at bounding box center [345, 338] width 37 height 37
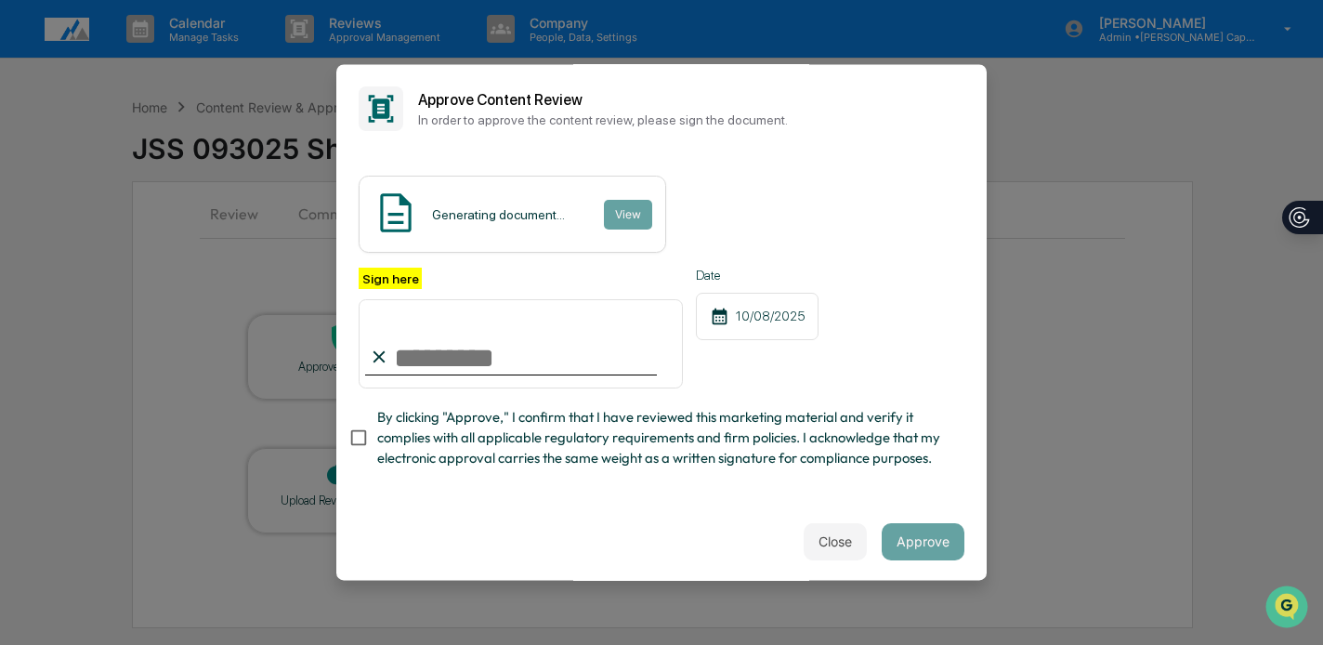
click at [497, 342] on input "Sign here" at bounding box center [521, 343] width 324 height 89
type input "**********"
click at [509, 413] on span "By clicking "Approve," I confirm that I have reviewed this marketing material a…" at bounding box center [663, 438] width 572 height 62
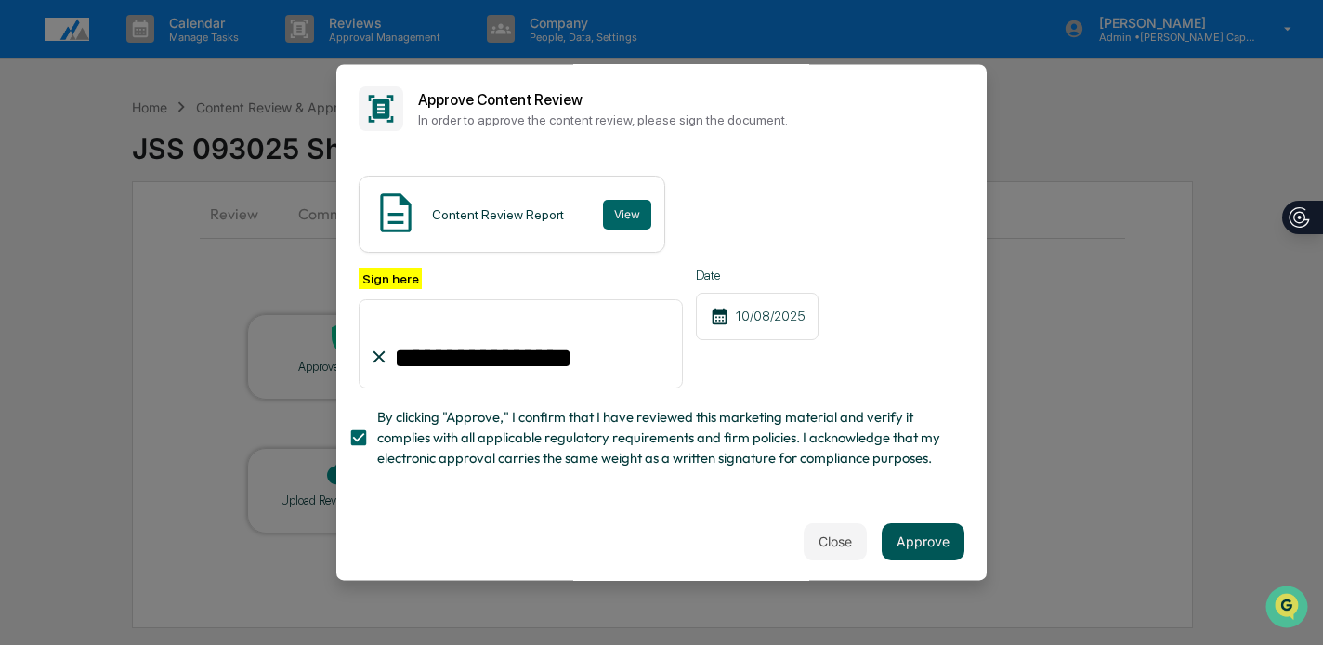
click at [944, 541] on button "Approve" at bounding box center [923, 541] width 83 height 37
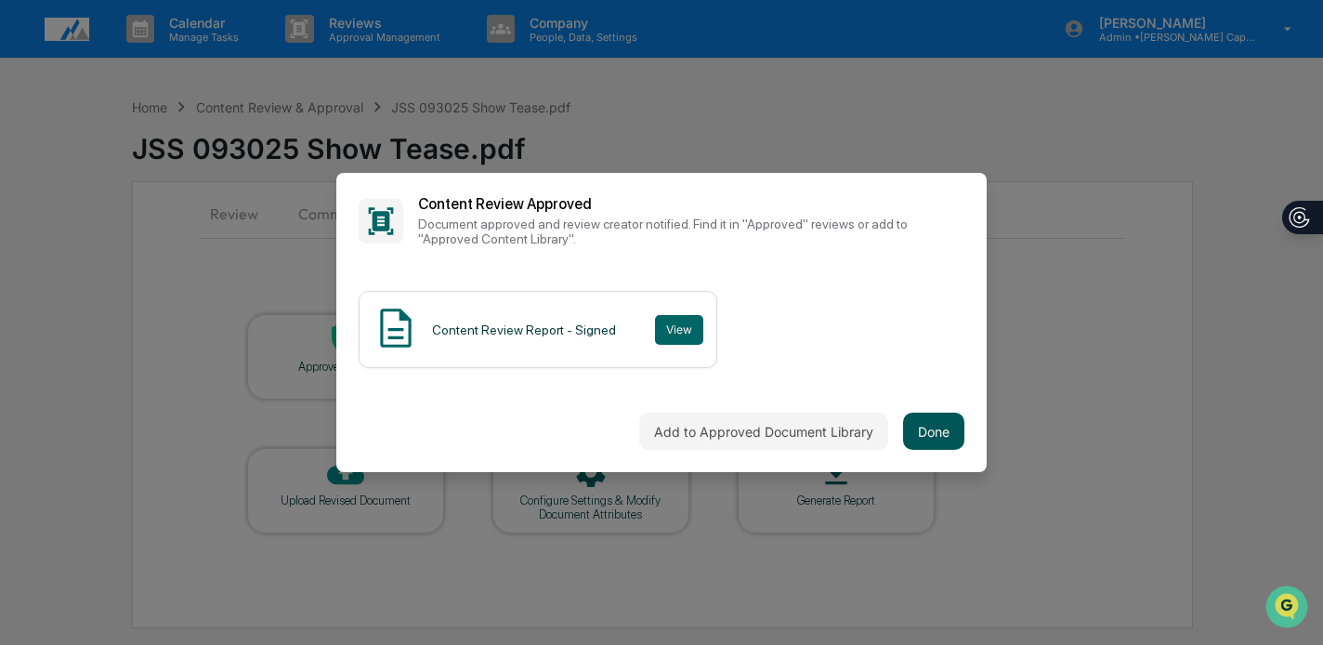
click at [943, 423] on button "Done" at bounding box center [933, 431] width 61 height 37
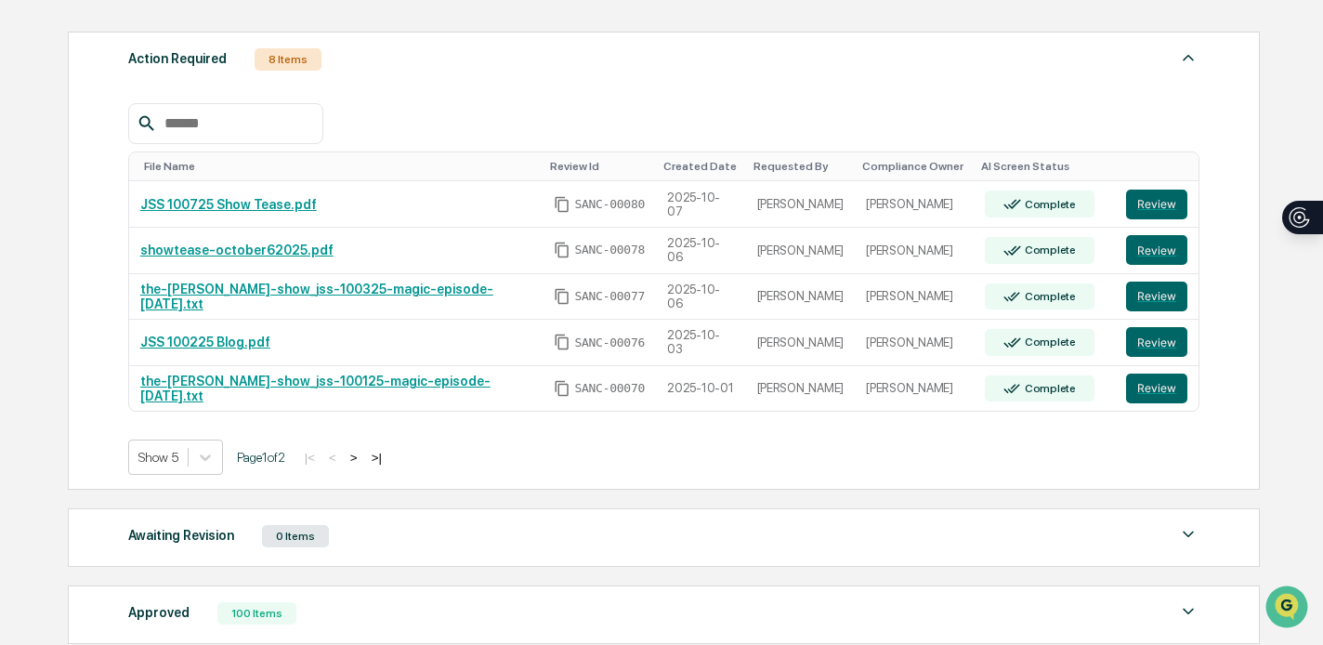
scroll to position [280, 0]
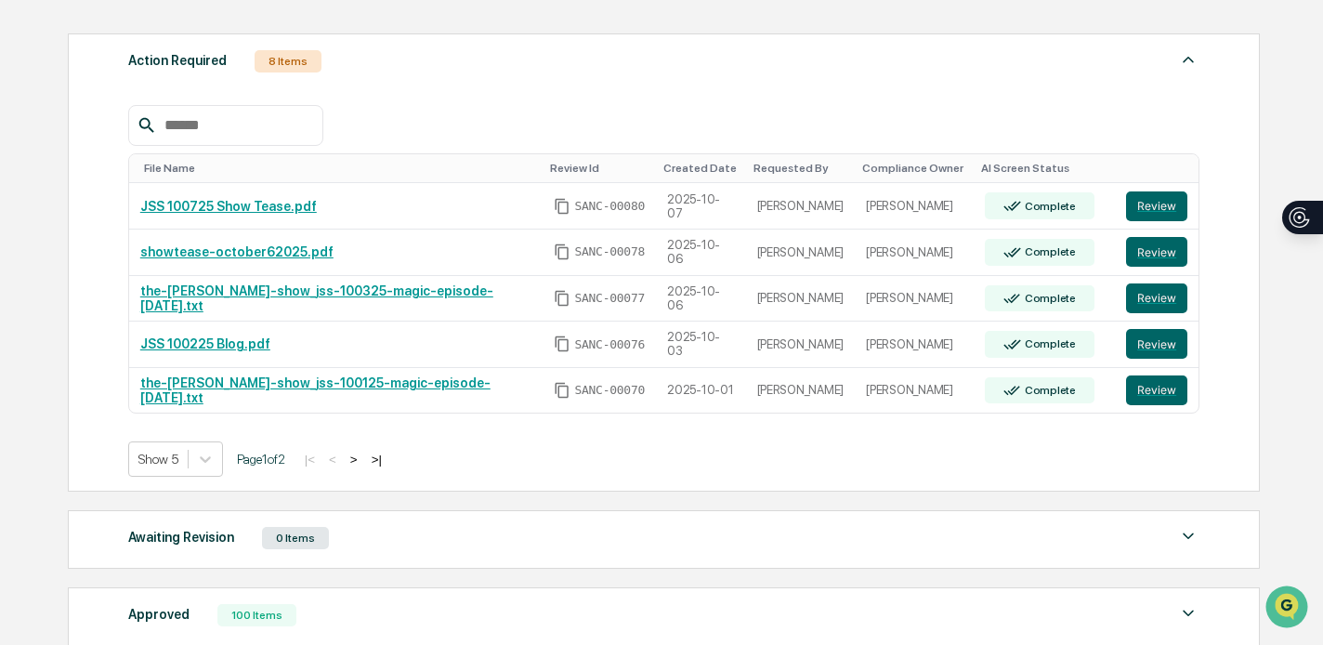
click at [363, 457] on button ">" at bounding box center [354, 460] width 19 height 16
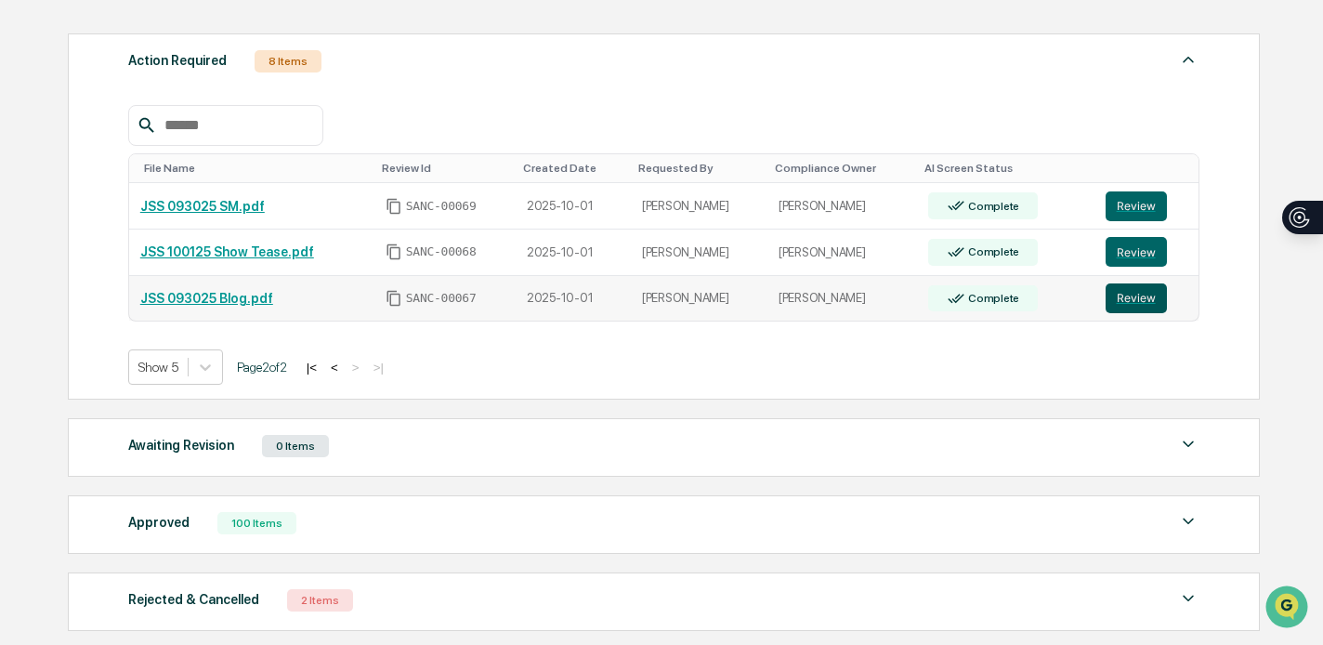
click at [1119, 300] on button "Review" at bounding box center [1136, 298] width 61 height 30
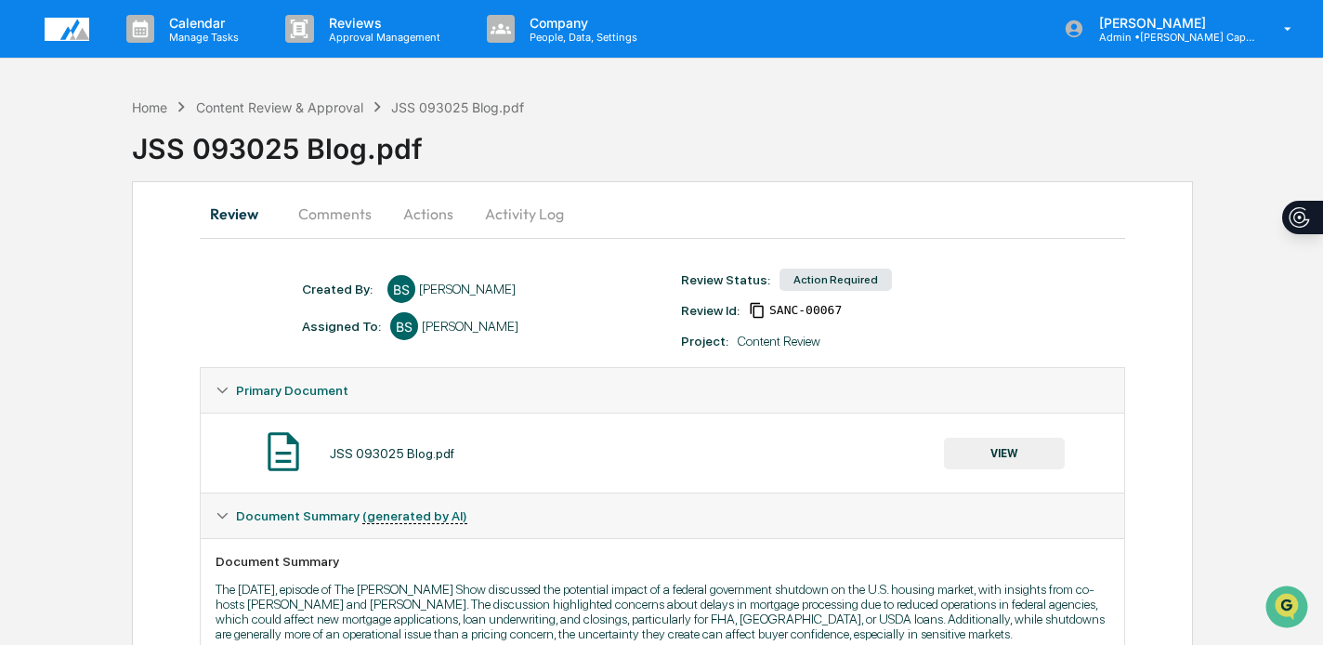
click at [1011, 451] on button "VIEW" at bounding box center [1004, 454] width 121 height 32
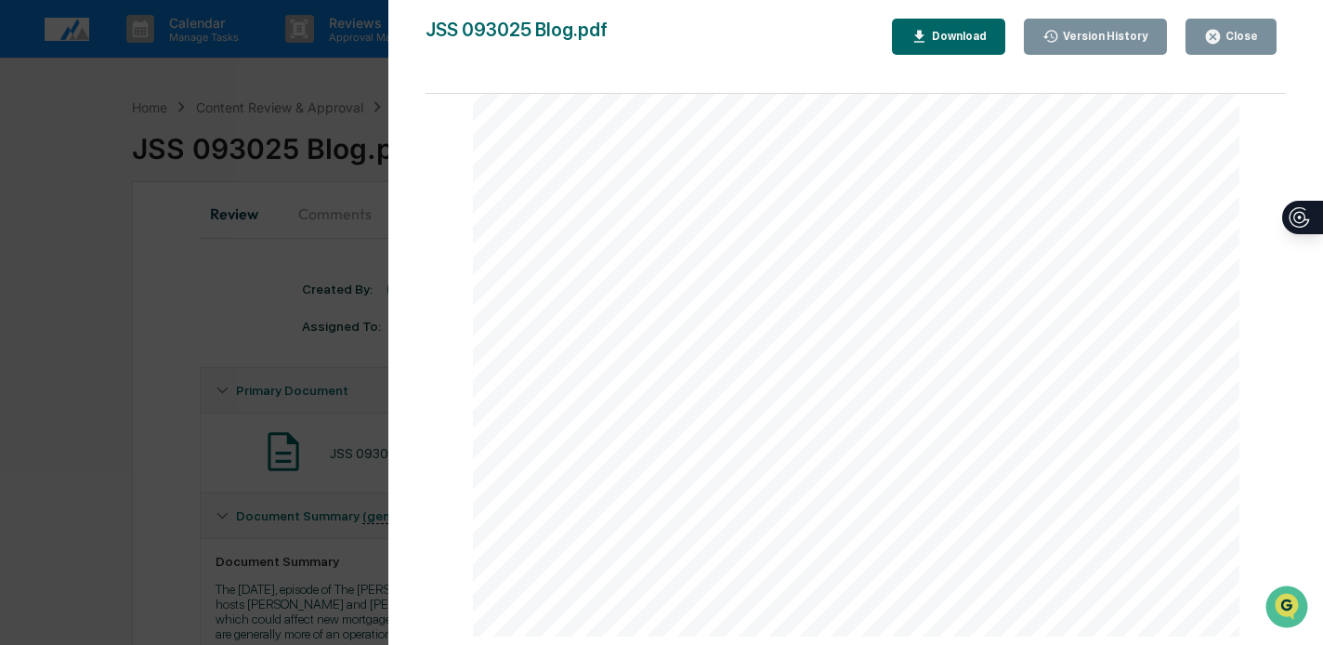
scroll to position [496, 0]
click at [347, 350] on div "Version History [DATE] 05:29 PM [PERSON_NAME] JSS 093025 Blog.pdf Close Version…" at bounding box center [661, 322] width 1323 height 645
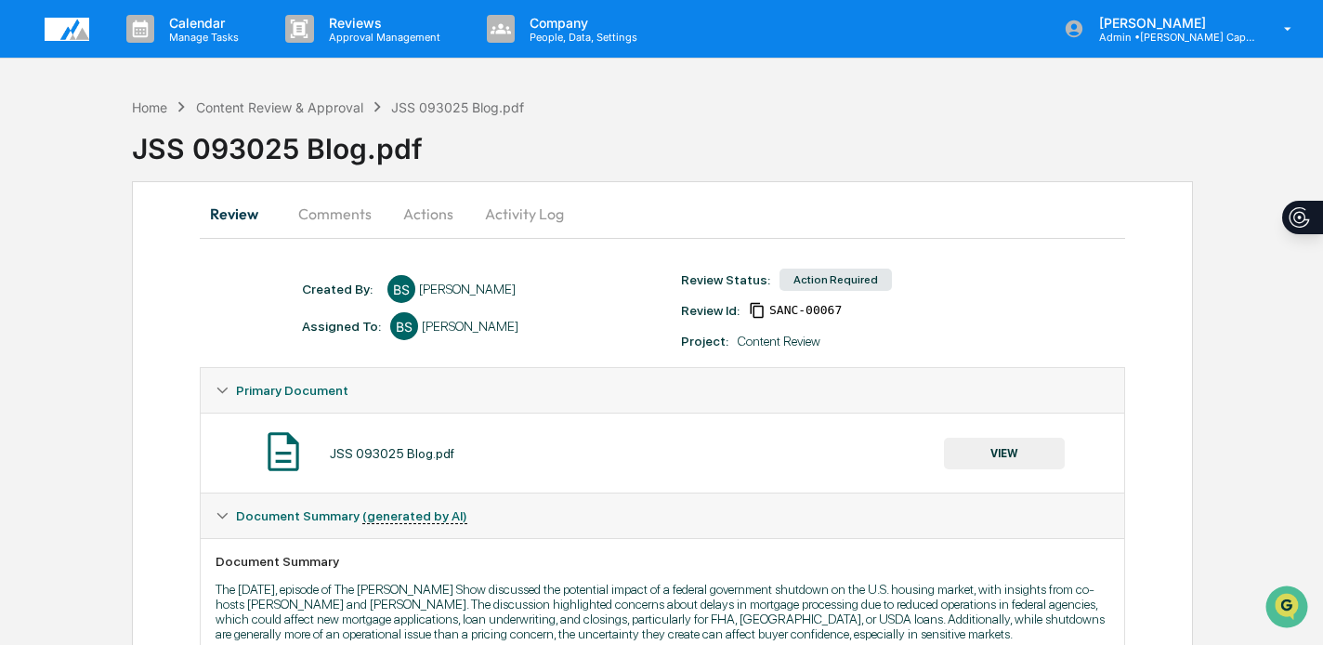
click at [411, 213] on button "Actions" at bounding box center [428, 213] width 84 height 45
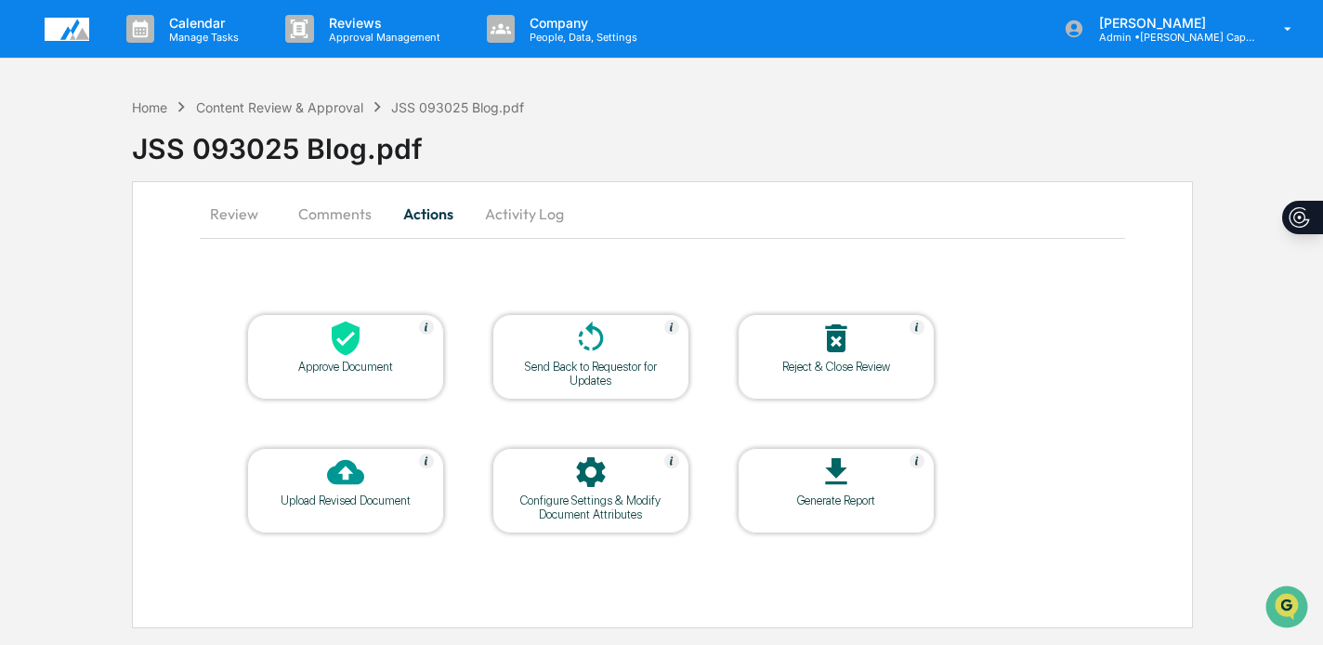
click at [333, 363] on div "Approve Document" at bounding box center [345, 367] width 167 height 14
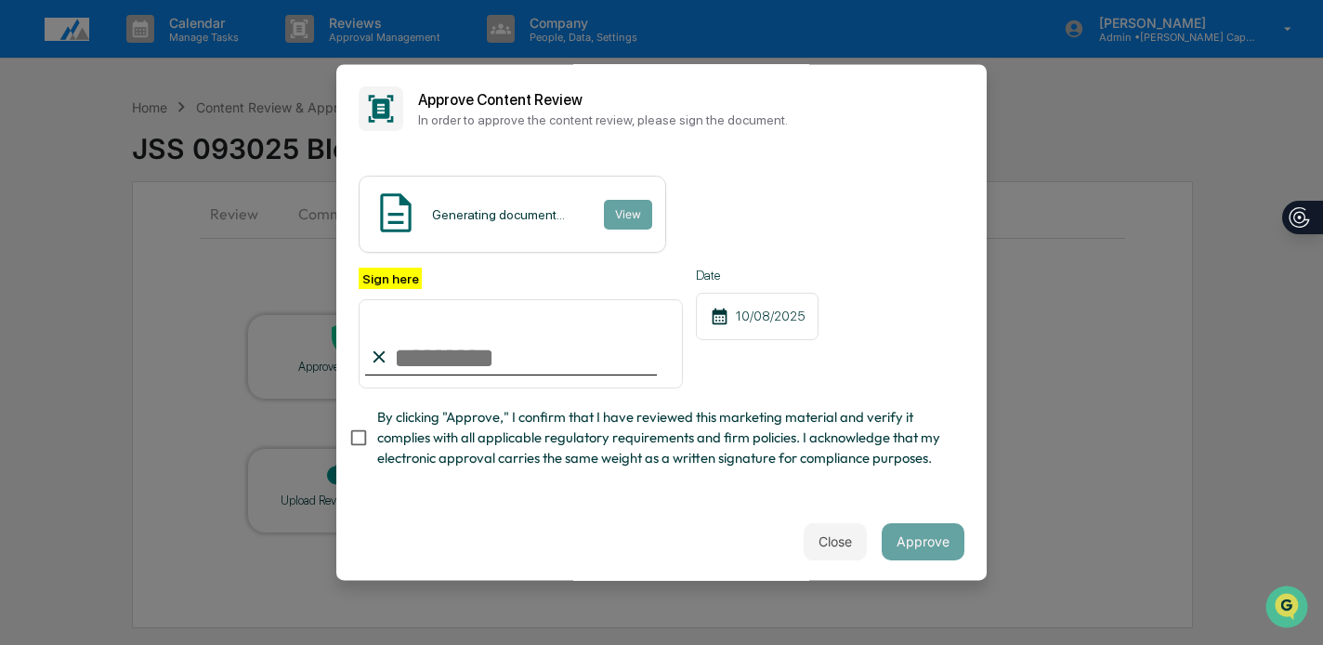
click at [463, 349] on input "Sign here" at bounding box center [521, 343] width 324 height 89
type input "**********"
click at [489, 433] on span "By clicking "Approve," I confirm that I have reviewed this marketing material a…" at bounding box center [663, 438] width 572 height 62
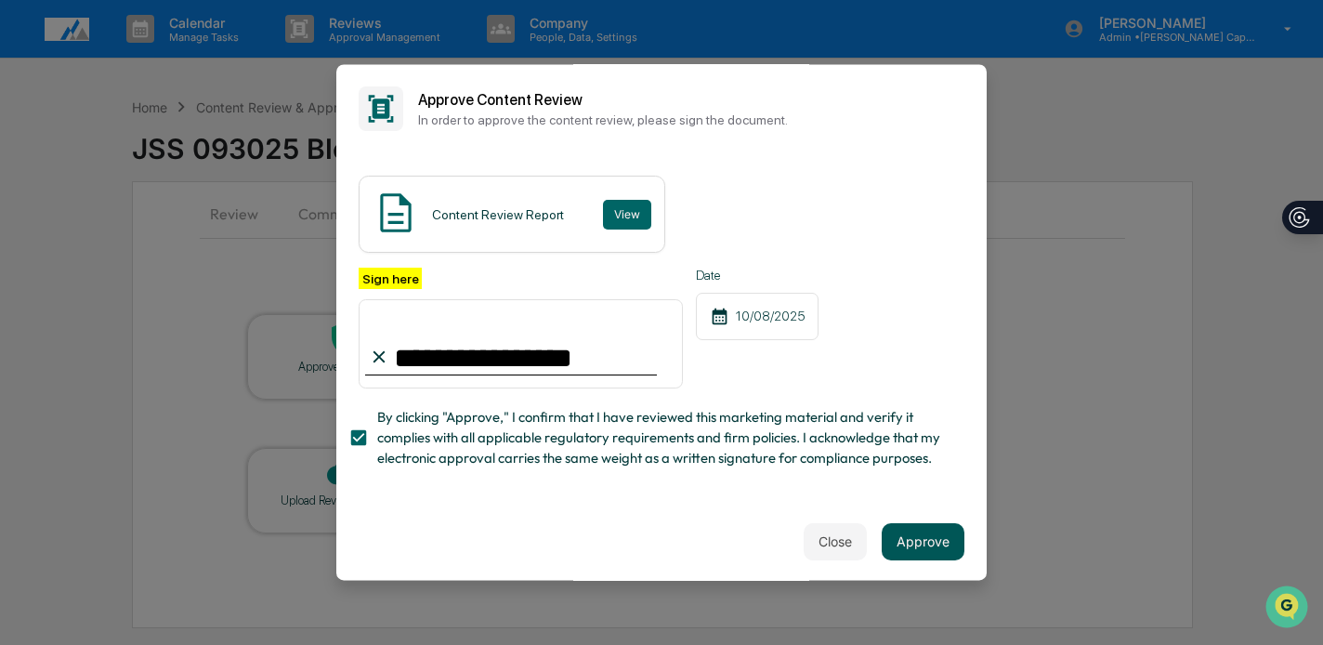
click at [919, 549] on button "Approve" at bounding box center [923, 541] width 83 height 37
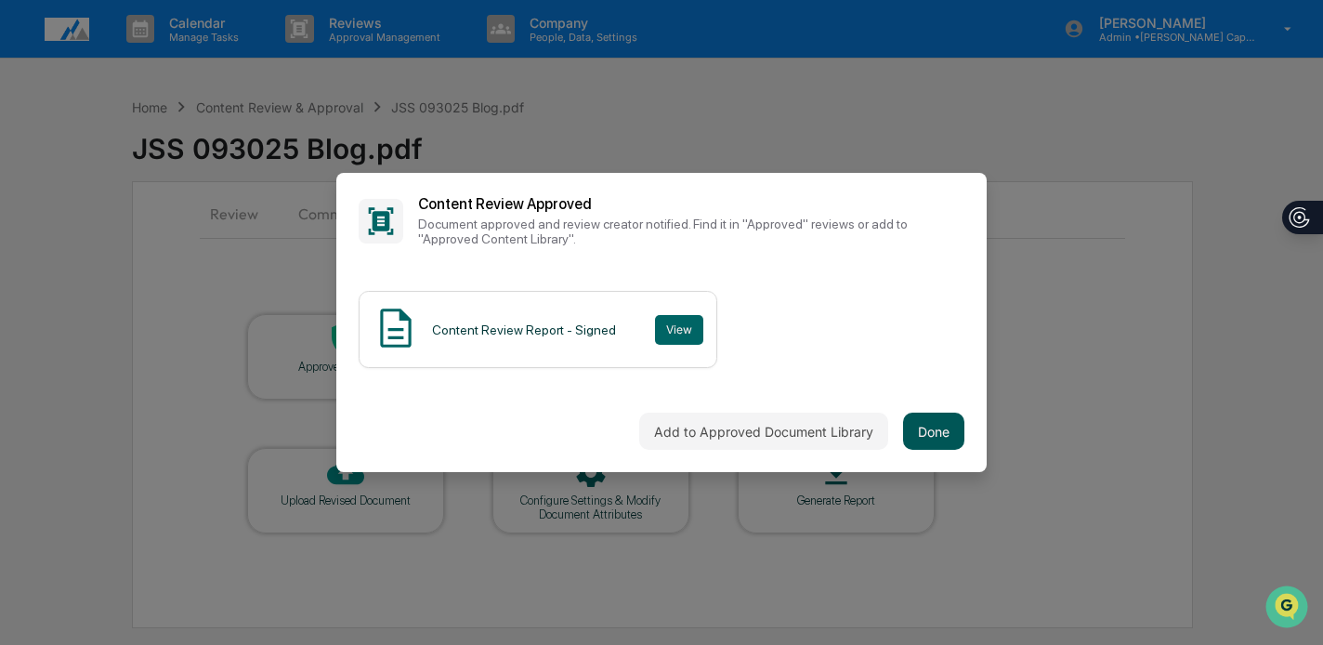
click at [924, 419] on button "Done" at bounding box center [933, 431] width 61 height 37
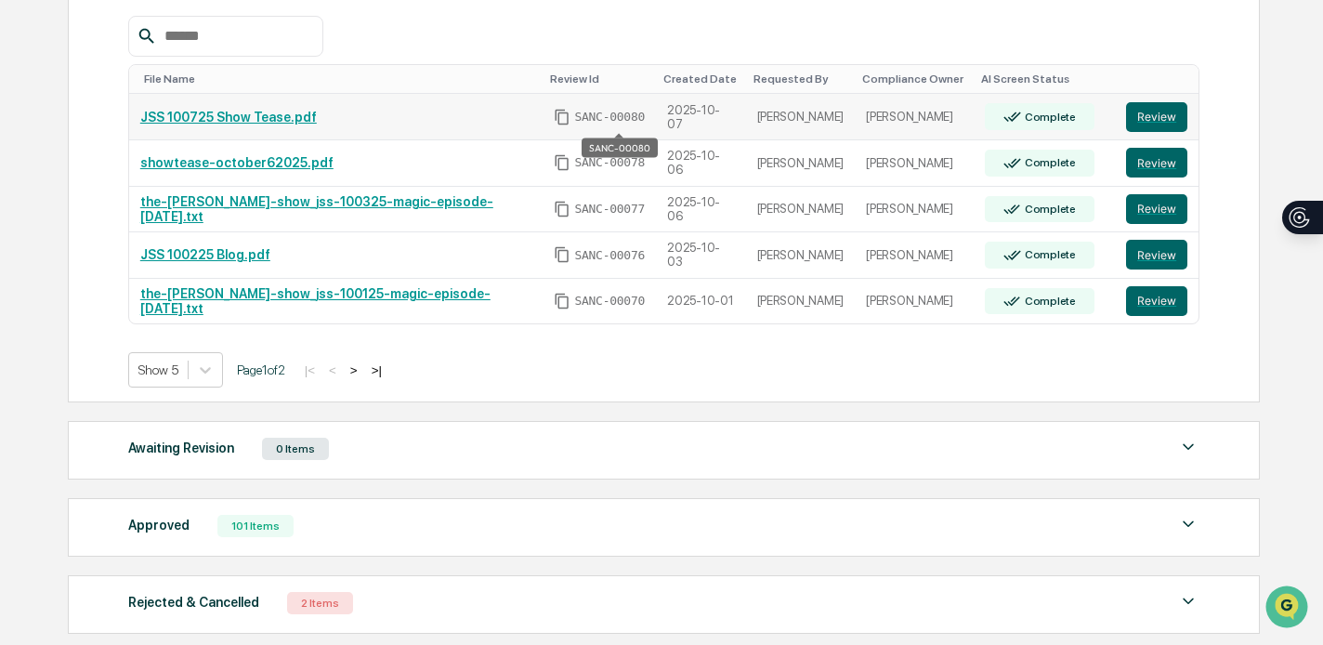
scroll to position [373, 0]
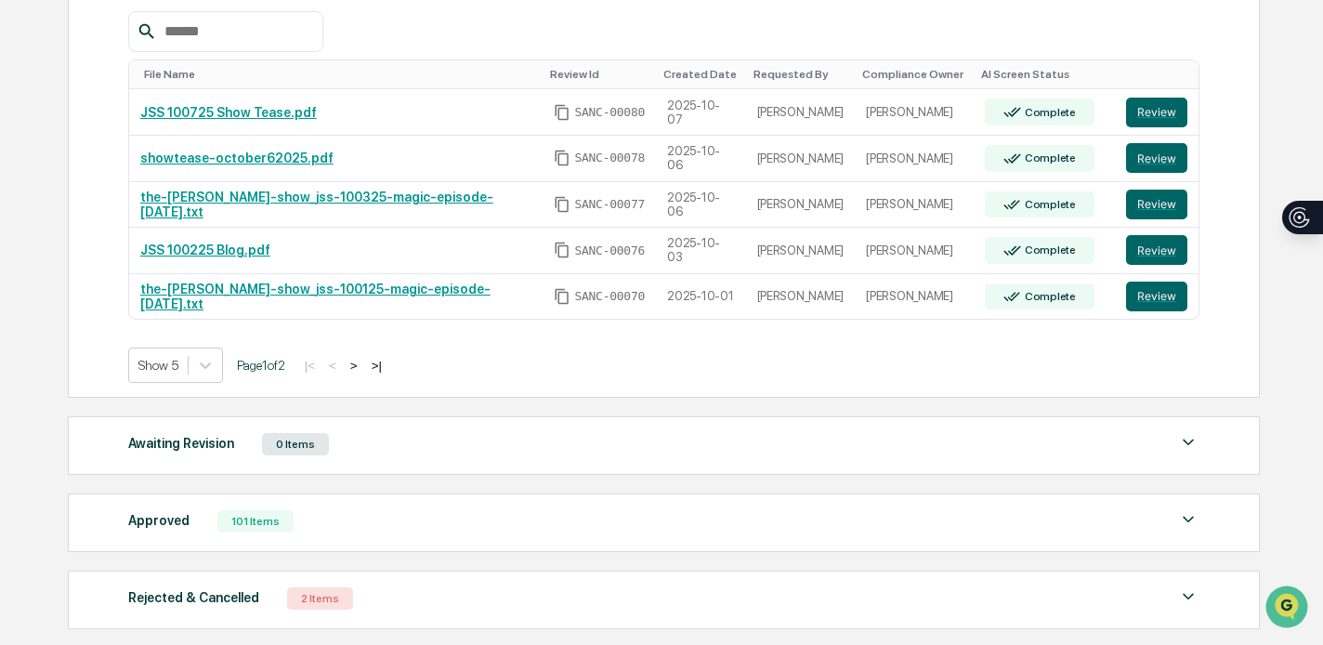
click at [363, 361] on button ">" at bounding box center [354, 366] width 19 height 16
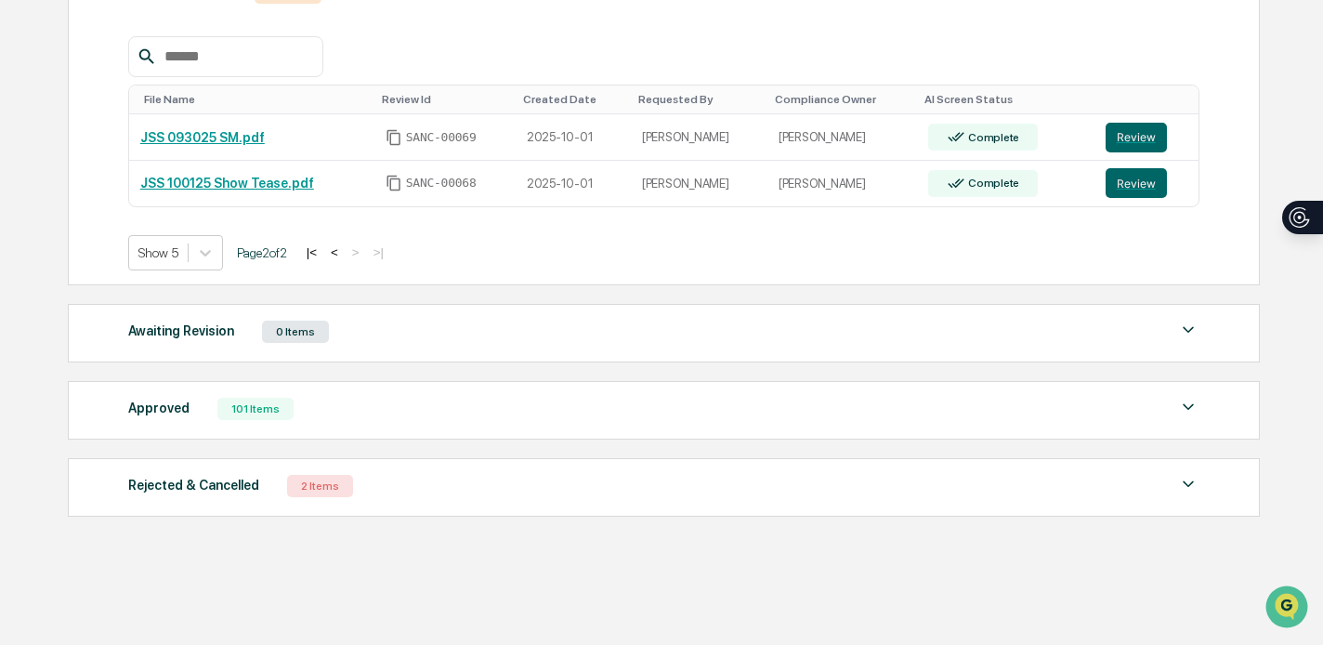
scroll to position [348, 0]
click at [1137, 177] on button "Review" at bounding box center [1136, 183] width 61 height 30
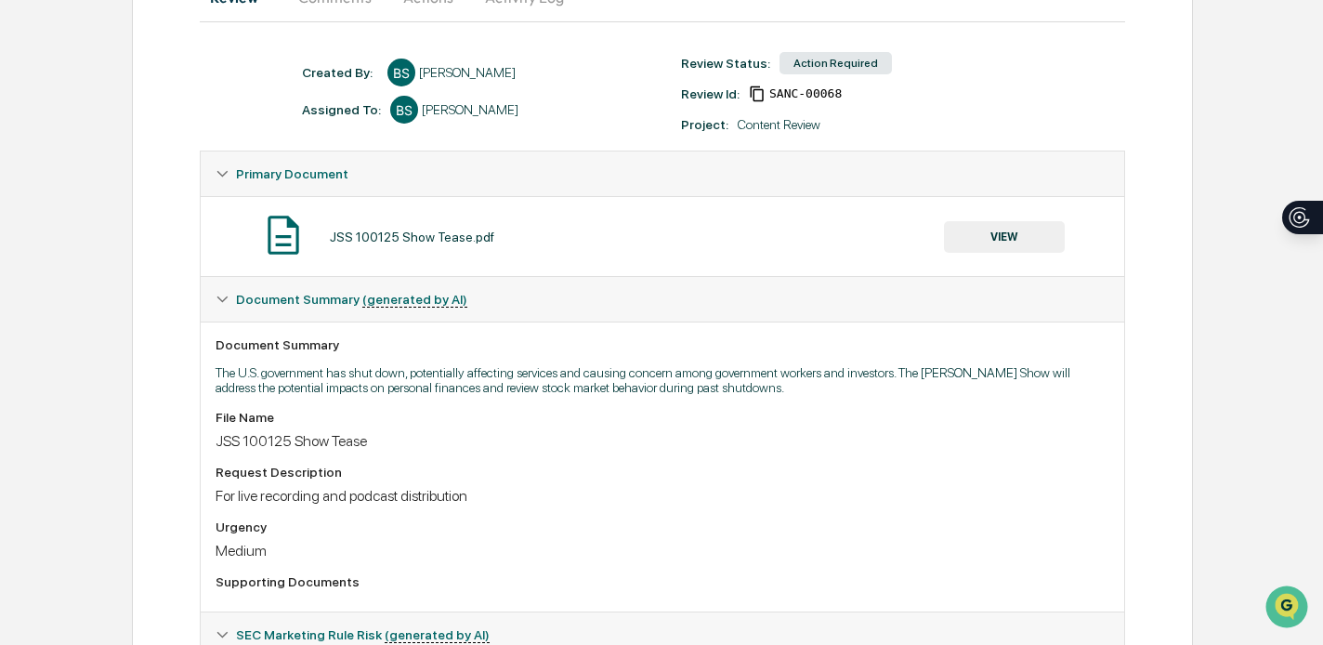
scroll to position [80, 0]
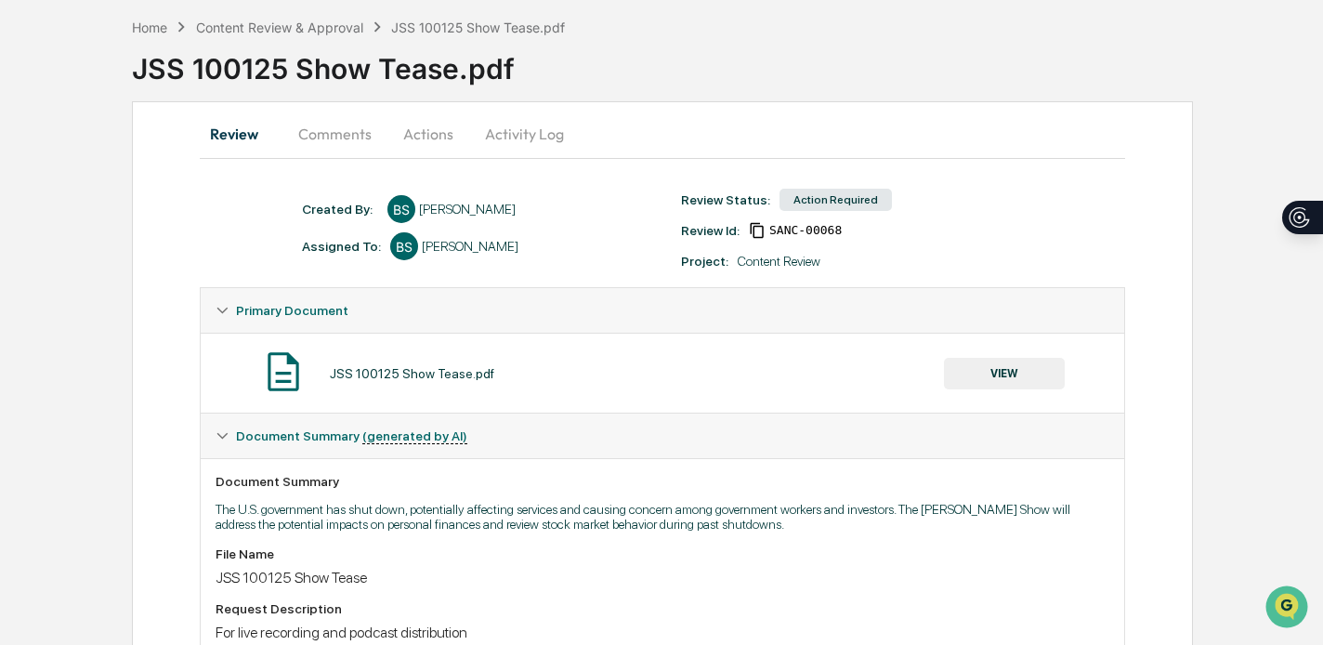
click at [1041, 365] on button "VIEW" at bounding box center [1004, 374] width 121 height 32
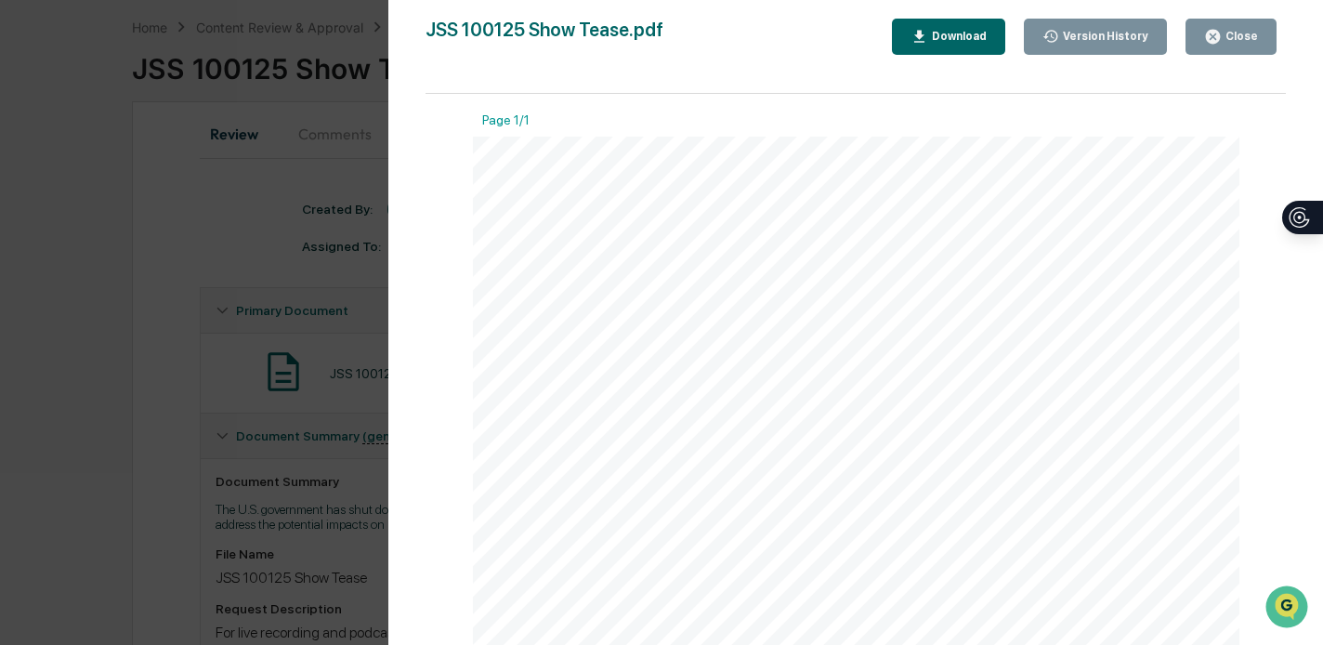
click at [1242, 32] on div "Close" at bounding box center [1240, 36] width 36 height 13
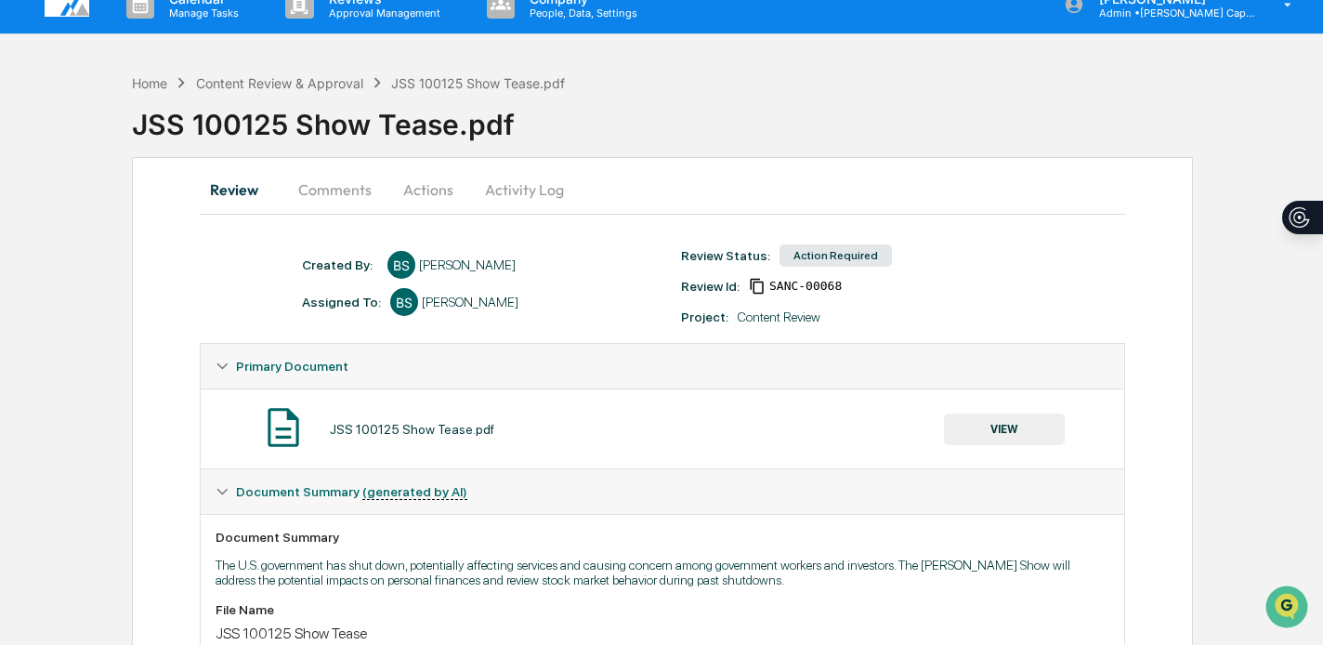
scroll to position [0, 0]
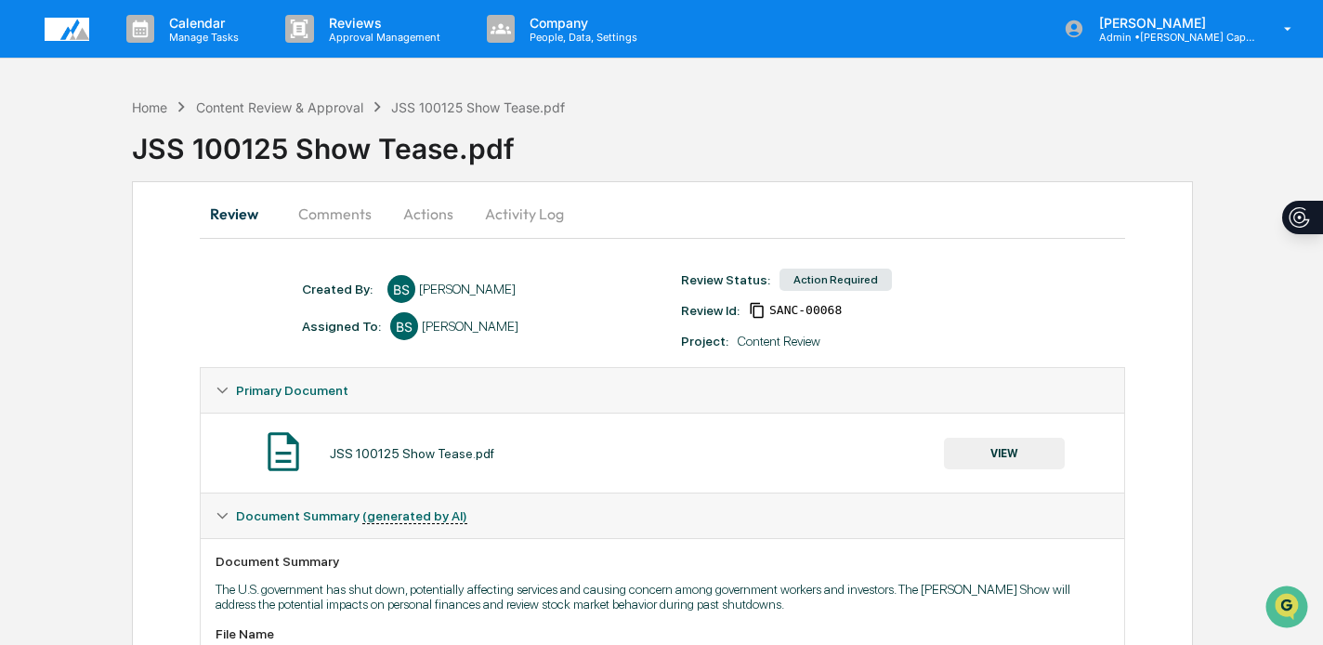
click at [423, 215] on button "Actions" at bounding box center [428, 213] width 84 height 45
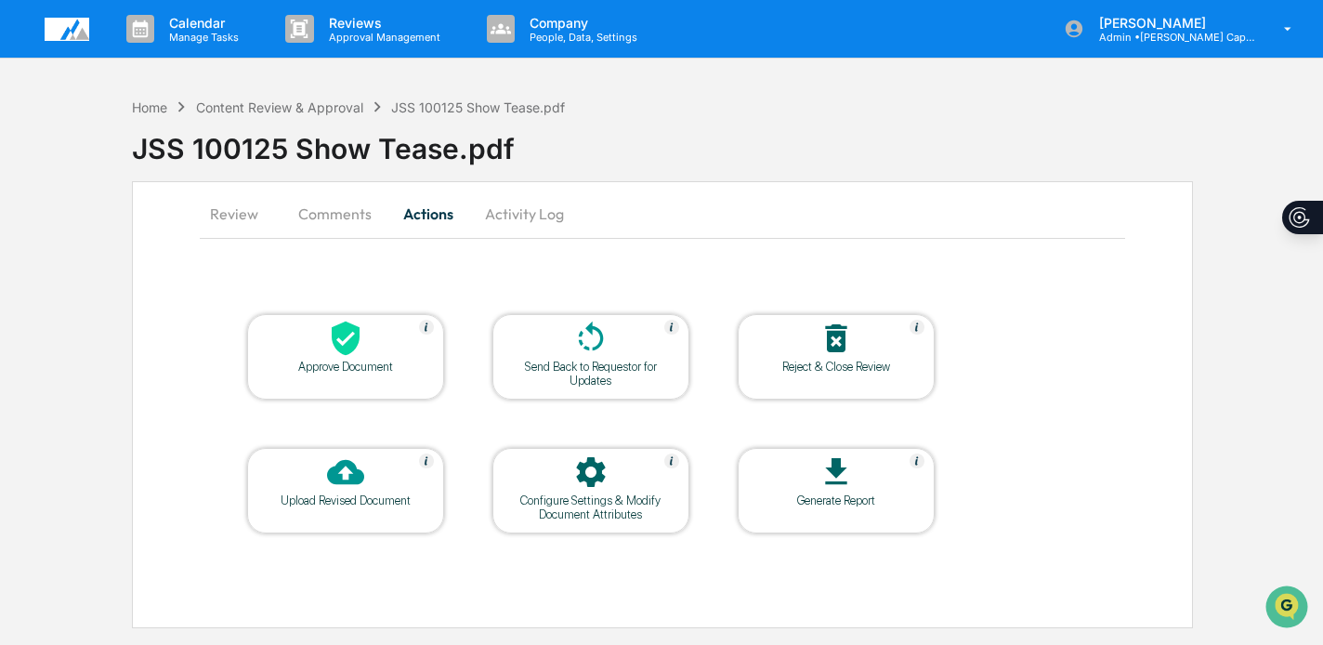
click at [303, 361] on div "Approve Document" at bounding box center [345, 367] width 167 height 14
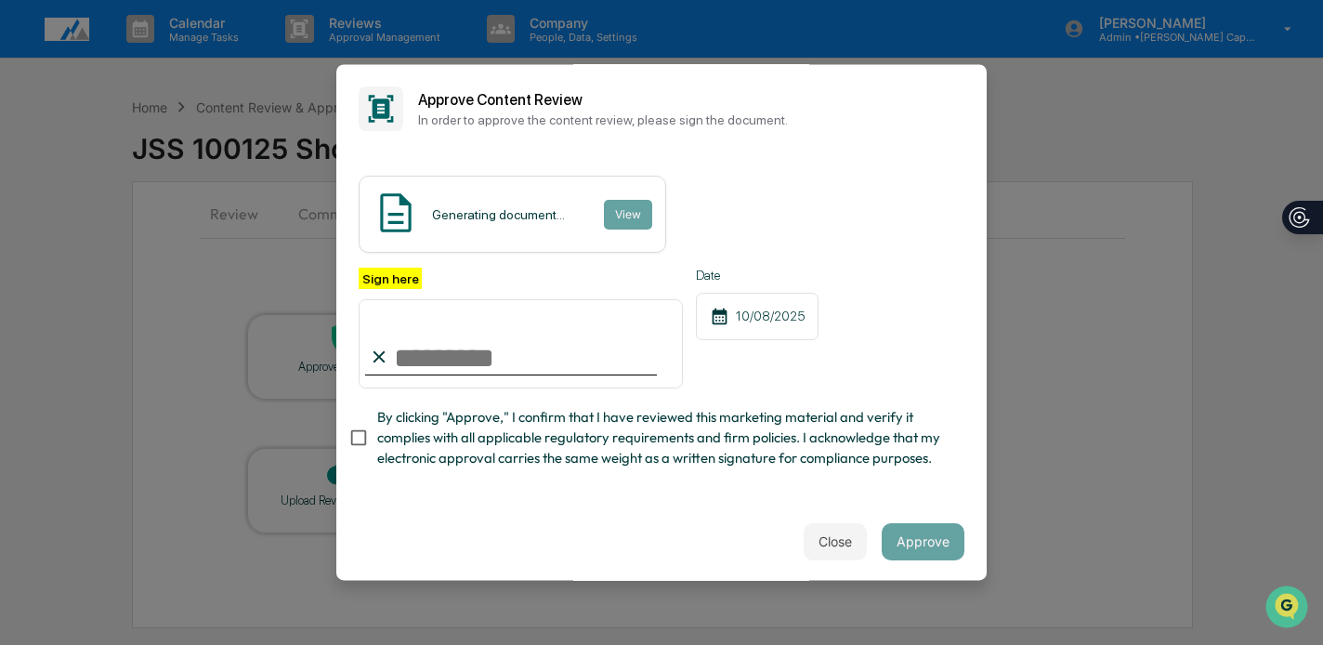
click at [433, 359] on input "Sign here" at bounding box center [521, 343] width 324 height 89
type input "**********"
click at [490, 415] on span "By clicking "Approve," I confirm that I have reviewed this marketing material a…" at bounding box center [663, 438] width 572 height 62
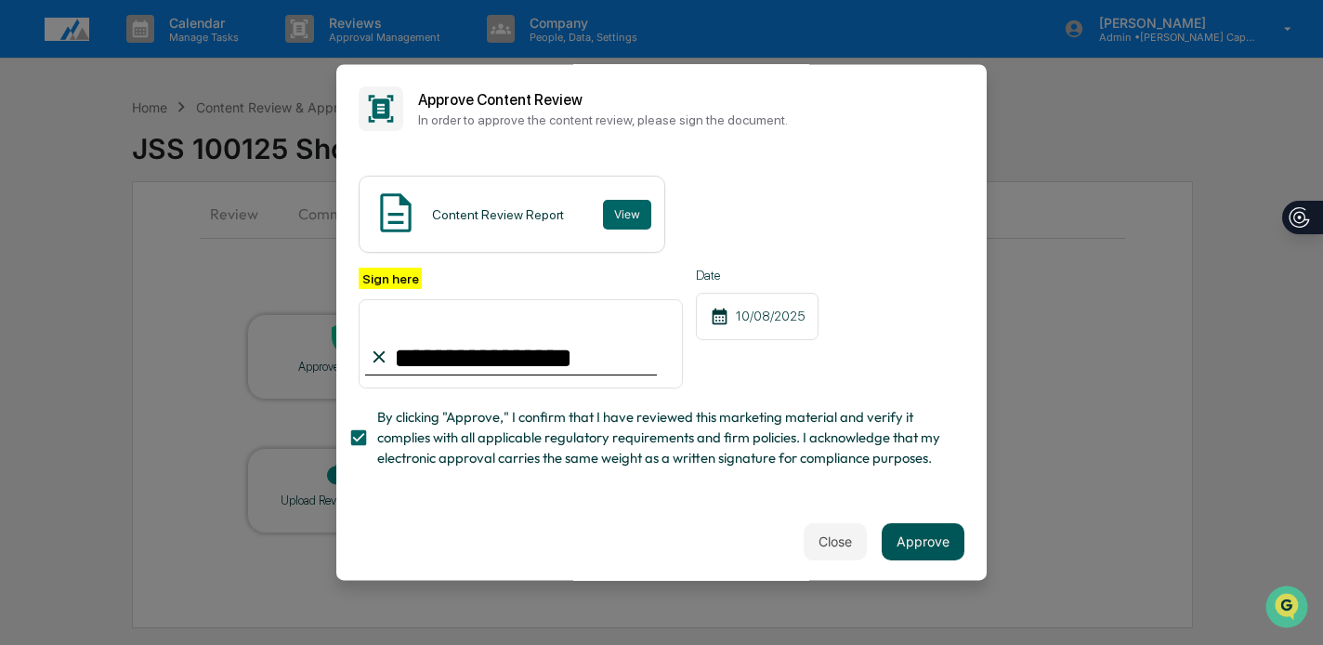
click at [914, 538] on button "Approve" at bounding box center [923, 541] width 83 height 37
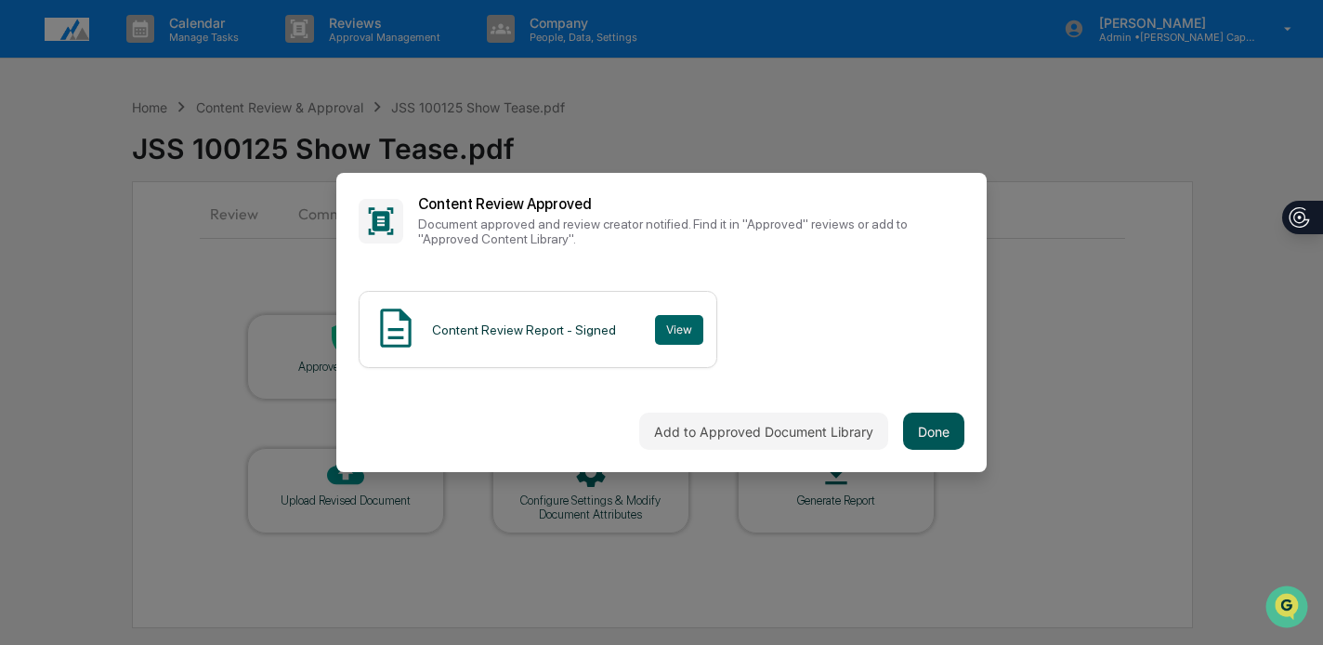
click at [931, 423] on button "Done" at bounding box center [933, 431] width 61 height 37
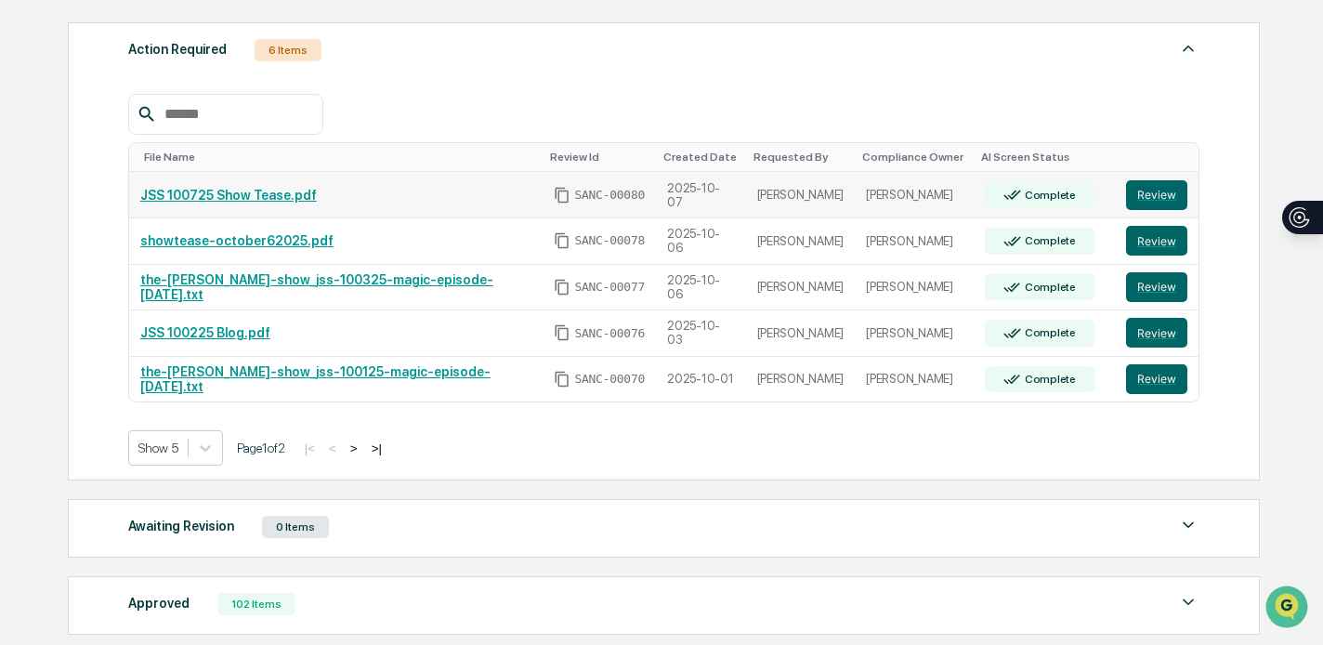
scroll to position [295, 0]
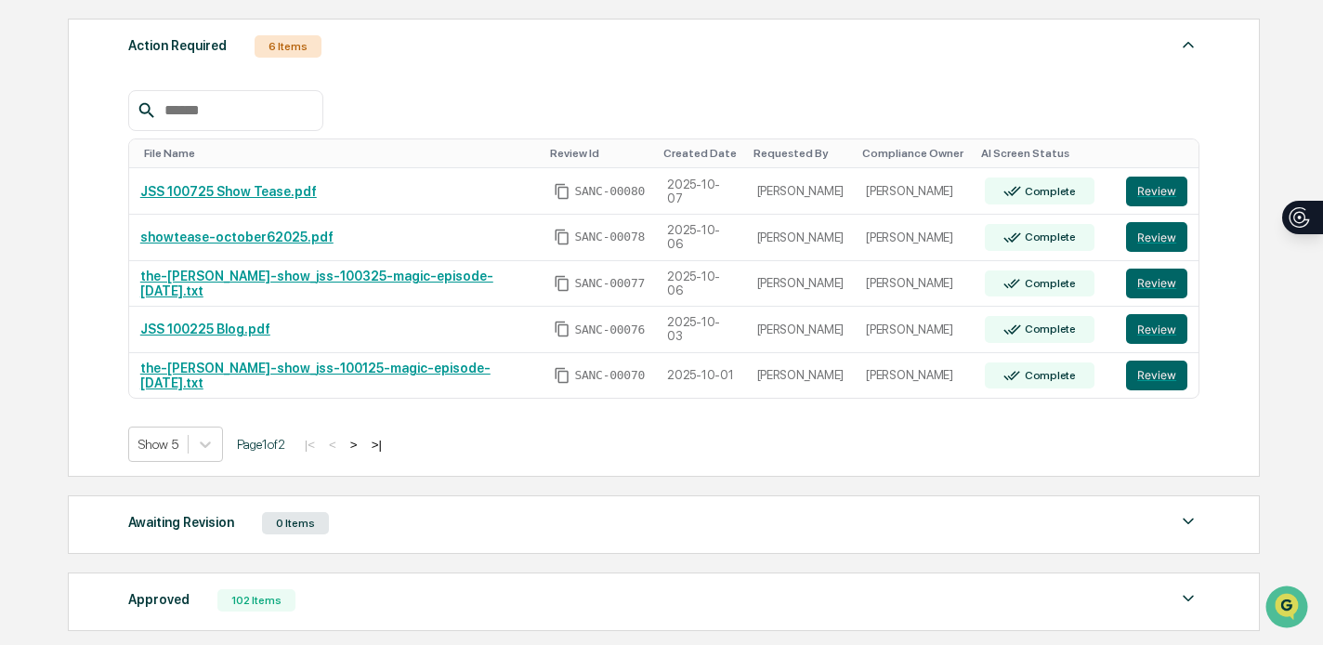
click at [363, 439] on button ">" at bounding box center [354, 445] width 19 height 16
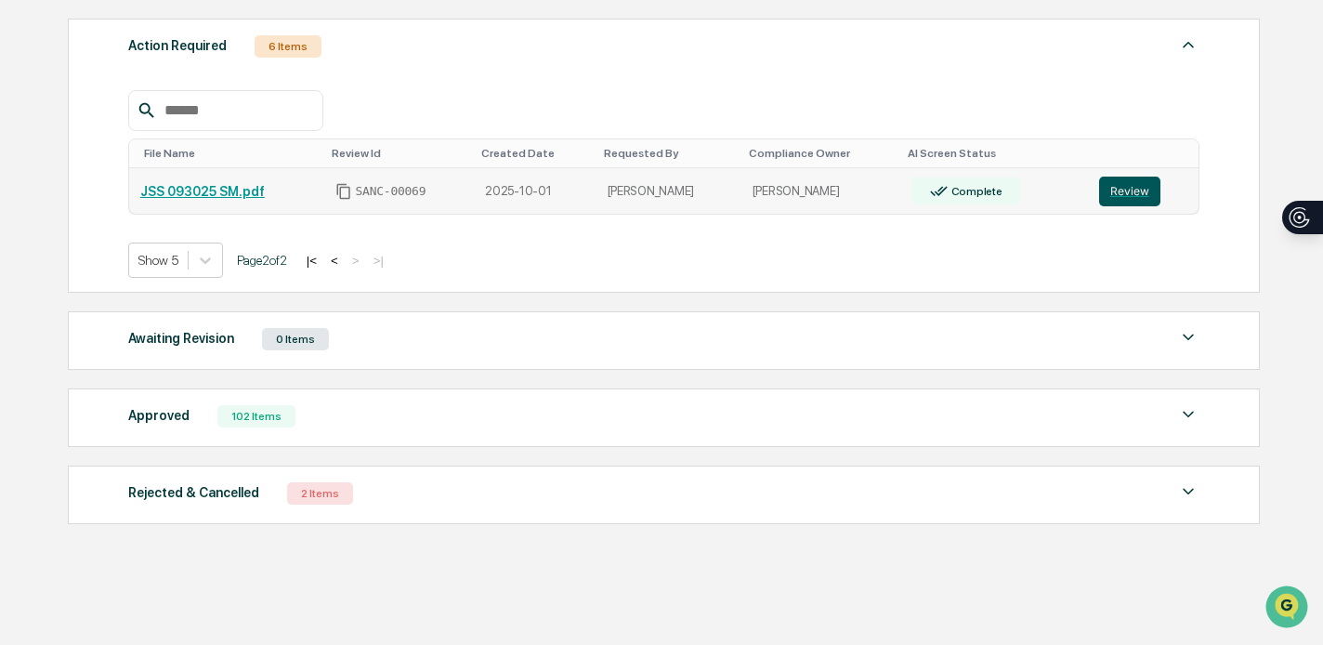
click at [1138, 193] on button "Review" at bounding box center [1129, 192] width 61 height 30
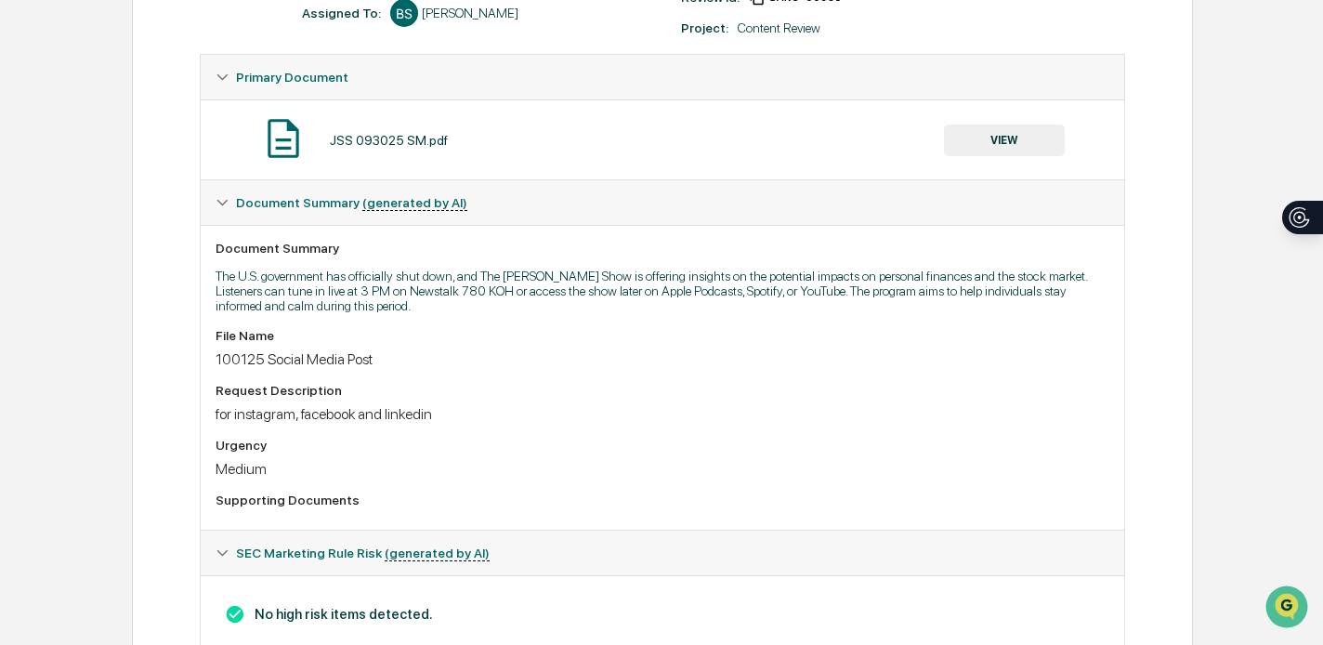
scroll to position [308, 0]
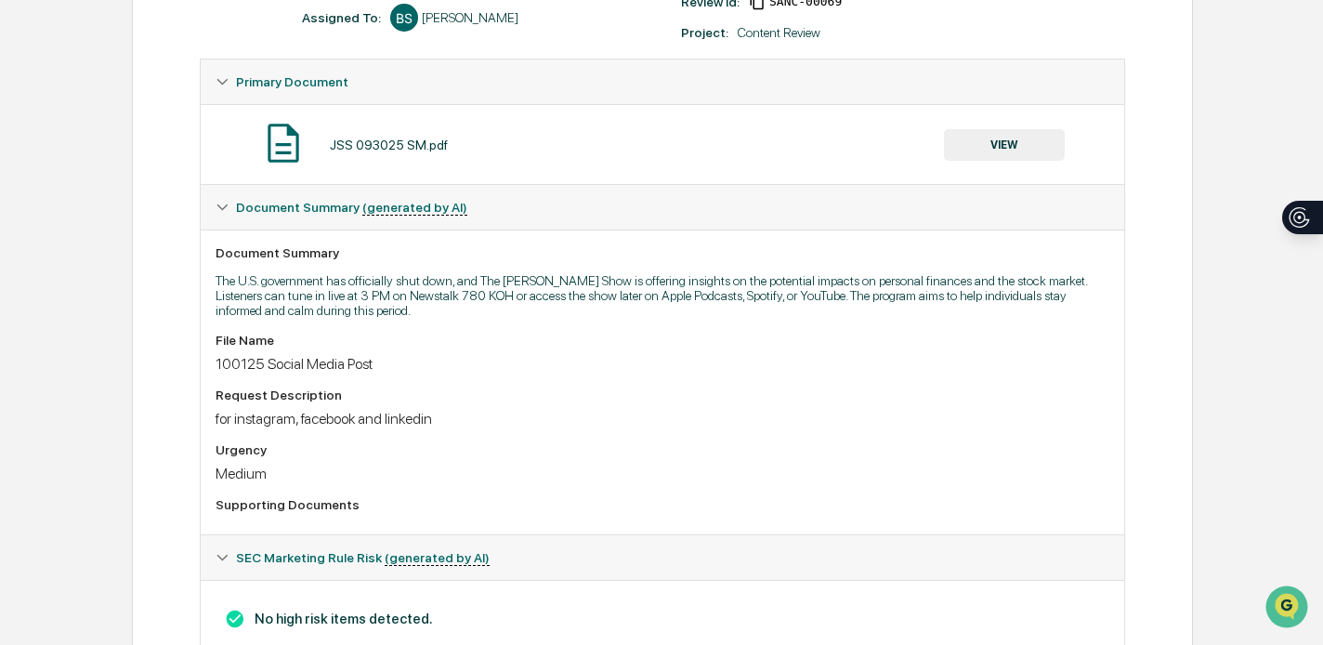
click at [1043, 139] on button "VIEW" at bounding box center [1004, 145] width 121 height 32
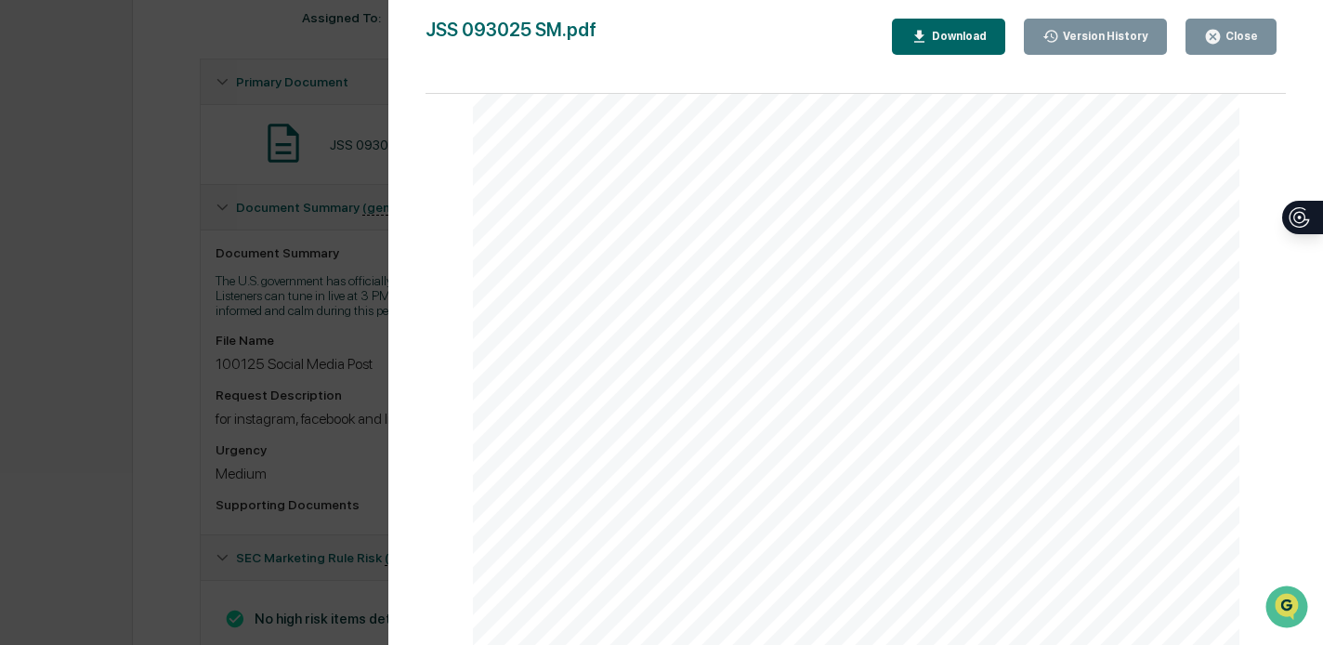
scroll to position [460, 0]
click at [1238, 30] on div "Close" at bounding box center [1240, 36] width 36 height 13
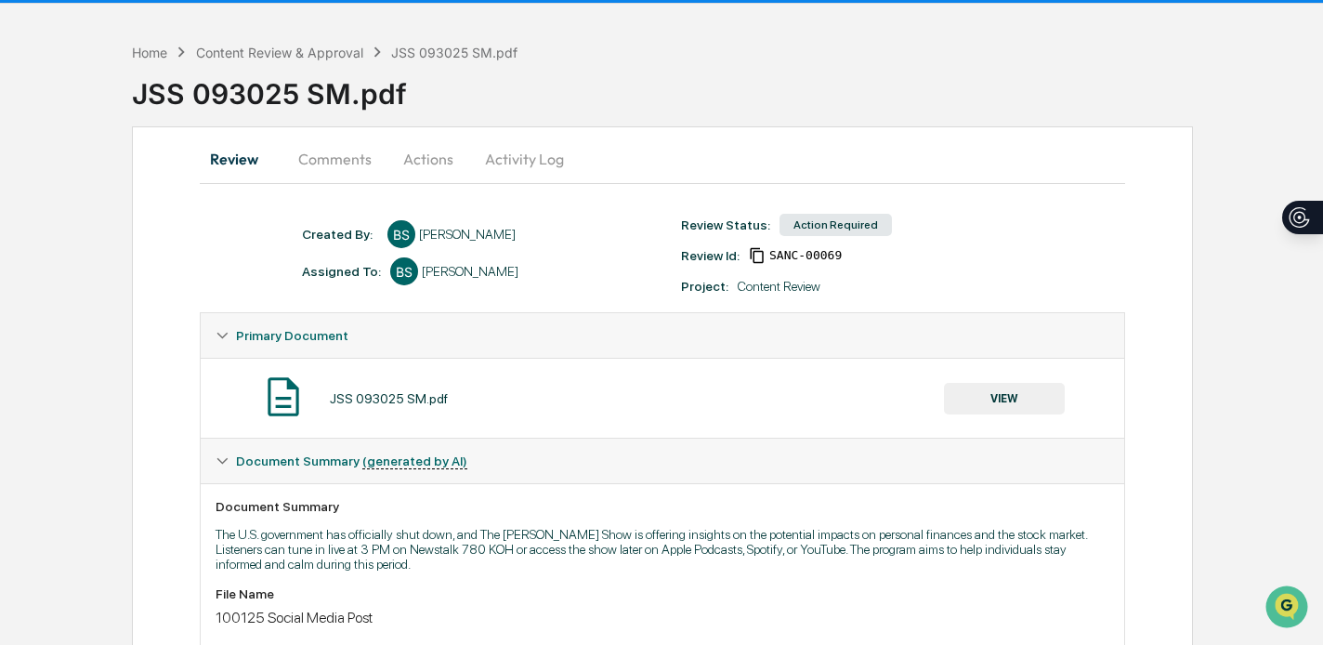
scroll to position [0, 0]
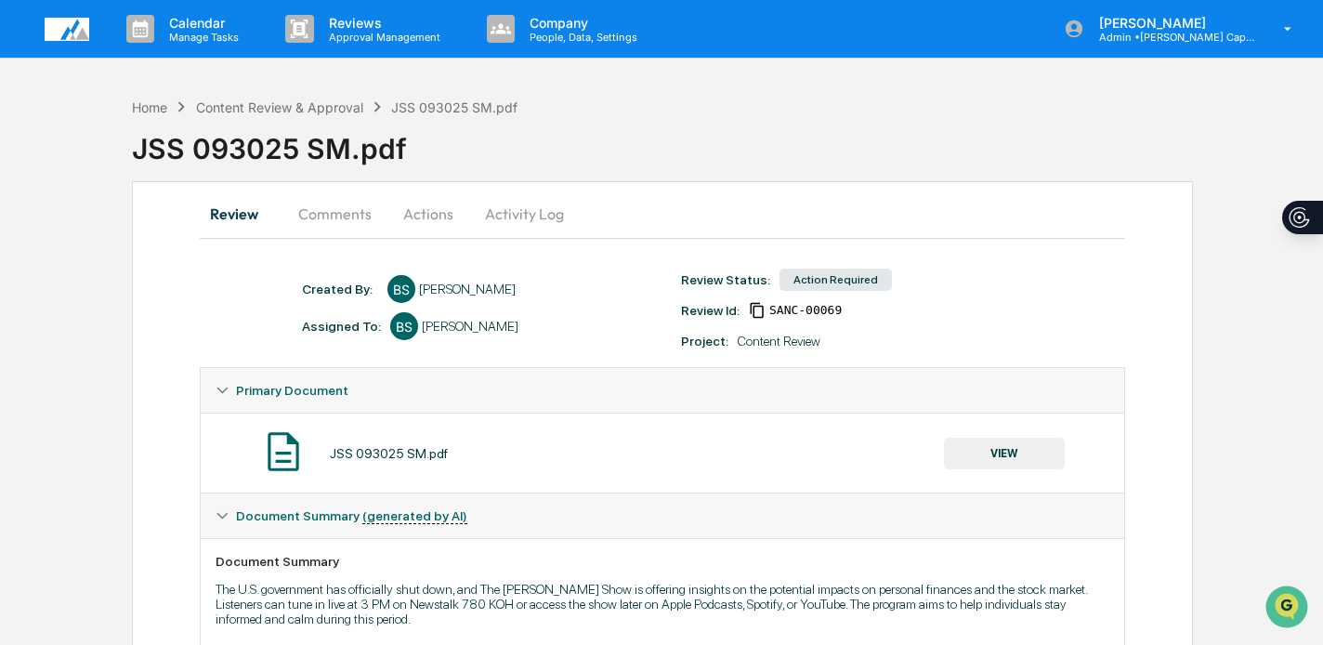
click at [410, 204] on button "Actions" at bounding box center [428, 213] width 84 height 45
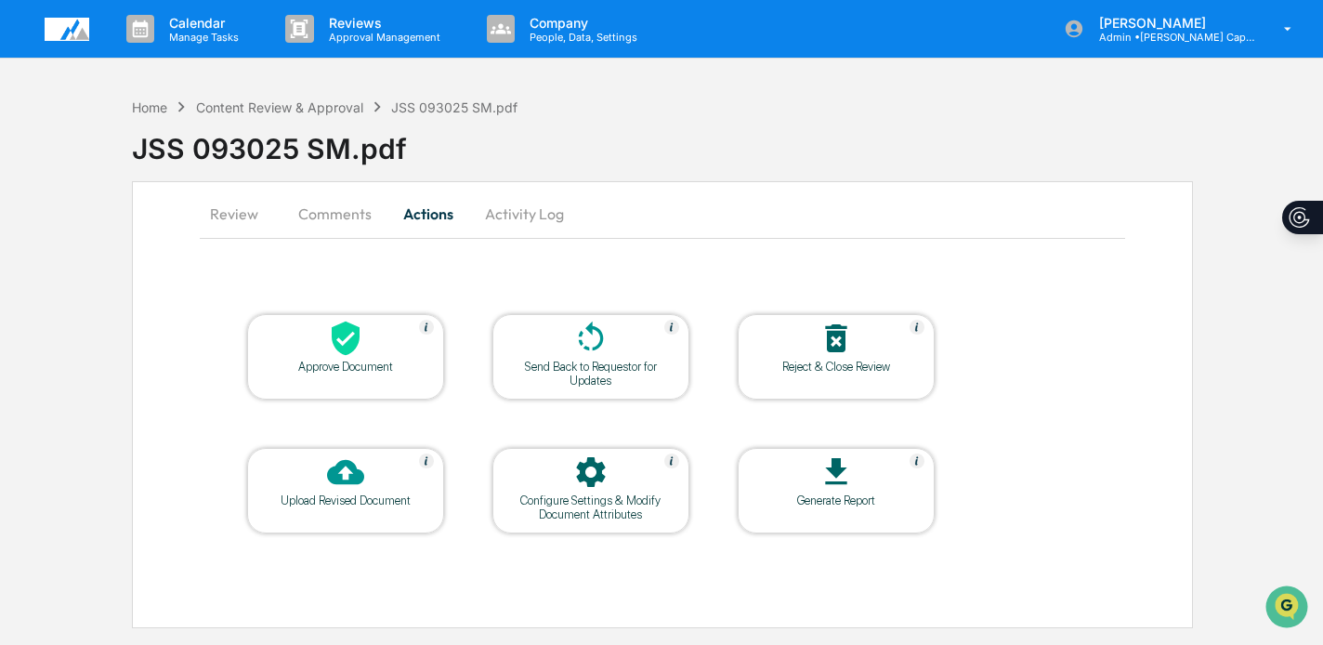
click at [336, 356] on icon at bounding box center [345, 338] width 37 height 37
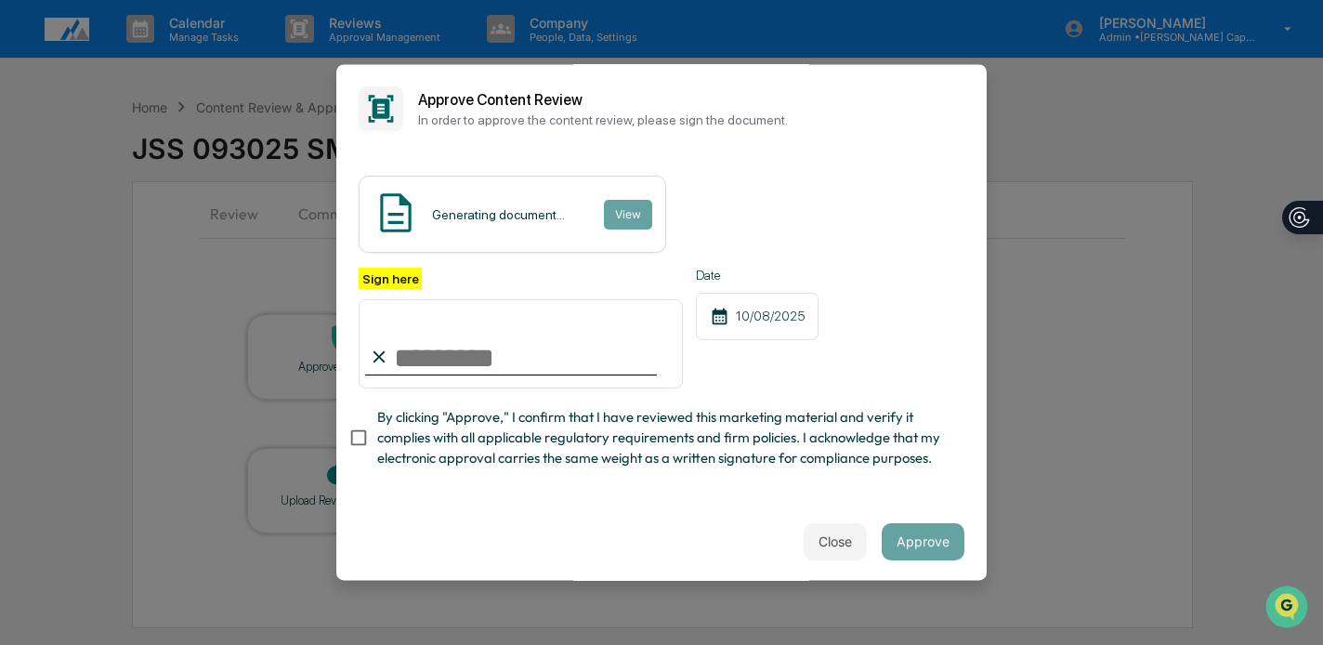
click at [467, 352] on input "Sign here" at bounding box center [521, 343] width 324 height 89
type input "**********"
click at [500, 413] on span "By clicking "Approve," I confirm that I have reviewed this marketing material a…" at bounding box center [663, 438] width 572 height 62
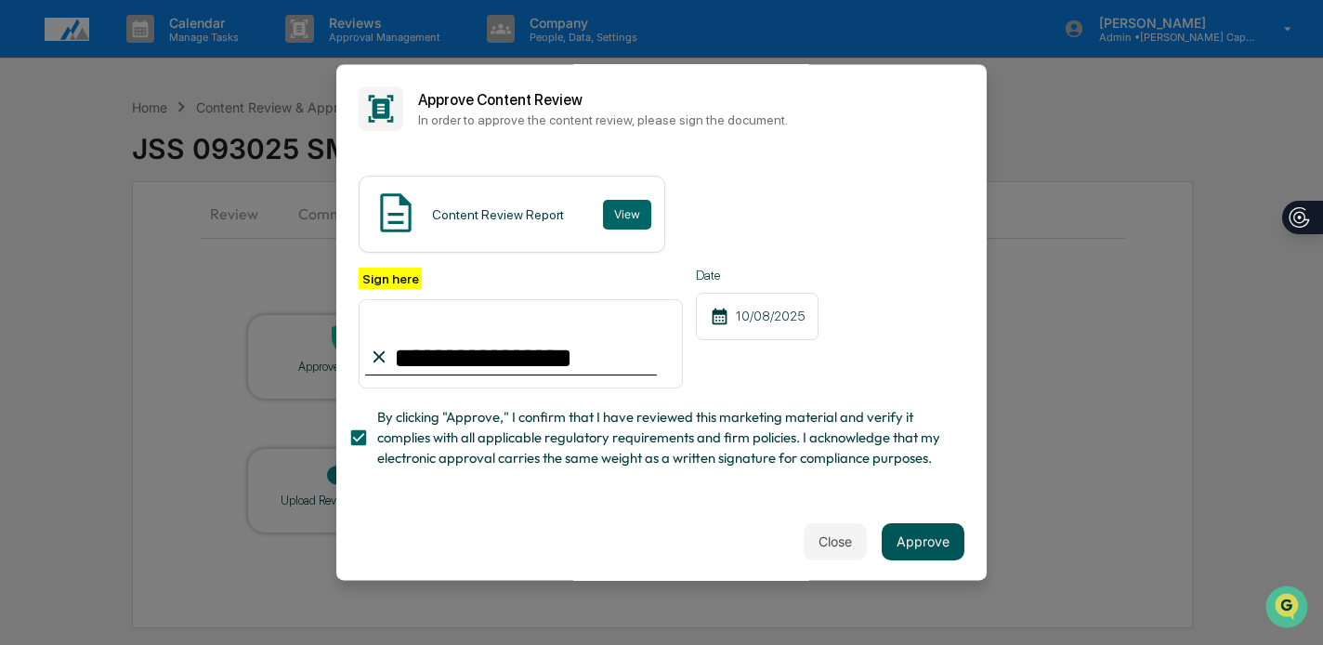
click at [924, 535] on button "Approve" at bounding box center [923, 541] width 83 height 37
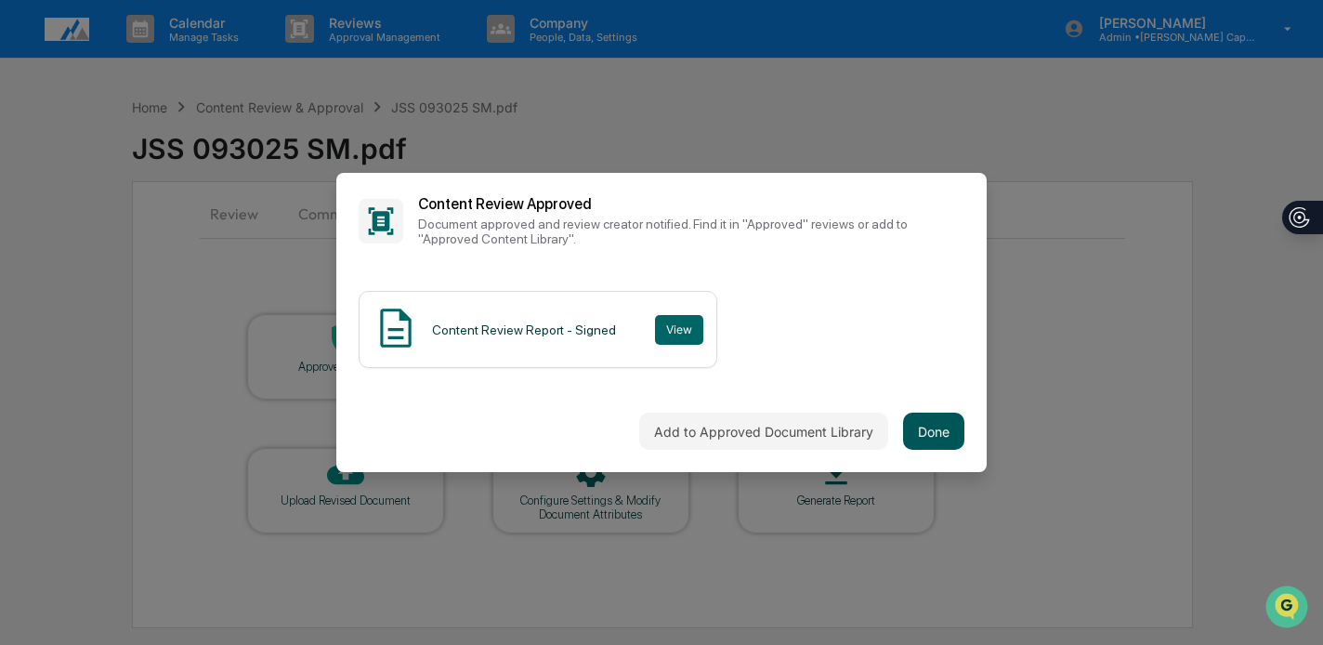
click at [927, 429] on button "Done" at bounding box center [933, 431] width 61 height 37
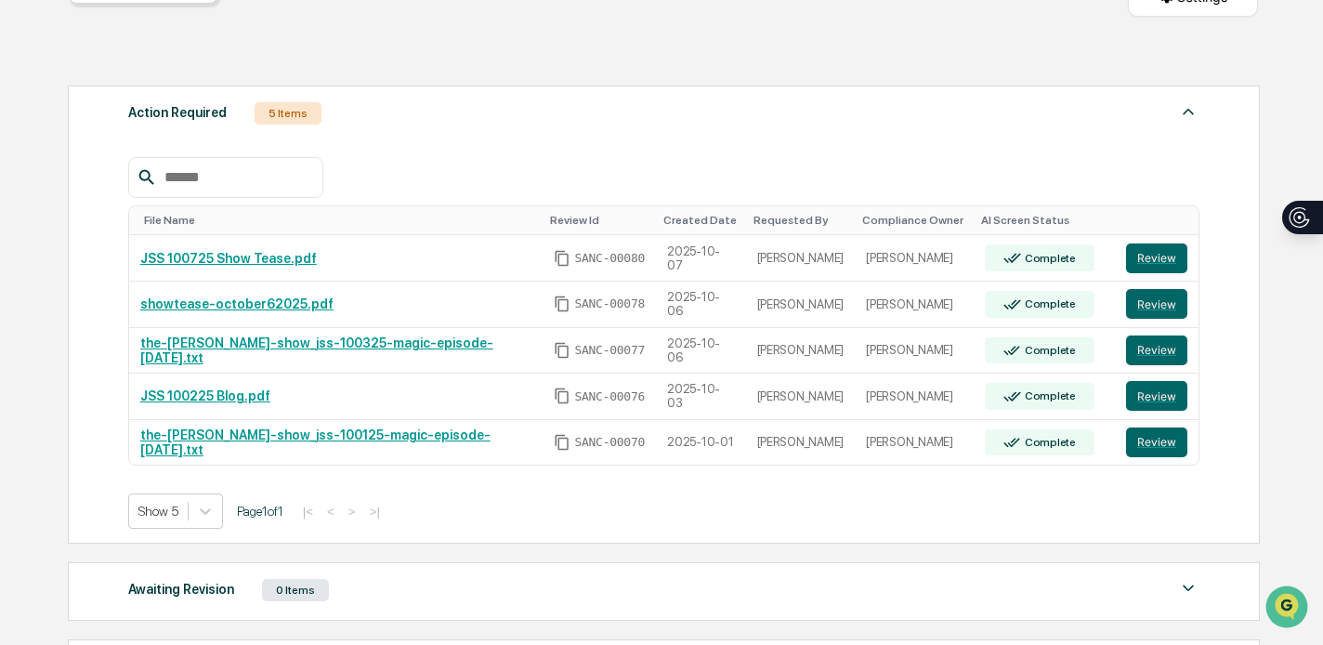
scroll to position [229, 0]
click at [1176, 437] on button "Review" at bounding box center [1156, 441] width 61 height 30
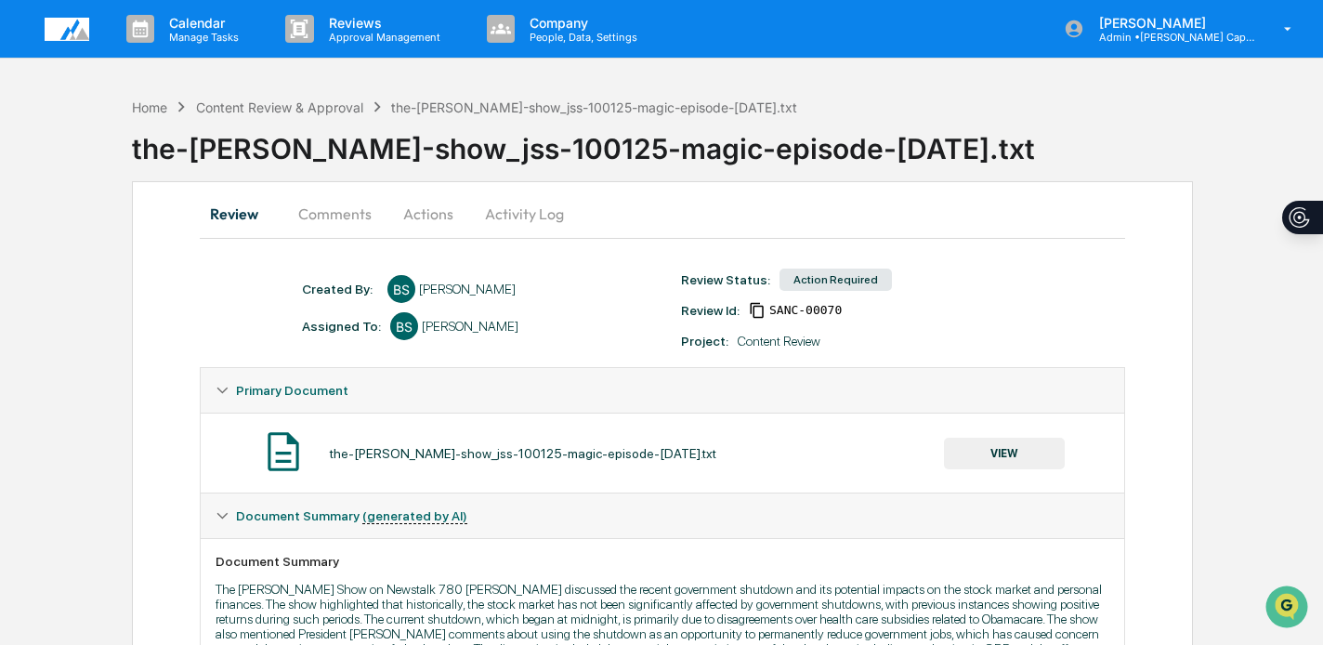
click at [1024, 443] on button "VIEW" at bounding box center [1004, 454] width 121 height 32
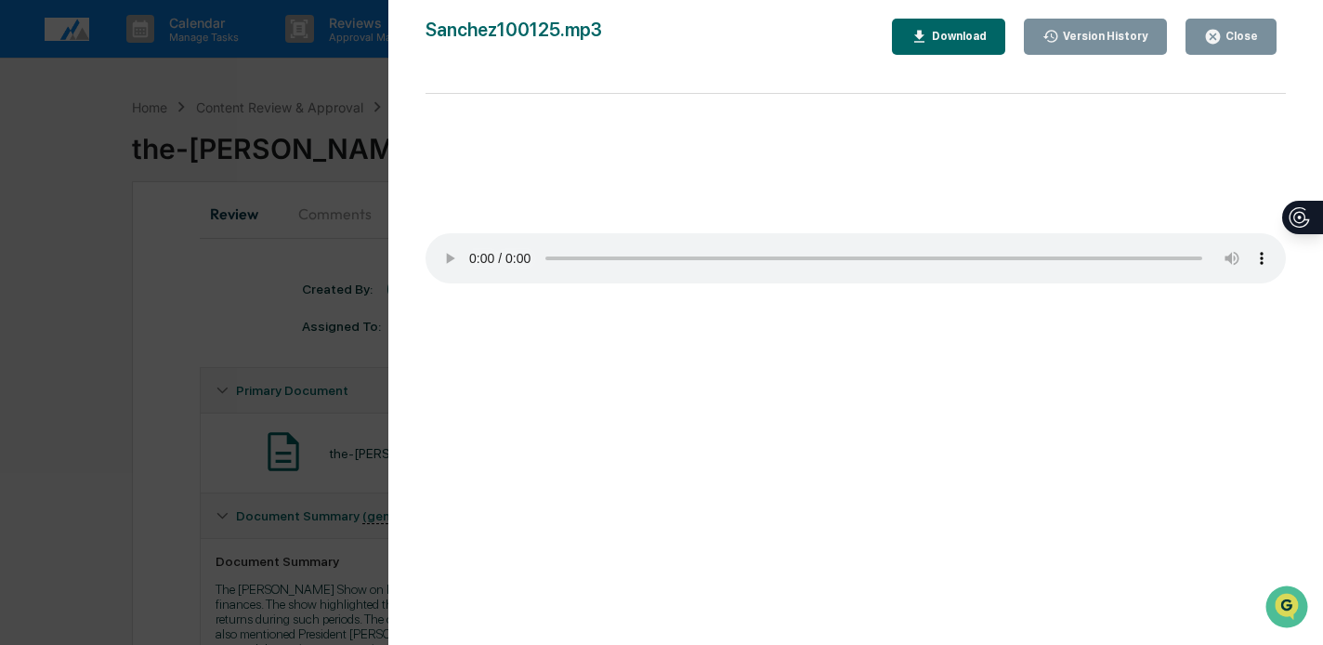
click at [204, 294] on div "Version History [DATE] 11:22 PM [PERSON_NAME] [DATE] 11:18 PM [PERSON_NAME] San…" at bounding box center [661, 322] width 1323 height 645
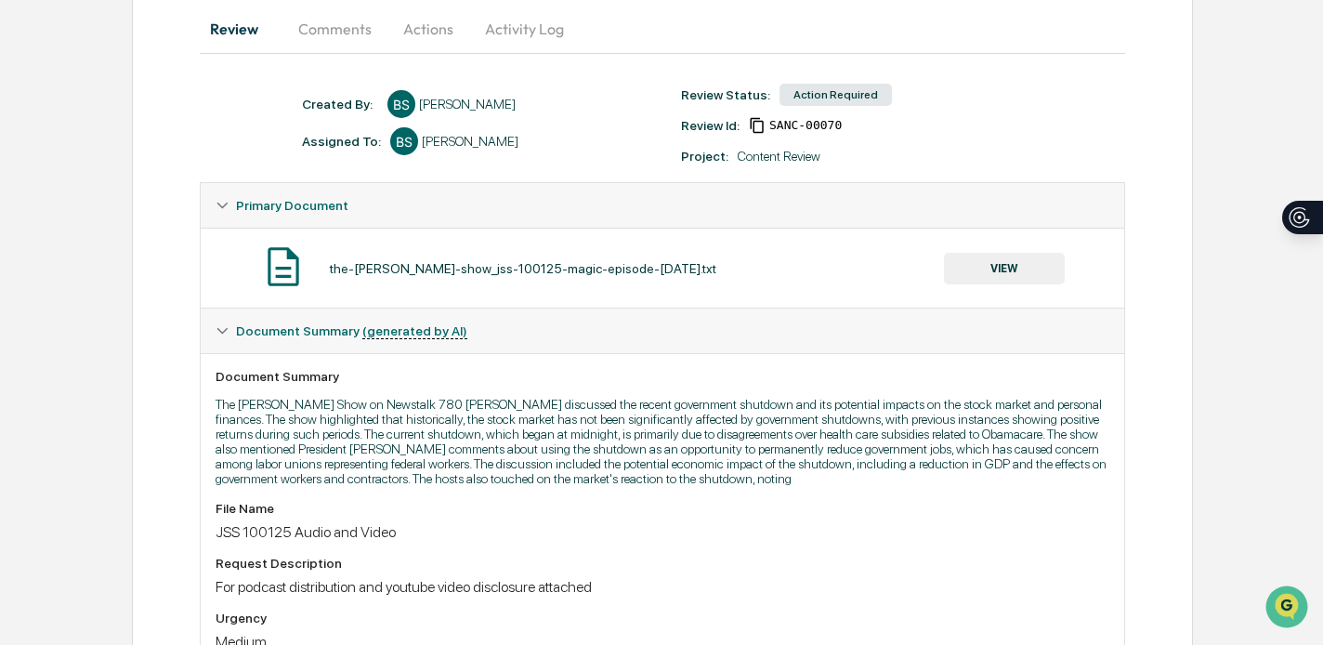
scroll to position [201, 0]
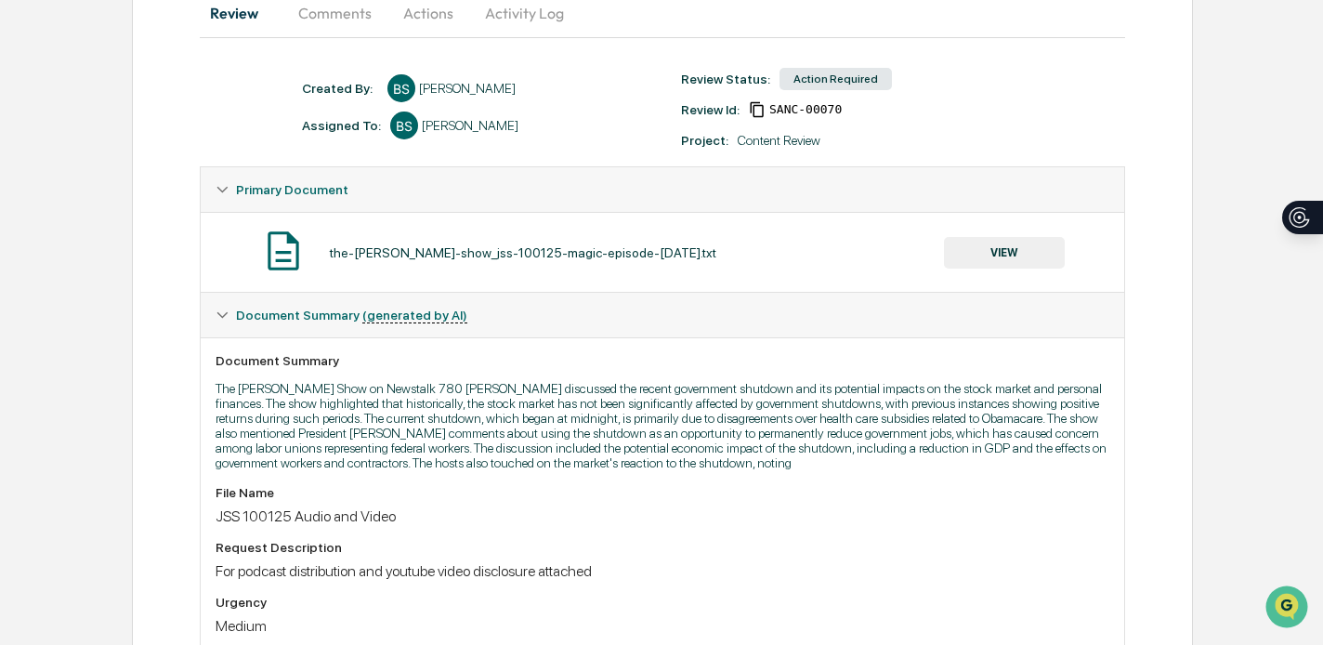
click at [1015, 245] on button "VIEW" at bounding box center [1004, 253] width 121 height 32
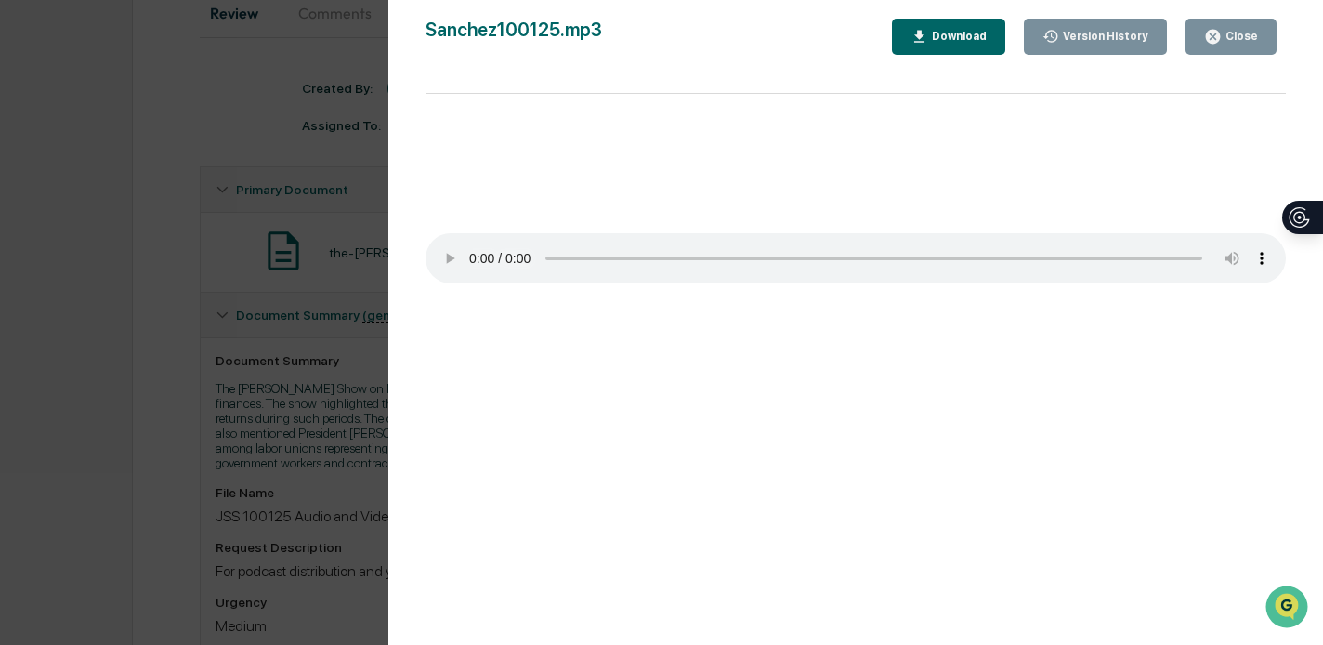
click at [963, 37] on div "Download" at bounding box center [957, 36] width 59 height 13
click at [194, 211] on div "Version History [DATE] 11:22 PM [PERSON_NAME] [DATE] 11:18 PM [PERSON_NAME] San…" at bounding box center [661, 322] width 1323 height 645
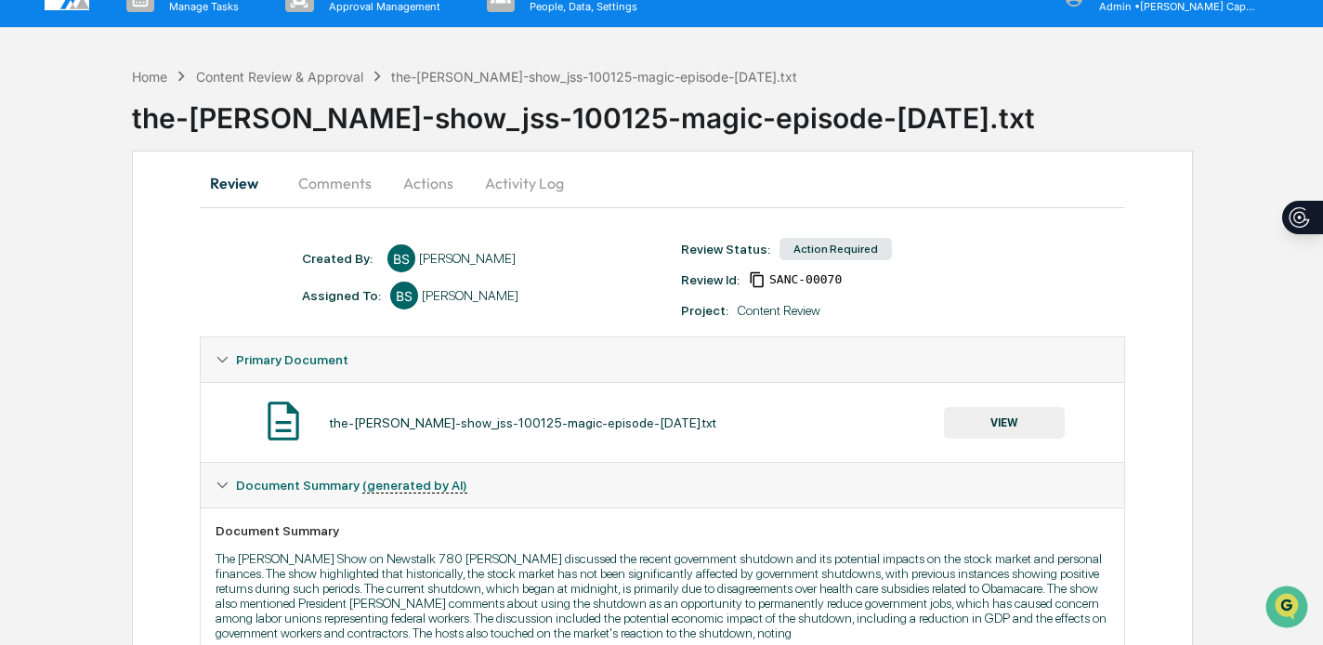
scroll to position [18, 0]
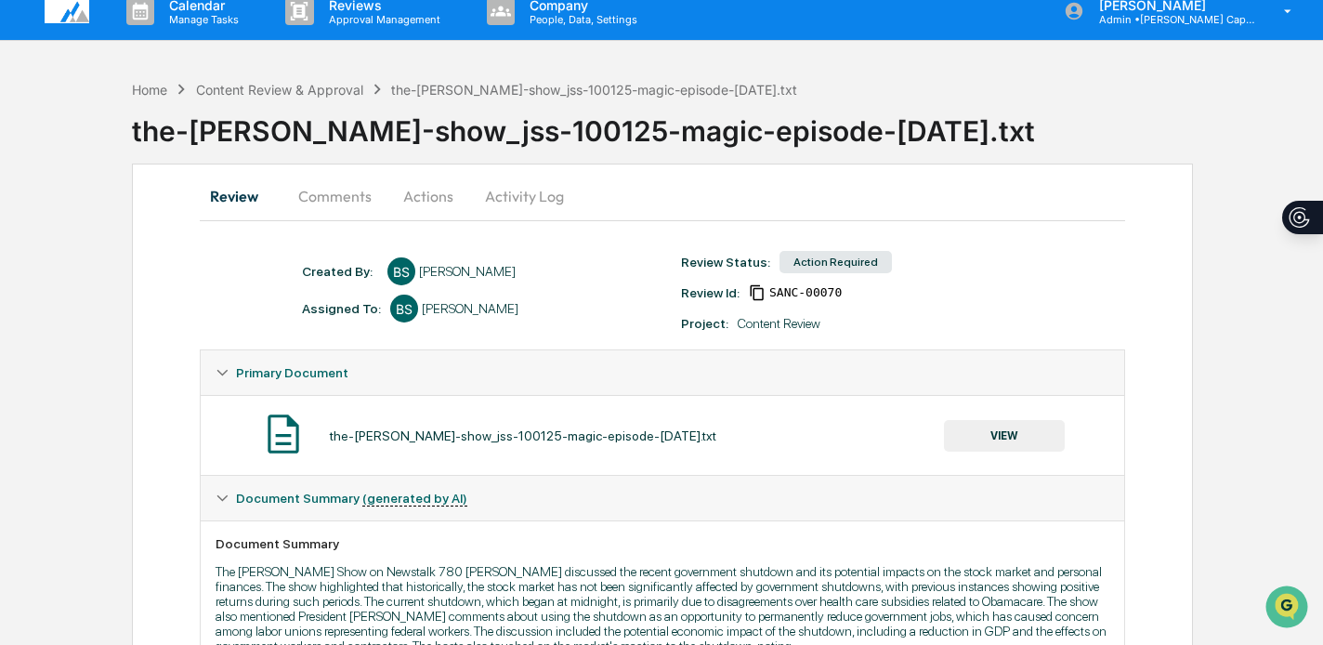
click at [417, 191] on button "Actions" at bounding box center [428, 196] width 84 height 45
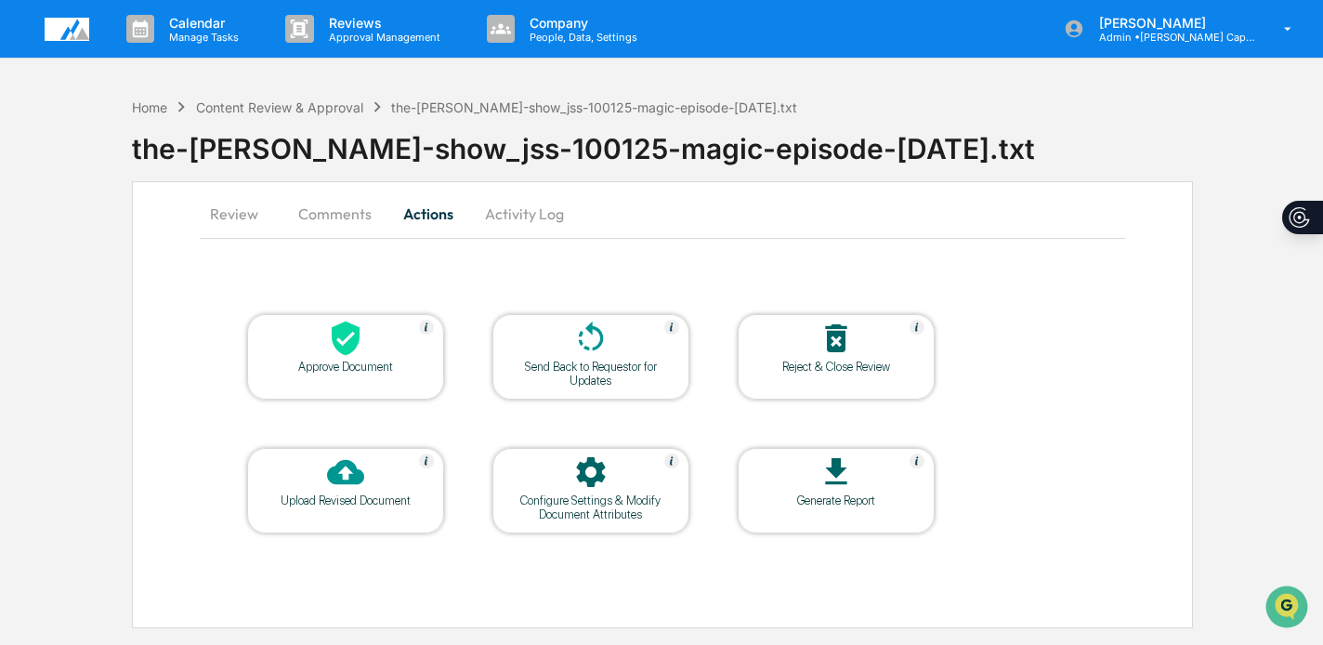
scroll to position [0, 0]
click at [321, 373] on div "Approve Document" at bounding box center [345, 367] width 167 height 14
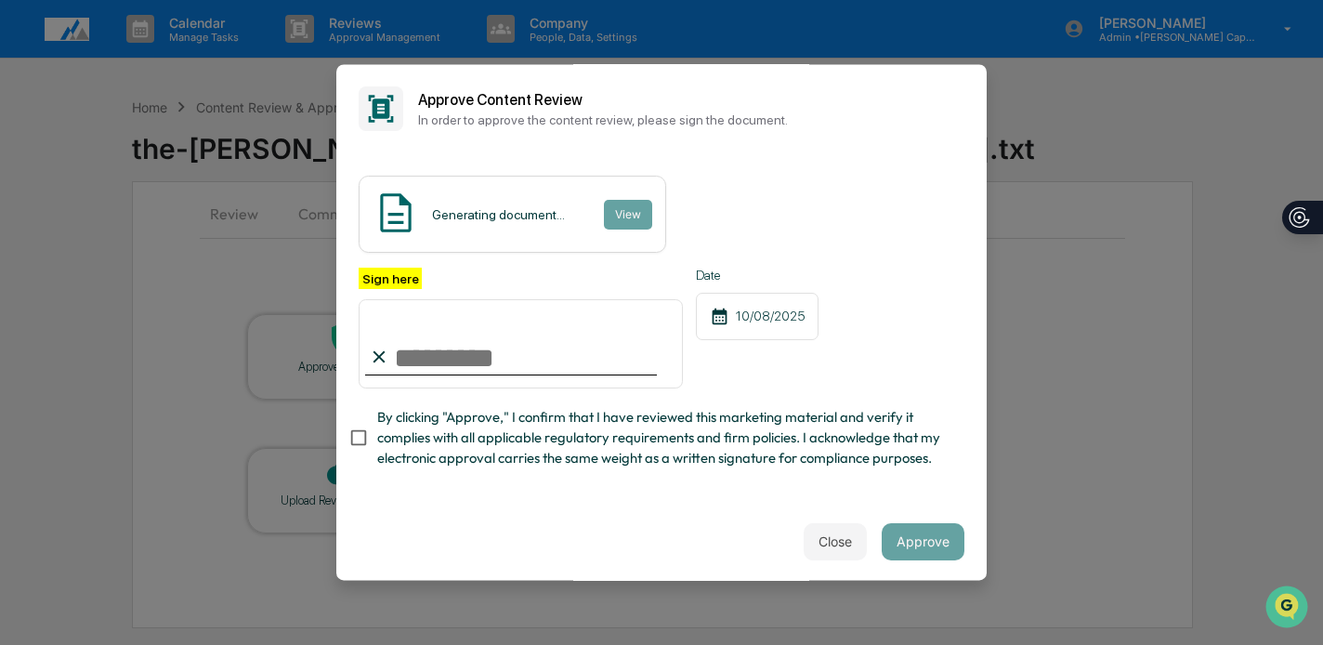
click at [523, 343] on input "Sign here" at bounding box center [521, 343] width 324 height 89
type input "**********"
click at [517, 417] on span "By clicking "Approve," I confirm that I have reviewed this marketing material a…" at bounding box center [663, 438] width 572 height 62
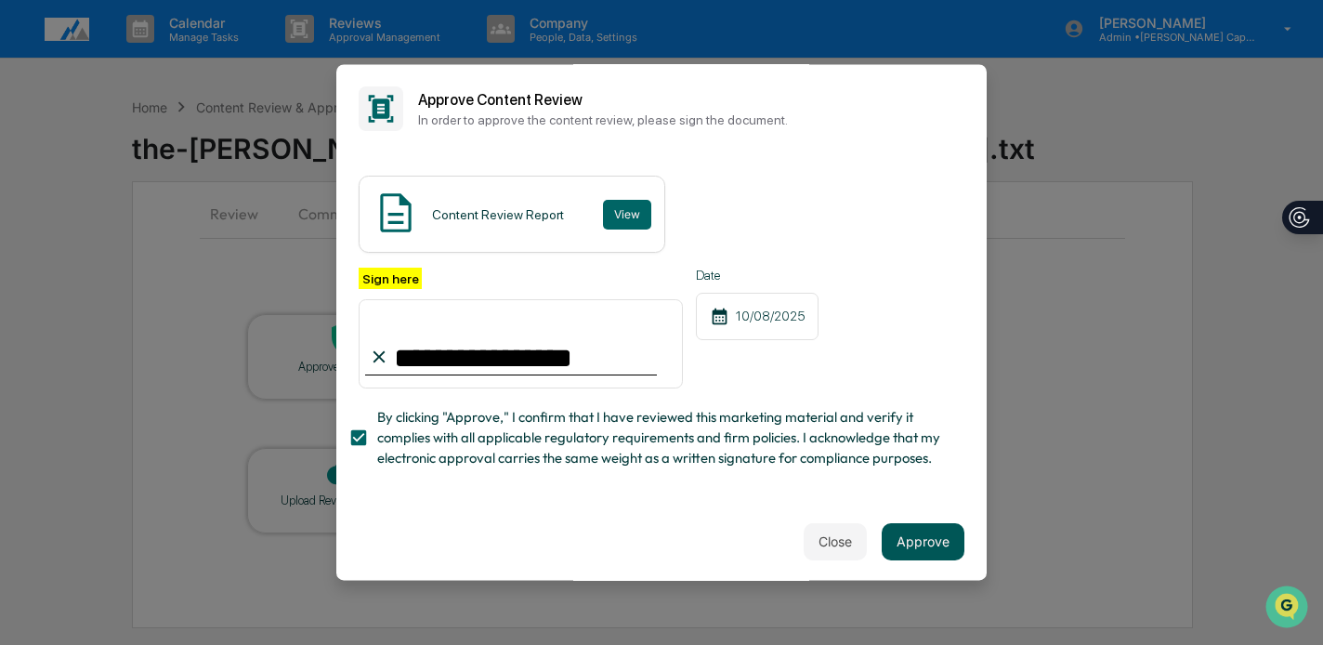
click at [926, 541] on button "Approve" at bounding box center [923, 541] width 83 height 37
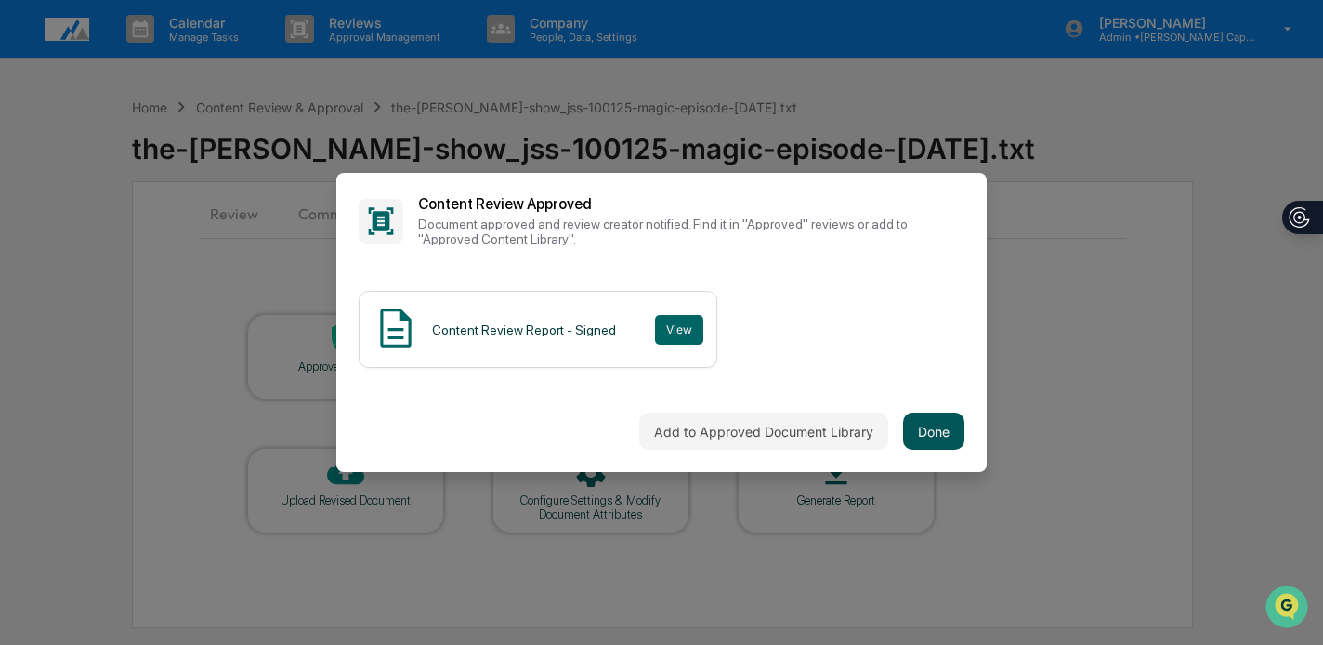
click at [936, 415] on button "Done" at bounding box center [933, 431] width 61 height 37
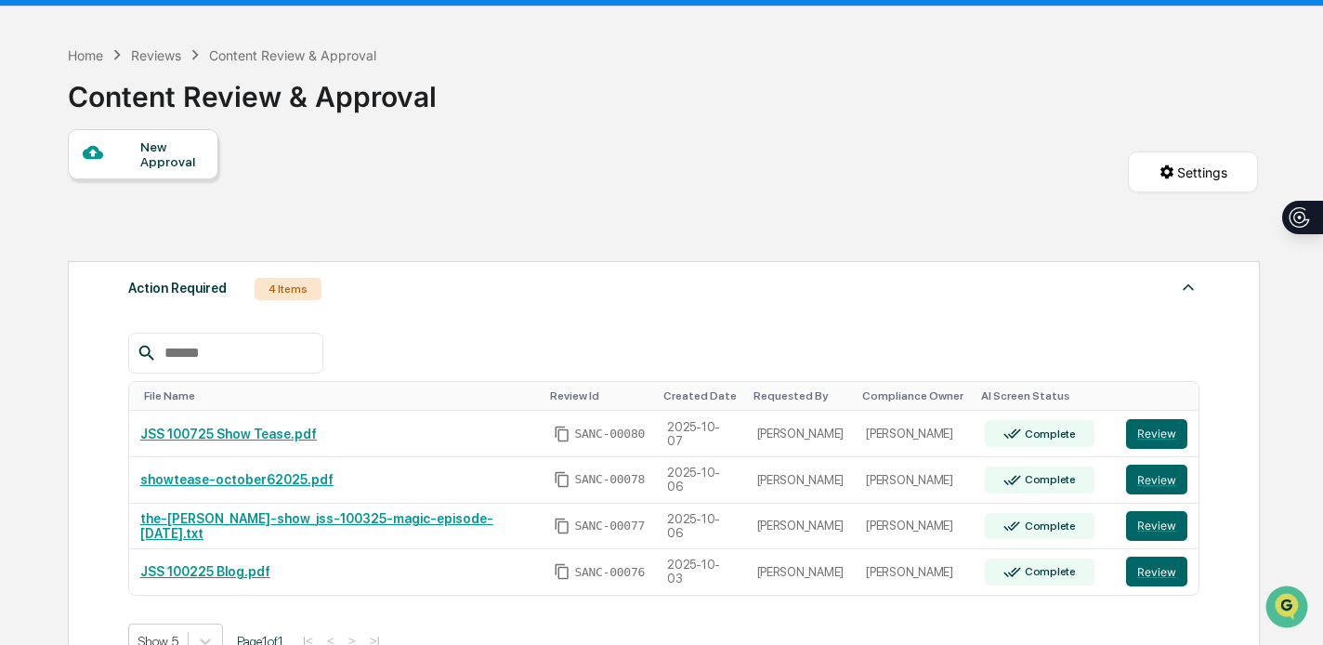
scroll to position [59, 0]
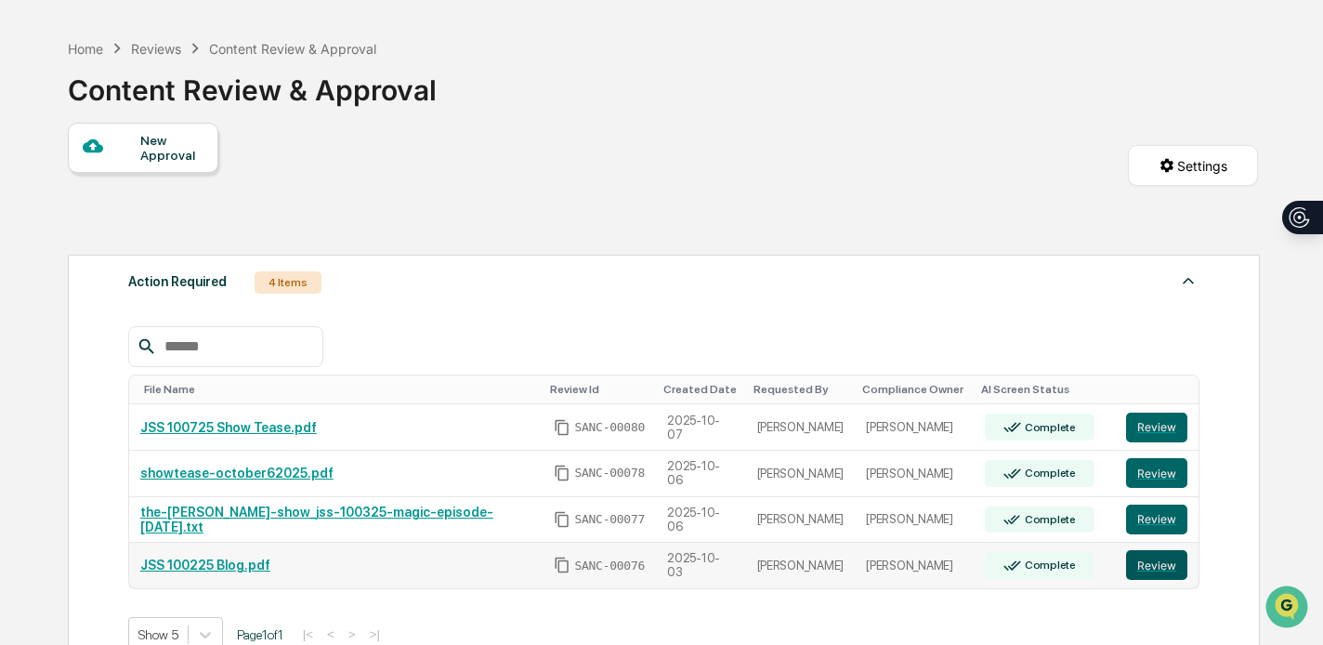
click at [1159, 576] on button "Review" at bounding box center [1156, 565] width 61 height 30
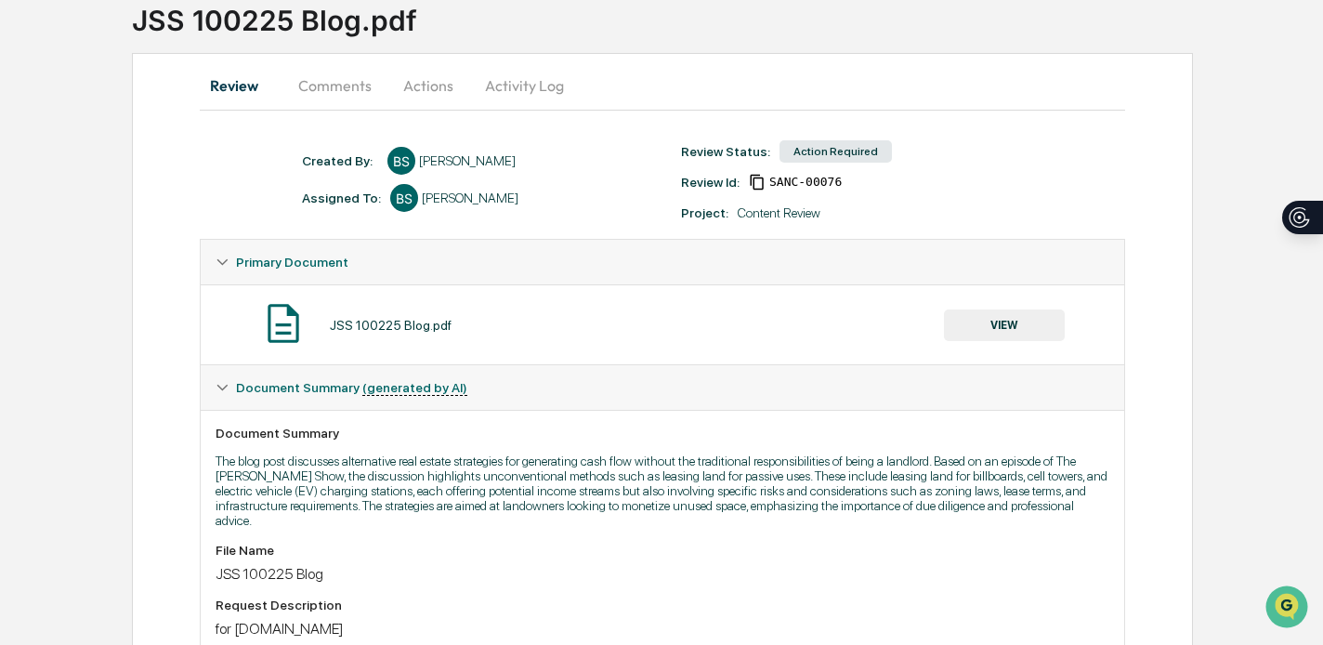
scroll to position [132, 0]
